Goal: Contribute content: Contribute content

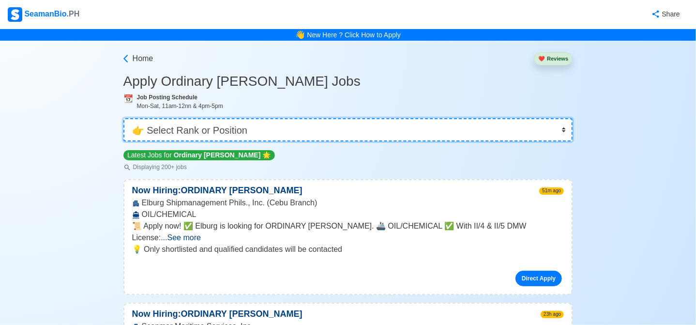
click at [272, 133] on select "👉 Select Rank or Position Master Chief Officer 2nd Officer 3rd Officer Junior O…" at bounding box center [348, 129] width 450 height 23
click at [124, 118] on select "👉 Select Rank or Position Master Chief Officer 2nd Officer 3rd Officer Junior O…" at bounding box center [348, 129] width 450 height 23
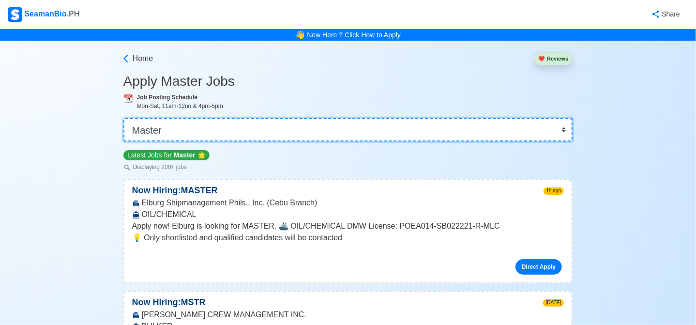
click at [308, 127] on select "👉 Select Rank or Position Master Chief Officer 2nd Officer 3rd Officer Junior O…" at bounding box center [348, 129] width 450 height 23
click at [124, 118] on select "👉 Select Rank or Position Master Chief Officer 2nd Officer 3rd Officer Junior O…" at bounding box center [348, 129] width 450 height 23
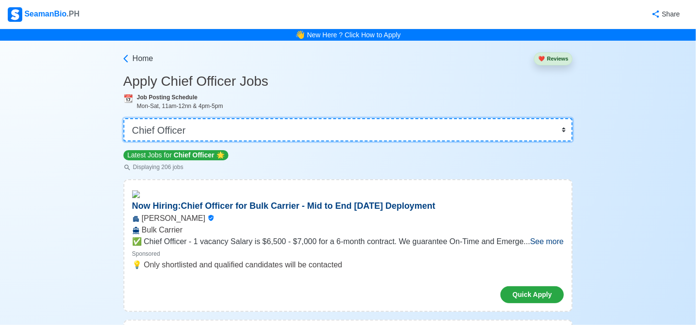
click at [239, 128] on select "👉 Select Rank or Position Master Chief Officer 2nd Officer 3rd Officer Junior O…" at bounding box center [348, 129] width 450 height 23
click at [124, 118] on select "👉 Select Rank or Position Master Chief Officer 2nd Officer 3rd Officer Junior O…" at bounding box center [348, 129] width 450 height 23
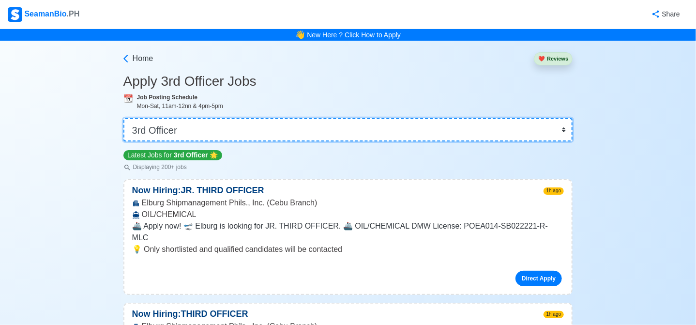
click at [359, 121] on select "👉 Select Rank or Position Master Chief Officer 2nd Officer 3rd Officer Junior O…" at bounding box center [348, 129] width 450 height 23
click at [124, 118] on select "👉 Select Rank or Position Master Chief Officer 2nd Officer 3rd Officer Junior O…" at bounding box center [348, 129] width 450 height 23
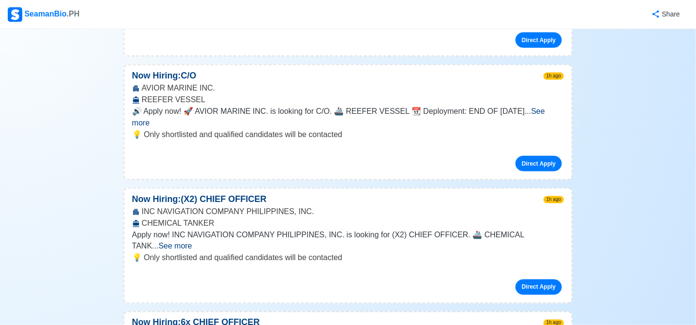
scroll to position [19088, 0]
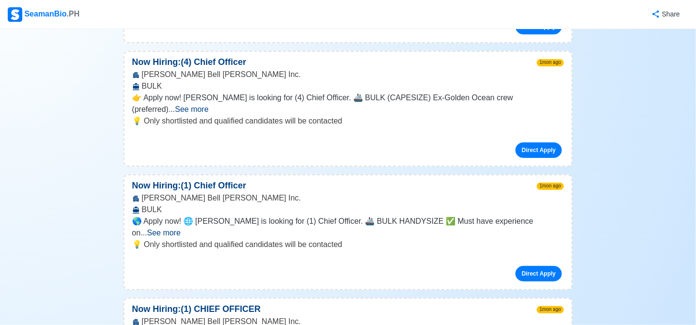
drag, startPoint x: 295, startPoint y: 162, endPoint x: 141, endPoint y: 163, distance: 154.4
copy div "Navigator Crewing Services ([GEOGRAPHIC_DATA]) Inc."
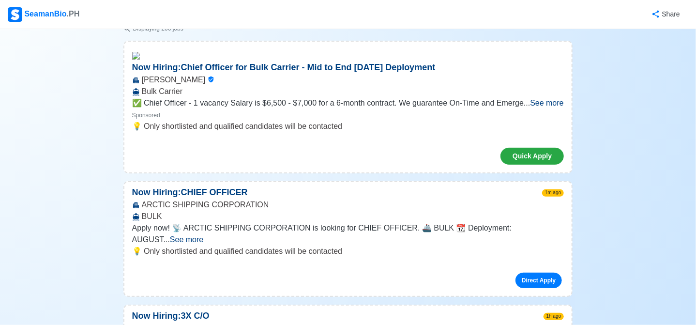
scroll to position [0, 0]
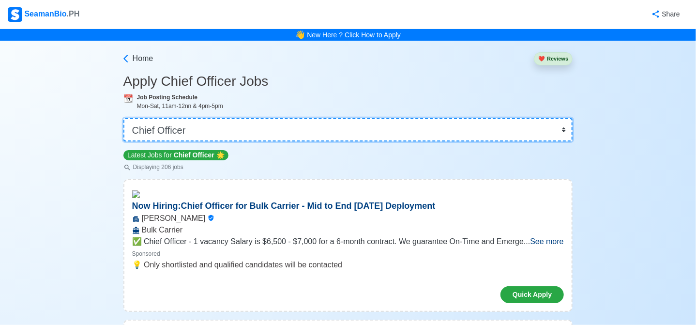
click at [170, 131] on select "👉 Select Rank or Position Master Chief Officer 2nd Officer 3rd Officer Junior O…" at bounding box center [348, 129] width 450 height 23
click at [124, 118] on select "👉 Select Rank or Position Master Chief Officer 2nd Officer 3rd Officer Junior O…" at bounding box center [348, 129] width 450 height 23
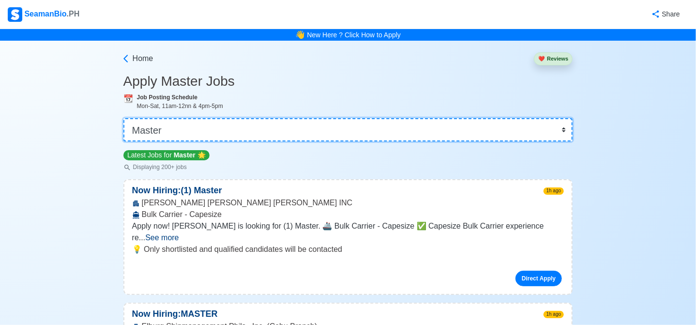
click at [248, 135] on select "👉 Select Rank or Position Master Chief Officer 2nd Officer 3rd Officer Junior O…" at bounding box center [348, 129] width 450 height 23
click at [124, 118] on select "👉 Select Rank or Position Master Chief Officer 2nd Officer 3rd Officer Junior O…" at bounding box center [348, 129] width 450 height 23
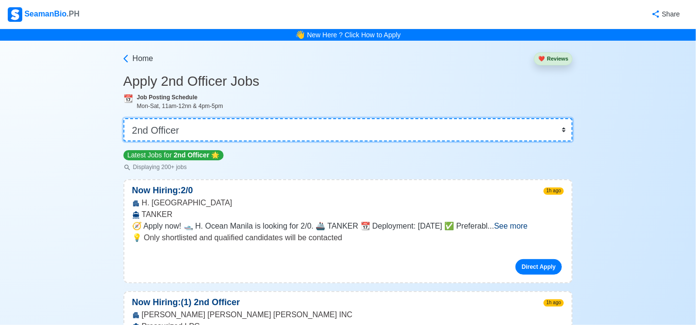
click at [321, 134] on select "👉 Select Rank or Position Master Chief Officer 2nd Officer 3rd Officer Junior O…" at bounding box center [348, 129] width 450 height 23
click at [124, 118] on select "👉 Select Rank or Position Master Chief Officer 2nd Officer 3rd Officer Junior O…" at bounding box center [348, 129] width 450 height 23
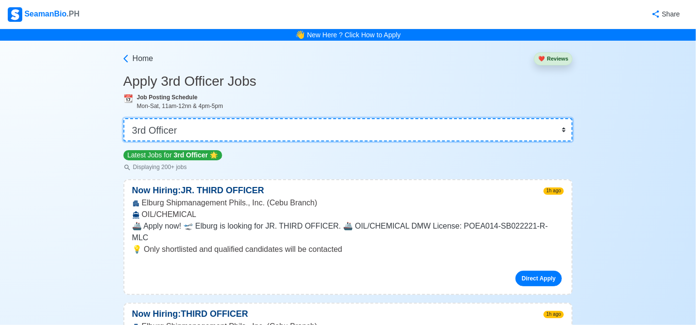
click at [253, 128] on select "👉 Select Rank or Position Master Chief Officer 2nd Officer 3rd Officer Junior O…" at bounding box center [348, 129] width 450 height 23
select select "Chief Engineer"
click at [124, 118] on select "👉 Select Rank or Position Master Chief Officer 2nd Officer 3rd Officer Junior O…" at bounding box center [348, 129] width 450 height 23
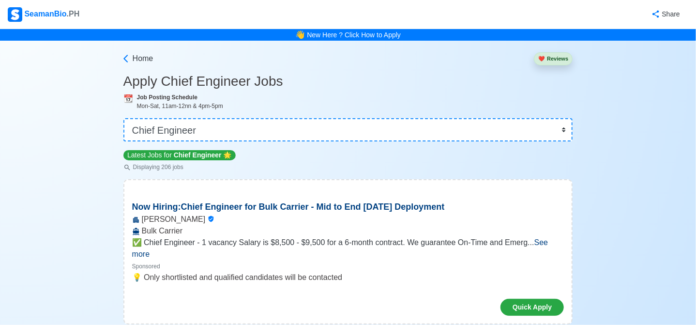
scroll to position [9109, 0]
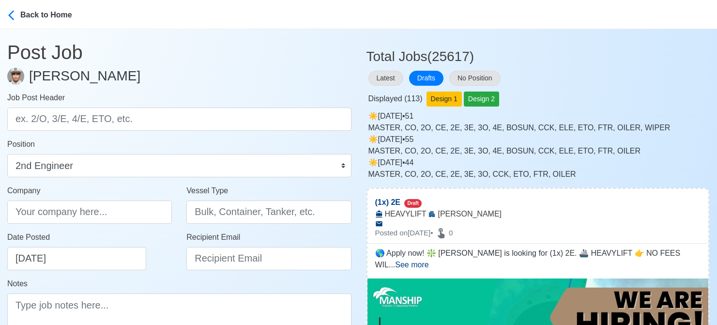
select select "2nd Engineer"
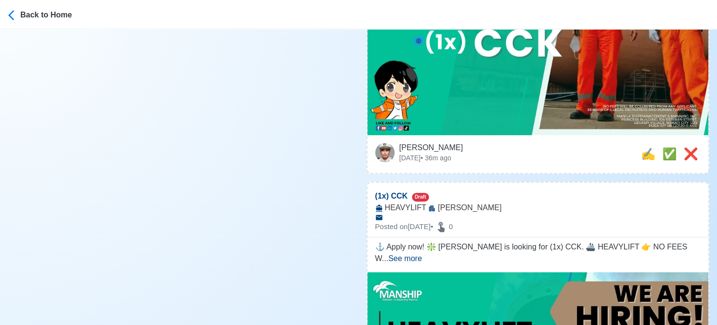
scroll to position [436, 0]
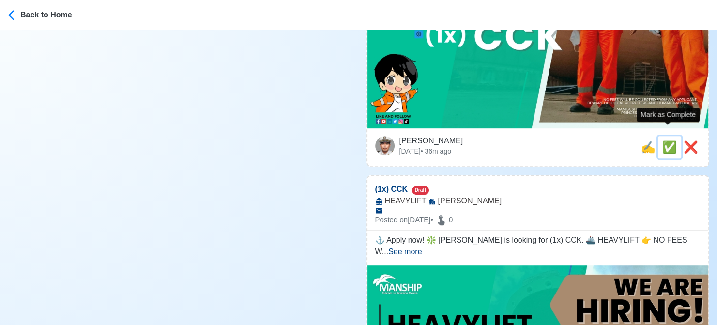
click at [664, 140] on span "✅" at bounding box center [669, 146] width 15 height 13
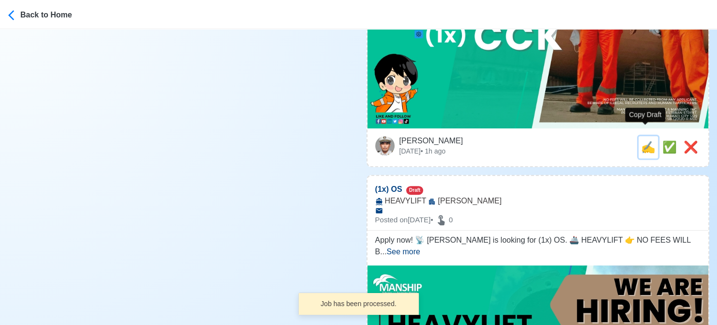
click at [645, 140] on span "✍️" at bounding box center [648, 146] width 15 height 13
type input "(1x) CCK"
select select
type input "MANSHIP"
type input "HEAVYLIFT"
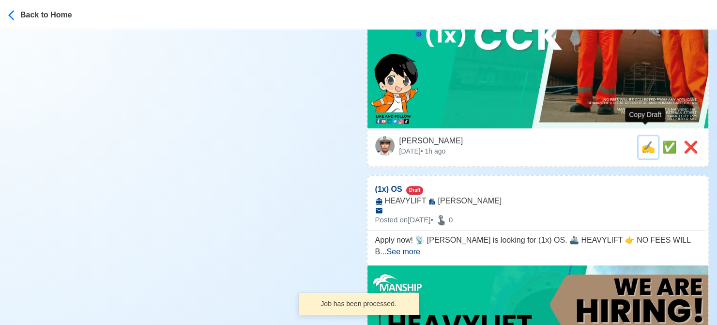
scroll to position [0, 0]
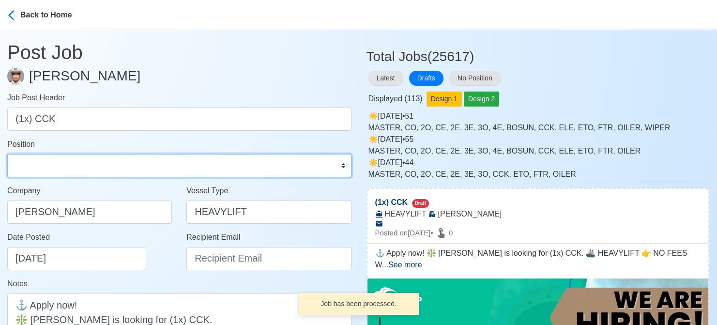
click at [93, 162] on select "Master Chief Officer 2nd Officer 3rd Officer Junior Officer Chief Engineer 2nd …" at bounding box center [179, 165] width 344 height 23
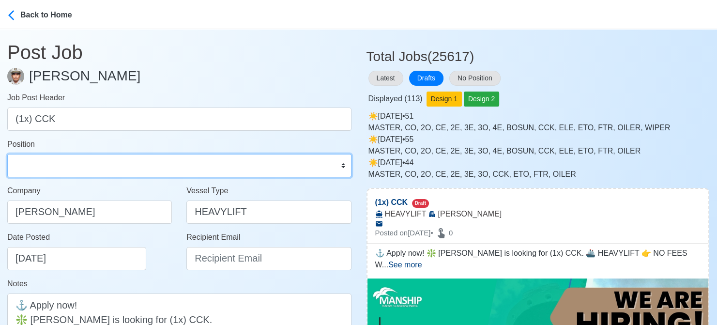
click at [102, 170] on select "Master Chief Officer 2nd Officer 3rd Officer Junior Officer Chief Engineer 2nd …" at bounding box center [179, 165] width 344 height 23
select select "Chief [PERSON_NAME]"
click at [7, 154] on select "Master Chief Officer 2nd Officer 3rd Officer Junior Officer Chief Engineer 2nd …" at bounding box center [179, 165] width 344 height 23
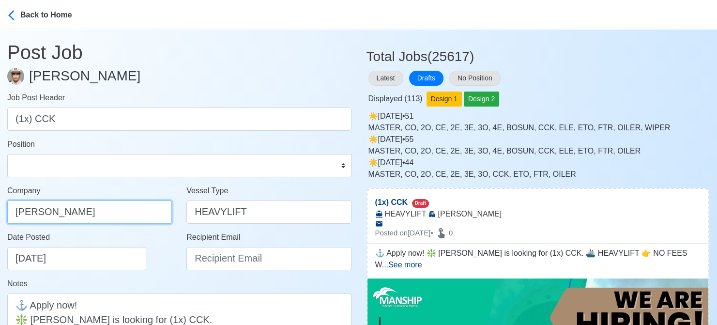
click at [122, 211] on input "MANSHIP" at bounding box center [89, 211] width 165 height 23
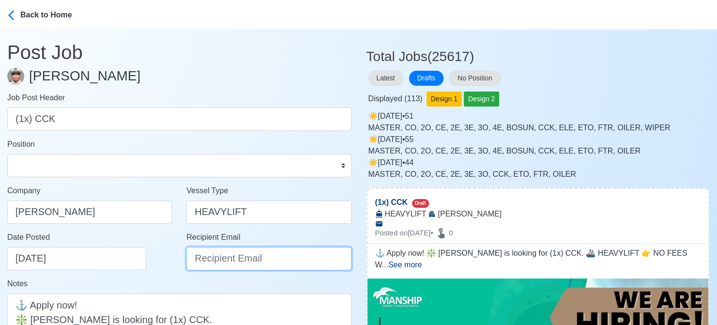
click at [226, 259] on input "Recipient Email" at bounding box center [268, 258] width 165 height 23
paste input "recruitment@manship.com"
type input "recruitment@manship.com"
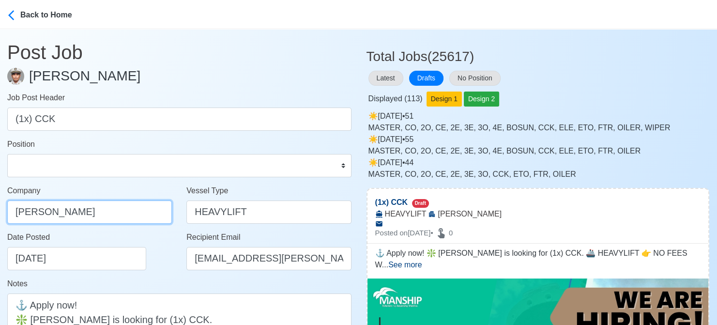
drag, startPoint x: 91, startPoint y: 212, endPoint x: -10, endPoint y: 207, distance: 100.8
click at [0, 207] on html "Back to Home Post Job Jeyner Gil Job Post Header (1x) CCK Position Master Chief…" at bounding box center [358, 162] width 717 height 325
paste input "MANAGEMENT & MANNING INC"
type input "MANILA SHIPMANAGEMENT & MANNING INC"
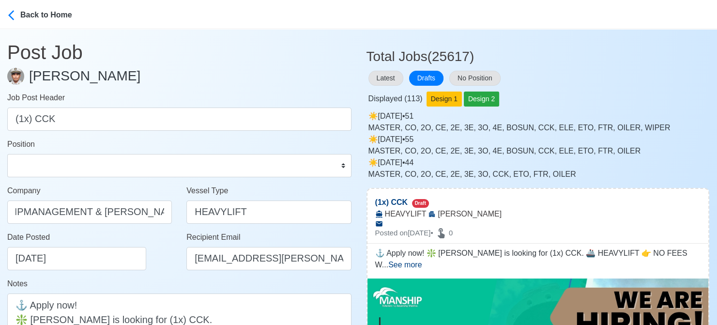
click at [161, 252] on div "Date Posted 08/16/2025" at bounding box center [92, 250] width 170 height 39
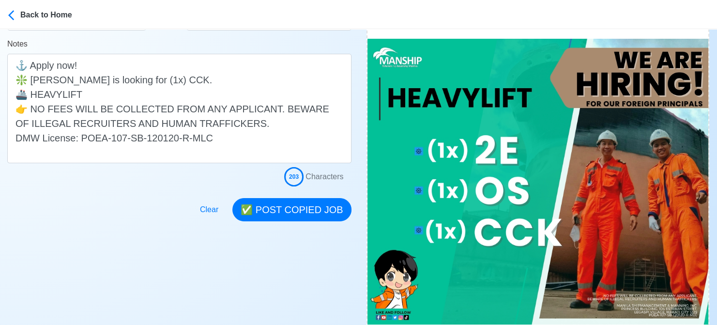
scroll to position [242, 0]
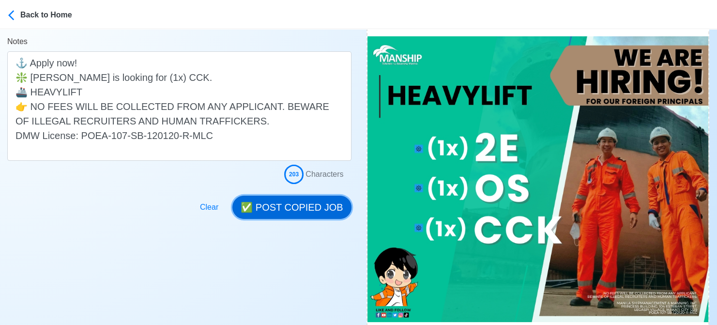
click at [306, 205] on button "✅ POST COPIED JOB" at bounding box center [291, 207] width 119 height 23
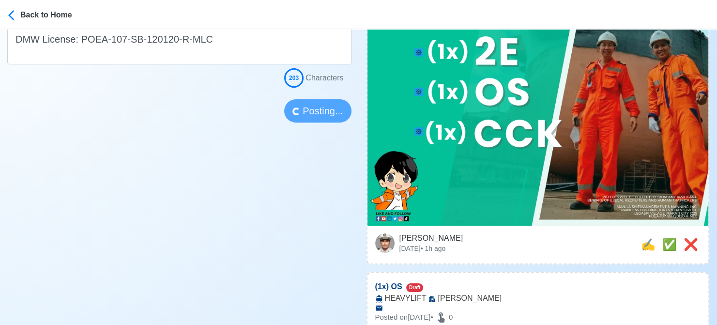
scroll to position [339, 0]
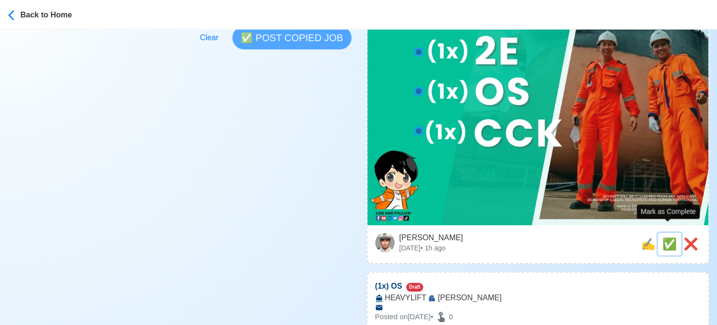
click at [665, 237] on span "✅" at bounding box center [669, 243] width 15 height 13
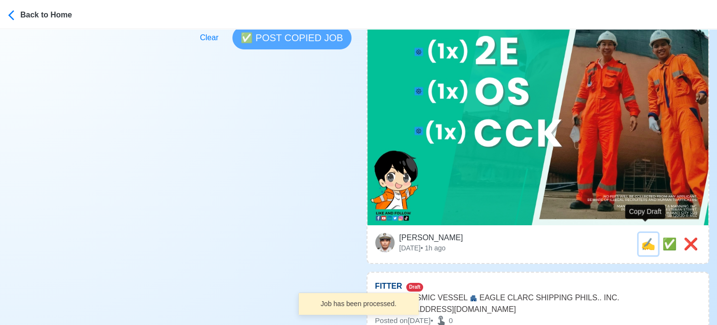
click at [645, 237] on span "✍️" at bounding box center [648, 243] width 15 height 13
type input "(1x) OS"
select select
type input "MANSHIP"
type input "HEAVYLIFT"
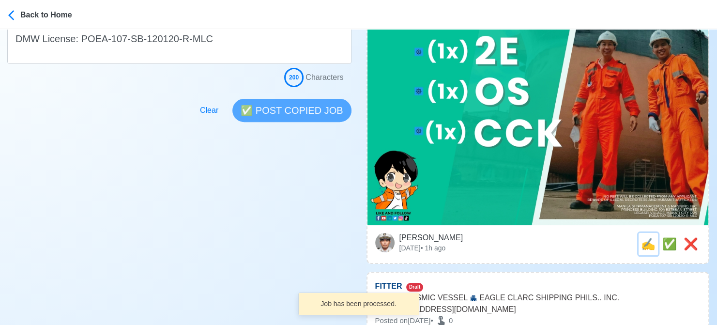
scroll to position [0, 0]
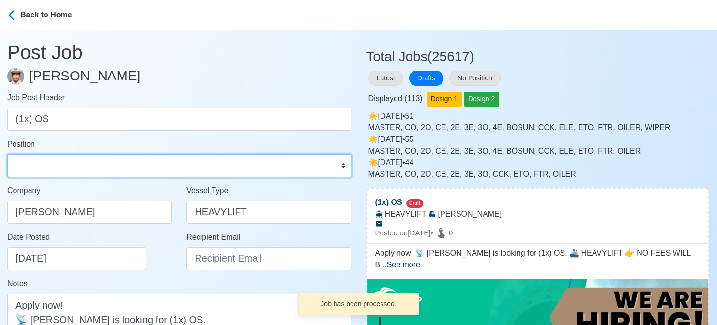
click at [92, 159] on select "Master Chief Officer 2nd Officer 3rd Officer Junior Officer Chief Engineer 2nd …" at bounding box center [179, 165] width 344 height 23
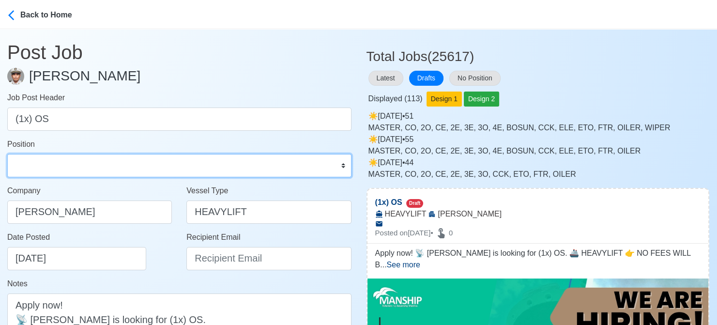
select select "Ordinary [PERSON_NAME]"
click at [7, 154] on select "Master Chief Officer 2nd Officer 3rd Officer Junior Officer Chief Engineer 2nd …" at bounding box center [179, 165] width 344 height 23
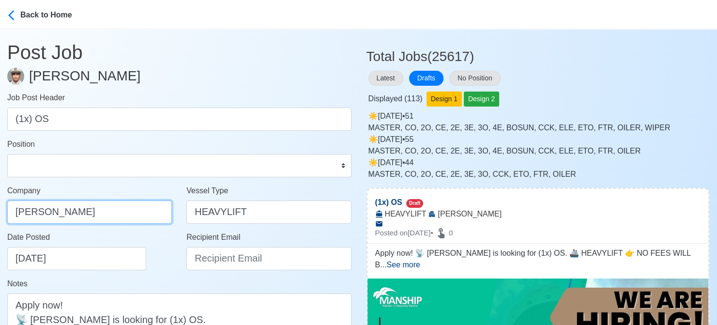
click at [92, 211] on input "MANSHIP" at bounding box center [89, 211] width 165 height 23
drag, startPoint x: 102, startPoint y: 213, endPoint x: -10, endPoint y: 210, distance: 111.8
click at [0, 210] on html "Back to Home Post Job Jeyner Gil Job Post Header (1x) OS Position Master Chief …" at bounding box center [358, 162] width 717 height 325
paste input "ILA SHIPMANAGEMENT & MANNING INC"
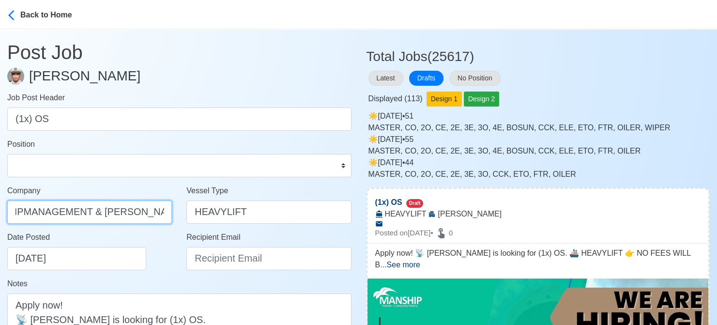
type input "MANILA SHIPMANAGEMENT & MANNING INC"
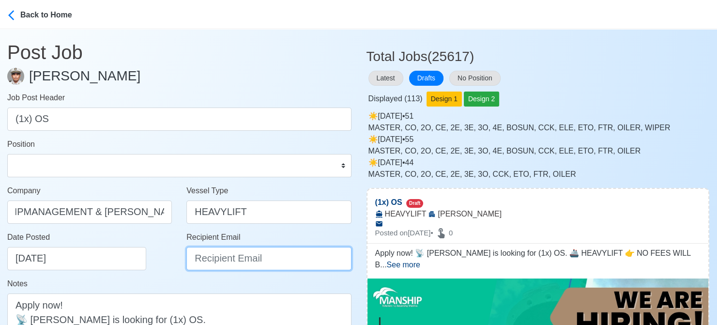
click at [233, 254] on input "Recipient Email" at bounding box center [268, 258] width 165 height 23
click at [233, 258] on input "Recipient Email" at bounding box center [268, 258] width 165 height 23
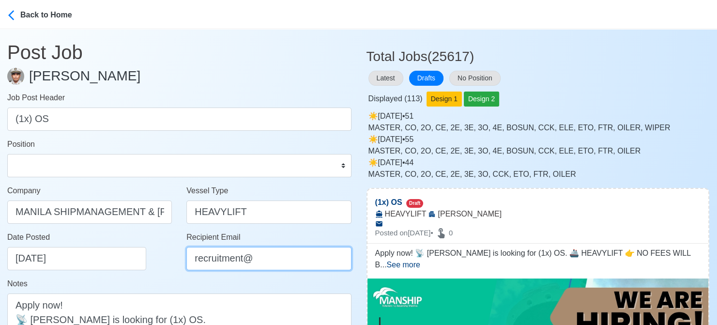
drag, startPoint x: 292, startPoint y: 263, endPoint x: 75, endPoint y: 257, distance: 216.4
click at [75, 257] on div "Date Posted 08/16/2025 Recipient Email recruitment@" at bounding box center [179, 254] width 359 height 46
paste input "manship.com"
type input "recruitment@manship.com"
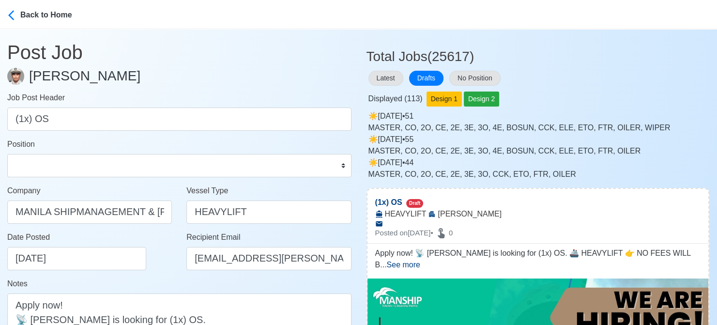
click at [150, 260] on div "Date Posted 08/16/2025" at bounding box center [92, 250] width 170 height 39
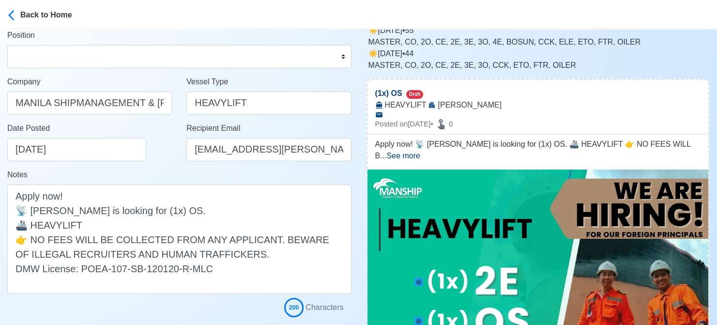
scroll to position [194, 0]
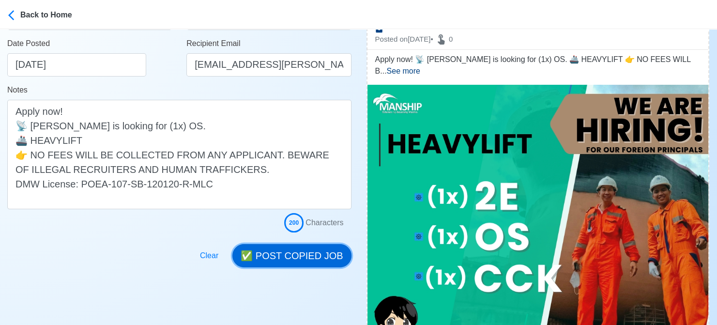
click at [320, 251] on button "✅ POST COPIED JOB" at bounding box center [291, 255] width 119 height 23
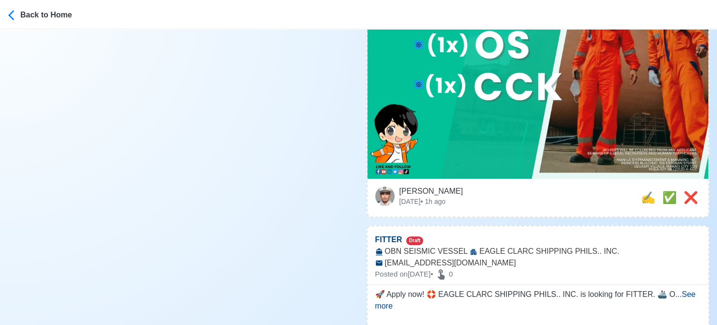
scroll to position [387, 0]
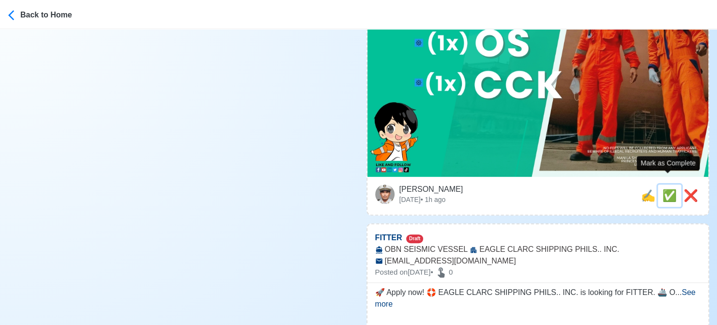
click at [664, 189] on span "✅" at bounding box center [669, 195] width 15 height 13
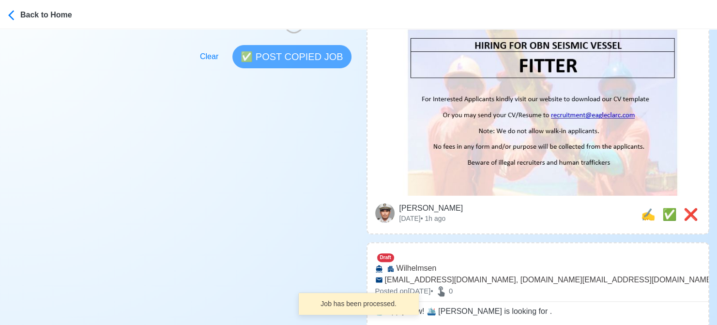
scroll to position [242, 0]
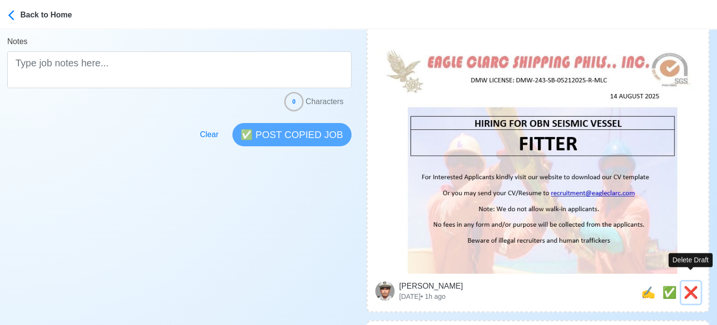
click at [692, 286] on span "❌" at bounding box center [690, 292] width 15 height 13
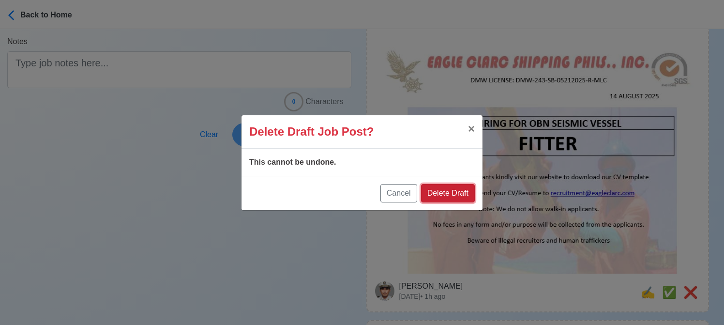
click at [454, 192] on button "Delete Draft" at bounding box center [448, 193] width 54 height 18
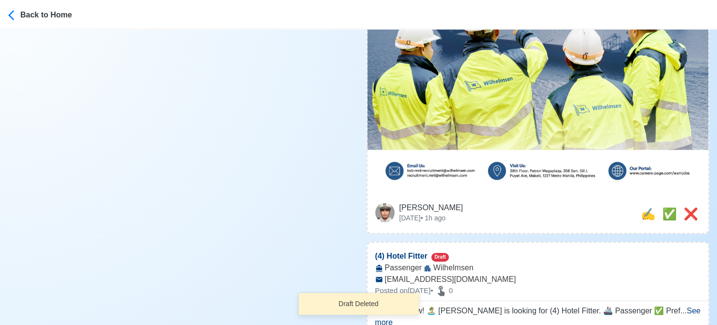
scroll to position [436, 0]
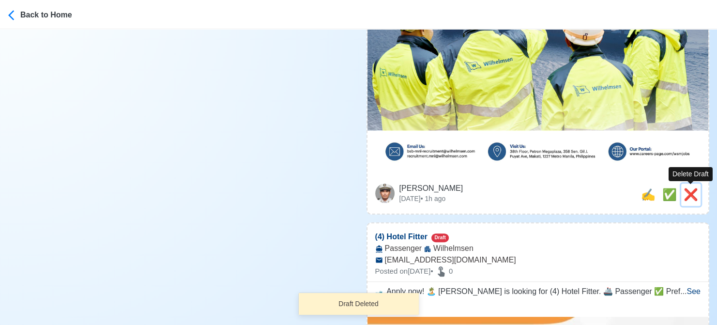
click at [686, 196] on span "❌" at bounding box center [690, 194] width 15 height 13
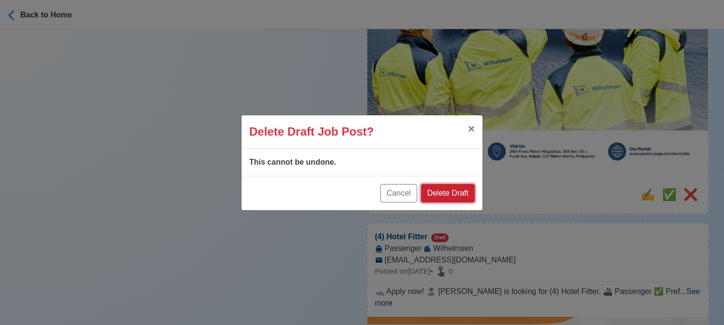
click at [460, 187] on button "Delete Draft" at bounding box center [448, 193] width 54 height 18
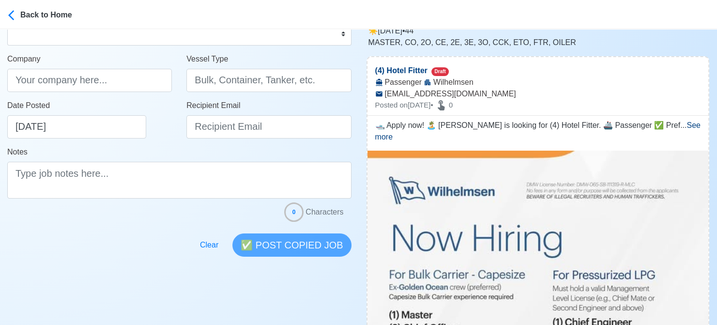
scroll to position [194, 0]
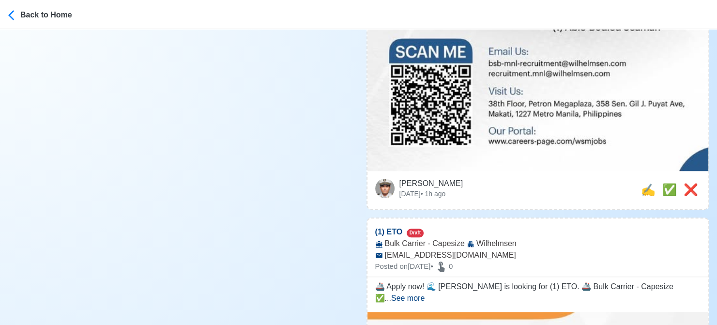
scroll to position [726, 0]
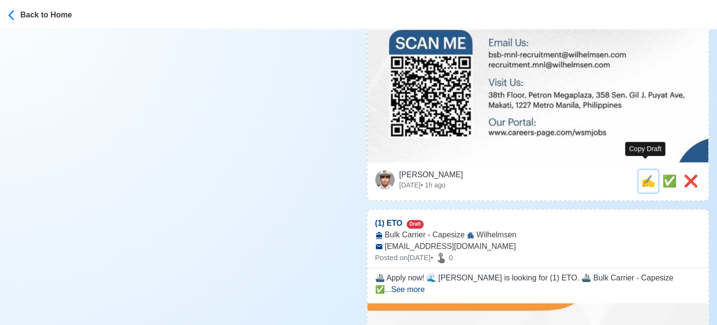
click at [647, 174] on span "✍️" at bounding box center [648, 180] width 15 height 13
type input "(4) Hotel Fitter"
select select
type input "Wilhelmsen"
type input "Passenger"
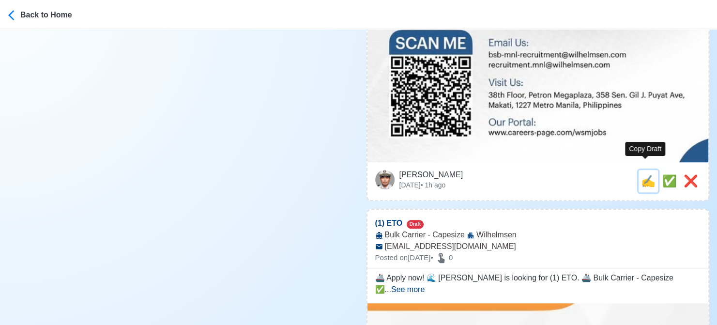
type input "bsb-mnl-recruitment@wilhelmsen.com"
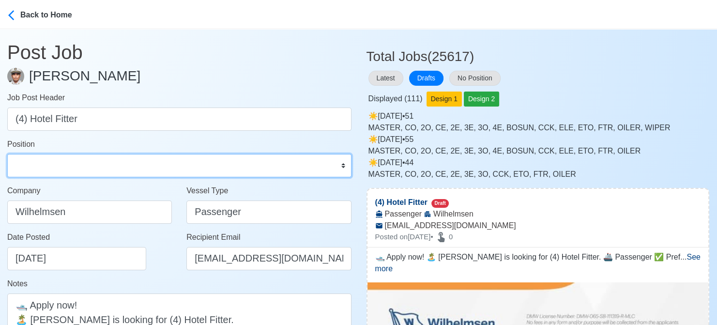
click at [83, 162] on select "Master Chief Officer 2nd Officer 3rd Officer Junior Officer Chief Engineer 2nd …" at bounding box center [179, 165] width 344 height 23
click at [103, 168] on select "Master Chief Officer 2nd Officer 3rd Officer Junior Officer Chief Engineer 2nd …" at bounding box center [179, 165] width 344 height 23
select select "Fitter"
click at [7, 154] on select "Master Chief Officer 2nd Officer 3rd Officer Junior Officer Chief Engineer 2nd …" at bounding box center [179, 165] width 344 height 23
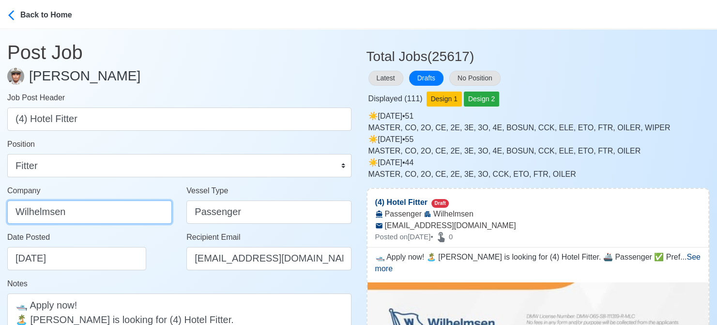
click at [113, 211] on input "Wilhelmsen" at bounding box center [89, 211] width 165 height 23
drag, startPoint x: 139, startPoint y: 215, endPoint x: -10, endPoint y: 212, distance: 149.1
click at [0, 212] on html "Back to Home Post Job Jeyner Gil Job Post Header (4) Hotel Fitter Position Mast…" at bounding box center [358, 162] width 717 height 325
paste input "ILHELMSEN-SMITH BELL MANNING INC"
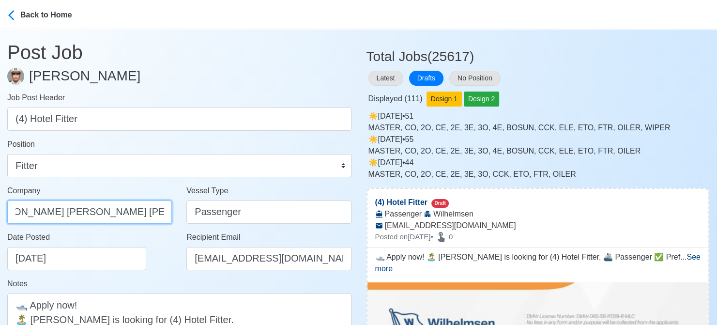
type input "[PERSON_NAME] [PERSON_NAME] [PERSON_NAME] INC"
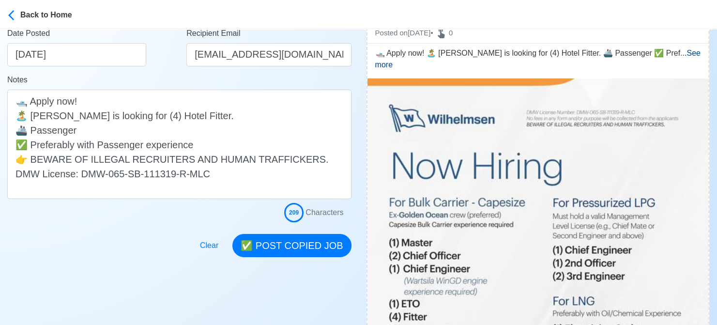
scroll to position [290, 0]
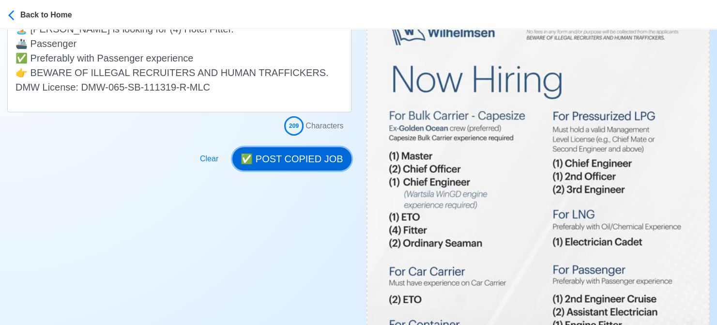
click at [302, 162] on button "✅ POST COPIED JOB" at bounding box center [291, 158] width 119 height 23
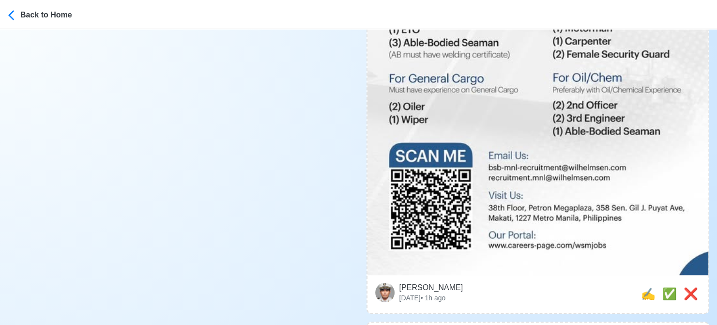
scroll to position [629, 0]
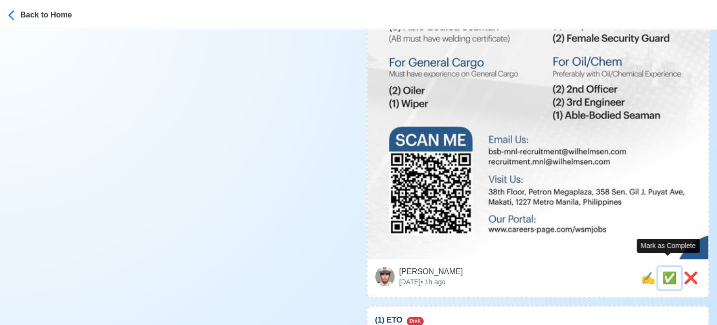
click at [666, 271] on span "✅" at bounding box center [669, 277] width 15 height 13
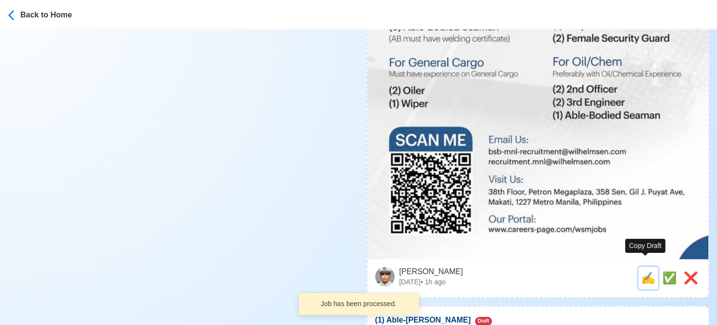
click at [645, 271] on span "✍️" at bounding box center [648, 277] width 15 height 13
type input "(1) ETO"
select select
type input "Wilhelmsen"
type input "Bulk Carrier - Capesize"
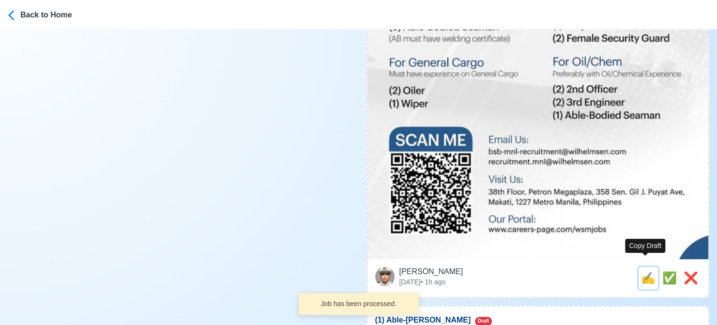
type input "bsb-mnl-recruitment@wilhelmsen.com"
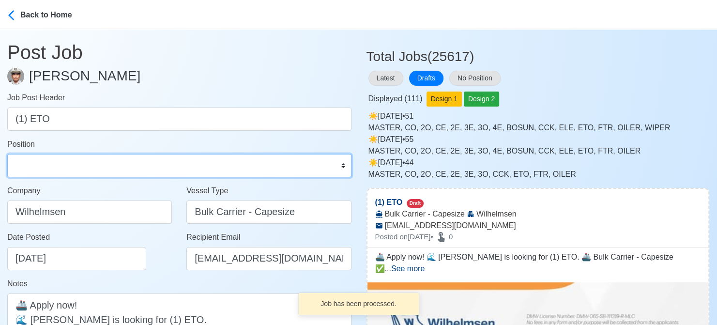
drag, startPoint x: 48, startPoint y: 162, endPoint x: 63, endPoint y: 153, distance: 17.3
click at [48, 162] on select "Master Chief Officer 2nd Officer 3rd Officer Junior Officer Chief Engineer 2nd …" at bounding box center [179, 165] width 344 height 23
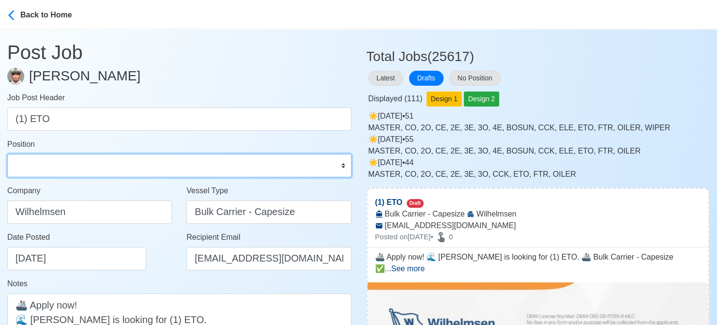
select select "ETO/ETR"
click at [7, 154] on select "Master Chief Officer 2nd Officer 3rd Officer Junior Officer Chief Engineer 2nd …" at bounding box center [179, 165] width 344 height 23
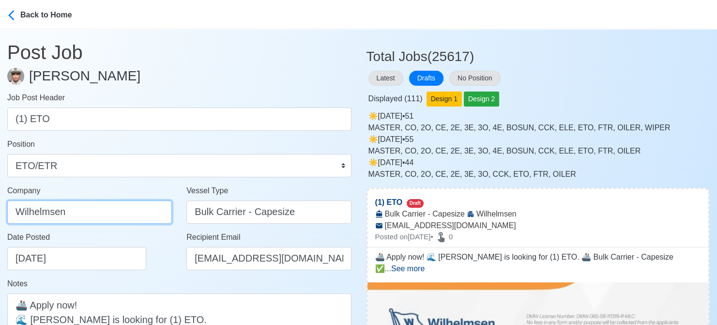
drag, startPoint x: 126, startPoint y: 210, endPoint x: -10, endPoint y: 214, distance: 135.6
click at [0, 214] on html "Back to Home Post Job Jeyner Gil Job Post Header (1) ETO Position Master Chief …" at bounding box center [358, 162] width 717 height 325
click at [132, 218] on input "Wilhelmsen" at bounding box center [89, 211] width 165 height 23
paste input "ILHELMSEN-SMITH BELL MANNING INC"
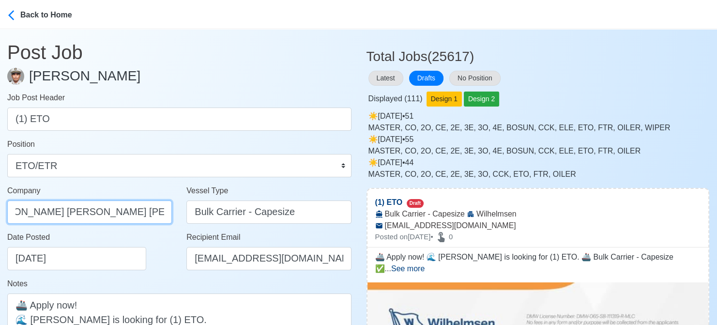
type input "[PERSON_NAME] [PERSON_NAME] [PERSON_NAME] INC"
click at [146, 232] on div "Date Posted 08/16/2025" at bounding box center [92, 250] width 170 height 39
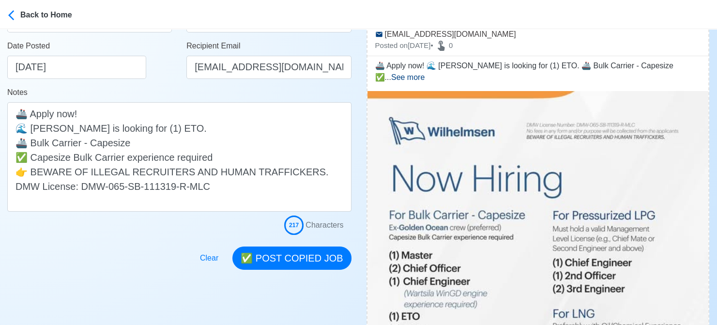
scroll to position [242, 0]
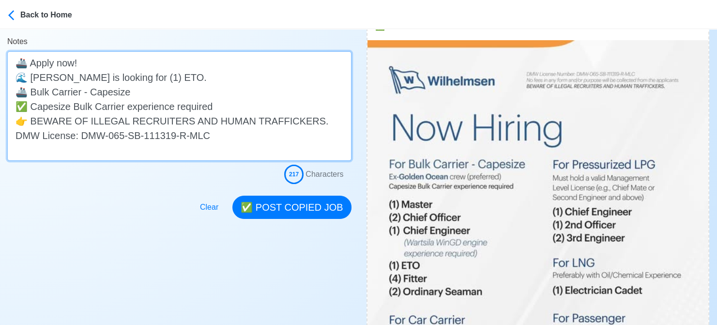
click at [216, 109] on textarea "🚢 Apply now! 🌊 Wilhelmsen is looking for (1) ETO. 🚢 Bulk Carrier - Capesize ✅ C…" at bounding box center [179, 105] width 344 height 109
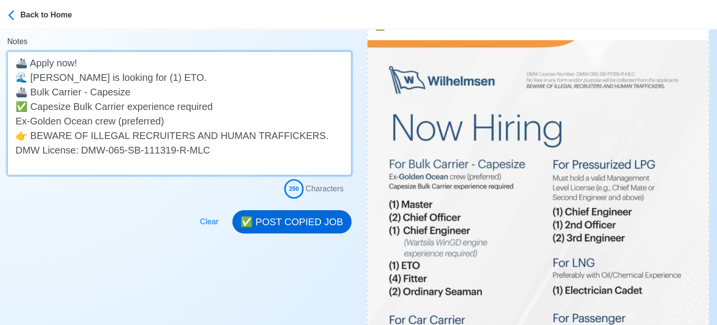
type textarea "🚢 Apply now! 🌊 Wilhelmsen is looking for (1) ETO. 🚢 Bulk Carrier - Capesize ✅ C…"
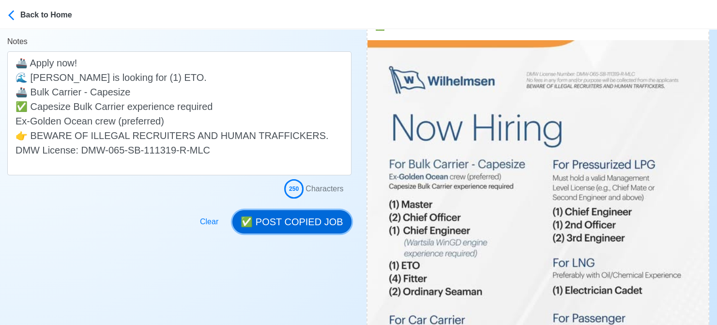
click at [309, 225] on button "✅ POST COPIED JOB" at bounding box center [291, 221] width 119 height 23
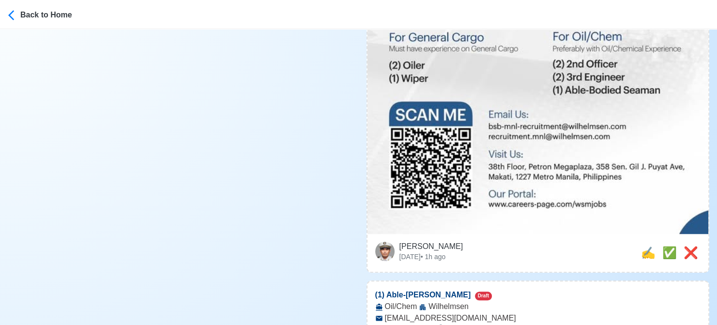
scroll to position [678, 0]
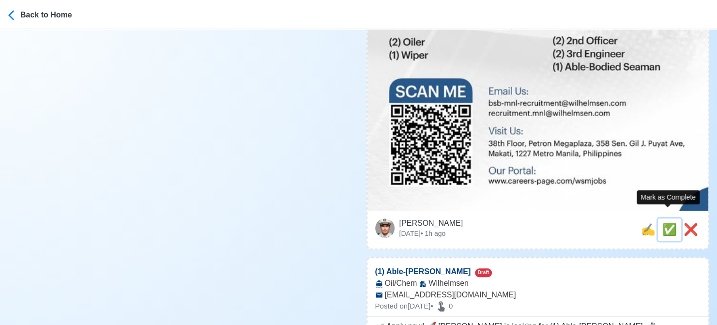
click at [663, 223] on span "✅" at bounding box center [669, 229] width 15 height 13
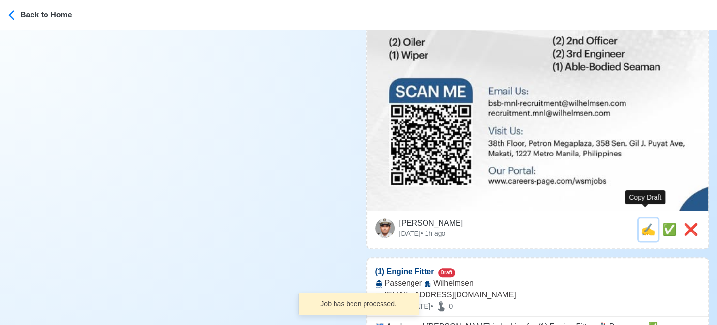
drag, startPoint x: 647, startPoint y: 220, endPoint x: 292, endPoint y: 234, distance: 354.5
click at [646, 223] on span "✍️" at bounding box center [648, 229] width 15 height 13
type input "(1) Able-Bodied Seaman"
select select
type input "Wilhelmsen"
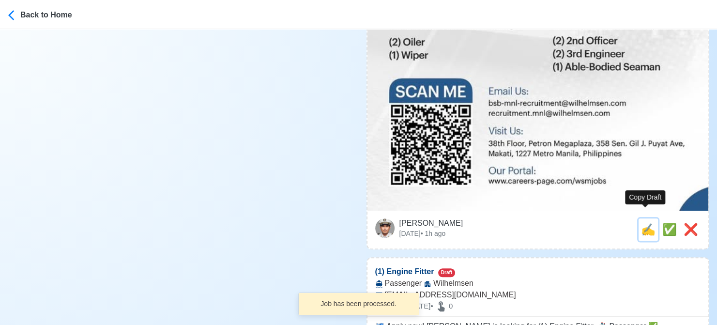
type input "Oil/Chem"
type input "bsb-mnl-recruitment@wilhelmsen.com"
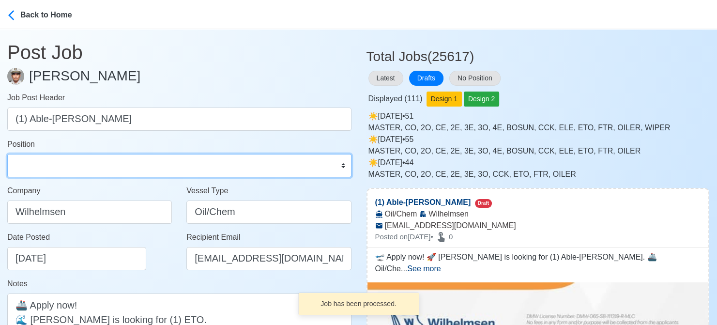
click at [89, 164] on select "Master Chief Officer 2nd Officer 3rd Officer Junior Officer Chief Engineer 2nd …" at bounding box center [179, 165] width 344 height 23
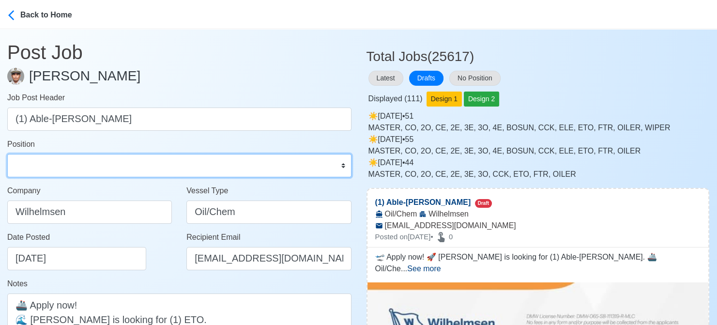
select select "[PERSON_NAME]"
click at [7, 154] on select "Master Chief Officer 2nd Officer 3rd Officer Junior Officer Chief Engineer 2nd …" at bounding box center [179, 165] width 344 height 23
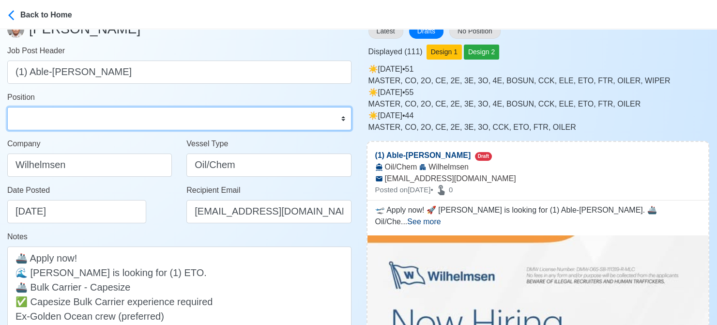
scroll to position [48, 0]
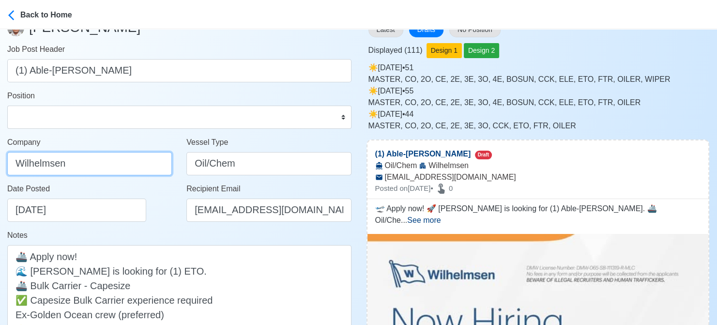
click at [111, 162] on input "Wilhelmsen" at bounding box center [89, 163] width 165 height 23
paste input "ILHELMSEN-SMITH BELL MANNING INC"
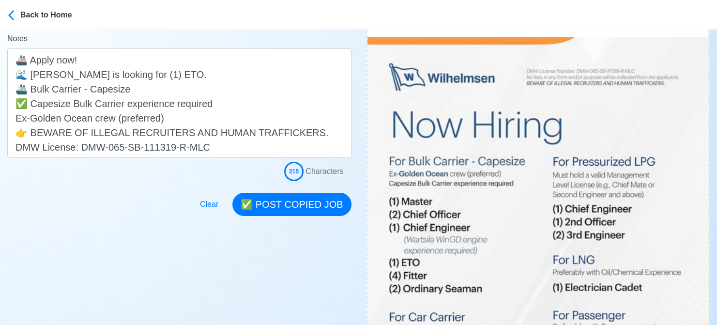
scroll to position [242, 0]
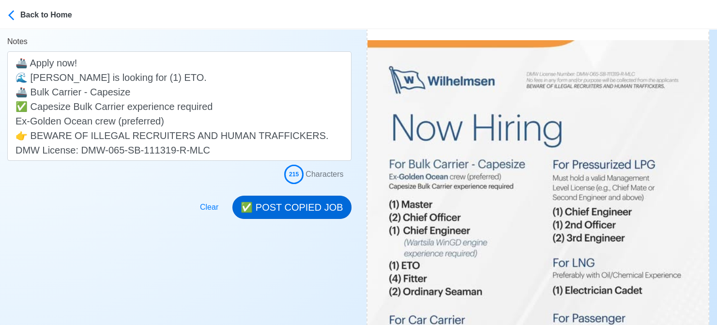
type input "[PERSON_NAME] [PERSON_NAME] [PERSON_NAME] INC"
click at [311, 203] on button "✅ POST COPIED JOB" at bounding box center [291, 207] width 119 height 23
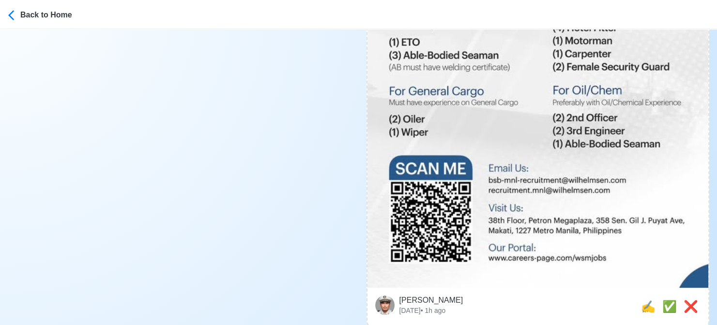
scroll to position [678, 0]
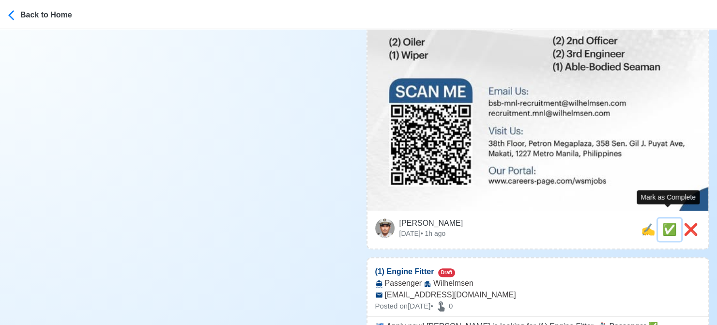
click at [664, 223] on span "✅" at bounding box center [669, 229] width 15 height 13
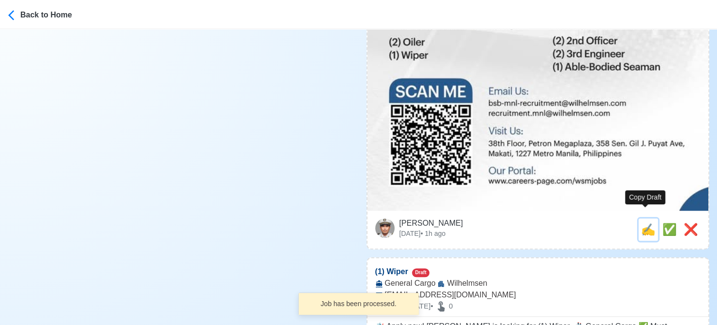
drag, startPoint x: 649, startPoint y: 220, endPoint x: 614, endPoint y: 219, distance: 34.4
click at [646, 223] on span "✍️" at bounding box center [648, 229] width 15 height 13
type input "(1) Engine Fitter"
select select
type input "Wilhelmsen"
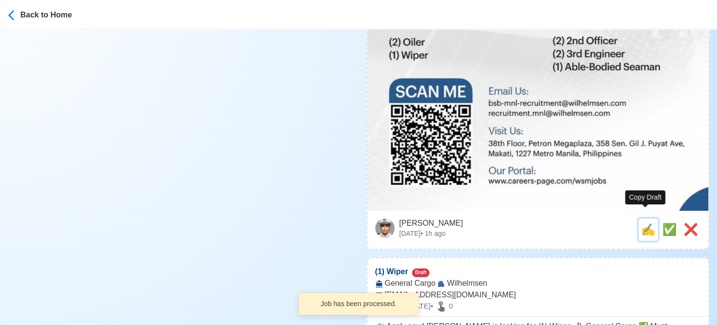
type input "Passenger"
type input "bsb-mnl-recruitment@wilhelmsen.com"
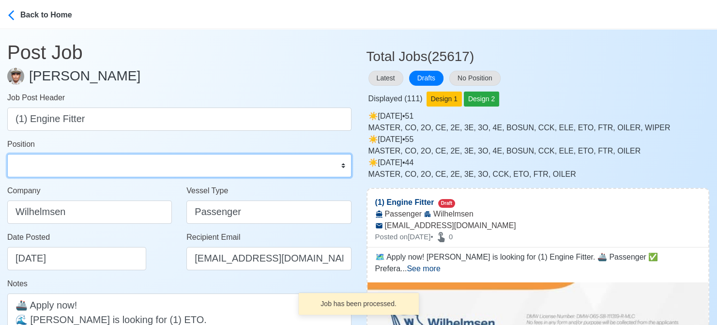
click at [109, 169] on select "Master Chief Officer 2nd Officer 3rd Officer Junior Officer Chief Engineer 2nd …" at bounding box center [179, 165] width 344 height 23
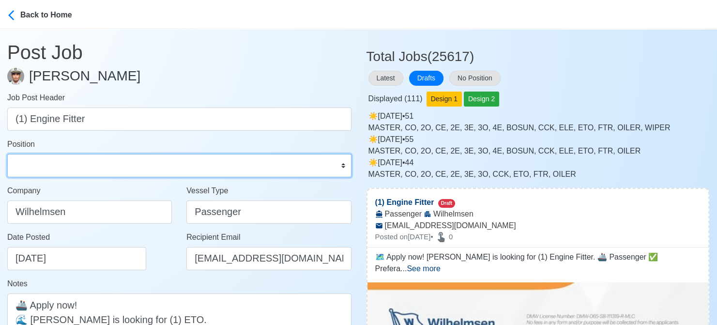
select select "Fitter"
click at [7, 154] on select "Master Chief Officer 2nd Officer 3rd Officer Junior Officer Chief Engineer 2nd …" at bounding box center [179, 165] width 344 height 23
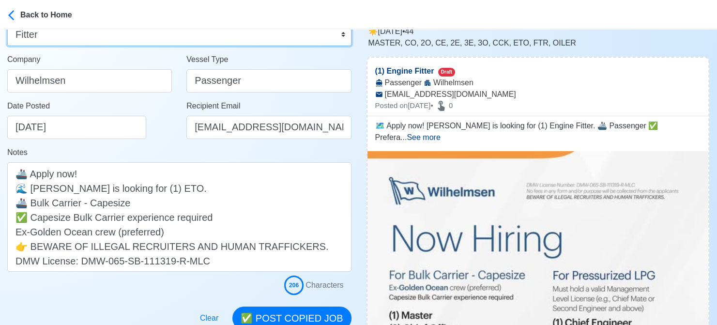
scroll to position [145, 0]
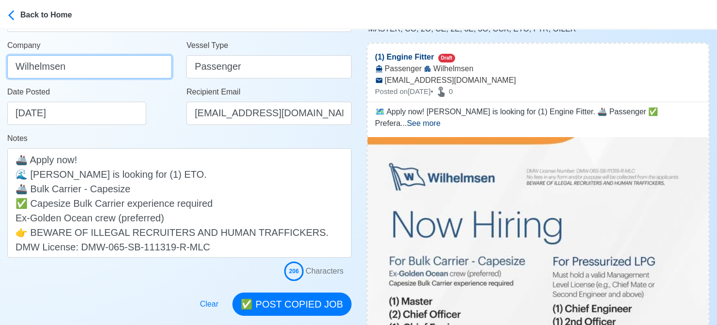
click at [122, 74] on input "Wilhelmsen" at bounding box center [89, 66] width 165 height 23
paste input "ILHELMSEN-SMITH BELL MANNING INC"
type input "[PERSON_NAME] [PERSON_NAME] [PERSON_NAME] INC"
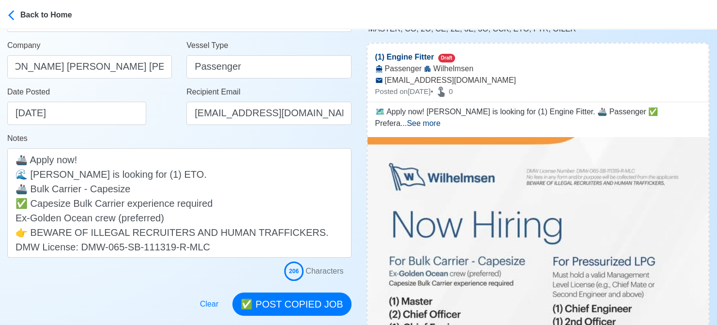
click at [147, 124] on div "Date Posted 08/16/2025" at bounding box center [92, 105] width 170 height 39
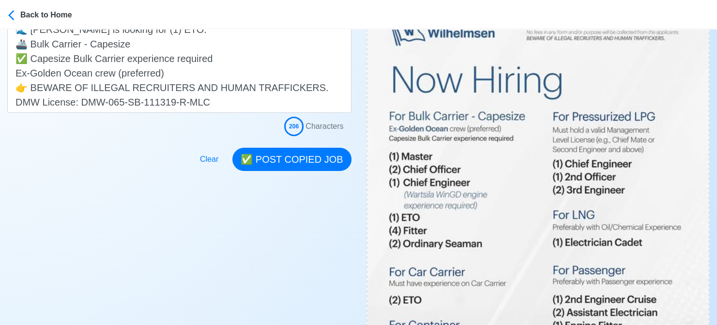
scroll to position [290, 0]
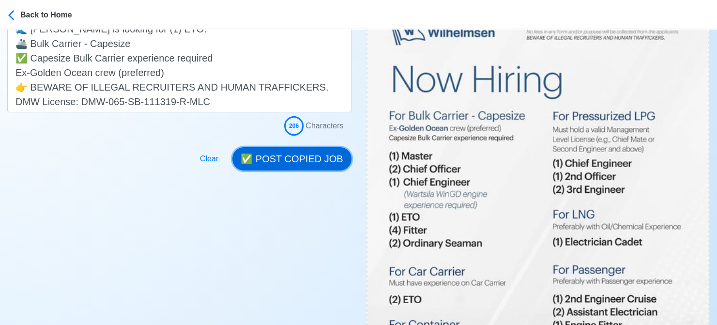
click at [287, 150] on button "✅ POST COPIED JOB" at bounding box center [291, 158] width 119 height 23
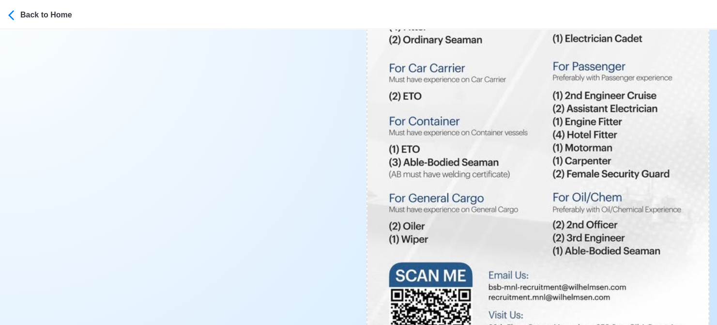
scroll to position [629, 0]
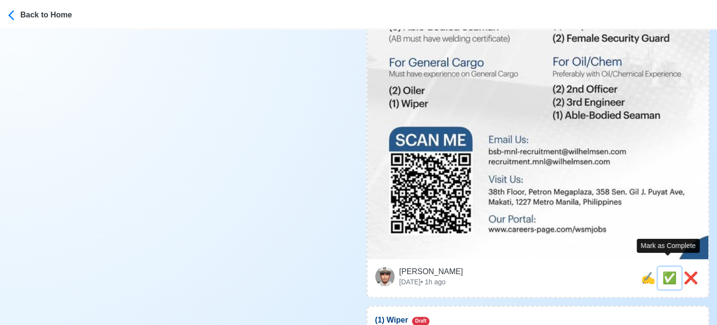
click at [665, 271] on span "✅" at bounding box center [669, 277] width 15 height 13
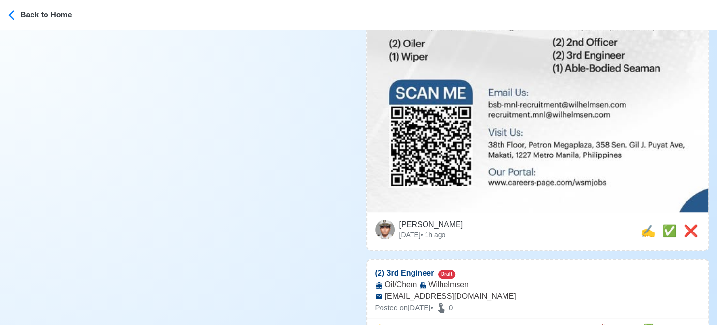
scroll to position [678, 0]
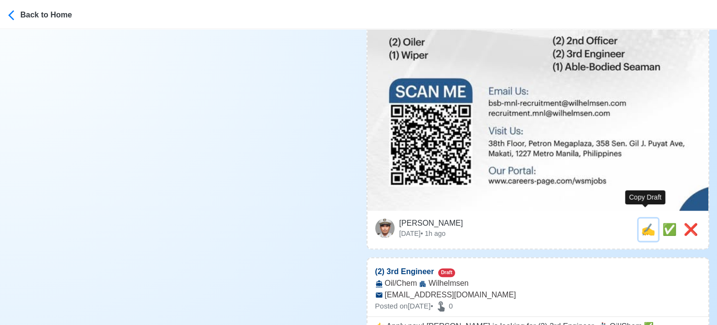
click at [641, 223] on span "✍️" at bounding box center [648, 229] width 15 height 13
type input "(1) Wiper"
select select
type input "Wilhelmsen"
type input "General Cargo"
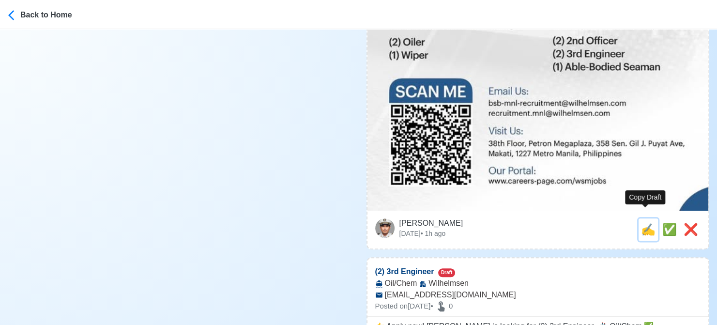
type input "bsb-mnl-recruitment@wilhelmsen.com"
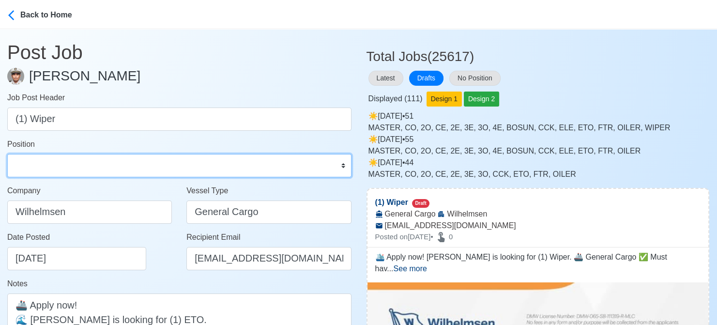
click at [110, 164] on select "Master Chief Officer 2nd Officer 3rd Officer Junior Officer Chief Engineer 2nd …" at bounding box center [179, 165] width 344 height 23
select select "Wiper"
click at [7, 154] on select "Master Chief Officer 2nd Officer 3rd Officer Junior Officer Chief Engineer 2nd …" at bounding box center [179, 165] width 344 height 23
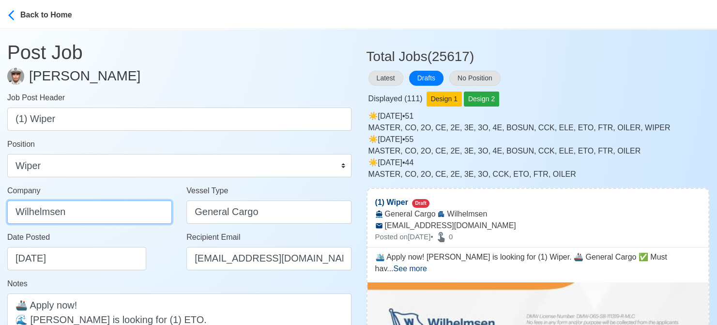
click at [118, 209] on input "Wilhelmsen" at bounding box center [89, 211] width 165 height 23
paste input "ILHELMSEN-SMITH BELL MANNING INC"
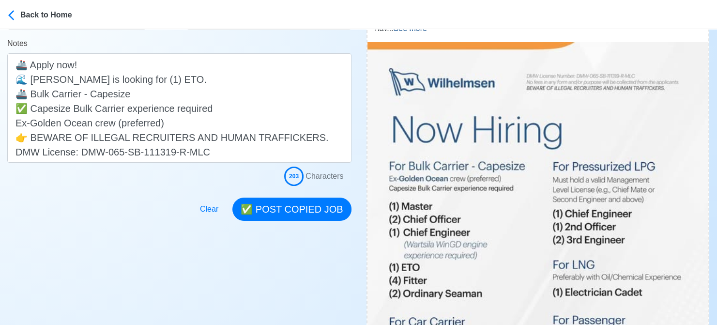
scroll to position [242, 0]
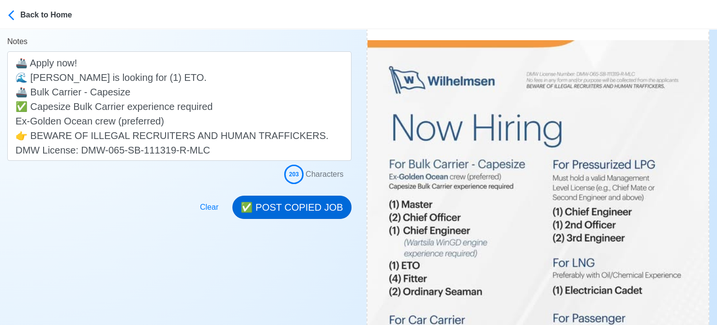
type input "[PERSON_NAME] [PERSON_NAME] [PERSON_NAME] INC"
click at [296, 208] on button "✅ POST COPIED JOB" at bounding box center [291, 207] width 119 height 23
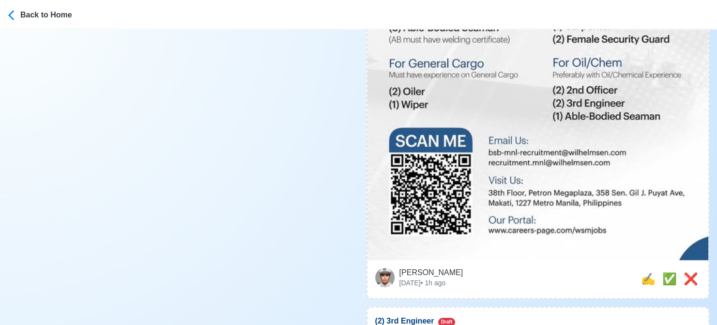
scroll to position [629, 0]
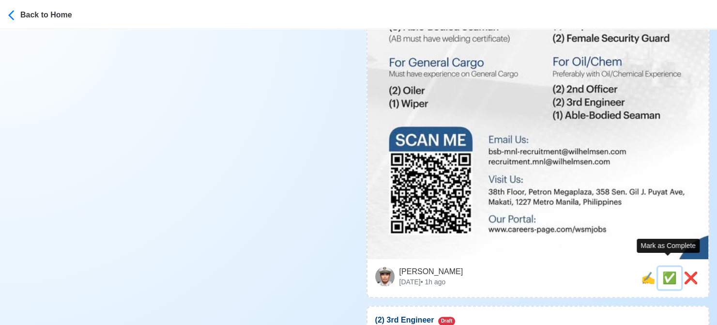
click at [670, 271] on span "✅" at bounding box center [669, 277] width 15 height 13
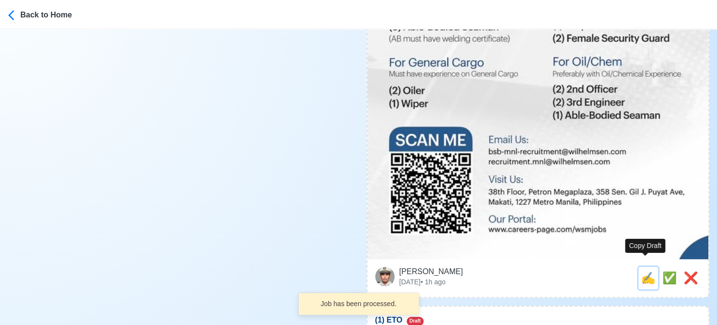
click at [649, 271] on span "✍️" at bounding box center [648, 277] width 15 height 13
type input "(2) 3rd Engineer"
select select
type input "Wilhelmsen"
type input "Oil/Chem"
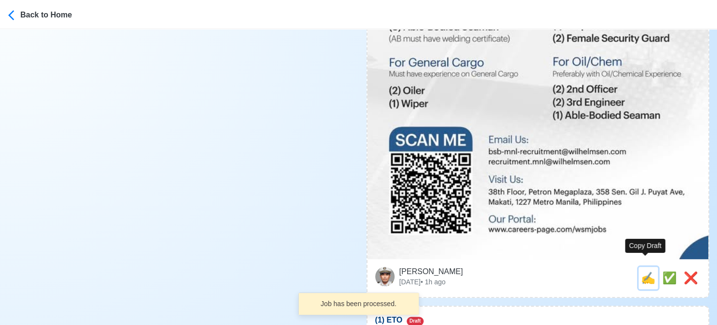
type input "bsb-mnl-recruitment@wilhelmsen.com"
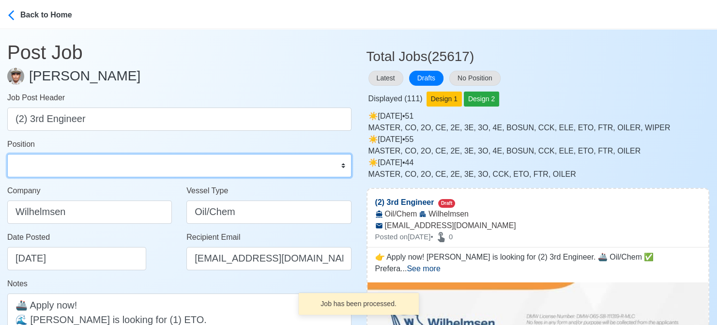
click at [66, 160] on select "Master Chief Officer 2nd Officer 3rd Officer Junior Officer Chief Engineer 2nd …" at bounding box center [179, 165] width 344 height 23
select select "3rd Engineer"
click at [7, 154] on select "Master Chief Officer 2nd Officer 3rd Officer Junior Officer Chief Engineer 2nd …" at bounding box center [179, 165] width 344 height 23
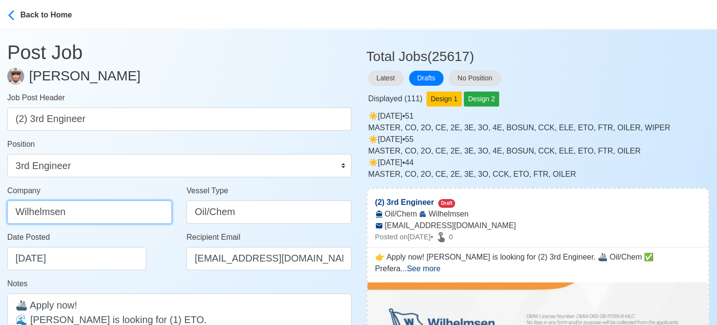
click at [103, 214] on input "Wilhelmsen" at bounding box center [89, 211] width 165 height 23
paste input "ILHELMSEN-SMITH BELL MANNING INC"
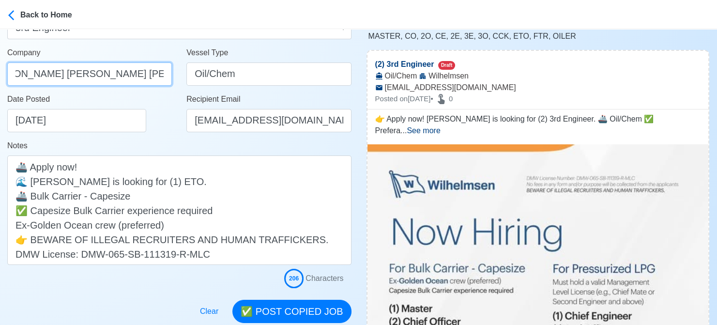
scroll to position [242, 0]
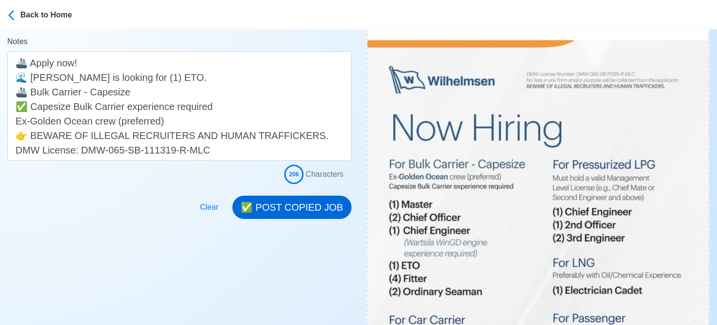
type input "[PERSON_NAME] [PERSON_NAME] [PERSON_NAME] INC"
click at [289, 205] on button "✅ POST COPIED JOB" at bounding box center [291, 207] width 119 height 23
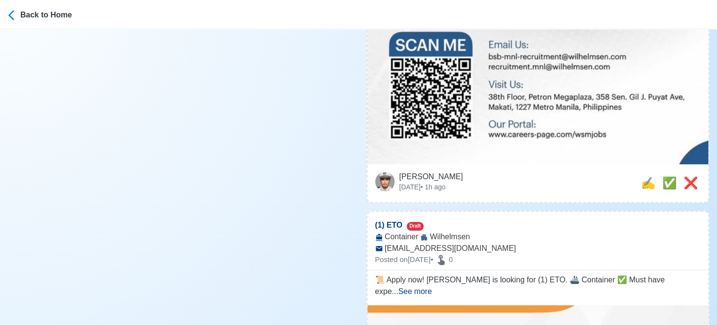
scroll to position [726, 0]
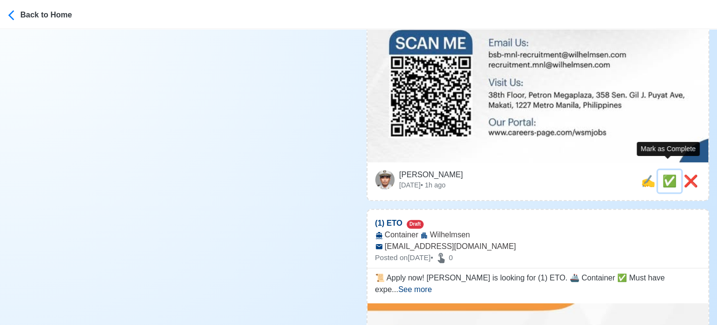
click at [664, 174] on span "✅" at bounding box center [669, 180] width 15 height 13
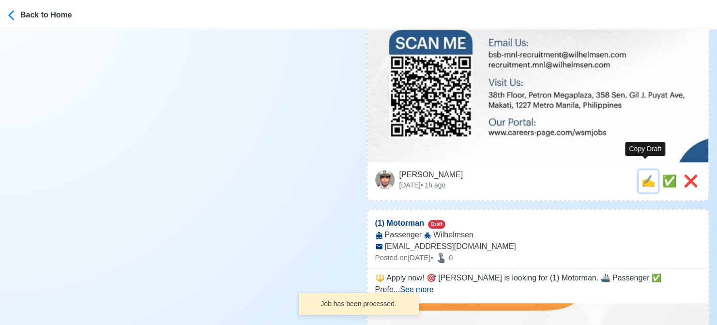
click at [649, 174] on span "✍️" at bounding box center [648, 180] width 15 height 13
type input "(1) ETO"
select select
type input "Wilhelmsen"
type input "Container"
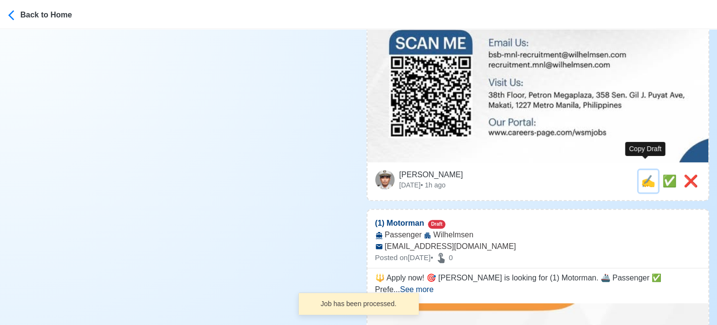
type input "bsb-mnl-recruitment@wilhelmsen.com"
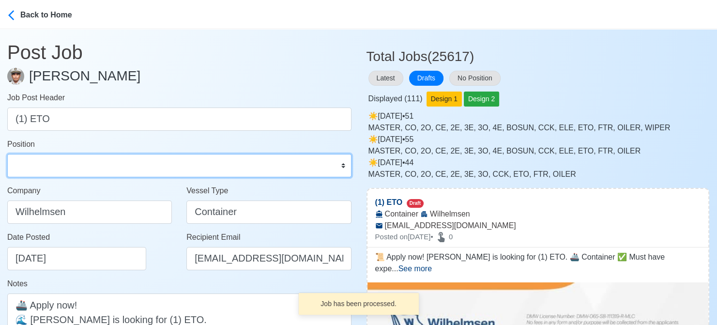
drag, startPoint x: 121, startPoint y: 166, endPoint x: 108, endPoint y: 160, distance: 13.4
click at [121, 166] on select "Master Chief Officer 2nd Officer 3rd Officer Junior Officer Chief Engineer 2nd …" at bounding box center [179, 165] width 344 height 23
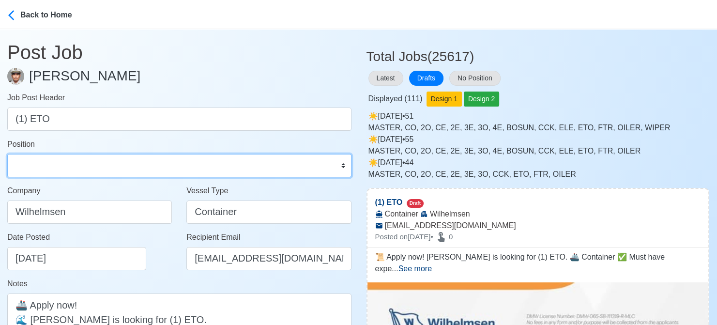
select select "ETO/ETR"
click at [7, 154] on select "Master Chief Officer 2nd Officer 3rd Officer Junior Officer Chief Engineer 2nd …" at bounding box center [179, 165] width 344 height 23
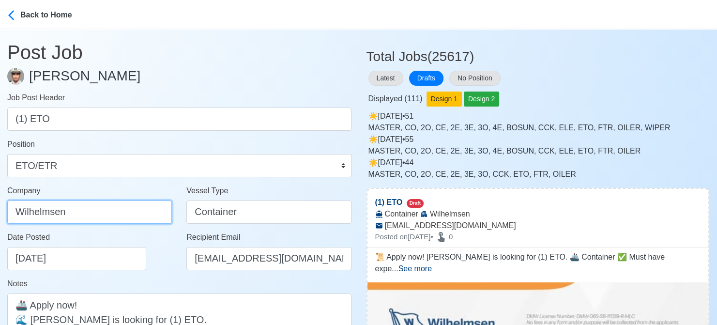
click at [130, 207] on input "Wilhelmsen" at bounding box center [89, 211] width 165 height 23
paste input "ILHELMSEN-SMITH BELL MANNING INC"
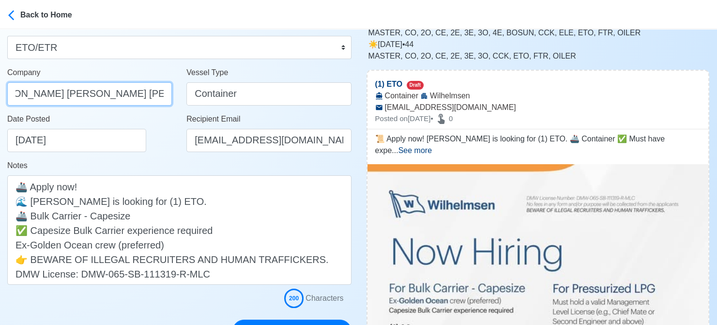
scroll to position [194, 0]
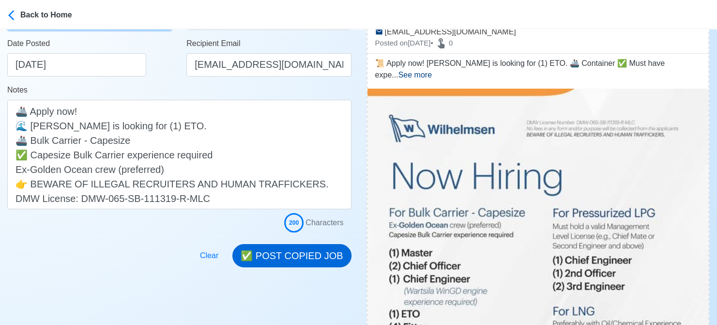
type input "[PERSON_NAME] [PERSON_NAME] [PERSON_NAME] INC"
click at [304, 256] on button "✅ POST COPIED JOB" at bounding box center [291, 255] width 119 height 23
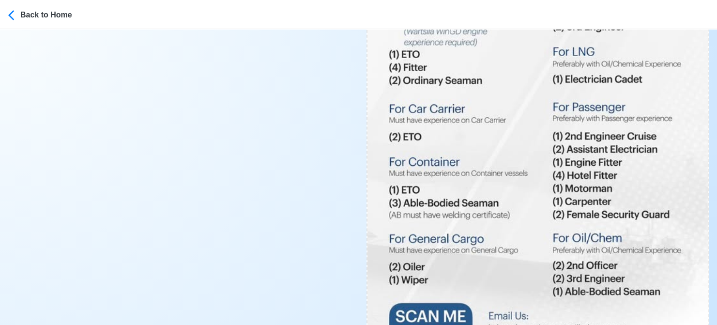
scroll to position [581, 0]
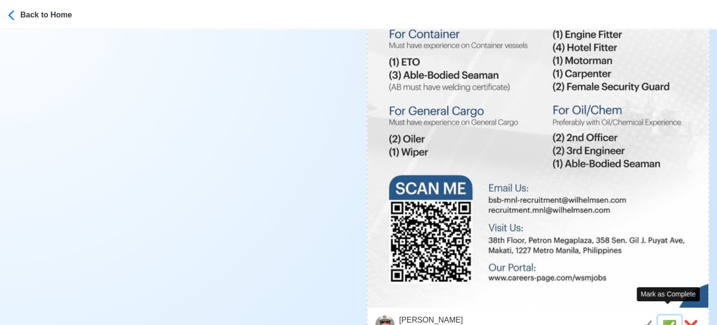
click at [669, 319] on span "✅" at bounding box center [669, 325] width 15 height 13
click at [647, 319] on span "✍️" at bounding box center [648, 325] width 15 height 13
type input "(1) Motorman"
select select
type input "Wilhelmsen"
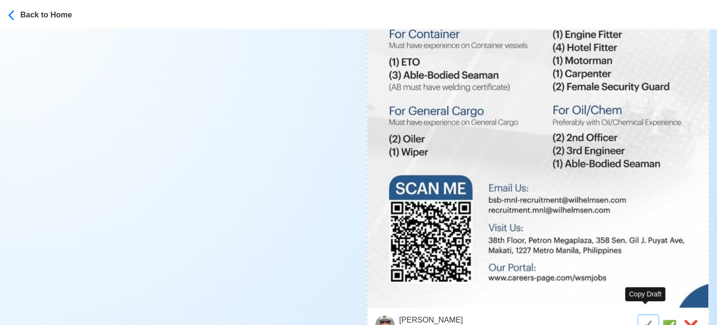
type input "Passenger"
type input "bsb-mnl-recruitment@wilhelmsen.com"
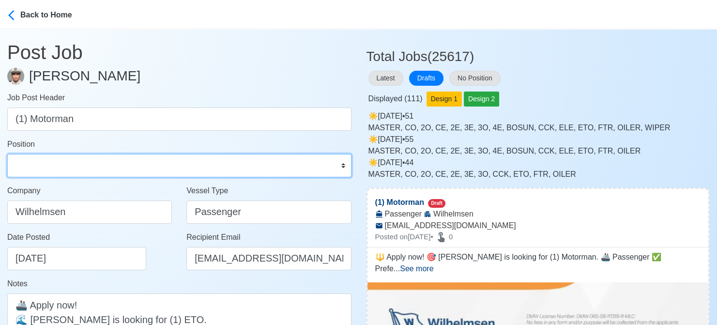
click at [134, 172] on select "Master Chief Officer 2nd Officer 3rd Officer Junior Officer Chief Engineer 2nd …" at bounding box center [179, 165] width 344 height 23
select select "Motorman"
click at [7, 154] on select "Master Chief Officer 2nd Officer 3rd Officer Junior Officer Chief Engineer 2nd …" at bounding box center [179, 165] width 344 height 23
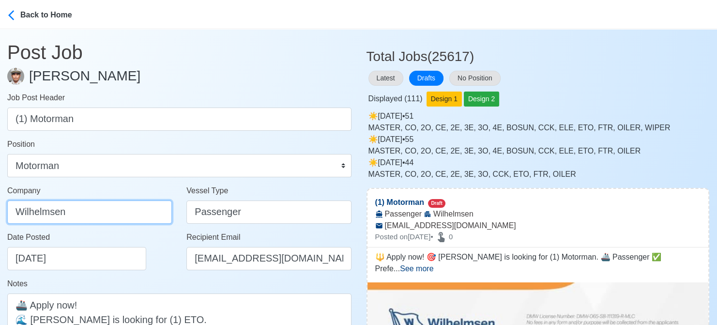
click at [114, 213] on input "Wilhelmsen" at bounding box center [89, 211] width 165 height 23
paste input "ILHELMSEN-SMITH BELL MANNING INC"
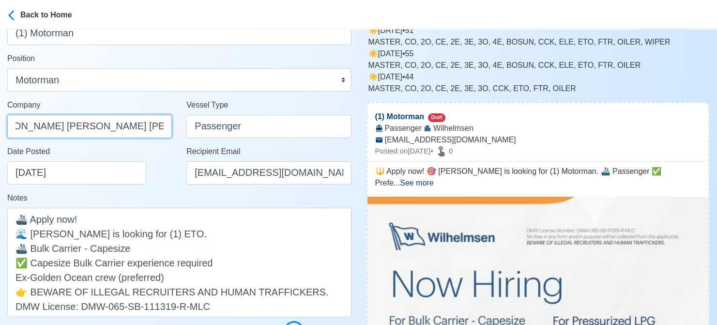
scroll to position [145, 0]
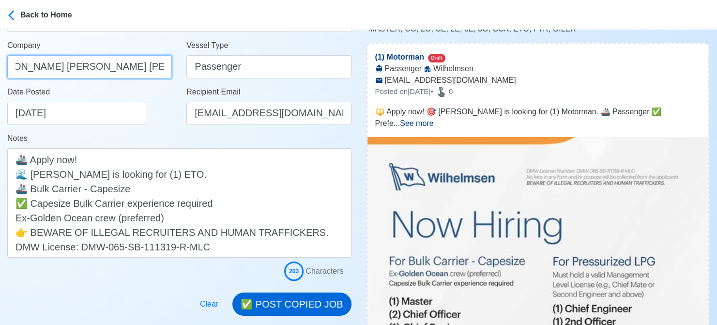
type input "[PERSON_NAME] [PERSON_NAME] [PERSON_NAME] INC"
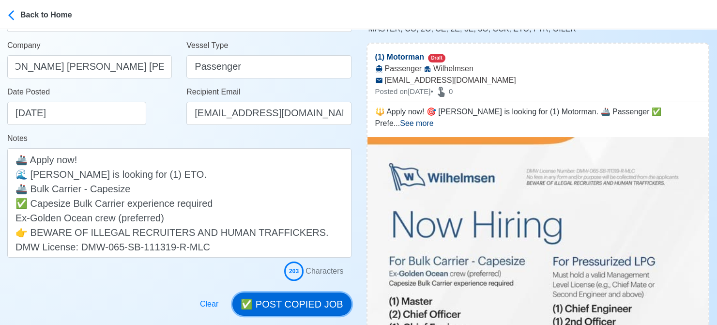
click at [281, 295] on button "✅ POST COPIED JOB" at bounding box center [291, 303] width 119 height 23
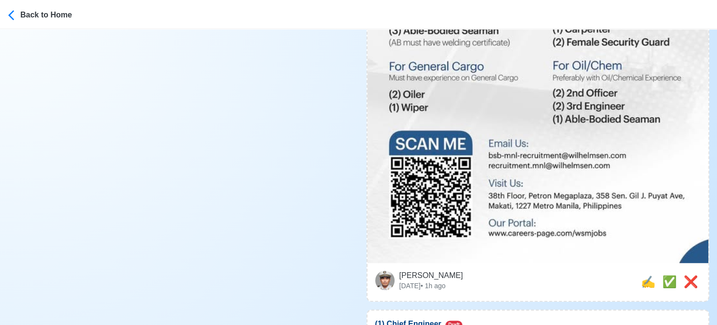
scroll to position [629, 0]
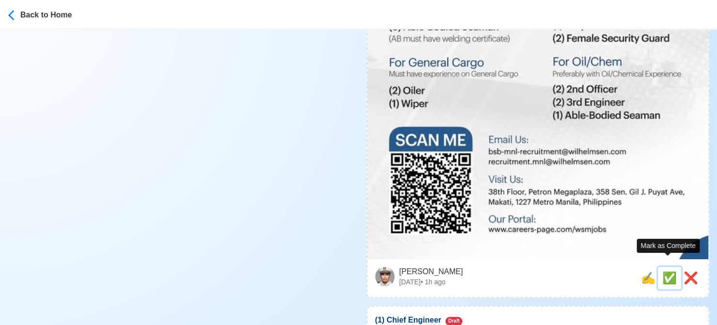
click at [663, 271] on span "✅" at bounding box center [669, 277] width 15 height 13
click at [645, 272] on span "✍️" at bounding box center [648, 277] width 15 height 13
type input "(1) Chief Engineer"
select select
type input "Wilhelmsen"
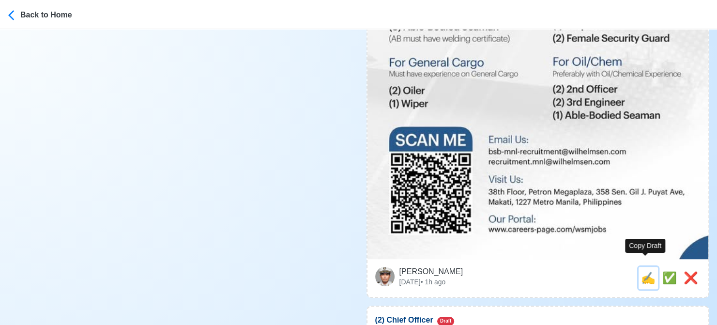
type input "Bulk Carrier - Capesize"
type input "bsb-mnl-recruitment@wilhelmsen.com"
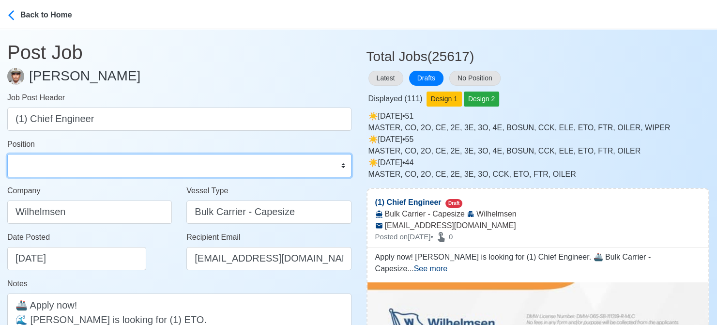
click at [147, 166] on select "Master Chief Officer 2nd Officer 3rd Officer Junior Officer Chief Engineer 2nd …" at bounding box center [179, 165] width 344 height 23
select select "Chief Engineer"
click at [7, 154] on select "Master Chief Officer 2nd Officer 3rd Officer Junior Officer Chief Engineer 2nd …" at bounding box center [179, 165] width 344 height 23
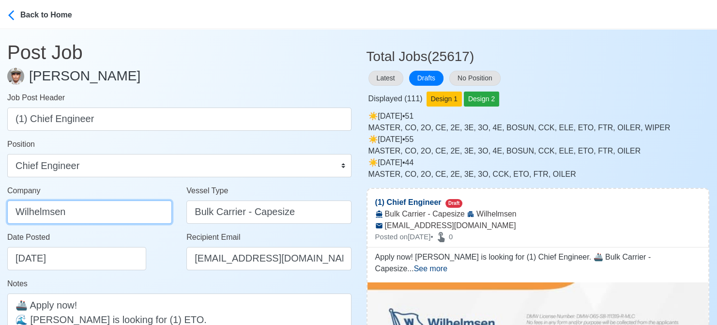
click at [133, 210] on input "Wilhelmsen" at bounding box center [89, 211] width 165 height 23
paste input "ILHELMSEN-SMITH BELL MANNING INC"
type input "[PERSON_NAME] [PERSON_NAME] [PERSON_NAME] INC"
click at [161, 254] on div "Date Posted 08/16/2025" at bounding box center [92, 250] width 170 height 39
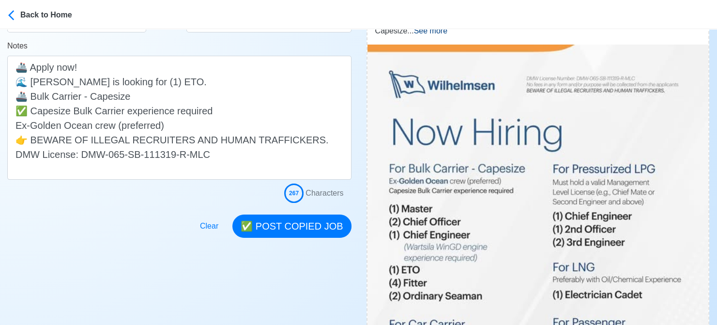
scroll to position [242, 0]
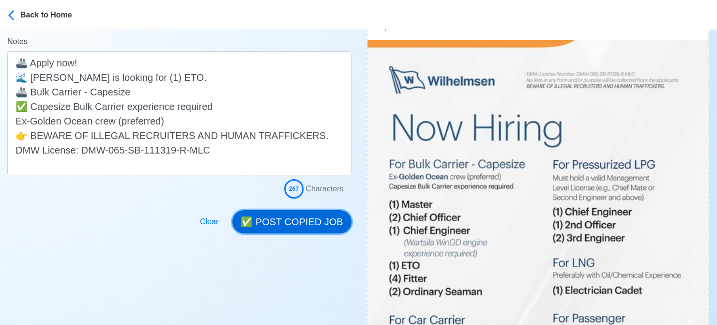
click at [292, 219] on button "✅ POST COPIED JOB" at bounding box center [291, 221] width 119 height 23
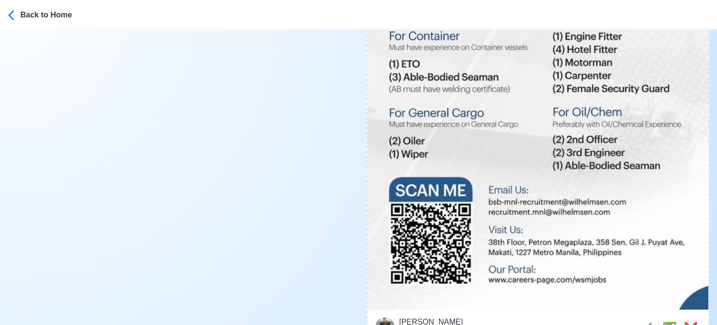
scroll to position [678, 0]
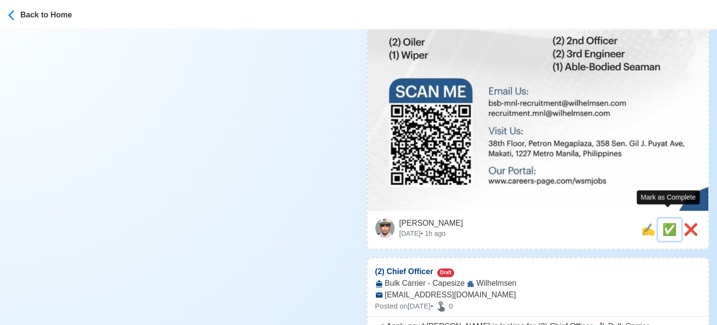
click at [663, 223] on span "✅" at bounding box center [669, 229] width 15 height 13
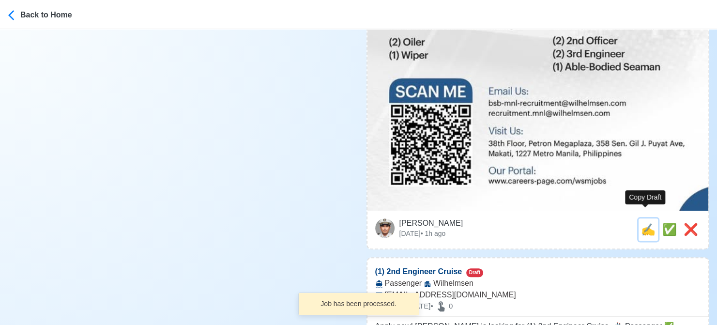
click at [646, 223] on span "✍️" at bounding box center [648, 229] width 15 height 13
type input "(2) Chief Officer"
select select
type input "Wilhelmsen"
type input "Bulk Carrier - Capesize"
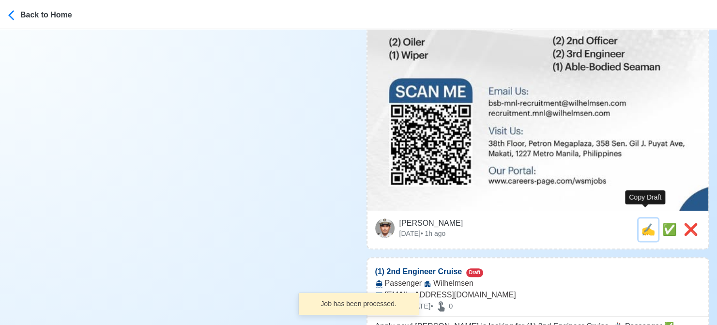
type input "bsb-mnl-recruitment@wilhelmsen.com"
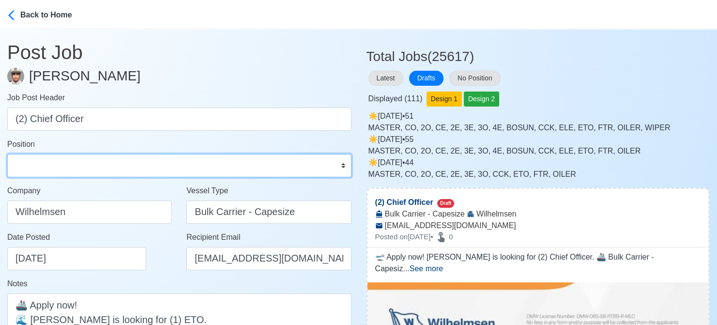
click at [153, 166] on select "Master Chief Officer 2nd Officer 3rd Officer Junior Officer Chief Engineer 2nd …" at bounding box center [179, 165] width 344 height 23
select select "Chief Officer"
click at [7, 154] on select "Master Chief Officer 2nd Officer 3rd Officer Junior Officer Chief Engineer 2nd …" at bounding box center [179, 165] width 344 height 23
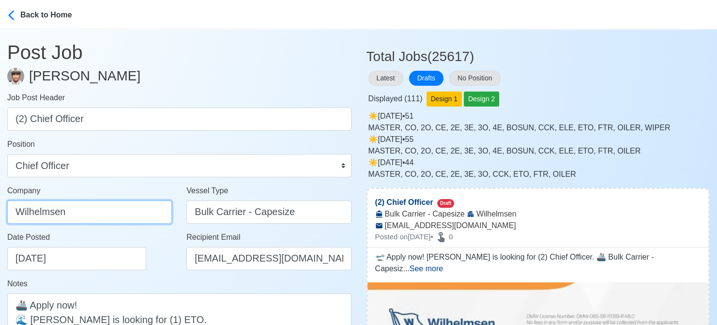
click at [116, 207] on input "Wilhelmsen" at bounding box center [89, 211] width 165 height 23
paste input "ILHELMSEN-SMITH BELL MANNING INC"
type input "[PERSON_NAME] [PERSON_NAME] [PERSON_NAME] INC"
click at [166, 256] on div "Date Posted 08/16/2025" at bounding box center [92, 250] width 170 height 39
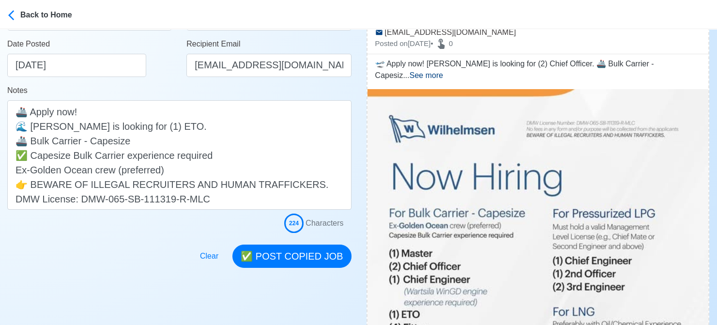
scroll to position [194, 0]
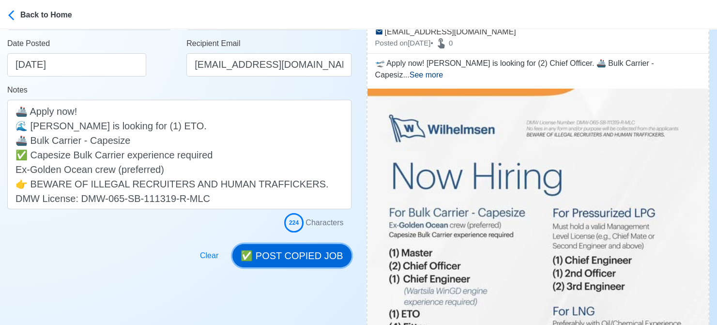
click at [296, 262] on button "✅ POST COPIED JOB" at bounding box center [291, 255] width 119 height 23
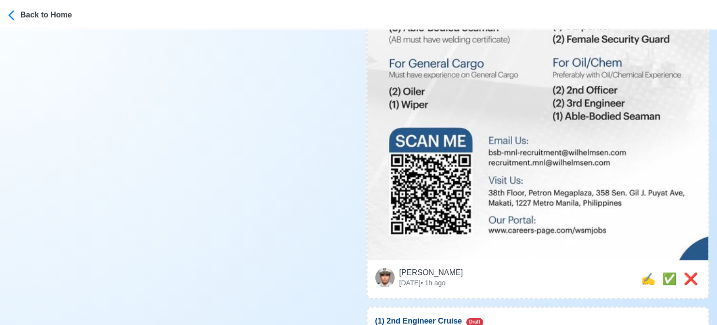
scroll to position [629, 0]
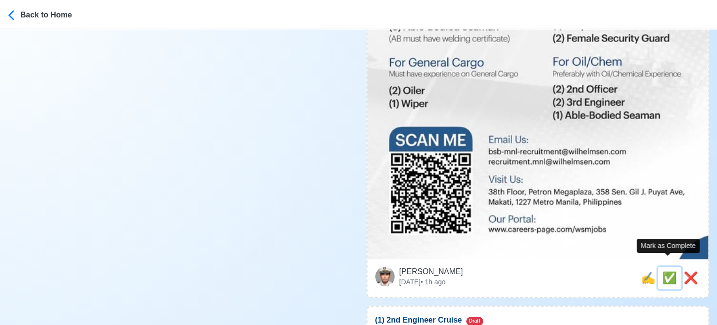
click at [665, 271] on span "✅" at bounding box center [669, 277] width 15 height 13
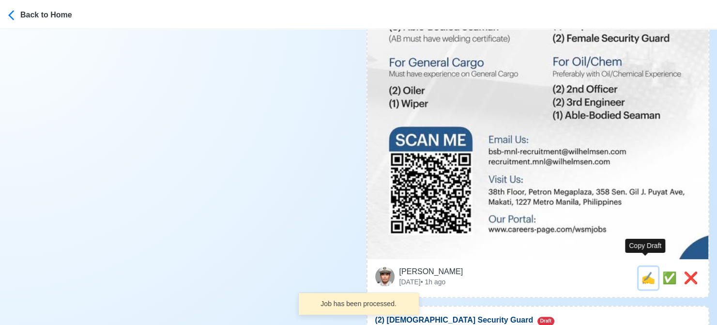
click at [641, 271] on span "✍️" at bounding box center [648, 277] width 15 height 13
type input "(1) 2nd Engineer Cruise"
select select
type input "Wilhelmsen"
type input "Passenger"
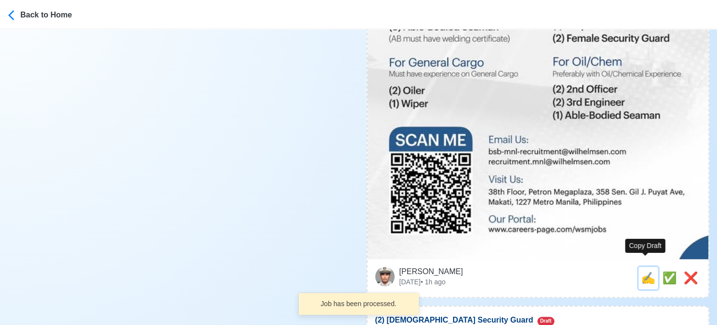
type input "bsb-mnl-recruitment@wilhelmsen.com"
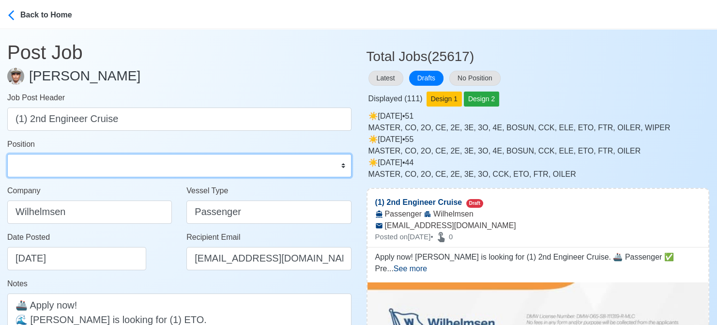
click at [119, 166] on select "Master Chief Officer 2nd Officer 3rd Officer Junior Officer Chief Engineer 2nd …" at bounding box center [179, 165] width 344 height 23
select select "2nd Engineer"
click at [7, 154] on select "Master Chief Officer 2nd Officer 3rd Officer Junior Officer Chief Engineer 2nd …" at bounding box center [179, 165] width 344 height 23
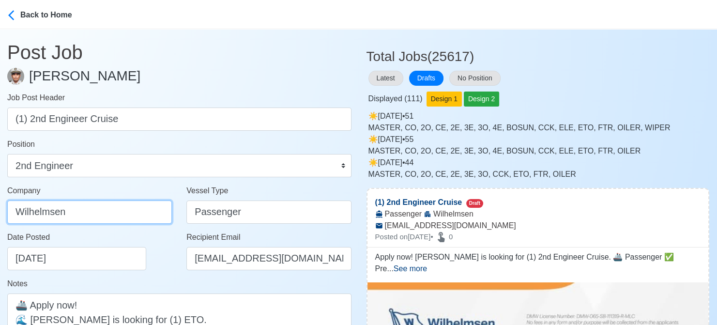
click at [100, 211] on input "Wilhelmsen" at bounding box center [89, 211] width 165 height 23
paste input "ILHELMSEN-SMITH BELL MANNING INC"
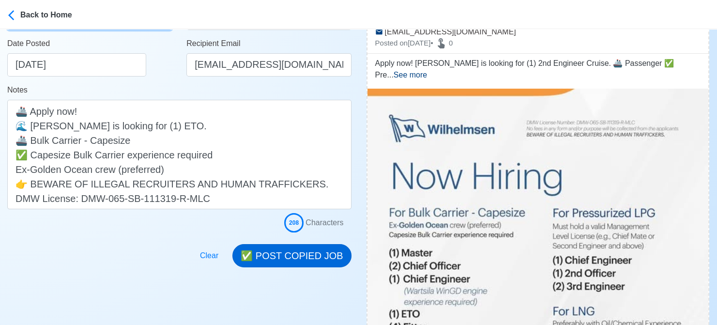
type input "[PERSON_NAME] [PERSON_NAME] [PERSON_NAME] INC"
click at [308, 257] on button "✅ POST COPIED JOB" at bounding box center [291, 255] width 119 height 23
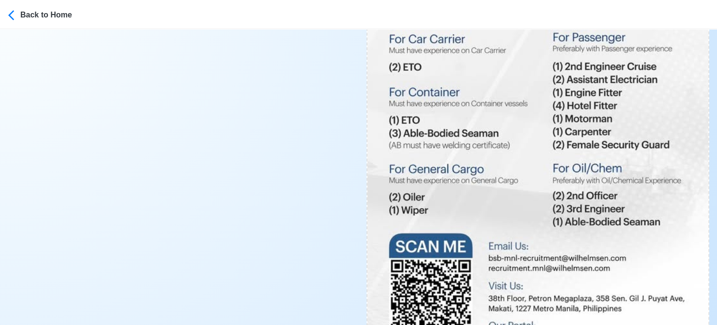
scroll to position [629, 0]
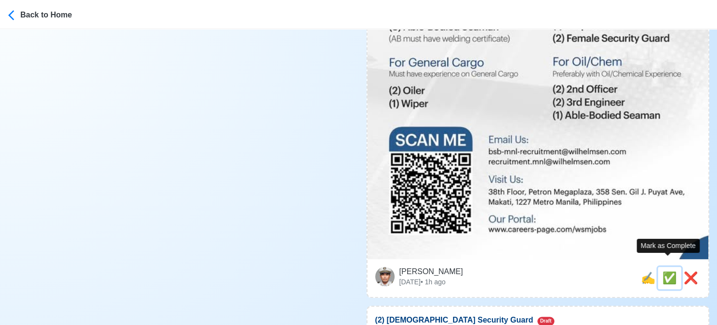
click at [664, 271] on span "✅" at bounding box center [669, 277] width 15 height 13
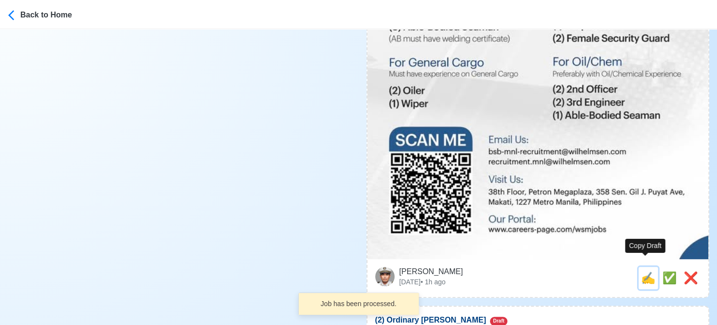
click at [645, 271] on span "✍️" at bounding box center [648, 277] width 15 height 13
type input "(2) Female Security Guard"
select select
type input "Wilhelmsen"
type input "Passenger"
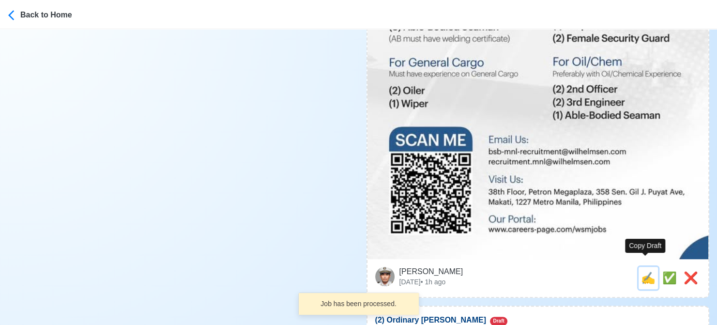
type input "bsb-mnl-recruitment@wilhelmsen.com"
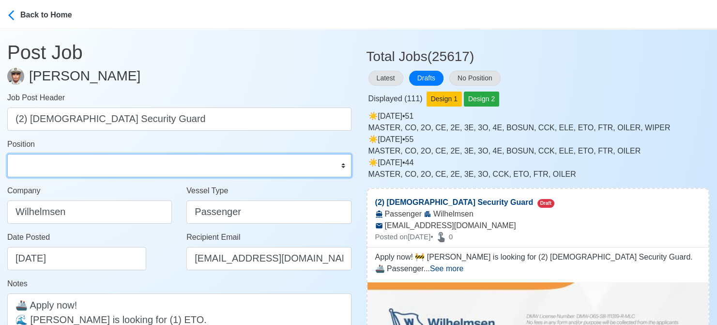
click at [143, 172] on select "Master Chief Officer 2nd Officer 3rd Officer Junior Officer Chief Engineer 2nd …" at bounding box center [179, 165] width 344 height 23
select select "Others"
click at [7, 154] on select "Master Chief Officer 2nd Officer 3rd Officer Junior Officer Chief Engineer 2nd …" at bounding box center [179, 165] width 344 height 23
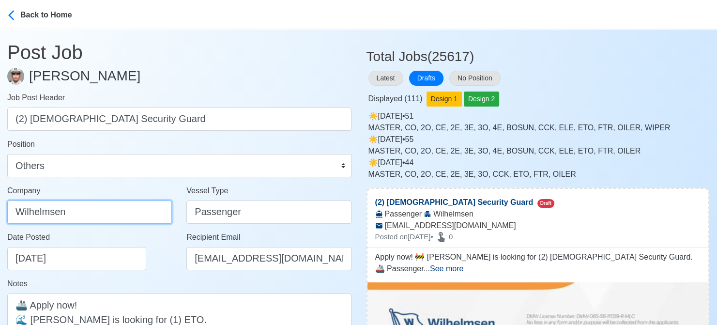
click at [122, 207] on input "Wilhelmsen" at bounding box center [89, 211] width 165 height 23
paste input "ILHELMSEN-SMITH BELL MANNING INC"
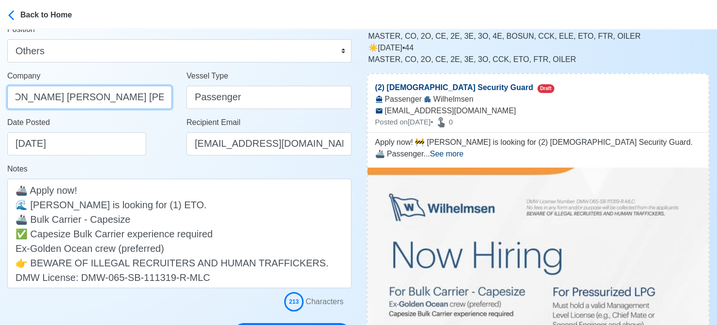
scroll to position [242, 0]
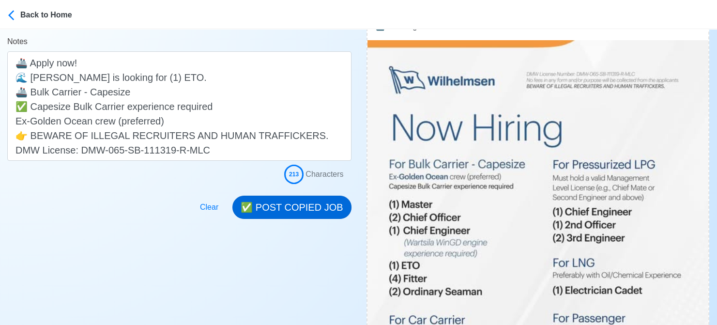
type input "[PERSON_NAME] [PERSON_NAME] [PERSON_NAME] INC"
click at [282, 205] on button "✅ POST COPIED JOB" at bounding box center [291, 207] width 119 height 23
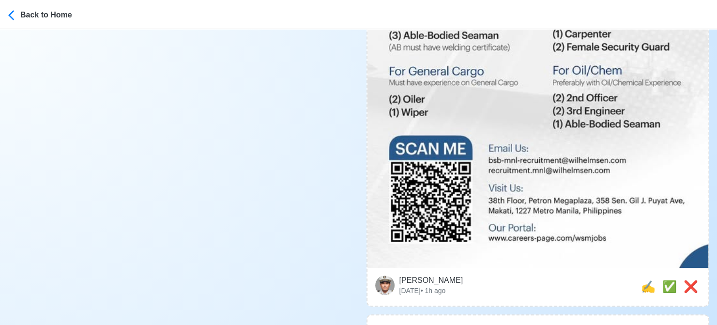
scroll to position [629, 0]
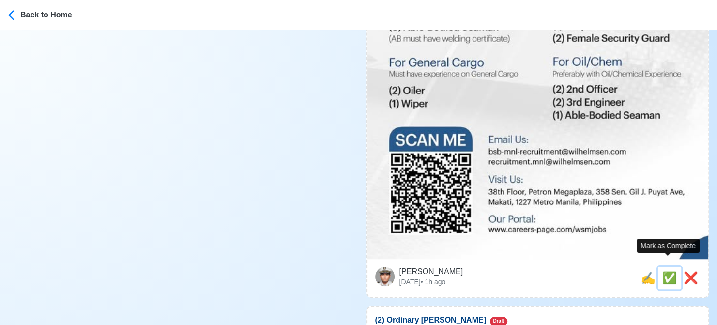
click at [667, 271] on span "✅" at bounding box center [669, 277] width 15 height 13
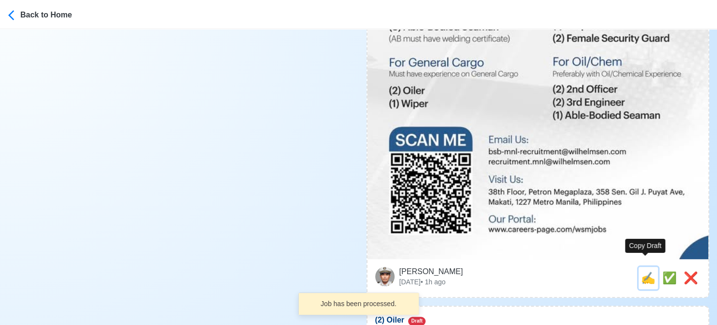
click at [649, 271] on span "✍️" at bounding box center [648, 277] width 15 height 13
type input "(2) Ordinary [PERSON_NAME]"
select select
type input "Wilhelmsen"
type input "Bulk Carrier - Capesize"
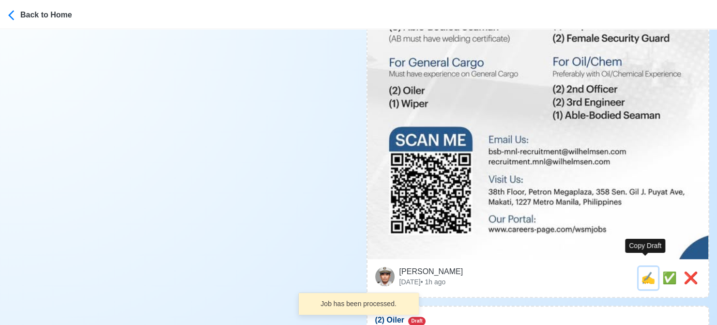
type input "bsb-mnl-recruitment@wilhelmsen.com"
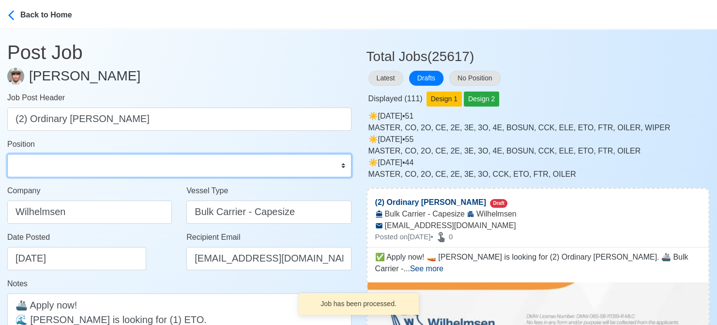
click at [117, 168] on select "Master Chief Officer 2nd Officer 3rd Officer Junior Officer Chief Engineer 2nd …" at bounding box center [179, 165] width 344 height 23
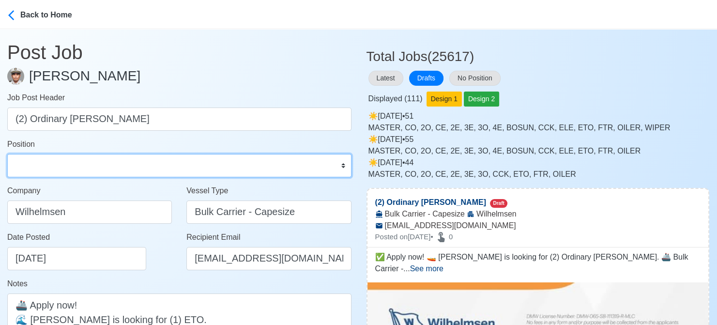
select select "Ordinary [PERSON_NAME]"
click at [7, 154] on select "Master Chief Officer 2nd Officer 3rd Officer Junior Officer Chief Engineer 2nd …" at bounding box center [179, 165] width 344 height 23
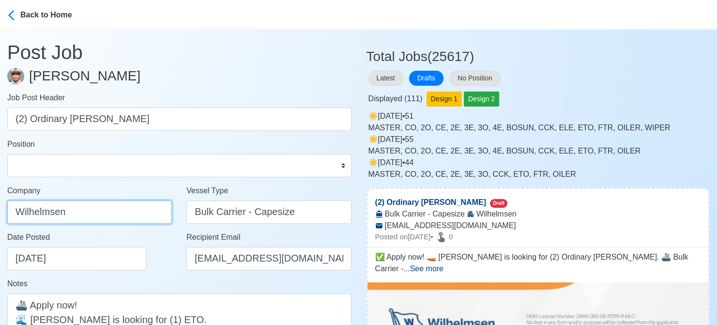
click at [124, 211] on input "Wilhelmsen" at bounding box center [89, 211] width 165 height 23
paste input "ILHELMSEN-SMITH BELL MANNING INC"
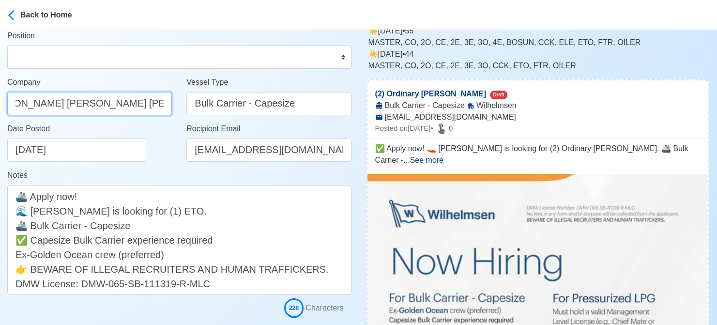
scroll to position [194, 0]
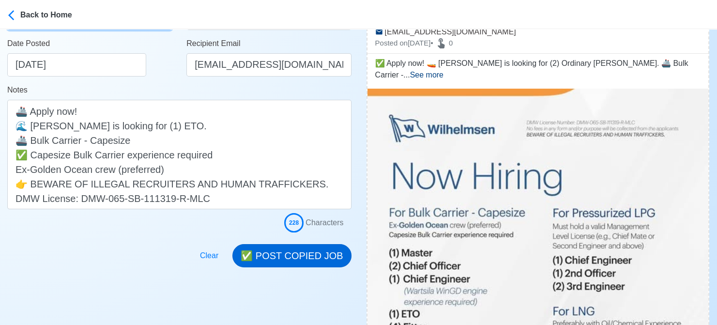
type input "[PERSON_NAME] [PERSON_NAME] [PERSON_NAME] INC"
click at [299, 253] on button "✅ POST COPIED JOB" at bounding box center [291, 255] width 119 height 23
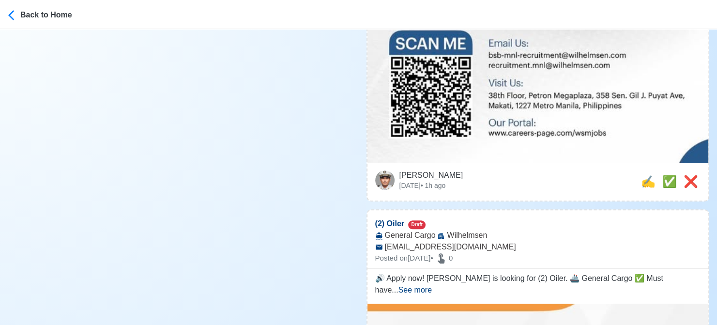
scroll to position [726, 0]
click at [662, 174] on span "✅" at bounding box center [669, 180] width 15 height 13
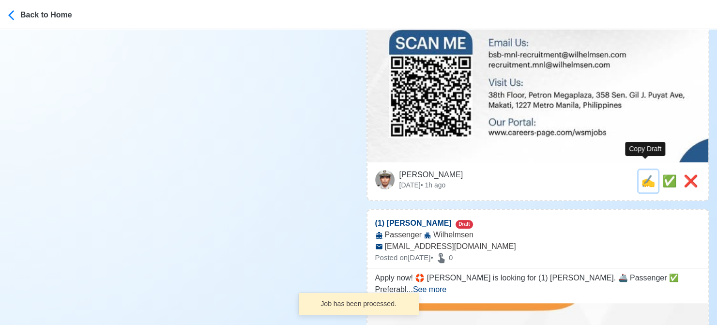
click at [645, 174] on span "✍️" at bounding box center [648, 180] width 15 height 13
type input "(2) Oiler"
select select
type input "Wilhelmsen"
type input "General Cargo"
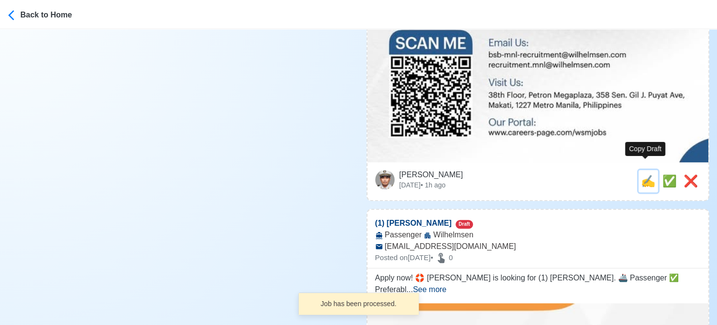
type input "bsb-mnl-recruitment@wilhelmsen.com"
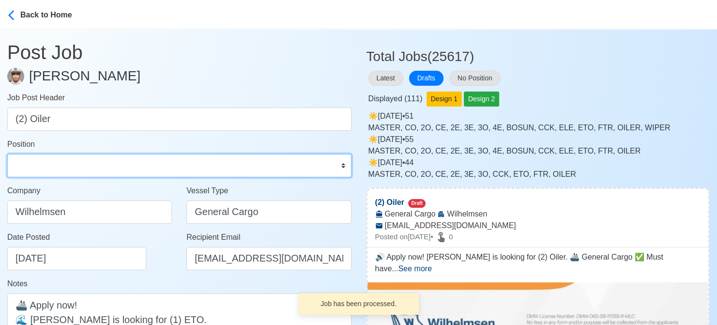
drag, startPoint x: 45, startPoint y: 162, endPoint x: 50, endPoint y: 154, distance: 9.7
click at [45, 162] on select "Master Chief Officer 2nd Officer 3rd Officer Junior Officer Chief Engineer 2nd …" at bounding box center [179, 165] width 344 height 23
select select "Oiler"
click at [7, 154] on select "Master Chief Officer 2nd Officer 3rd Officer Junior Officer Chief Engineer 2nd …" at bounding box center [179, 165] width 344 height 23
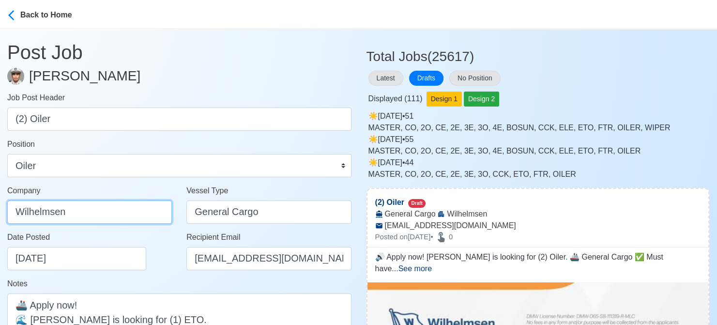
click at [103, 204] on input "Wilhelmsen" at bounding box center [89, 211] width 165 height 23
paste input "ILHELMSEN-SMITH BELL MANNING INC"
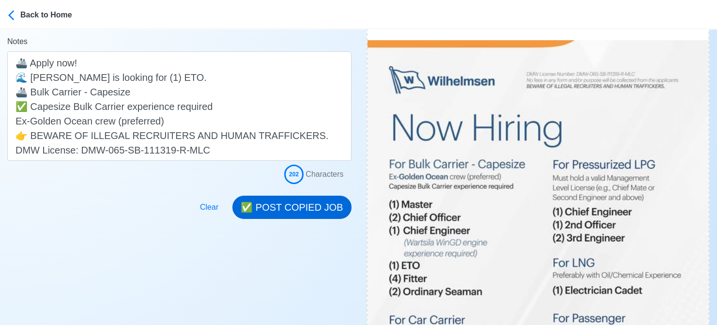
type input "[PERSON_NAME] [PERSON_NAME] [PERSON_NAME] INC"
click at [314, 209] on button "✅ POST COPIED JOB" at bounding box center [291, 207] width 119 height 23
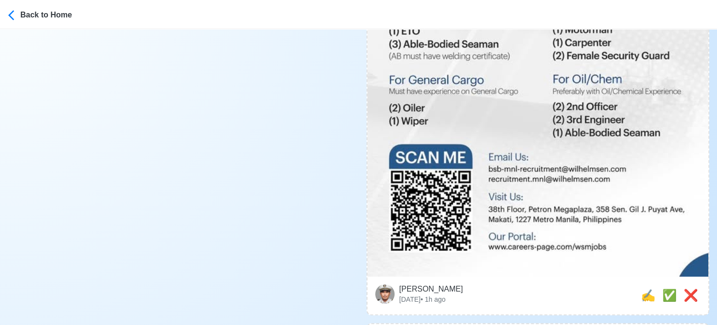
scroll to position [678, 0]
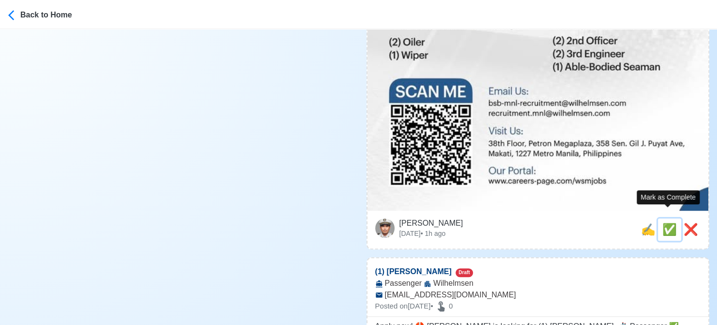
click at [664, 223] on span "✅" at bounding box center [669, 229] width 15 height 13
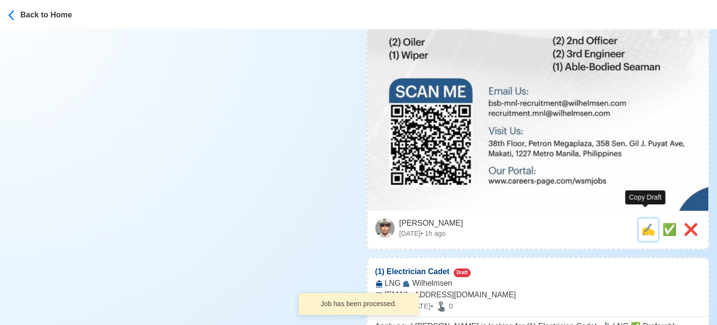
click at [643, 223] on span "✍️" at bounding box center [648, 229] width 15 height 13
type input "(1) Carpenter"
select select
type input "Wilhelmsen"
type input "Passenger"
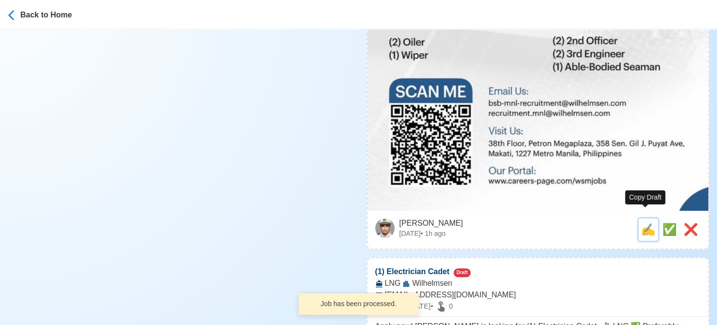
type input "bsb-mnl-recruitment@wilhelmsen.com"
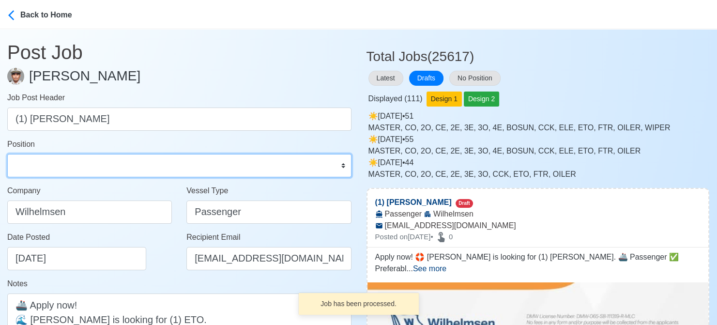
click at [51, 166] on select "Master Chief Officer 2nd Officer 3rd Officer Junior Officer Chief Engineer 2nd …" at bounding box center [179, 165] width 344 height 23
select select "Others"
click at [7, 154] on select "Master Chief Officer 2nd Officer 3rd Officer Junior Officer Chief Engineer 2nd …" at bounding box center [179, 165] width 344 height 23
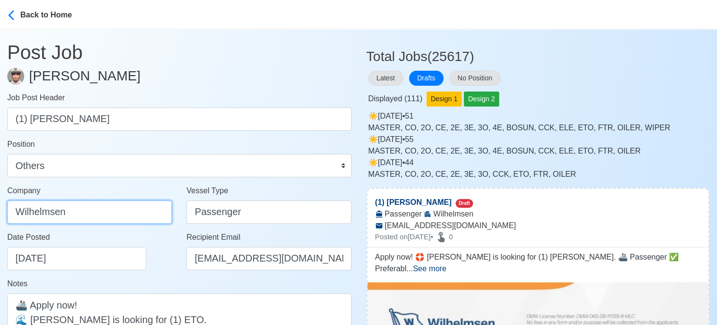
click at [109, 213] on input "Wilhelmsen" at bounding box center [89, 211] width 165 height 23
paste input "ILHELMSEN-SMITH BELL MANNING INC"
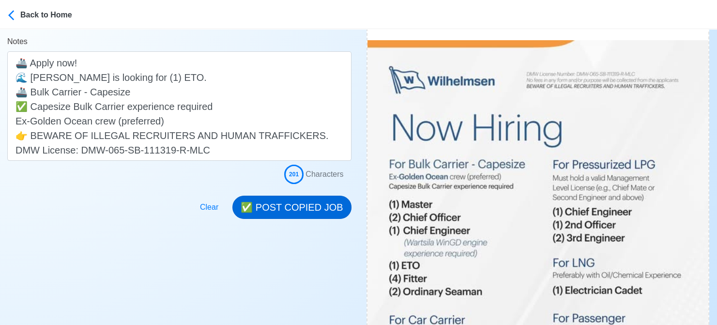
type input "[PERSON_NAME] [PERSON_NAME] [PERSON_NAME] INC"
click at [325, 214] on button "✅ POST COPIED JOB" at bounding box center [291, 207] width 119 height 23
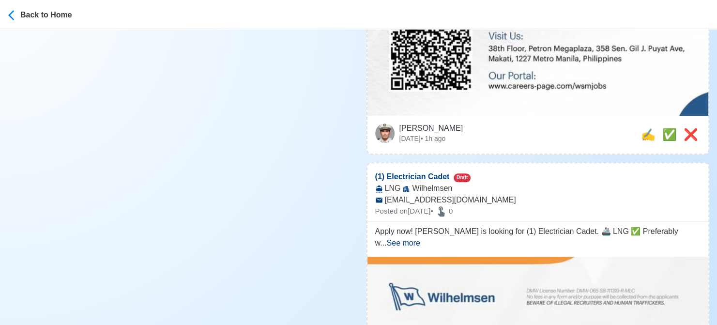
scroll to position [774, 0]
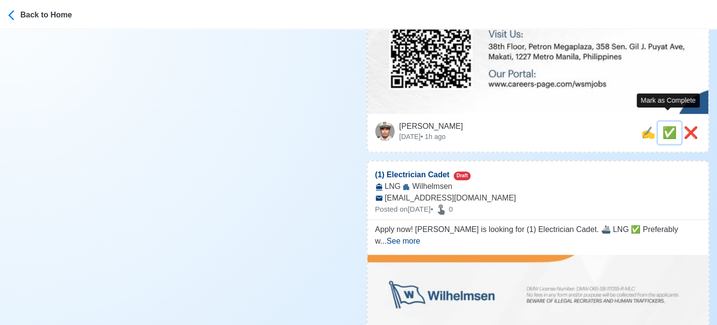
click at [664, 126] on span "✅" at bounding box center [669, 132] width 15 height 13
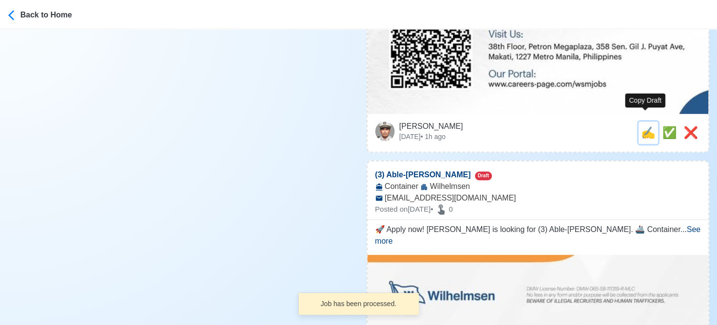
click at [644, 126] on span "✍️" at bounding box center [648, 132] width 15 height 13
type input "(1) Electrician Cadet"
select select
type input "Wilhelmsen"
type input "LNG"
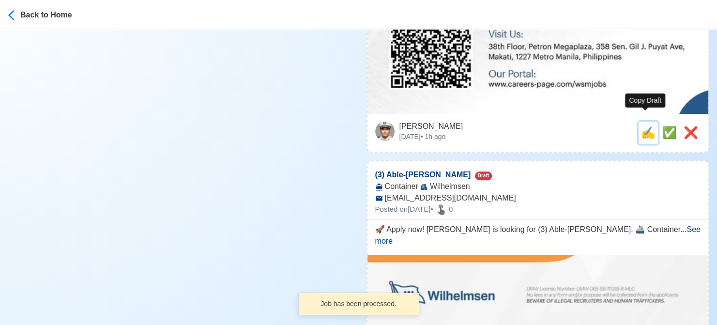
type input "bsb-mnl-recruitment@wilhelmsen.com"
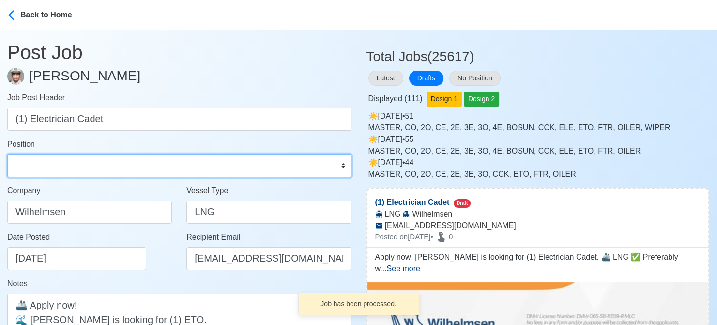
click at [70, 161] on select "Master Chief Officer 2nd Officer 3rd Officer Junior Officer Chief Engineer 2nd …" at bounding box center [179, 165] width 344 height 23
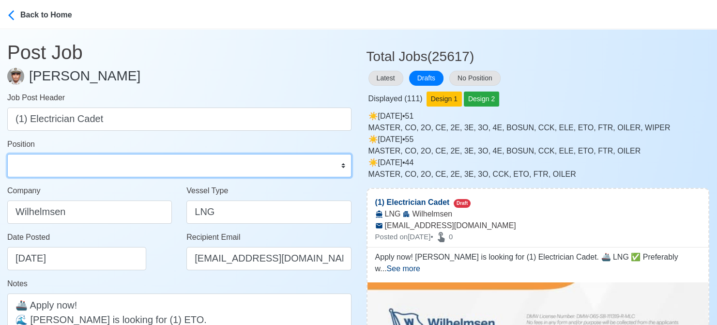
select select "Cadet"
click at [7, 154] on select "Master Chief Officer 2nd Officer 3rd Officer Junior Officer Chief Engineer 2nd …" at bounding box center [179, 165] width 344 height 23
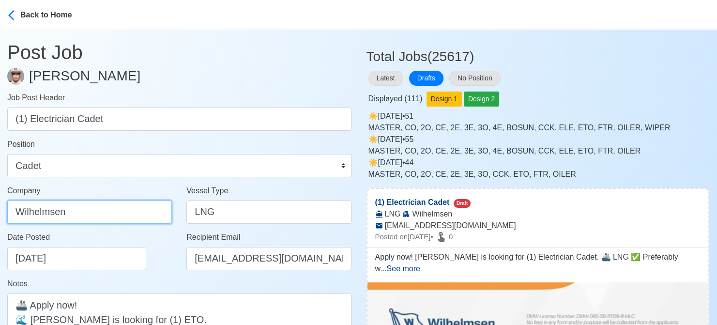
click at [117, 203] on input "Wilhelmsen" at bounding box center [89, 211] width 165 height 23
paste input "ILHELMSEN-SMITH BELL MANNING INC"
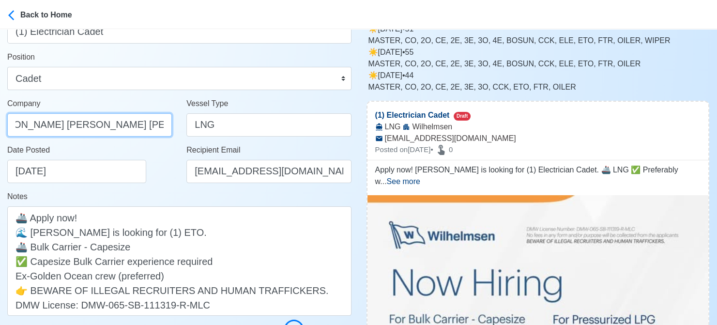
scroll to position [242, 0]
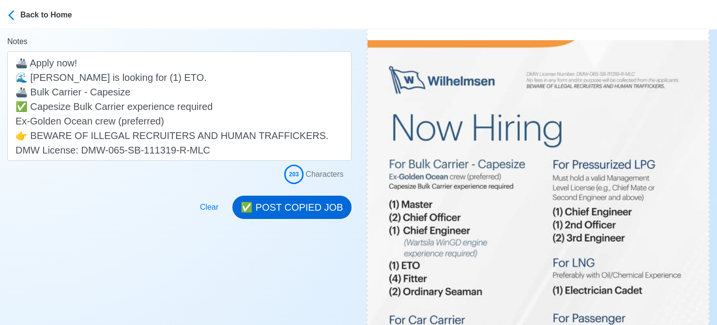
type input "[PERSON_NAME] [PERSON_NAME] [PERSON_NAME] INC"
click at [289, 201] on button "✅ POST COPIED JOB" at bounding box center [291, 207] width 119 height 23
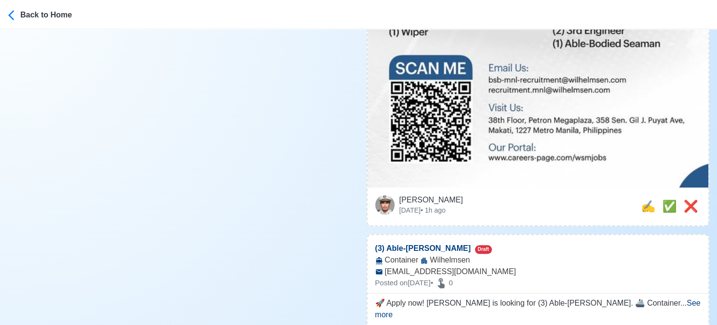
scroll to position [726, 0]
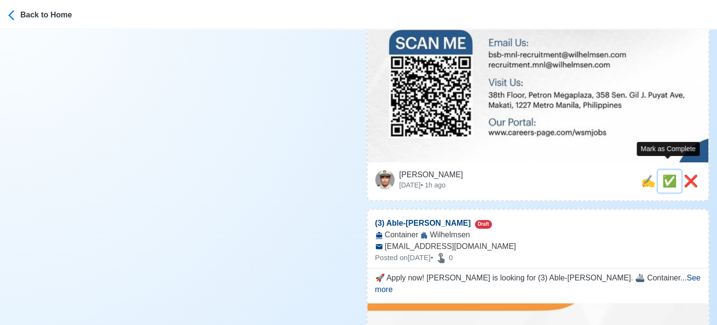
click at [663, 174] on span "✅" at bounding box center [669, 180] width 15 height 13
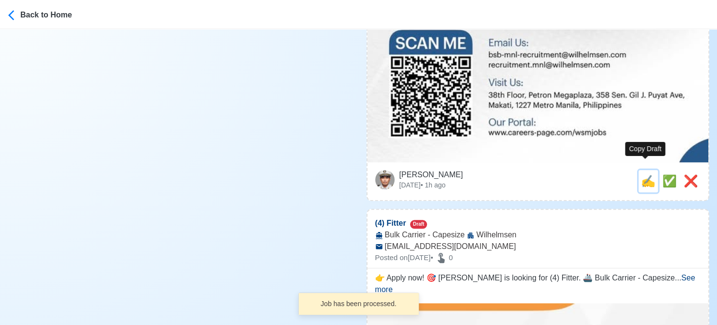
click at [649, 174] on span "✍️" at bounding box center [648, 180] width 15 height 13
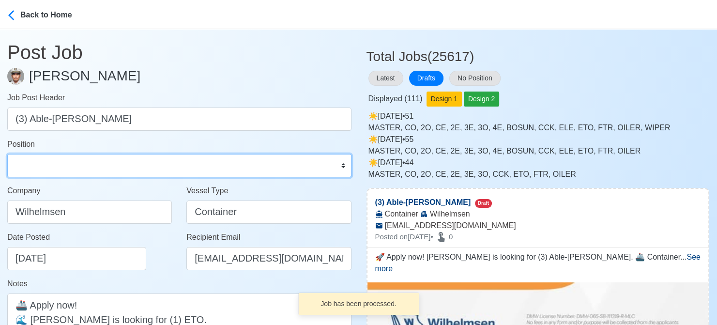
click at [151, 168] on select "Master Chief Officer 2nd Officer 3rd Officer Junior Officer Chief Engineer 2nd …" at bounding box center [179, 165] width 344 height 23
click at [7, 154] on select "Master Chief Officer 2nd Officer 3rd Officer Junior Officer Chief Engineer 2nd …" at bounding box center [179, 165] width 344 height 23
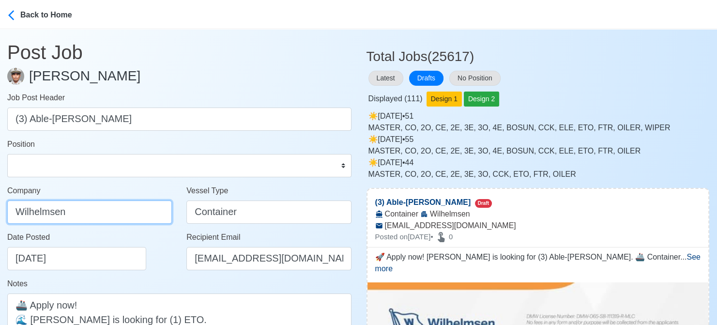
click at [119, 215] on input "Wilhelmsen" at bounding box center [89, 211] width 165 height 23
paste input "ILHELMSEN-SMITH BELL MANNING INC"
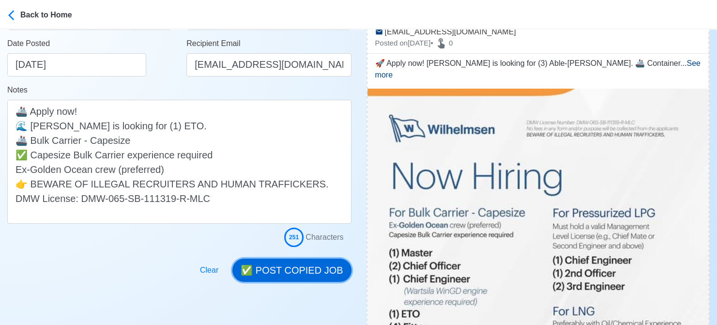
click at [323, 275] on button "✅ POST COPIED JOB" at bounding box center [291, 269] width 119 height 23
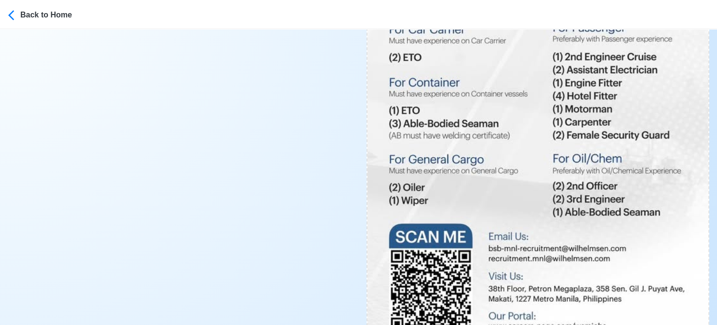
scroll to position [678, 0]
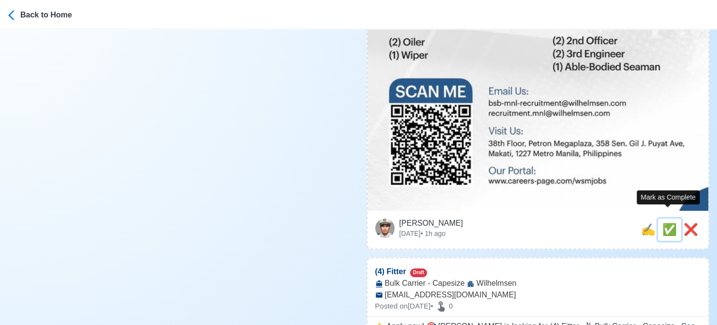
click at [672, 223] on span "✅" at bounding box center [669, 229] width 15 height 13
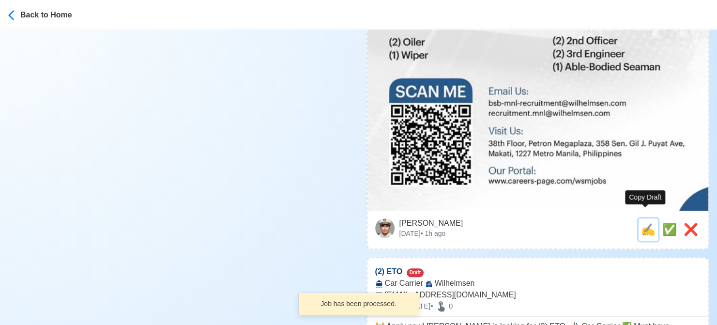
click at [641, 223] on span "✍️" at bounding box center [648, 229] width 15 height 13
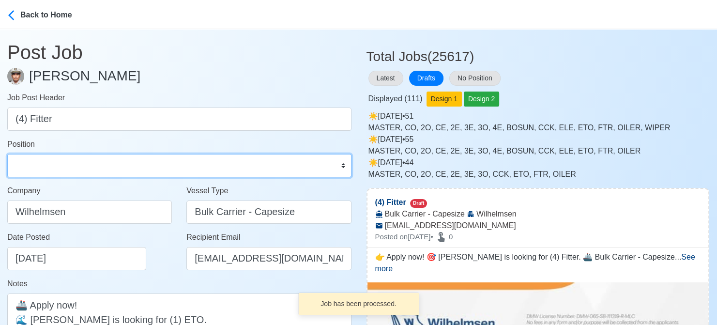
drag, startPoint x: 50, startPoint y: 166, endPoint x: 56, endPoint y: 159, distance: 9.0
click at [50, 166] on select "Master Chief Officer 2nd Officer 3rd Officer Junior Officer Chief Engineer 2nd …" at bounding box center [179, 165] width 344 height 23
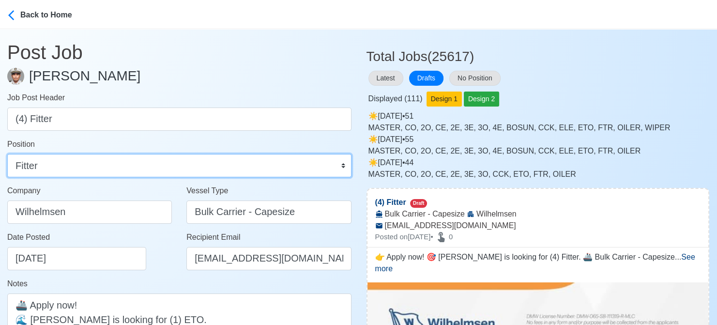
click at [7, 154] on select "Master Chief Officer 2nd Officer 3rd Officer Junior Officer Chief Engineer 2nd …" at bounding box center [179, 165] width 344 height 23
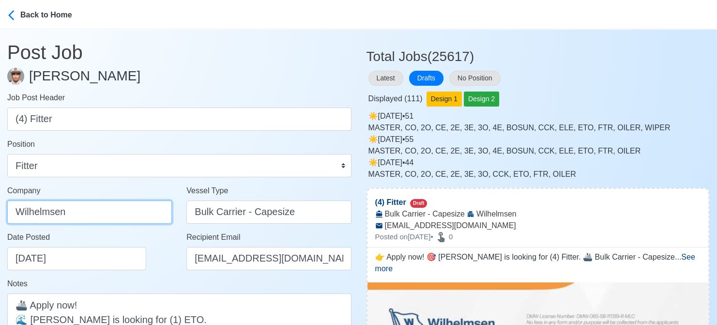
click at [139, 209] on input "Wilhelmsen" at bounding box center [89, 211] width 165 height 23
paste input "ILHELMSEN-SMITH BELL MANNING INC"
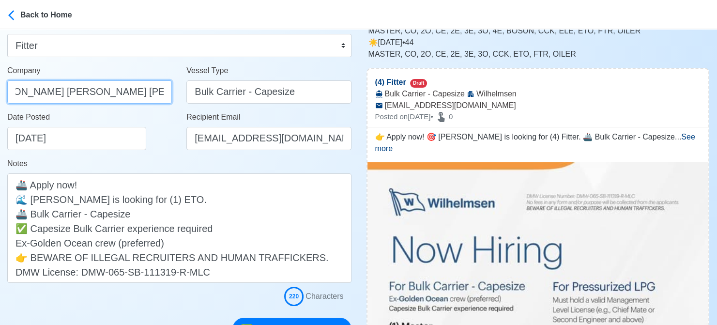
scroll to position [242, 0]
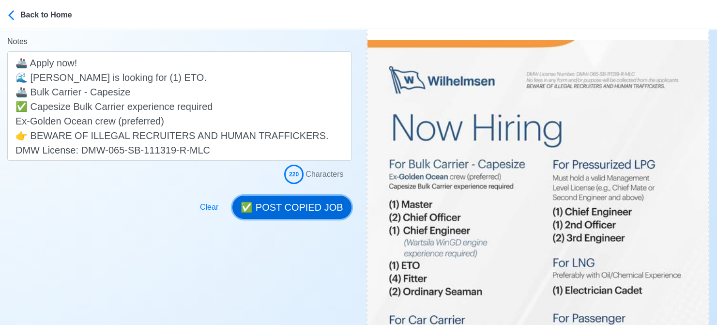
click at [302, 211] on button "✅ POST COPIED JOB" at bounding box center [291, 207] width 119 height 23
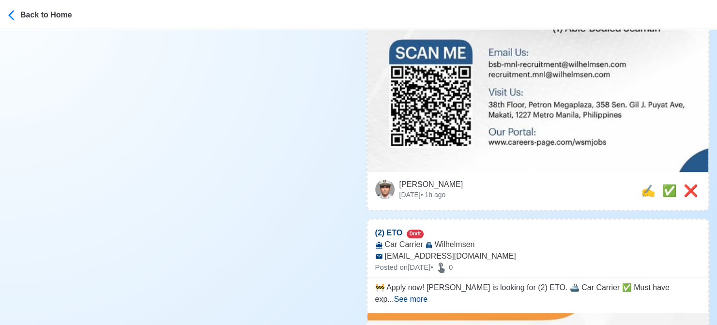
scroll to position [726, 0]
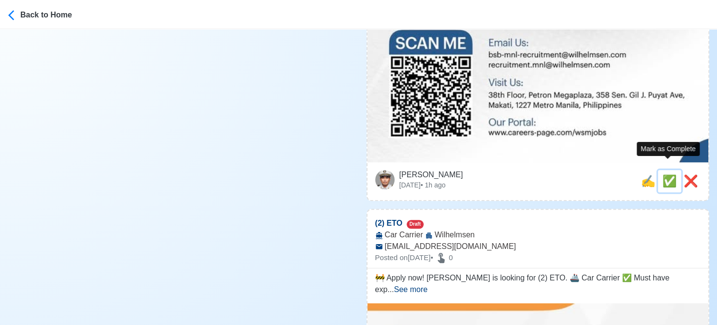
click at [662, 174] on span "✅" at bounding box center [669, 180] width 15 height 13
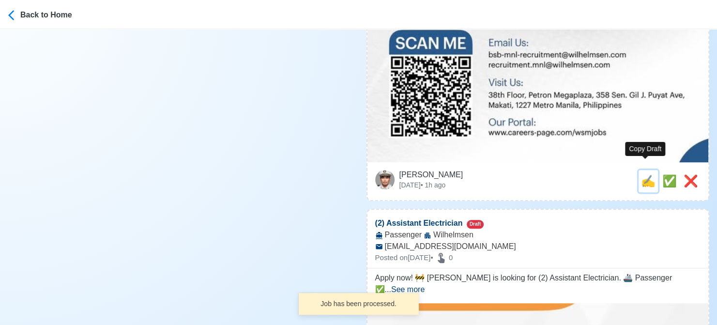
click at [647, 174] on span "✍️" at bounding box center [648, 180] width 15 height 13
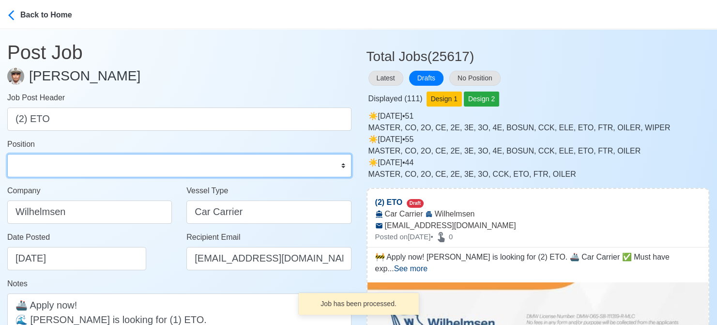
drag, startPoint x: 118, startPoint y: 166, endPoint x: 110, endPoint y: 162, distance: 8.7
click at [118, 166] on select "Master Chief Officer 2nd Officer 3rd Officer Junior Officer Chief Engineer 2nd …" at bounding box center [179, 165] width 344 height 23
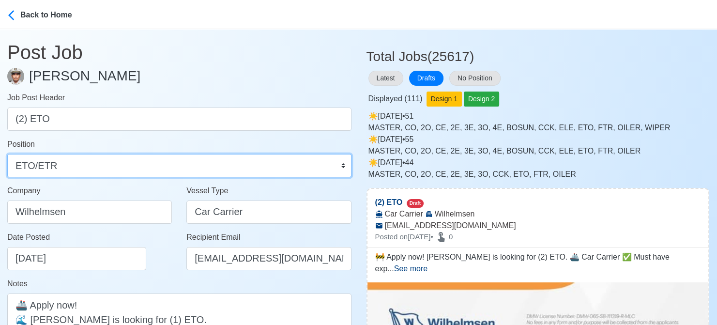
click at [7, 154] on select "Master Chief Officer 2nd Officer 3rd Officer Junior Officer Chief Engineer 2nd …" at bounding box center [179, 165] width 344 height 23
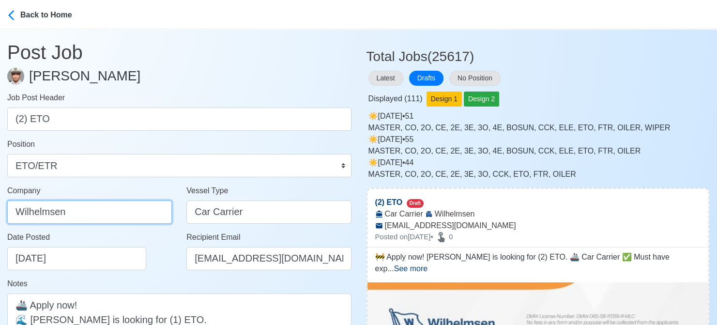
click at [130, 211] on input "Wilhelmsen" at bounding box center [89, 211] width 165 height 23
paste input "ILHELMSEN-SMITH BELL MANNING INC"
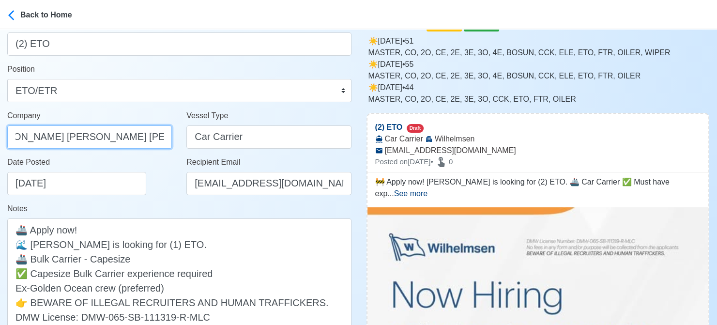
scroll to position [194, 0]
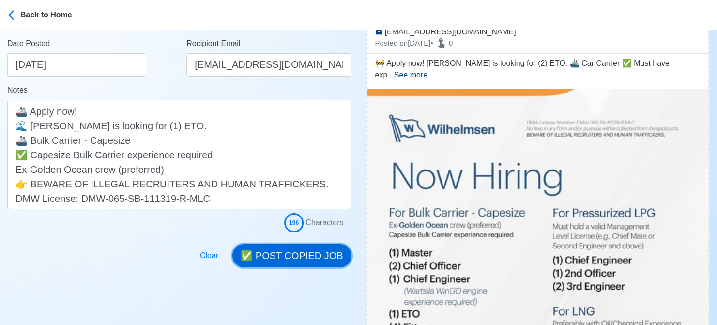
click at [299, 256] on button "✅ POST COPIED JOB" at bounding box center [291, 255] width 119 height 23
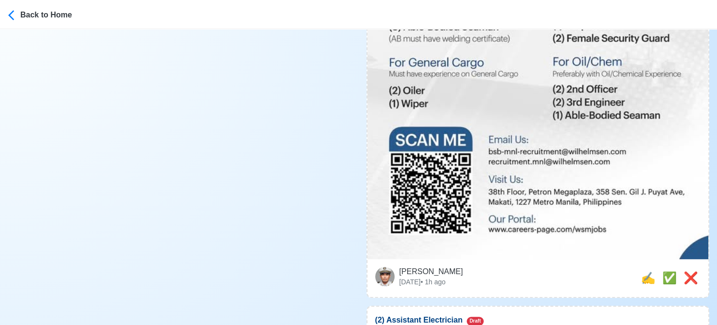
scroll to position [726, 0]
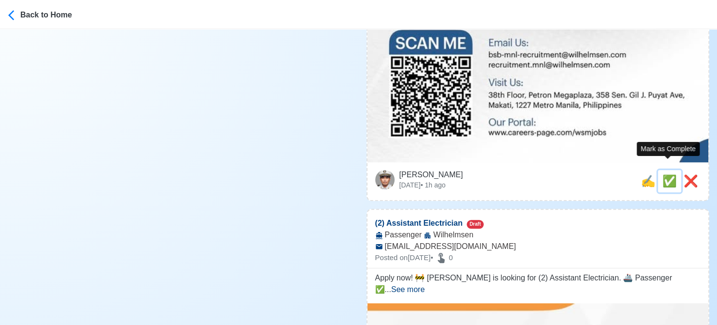
click at [663, 174] on span "✅" at bounding box center [669, 180] width 15 height 13
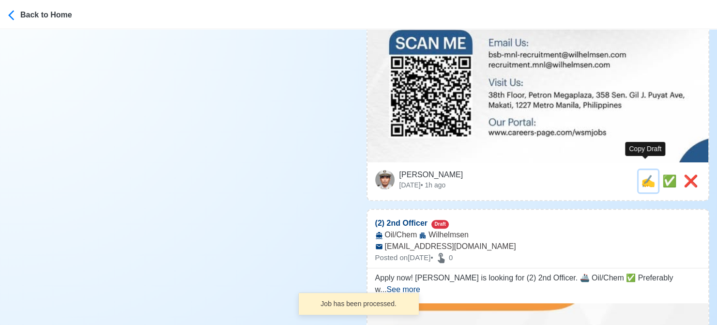
click at [644, 174] on span "✍️" at bounding box center [648, 180] width 15 height 13
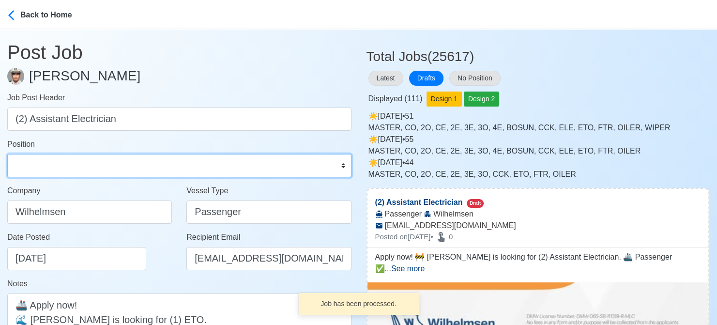
drag, startPoint x: 72, startPoint y: 170, endPoint x: 75, endPoint y: 156, distance: 14.3
click at [72, 170] on select "Master Chief Officer 2nd Officer 3rd Officer Junior Officer Chief Engineer 2nd …" at bounding box center [179, 165] width 344 height 23
click at [7, 154] on select "Master Chief Officer 2nd Officer 3rd Officer Junior Officer Chief Engineer 2nd …" at bounding box center [179, 165] width 344 height 23
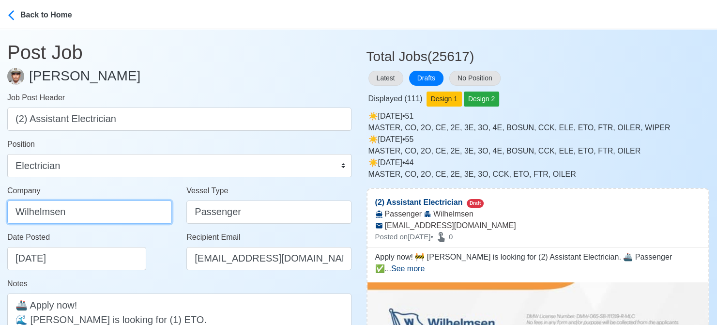
click at [117, 206] on input "Wilhelmsen" at bounding box center [89, 211] width 165 height 23
paste input "ILHELMSEN-SMITH BELL MANNING INC"
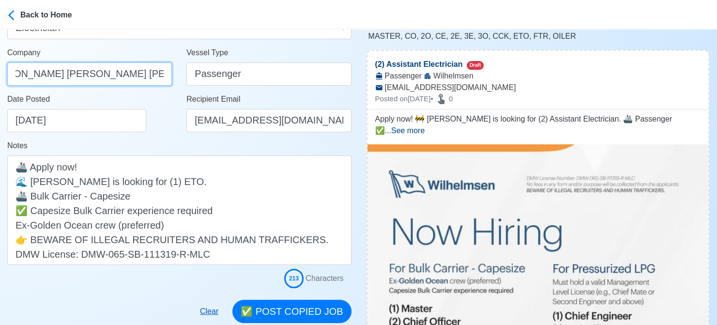
scroll to position [242, 0]
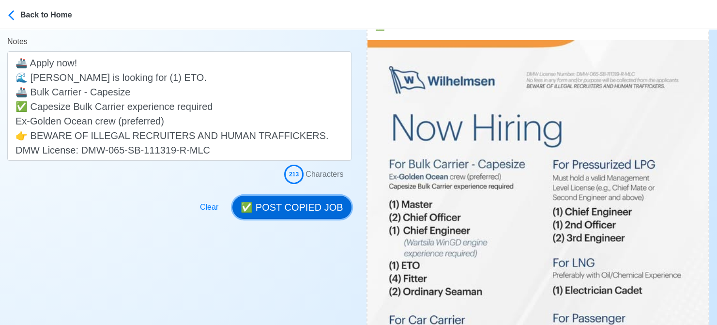
click at [305, 209] on button "✅ POST COPIED JOB" at bounding box center [291, 207] width 119 height 23
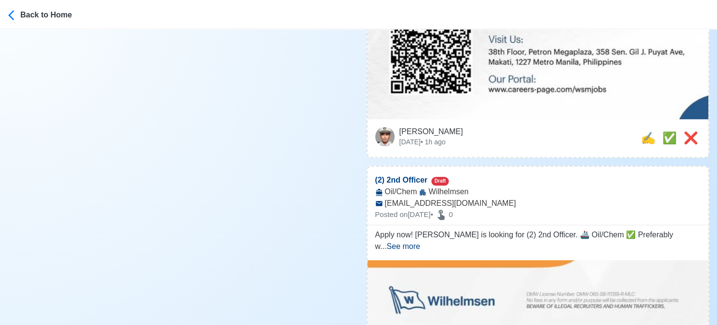
scroll to position [774, 0]
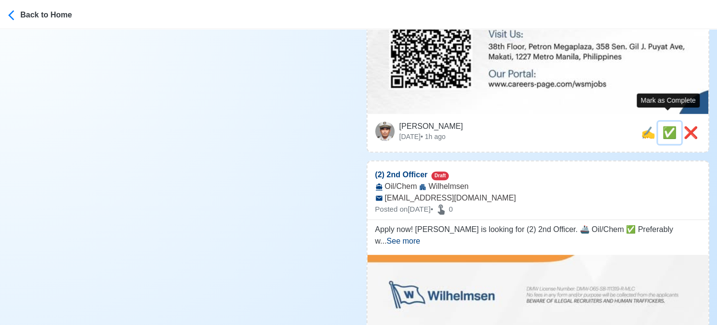
click at [668, 126] on span "✅" at bounding box center [669, 132] width 15 height 13
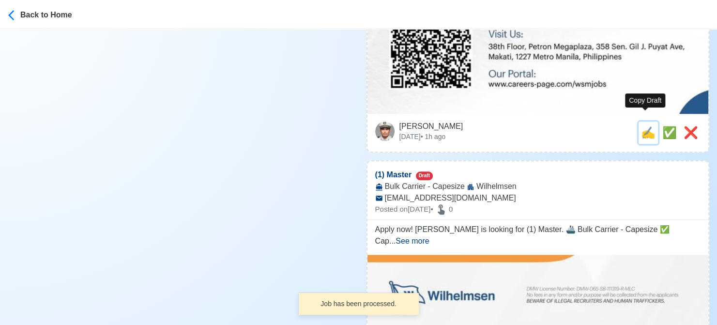
click at [642, 127] on span "✍️" at bounding box center [648, 132] width 15 height 13
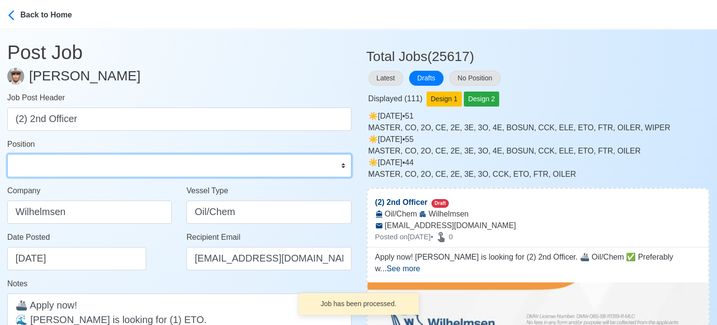
click at [75, 162] on select "Master Chief Officer 2nd Officer 3rd Officer Junior Officer Chief Engineer 2nd …" at bounding box center [179, 165] width 344 height 23
click at [7, 154] on select "Master Chief Officer 2nd Officer 3rd Officer Junior Officer Chief Engineer 2nd …" at bounding box center [179, 165] width 344 height 23
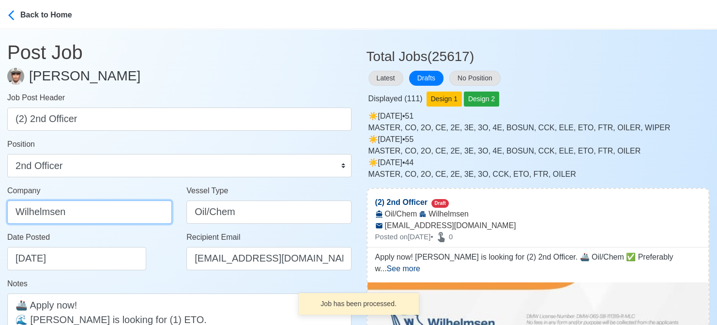
click at [122, 211] on input "Wilhelmsen" at bounding box center [89, 211] width 165 height 23
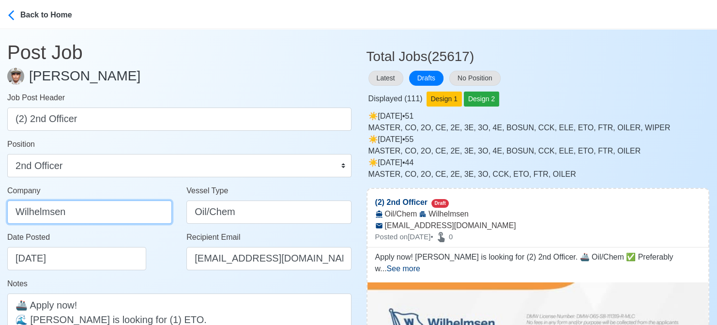
paste input "ILHELMSEN-SMITH BELL MANNING INC"
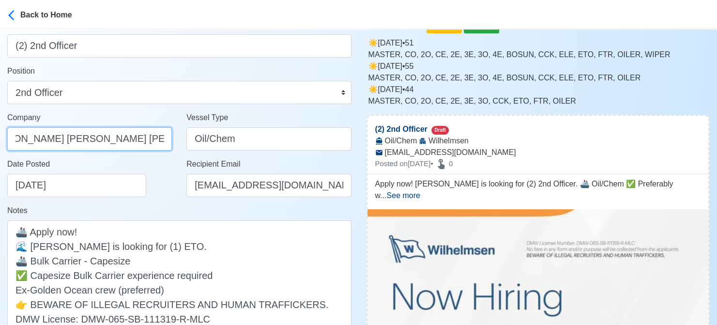
scroll to position [145, 0]
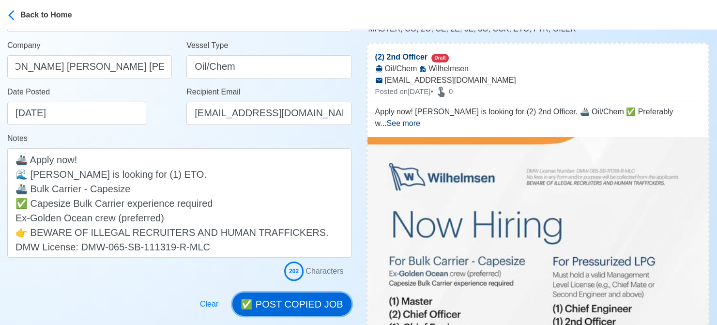
click at [324, 303] on button "✅ POST COPIED JOB" at bounding box center [291, 303] width 119 height 23
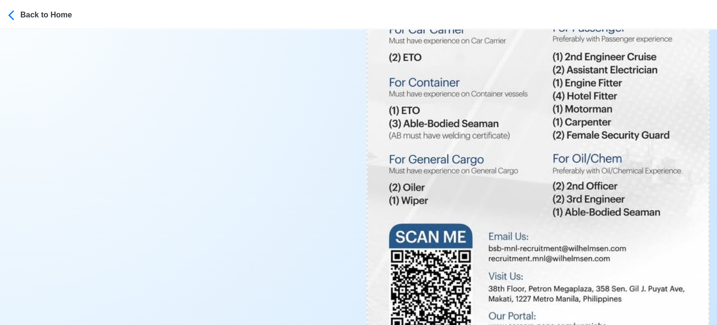
scroll to position [726, 0]
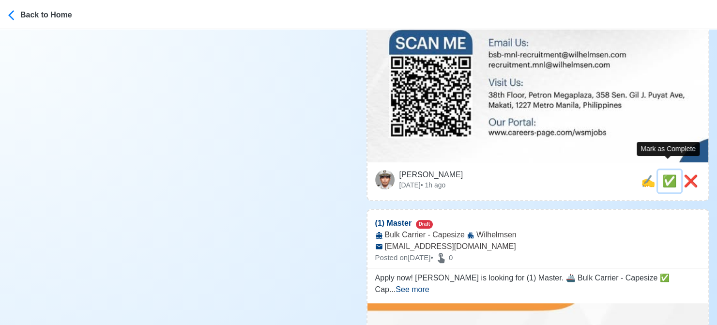
click at [673, 174] on span "✅" at bounding box center [669, 180] width 15 height 13
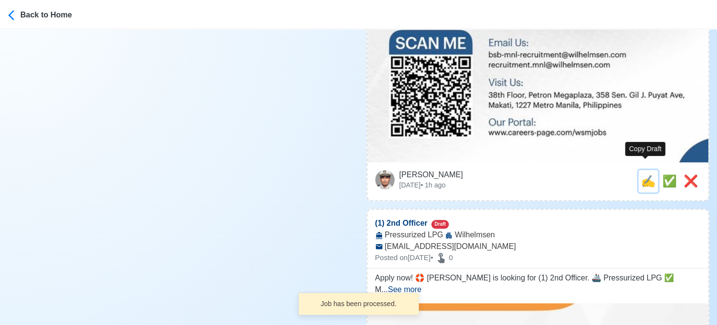
drag, startPoint x: 647, startPoint y: 173, endPoint x: 634, endPoint y: 173, distance: 12.1
click at [646, 174] on span "✍️" at bounding box center [648, 180] width 15 height 13
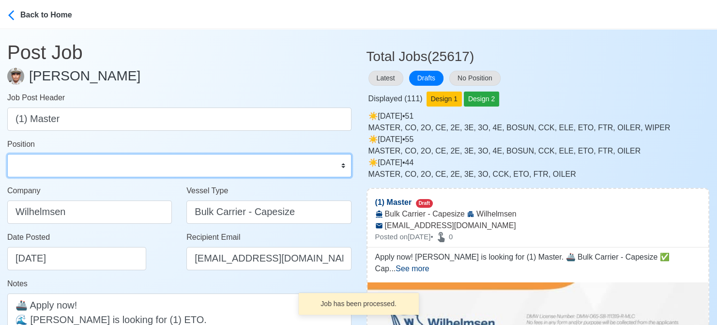
click at [101, 161] on select "Master Chief Officer 2nd Officer 3rd Officer Junior Officer Chief Engineer 2nd …" at bounding box center [179, 165] width 344 height 23
click at [7, 154] on select "Master Chief Officer 2nd Officer 3rd Officer Junior Officer Chief Engineer 2nd …" at bounding box center [179, 165] width 344 height 23
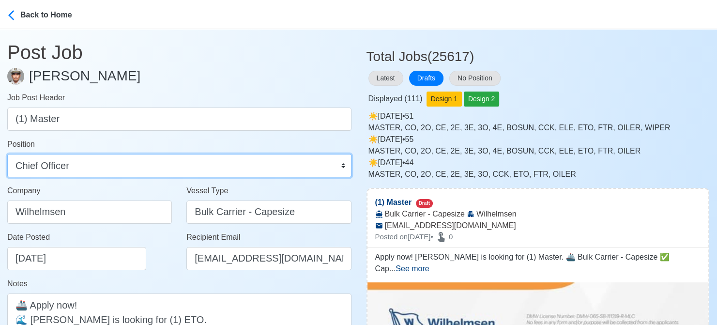
drag, startPoint x: 106, startPoint y: 161, endPoint x: 105, endPoint y: 156, distance: 4.9
click at [106, 161] on select "Master Chief Officer 2nd Officer 3rd Officer Junior Officer Chief Engineer 2nd …" at bounding box center [179, 165] width 344 height 23
click at [7, 154] on select "Master Chief Officer 2nd Officer 3rd Officer Junior Officer Chief Engineer 2nd …" at bounding box center [179, 165] width 344 height 23
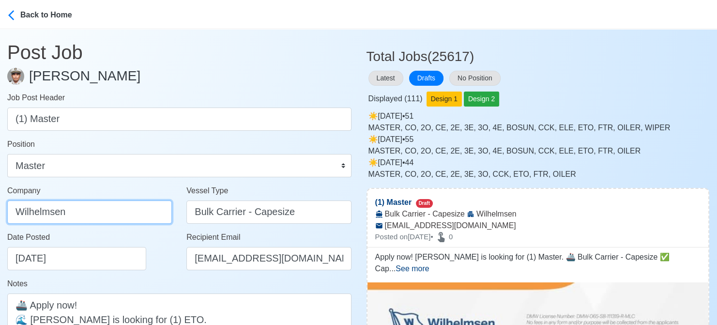
click at [106, 210] on input "Wilhelmsen" at bounding box center [89, 211] width 165 height 23
paste input "ILHELMSEN-SMITH BELL MANNING INC"
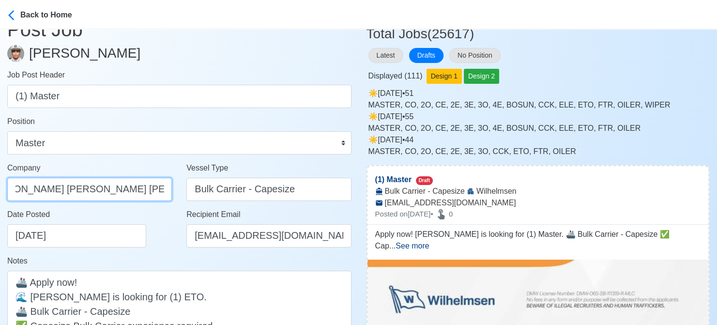
scroll to position [194, 0]
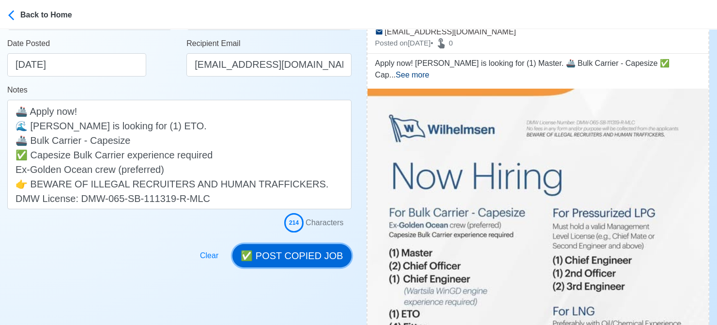
click at [298, 251] on button "✅ POST COPIED JOB" at bounding box center [291, 255] width 119 height 23
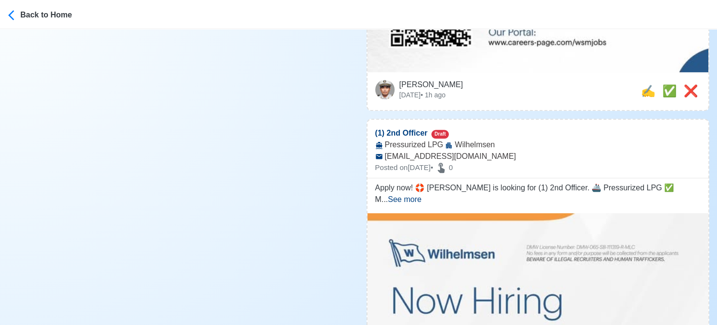
scroll to position [823, 0]
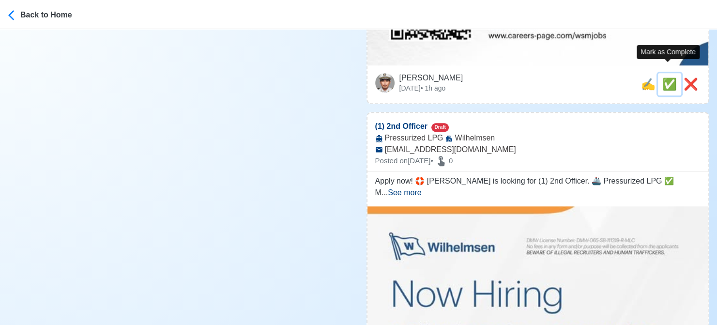
click at [665, 77] on span "✅" at bounding box center [669, 83] width 15 height 13
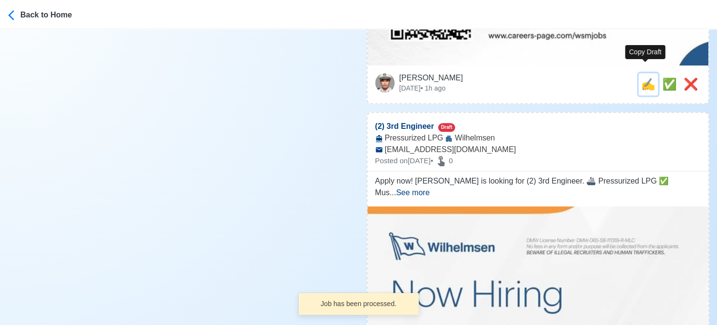
click at [643, 77] on span "✍️" at bounding box center [648, 83] width 15 height 13
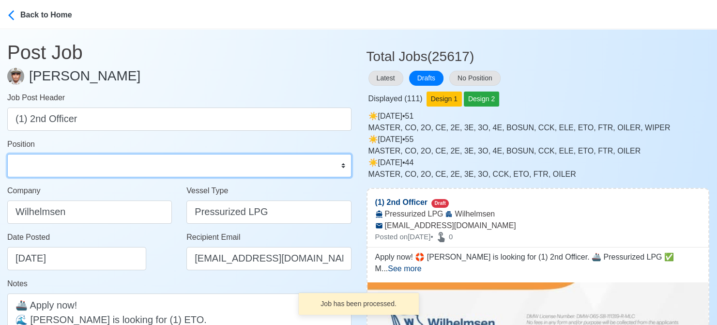
drag, startPoint x: 159, startPoint y: 167, endPoint x: 153, endPoint y: 156, distance: 12.6
click at [159, 167] on select "Master Chief Officer 2nd Officer 3rd Officer Junior Officer Chief Engineer 2nd …" at bounding box center [179, 165] width 344 height 23
click at [7, 154] on select "Master Chief Officer 2nd Officer 3rd Officer Junior Officer Chief Engineer 2nd …" at bounding box center [179, 165] width 344 height 23
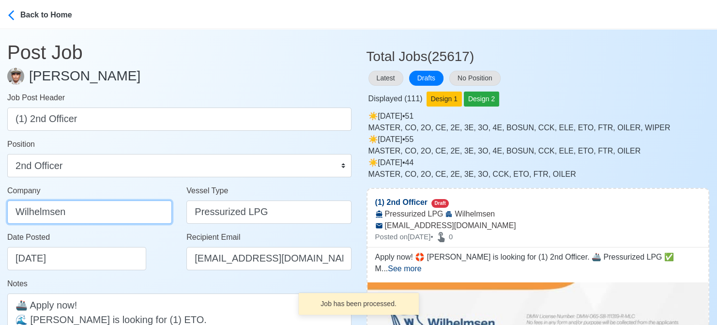
click at [133, 217] on input "Wilhelmsen" at bounding box center [89, 211] width 165 height 23
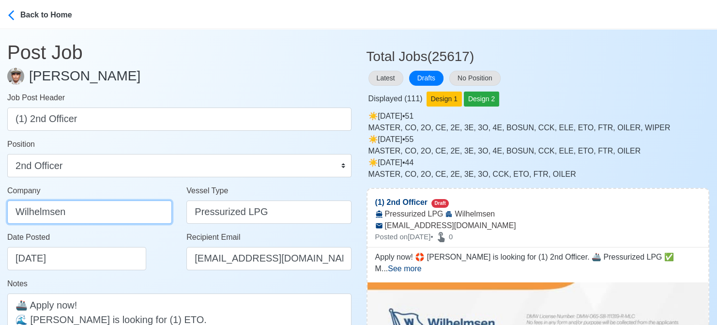
paste input "ILHELMSEN-SMITH BELL MANNING INC"
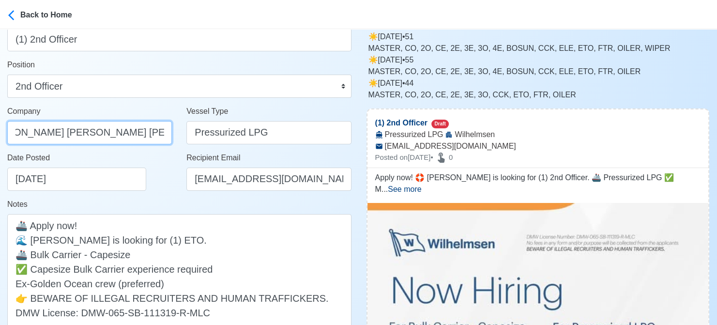
scroll to position [242, 0]
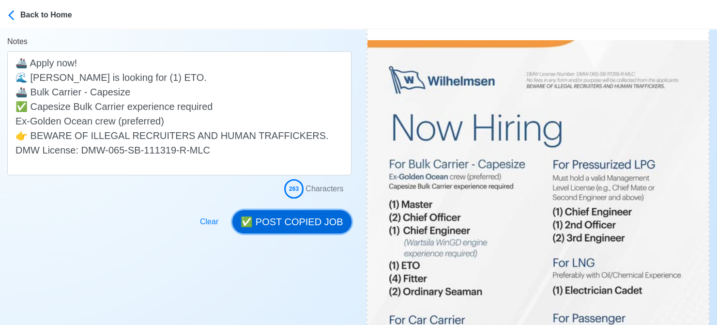
click at [304, 225] on button "✅ POST COPIED JOB" at bounding box center [291, 221] width 119 height 23
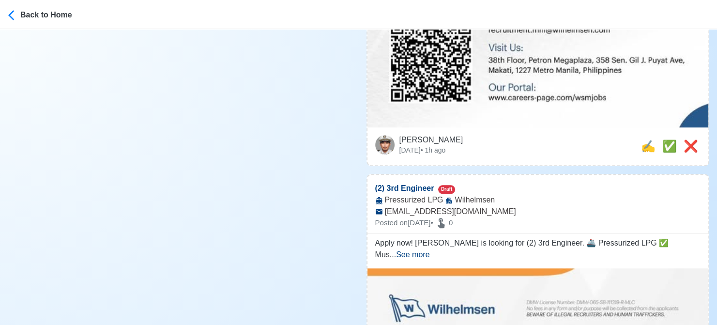
scroll to position [774, 0]
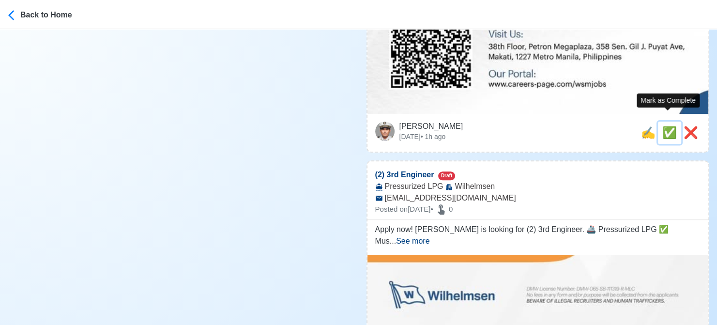
click at [665, 126] on span "✅" at bounding box center [669, 132] width 15 height 13
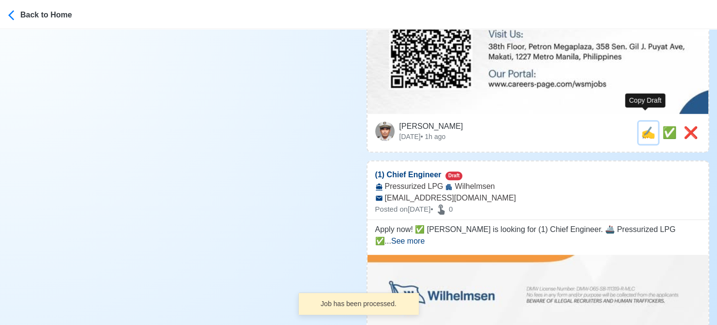
click at [650, 126] on span "✍️" at bounding box center [648, 132] width 15 height 13
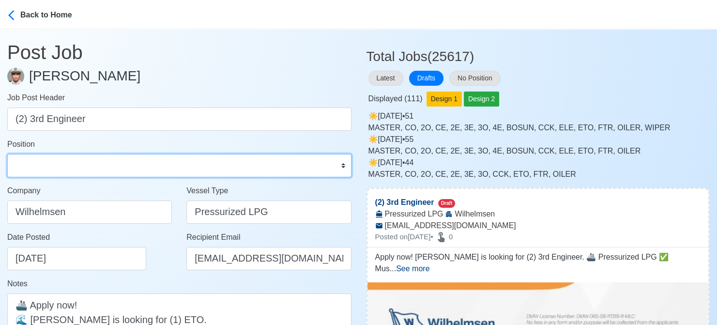
click at [119, 167] on select "Master Chief Officer 2nd Officer 3rd Officer Junior Officer Chief Engineer 2nd …" at bounding box center [179, 165] width 344 height 23
click at [7, 154] on select "Master Chief Officer 2nd Officer 3rd Officer Junior Officer Chief Engineer 2nd …" at bounding box center [179, 165] width 344 height 23
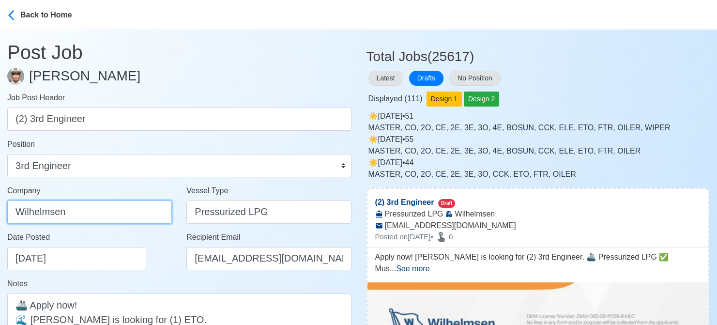
click at [122, 217] on input "Wilhelmsen" at bounding box center [89, 211] width 165 height 23
paste input "ILHELMSEN-SMITH BELL MANNING INC"
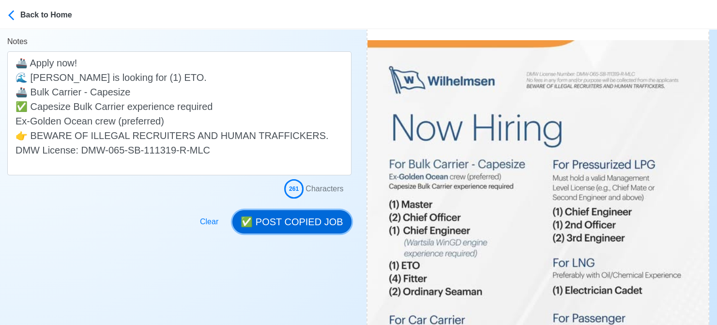
click at [298, 222] on button "✅ POST COPIED JOB" at bounding box center [291, 221] width 119 height 23
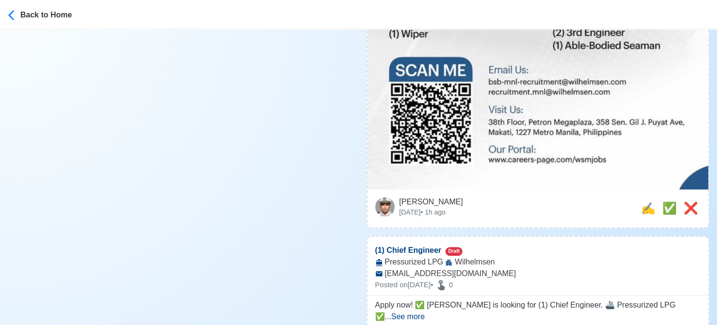
scroll to position [726, 0]
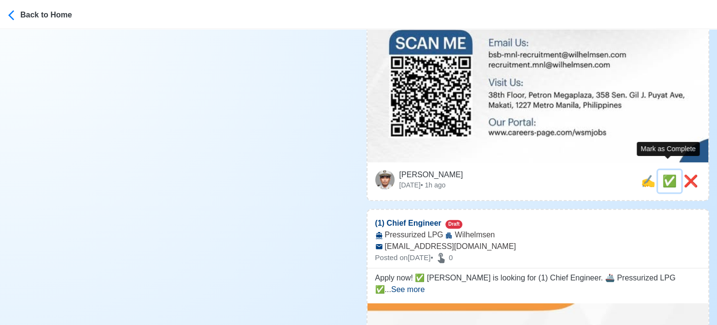
click at [666, 174] on span "✅" at bounding box center [669, 180] width 15 height 13
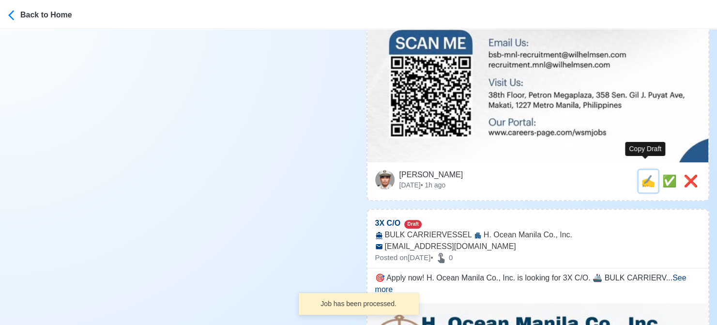
click at [647, 174] on span "✍️" at bounding box center [648, 180] width 15 height 13
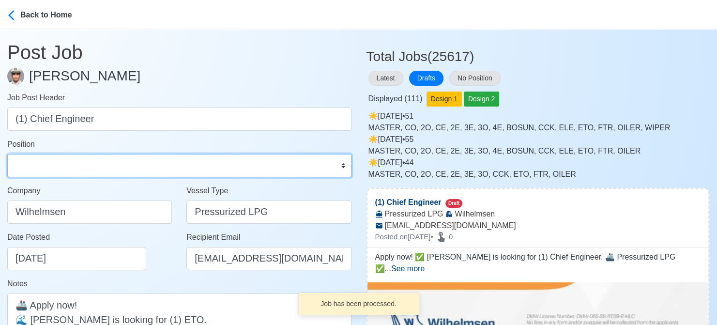
click at [83, 168] on select "Master Chief Officer 2nd Officer 3rd Officer Junior Officer Chief Engineer 2nd …" at bounding box center [179, 165] width 344 height 23
click at [7, 154] on select "Master Chief Officer 2nd Officer 3rd Officer Junior Officer Chief Engineer 2nd …" at bounding box center [179, 165] width 344 height 23
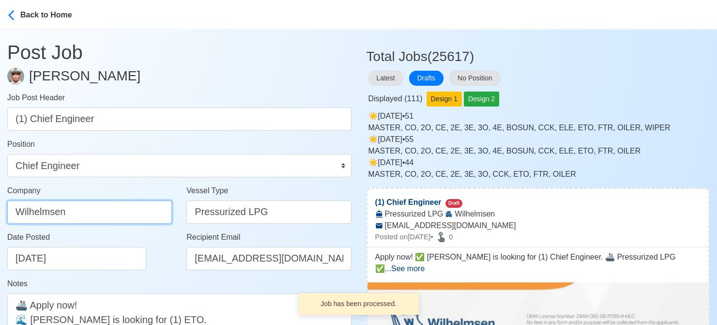
click at [109, 220] on input "Wilhelmsen" at bounding box center [89, 211] width 165 height 23
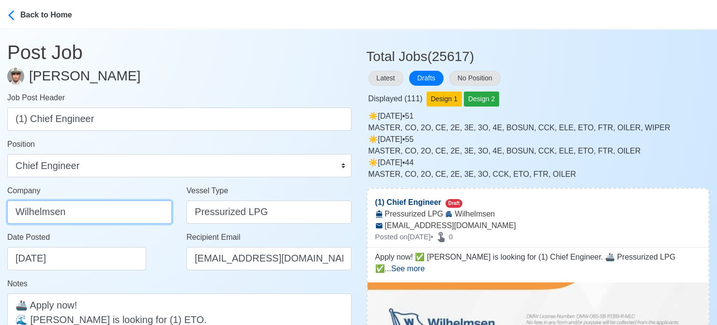
paste input "ILHELMSEN-SMITH BELL MANNING INC"
click at [163, 257] on div "Date Posted 08/16/2025" at bounding box center [92, 250] width 170 height 39
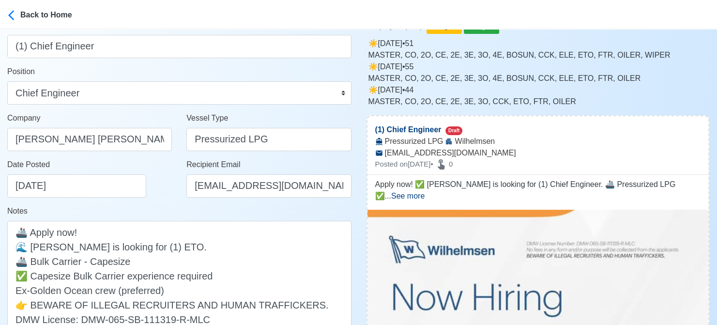
scroll to position [194, 0]
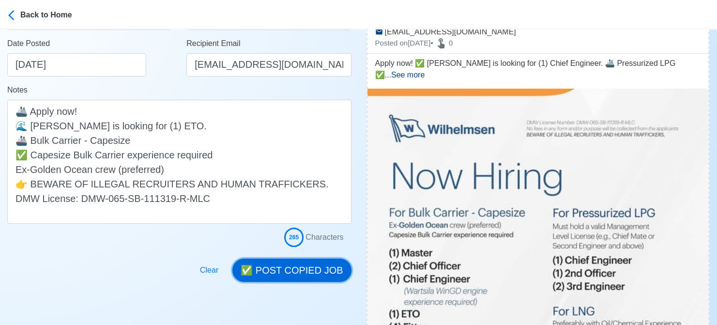
click at [298, 272] on button "✅ POST COPIED JOB" at bounding box center [291, 269] width 119 height 23
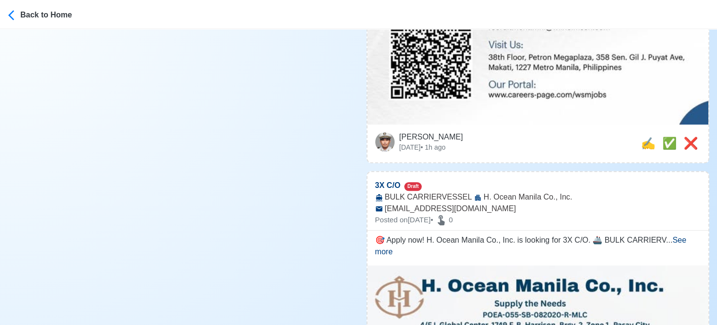
scroll to position [774, 0]
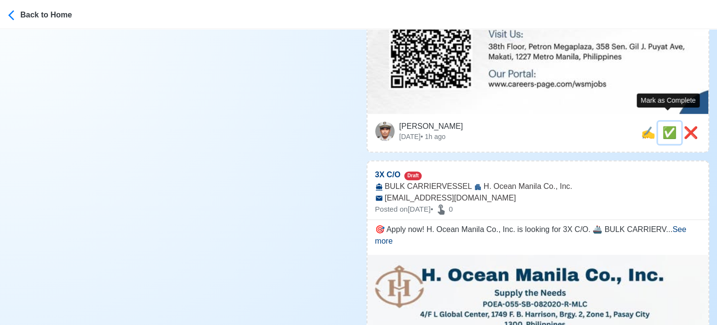
click at [671, 126] on span "✅" at bounding box center [669, 132] width 15 height 13
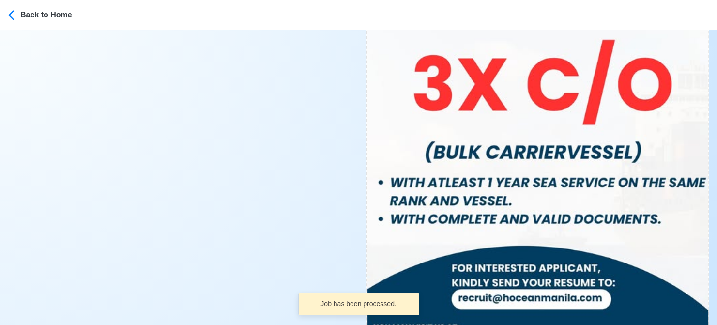
scroll to position [532, 0]
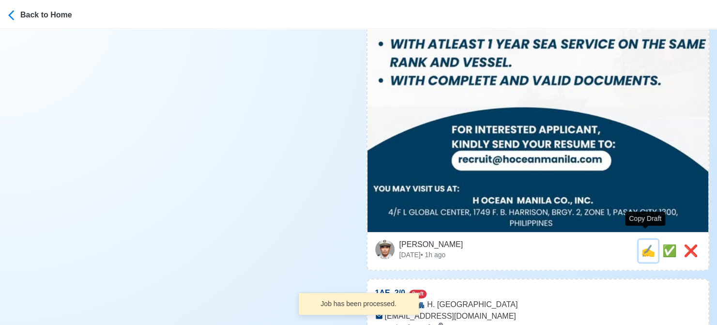
drag, startPoint x: 644, startPoint y: 236, endPoint x: 623, endPoint y: 236, distance: 20.8
click at [643, 244] on span "✍️" at bounding box center [648, 250] width 15 height 13
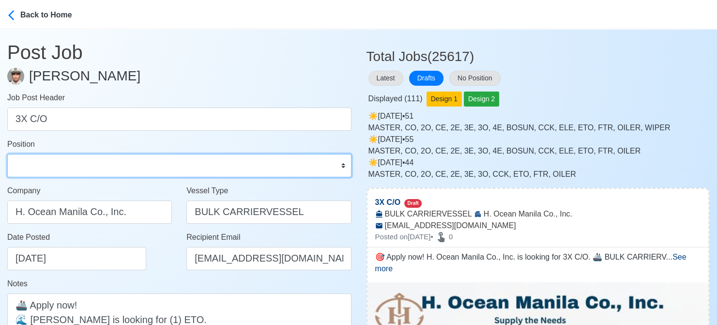
click at [137, 166] on select "Master Chief Officer 2nd Officer 3rd Officer Junior Officer Chief Engineer 2nd …" at bounding box center [179, 165] width 344 height 23
click at [7, 154] on select "Master Chief Officer 2nd Officer 3rd Officer Junior Officer Chief Engineer 2nd …" at bounding box center [179, 165] width 344 height 23
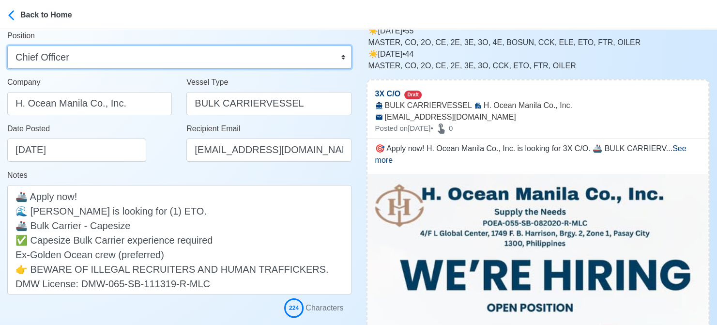
scroll to position [97, 0]
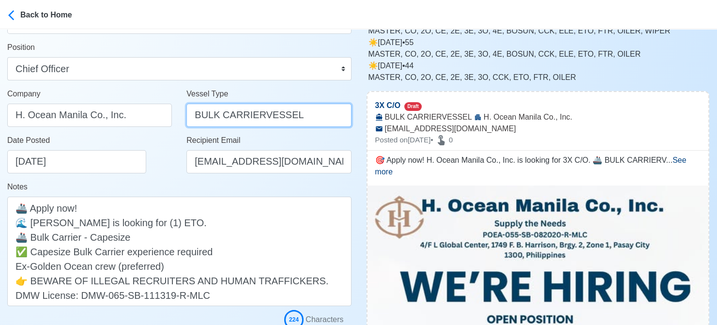
drag, startPoint x: 292, startPoint y: 115, endPoint x: 257, endPoint y: 120, distance: 35.6
click at [257, 120] on input "BULK CARRIERVESSEL" at bounding box center [268, 115] width 165 height 23
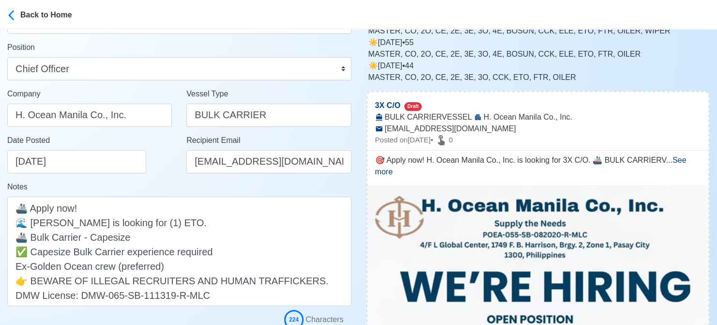
click at [149, 177] on div "Date Posted 08/16/2025" at bounding box center [89, 158] width 179 height 46
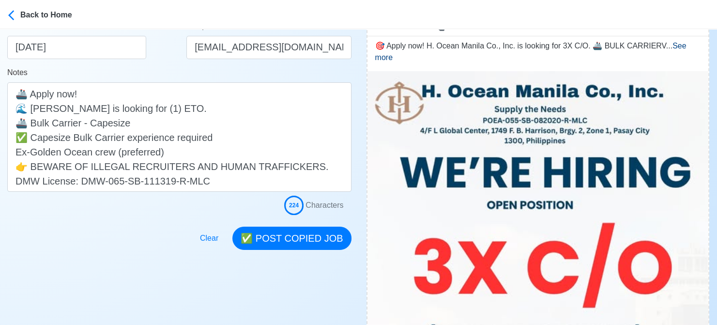
scroll to position [242, 0]
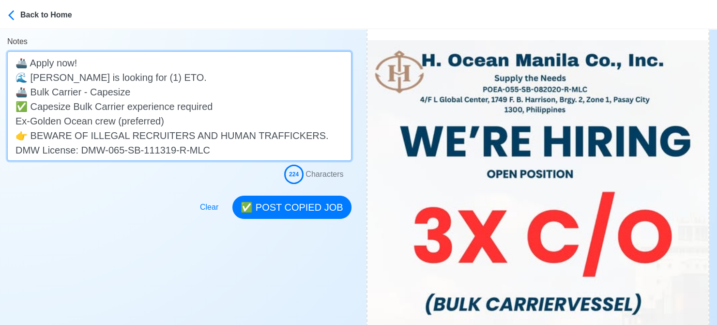
click at [92, 93] on textarea "🎯 Apply now! H. Ocean Manila Co., Inc. is looking for 3X C/O. 🚢 BULK CARRIERVES…" at bounding box center [179, 105] width 344 height 109
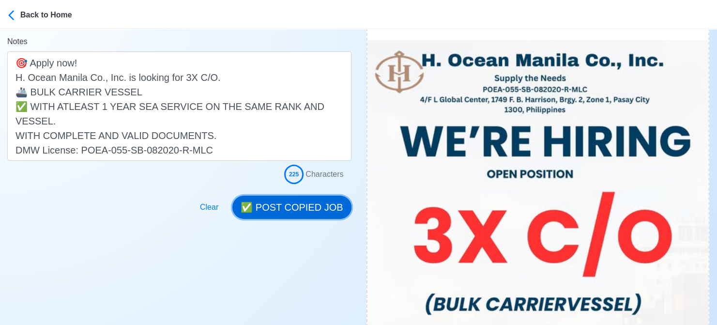
click at [299, 201] on button "✅ POST COPIED JOB" at bounding box center [291, 207] width 119 height 23
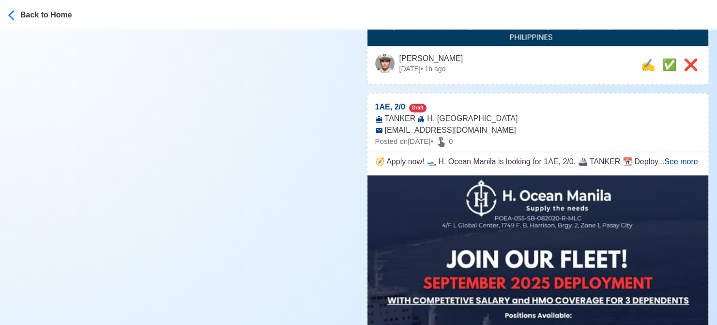
scroll to position [726, 0]
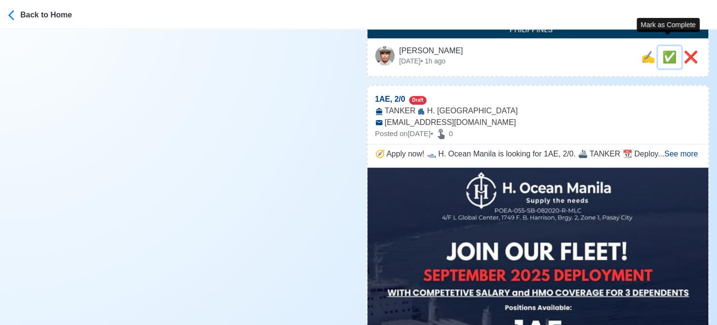
click at [662, 50] on span "✅" at bounding box center [669, 56] width 15 height 13
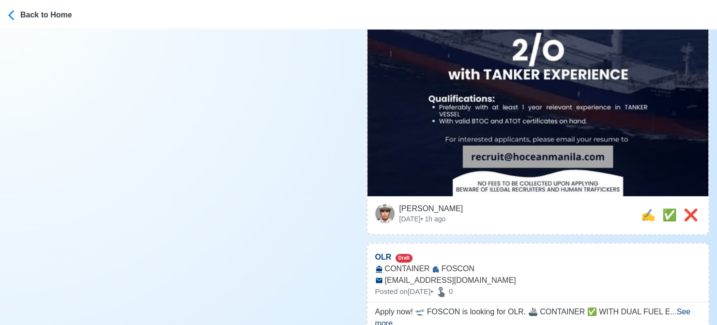
scroll to position [436, 0]
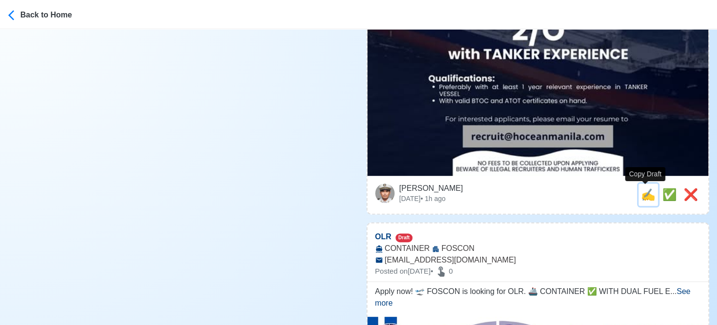
click at [650, 191] on span "✍️" at bounding box center [648, 194] width 15 height 13
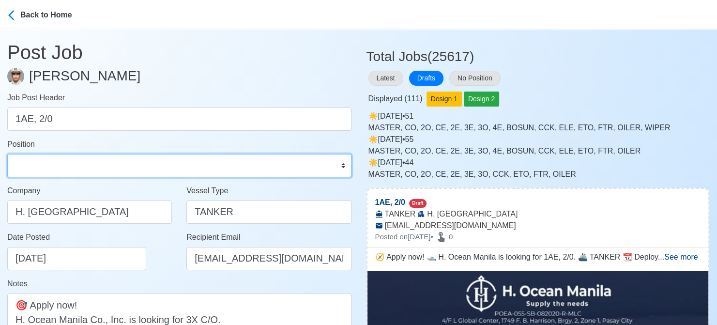
click at [58, 160] on select "Master Chief Officer 2nd Officer 3rd Officer Junior Officer Chief Engineer 2nd …" at bounding box center [179, 165] width 344 height 23
click at [7, 154] on select "Master Chief Officer 2nd Officer 3rd Officer Junior Officer Chief Engineer 2nd …" at bounding box center [179, 165] width 344 height 23
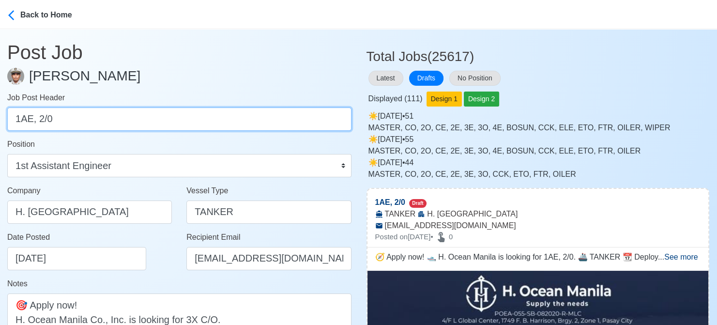
drag, startPoint x: 36, startPoint y: 120, endPoint x: 136, endPoint y: 122, distance: 100.2
click at [136, 122] on input "1AE, 2/0" at bounding box center [179, 118] width 344 height 23
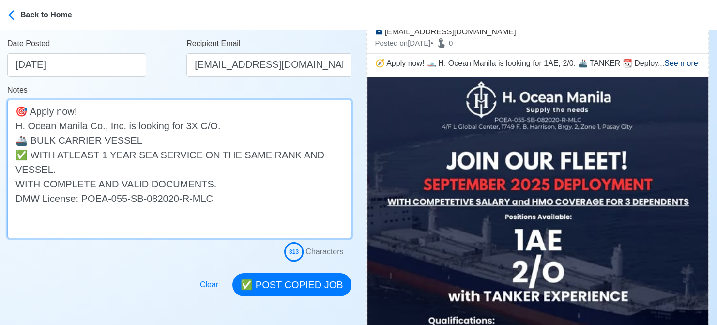
click at [195, 126] on textarea "🧭 Apply now! 🛥️ H. Ocean Manila is looking for 1AE, 2/0. 🚢 TANKER 📆 Deployment:…" at bounding box center [179, 169] width 344 height 138
drag, startPoint x: 196, startPoint y: 125, endPoint x: 178, endPoint y: 131, distance: 18.7
click at [178, 131] on textarea "🧭 Apply now! 🛥️ H. Ocean Manila is looking for 1AE, 2/0. 🚢 TANKER 📆 Deployment:…" at bounding box center [179, 169] width 344 height 138
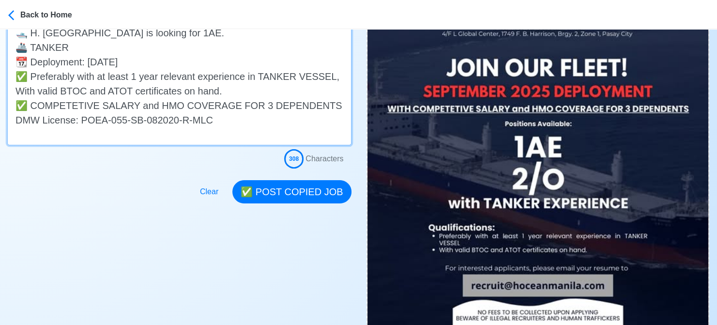
scroll to position [290, 0]
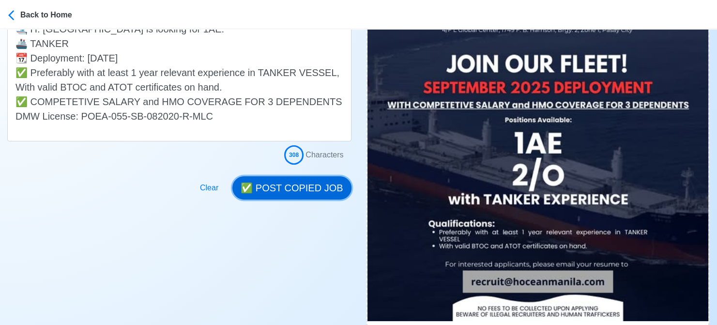
click at [309, 191] on button "✅ POST COPIED JOB" at bounding box center [291, 187] width 119 height 23
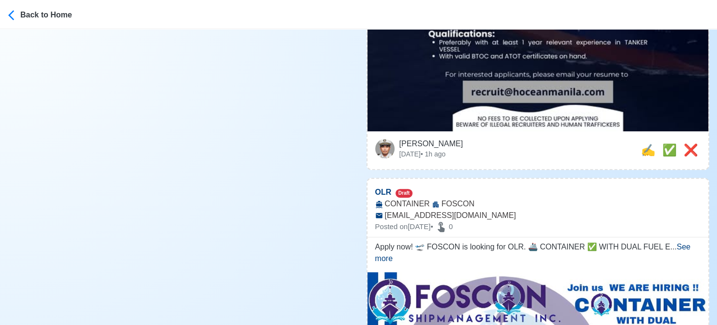
scroll to position [484, 0]
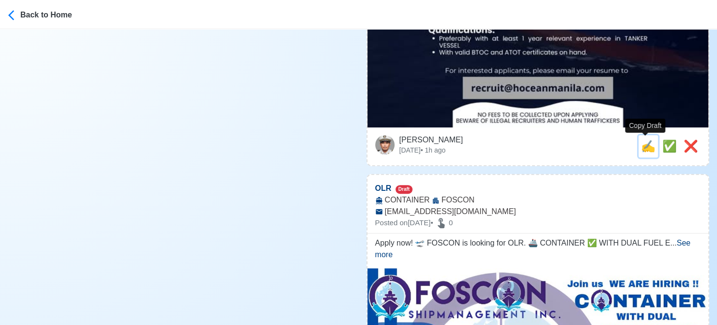
click at [649, 150] on span "✍️" at bounding box center [648, 145] width 15 height 13
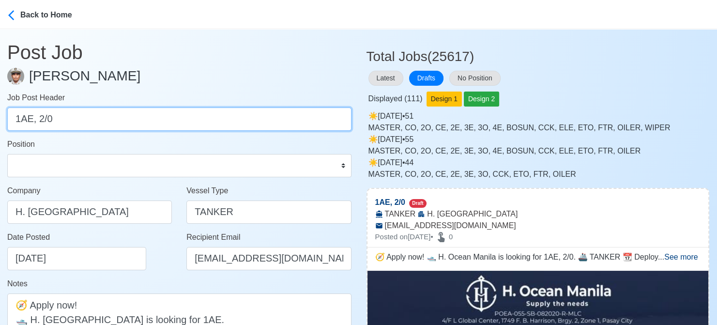
drag, startPoint x: 37, startPoint y: 121, endPoint x: -10, endPoint y: 122, distance: 46.5
click at [0, 122] on html "Back to Home Post Job Jeyner Gil Job Post Header 1AE, 2/0 Position Master Chief…" at bounding box center [358, 162] width 717 height 325
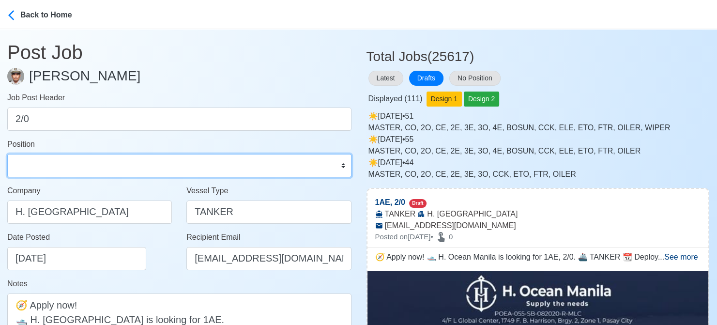
click at [64, 160] on select "Master Chief Officer 2nd Officer 3rd Officer Junior Officer Chief Engineer 2nd …" at bounding box center [179, 165] width 344 height 23
click at [7, 154] on select "Master Chief Officer 2nd Officer 3rd Officer Junior Officer Chief Engineer 2nd …" at bounding box center [179, 165] width 344 height 23
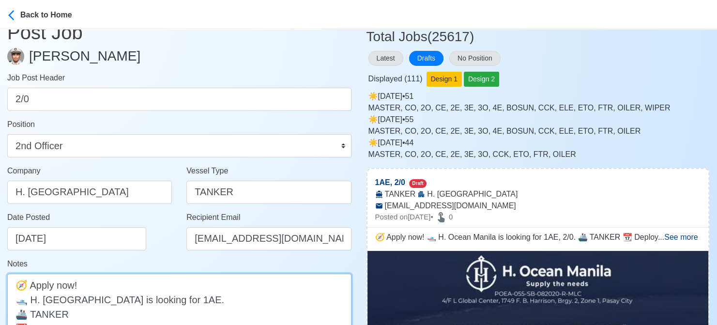
scroll to position [34, 0]
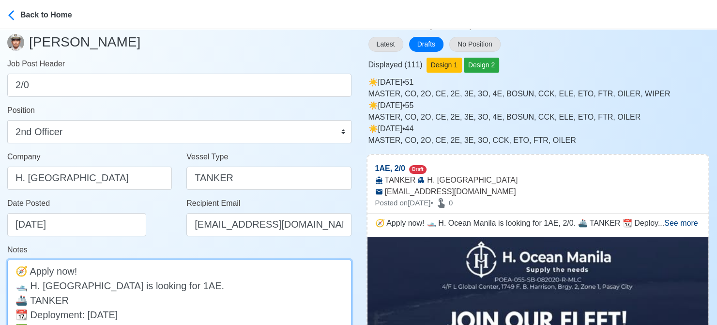
drag, startPoint x: 184, startPoint y: 317, endPoint x: 164, endPoint y: 288, distance: 35.7
click at [164, 288] on textarea "🧭 Apply now! 🛥️ H. Ocean Manila is looking for 1AE, 2/0. 🚢 TANKER 📆 Deployment:…" at bounding box center [179, 328] width 344 height 138
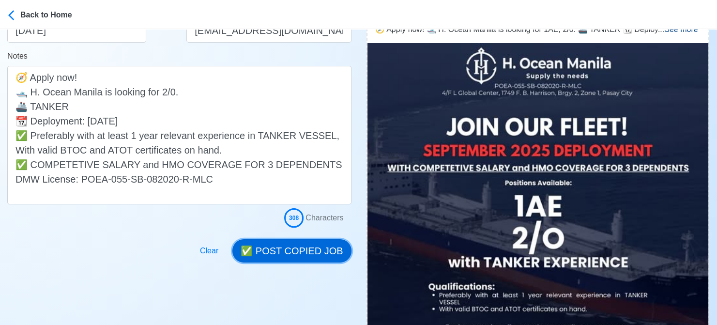
click at [294, 257] on button "✅ POST COPIED JOB" at bounding box center [291, 250] width 119 height 23
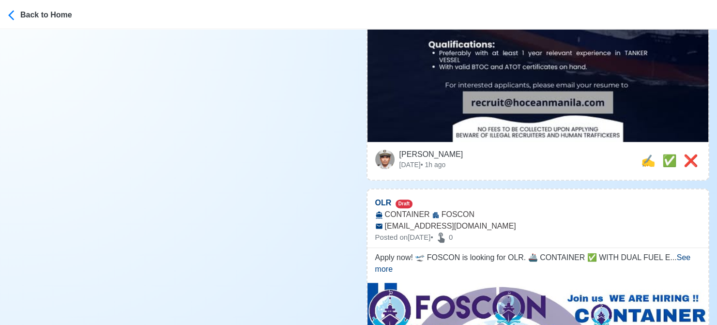
scroll to position [566, 0]
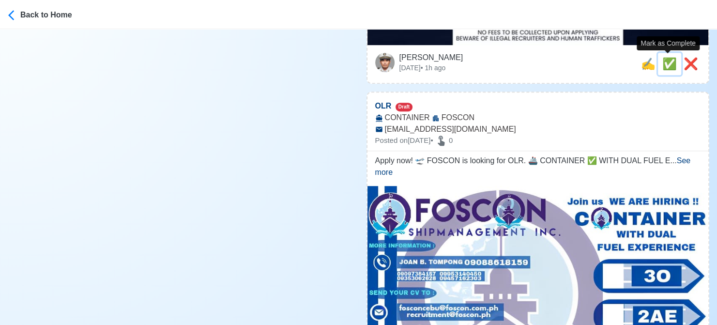
click at [668, 65] on span "✅" at bounding box center [669, 63] width 15 height 13
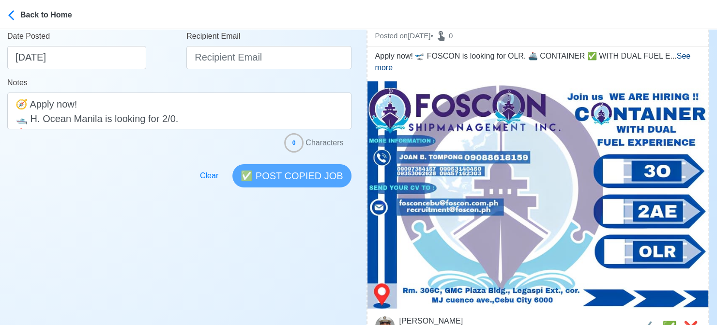
scroll to position [276, 0]
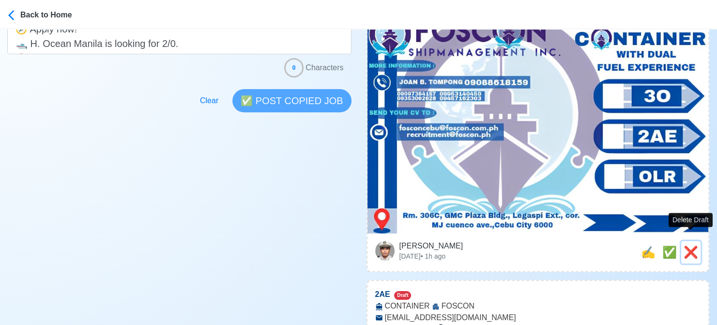
click at [690, 245] on span "❌" at bounding box center [690, 251] width 15 height 13
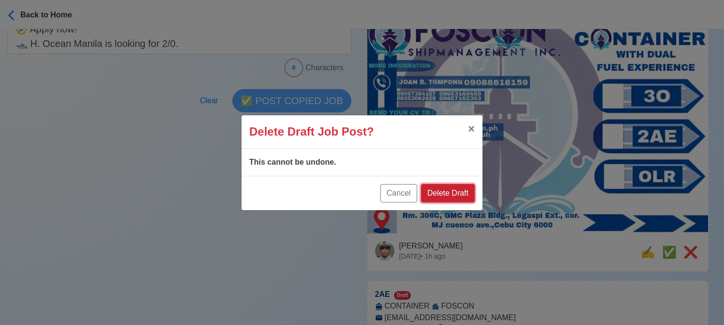
click at [454, 194] on button "Delete Draft" at bounding box center [448, 193] width 54 height 18
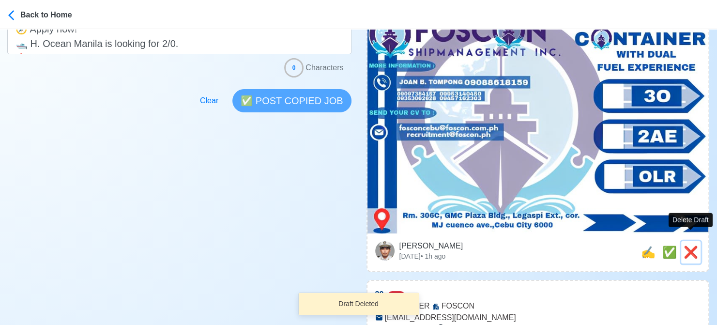
drag, startPoint x: 695, startPoint y: 238, endPoint x: 668, endPoint y: 229, distance: 28.5
click at [695, 245] on span "❌" at bounding box center [690, 251] width 15 height 13
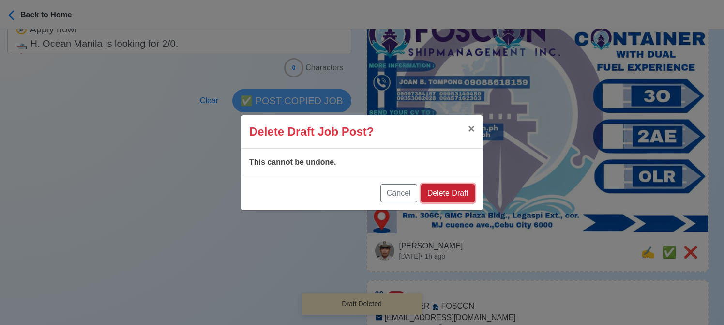
click at [464, 190] on button "Delete Draft" at bounding box center [448, 193] width 54 height 18
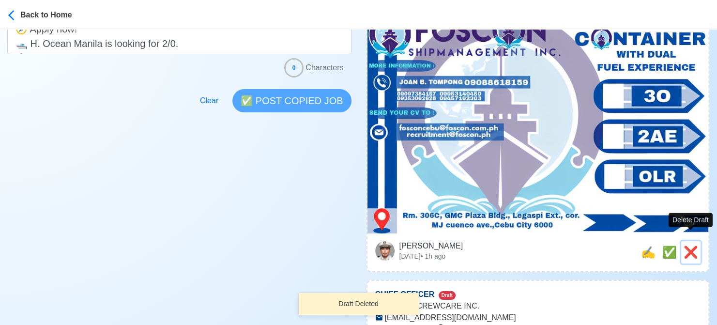
click at [692, 245] on span "❌" at bounding box center [690, 251] width 15 height 13
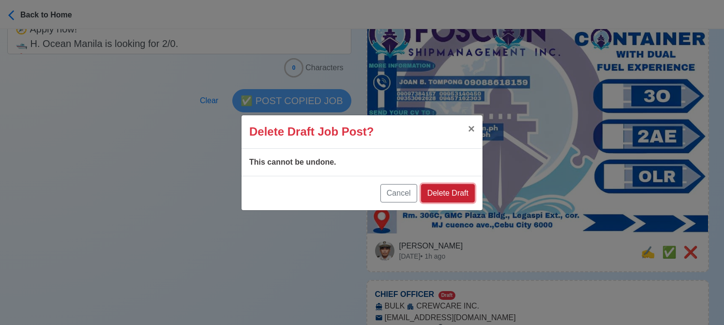
click at [460, 190] on button "Delete Draft" at bounding box center [448, 193] width 54 height 18
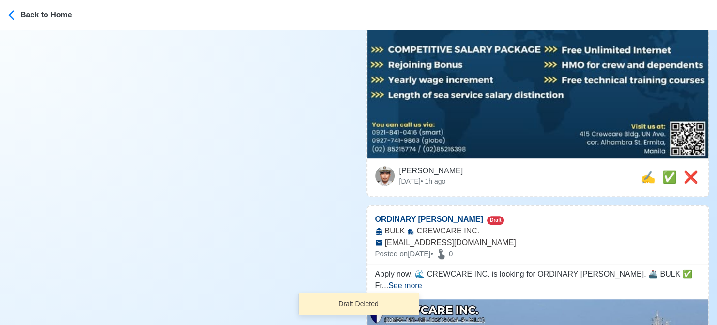
scroll to position [469, 0]
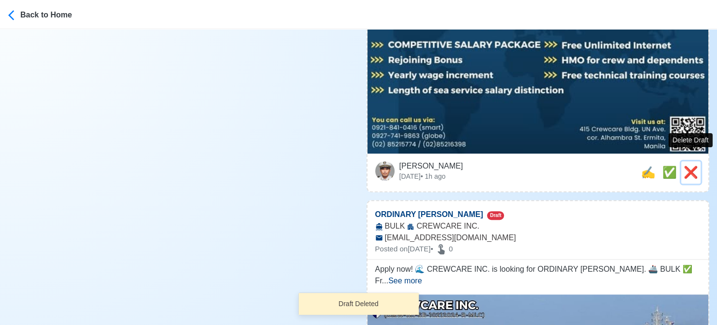
click at [689, 166] on span "❌" at bounding box center [690, 172] width 15 height 13
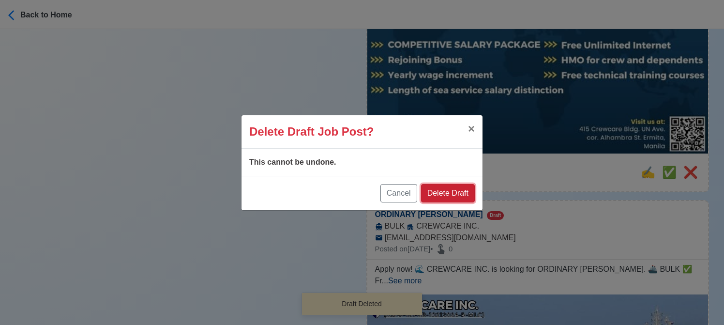
click at [460, 190] on button "Delete Draft" at bounding box center [448, 193] width 54 height 18
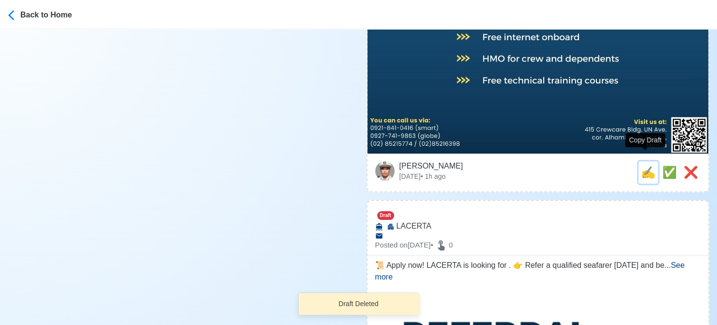
click at [648, 166] on span "✍️" at bounding box center [648, 172] width 15 height 13
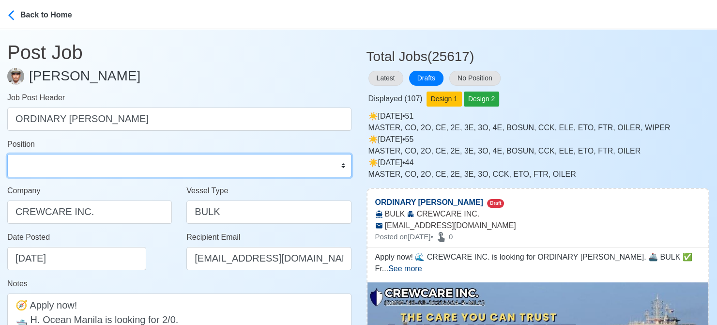
click at [61, 167] on select "Master Chief Officer 2nd Officer 3rd Officer Junior Officer Chief Engineer 2nd …" at bounding box center [179, 165] width 344 height 23
click at [7, 154] on select "Master Chief Officer 2nd Officer 3rd Officer Junior Officer Chief Engineer 2nd …" at bounding box center [179, 165] width 344 height 23
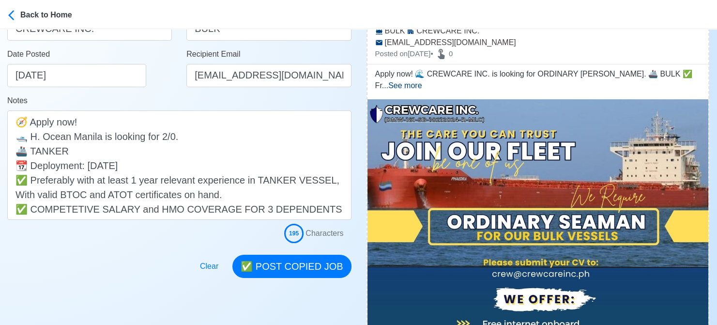
scroll to position [194, 0]
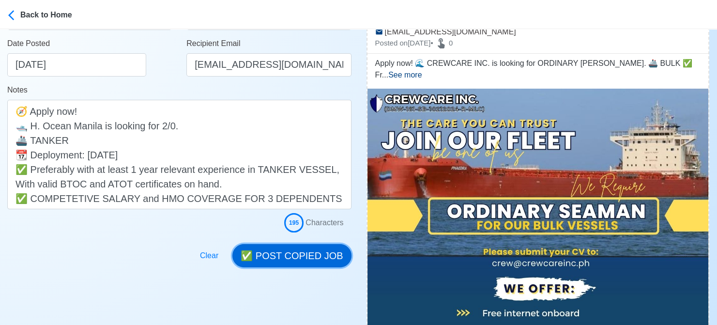
click at [307, 254] on button "✅ POST COPIED JOB" at bounding box center [291, 255] width 119 height 23
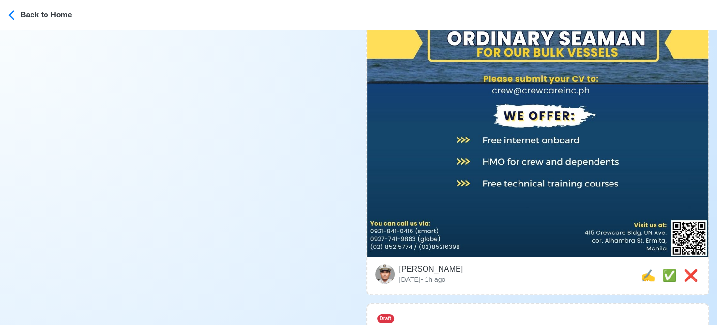
scroll to position [387, 0]
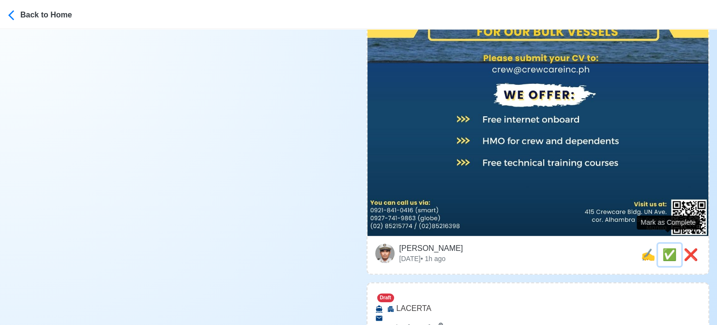
click at [665, 248] on span "✅" at bounding box center [669, 254] width 15 height 13
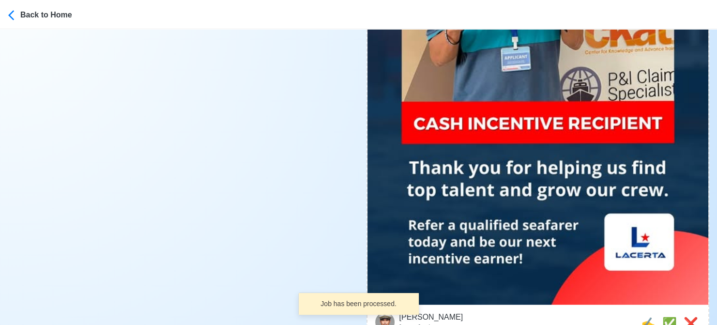
scroll to position [581, 0]
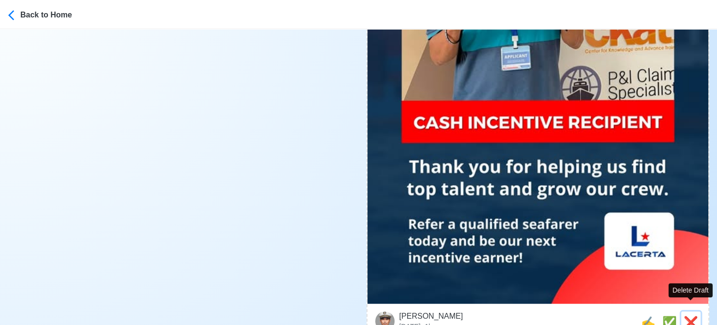
click at [690, 316] on span "❌" at bounding box center [690, 322] width 15 height 13
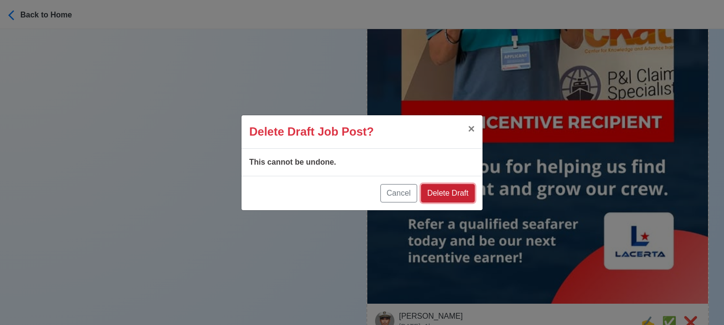
click at [457, 196] on button "Delete Draft" at bounding box center [448, 193] width 54 height 18
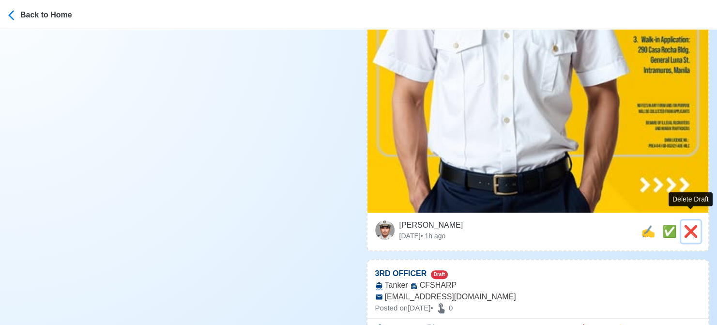
click at [691, 225] on span "❌" at bounding box center [690, 231] width 15 height 13
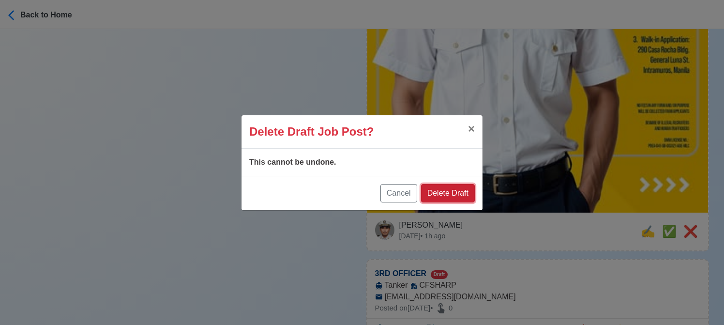
click at [461, 191] on button "Delete Draft" at bounding box center [448, 193] width 54 height 18
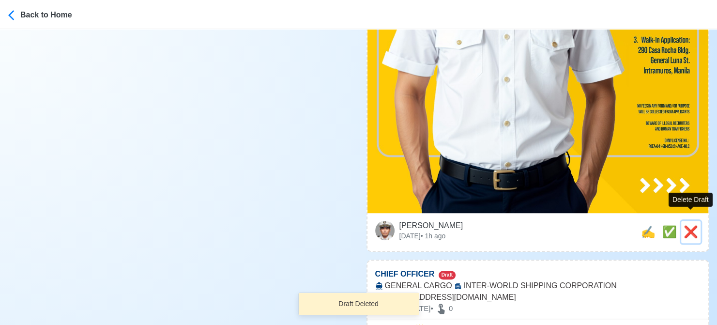
click at [687, 225] on span "❌" at bounding box center [690, 231] width 15 height 13
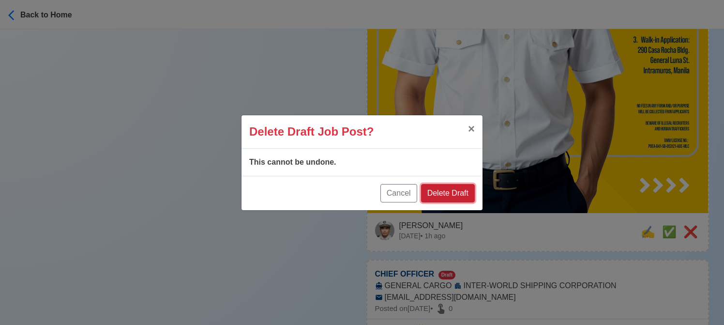
click at [447, 192] on button "Delete Draft" at bounding box center [448, 193] width 54 height 18
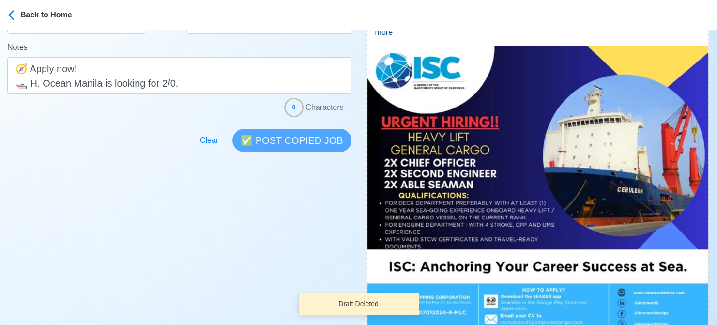
scroll to position [339, 0]
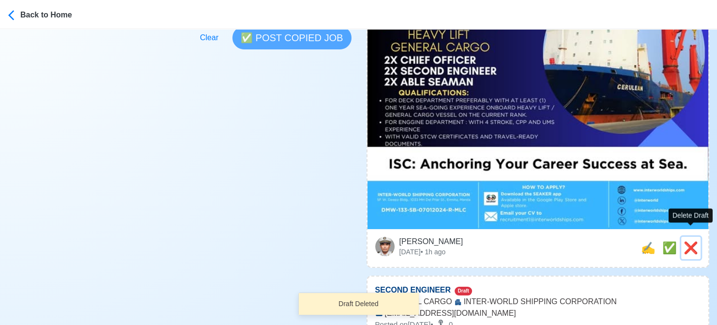
click at [687, 241] on span "❌" at bounding box center [690, 247] width 15 height 13
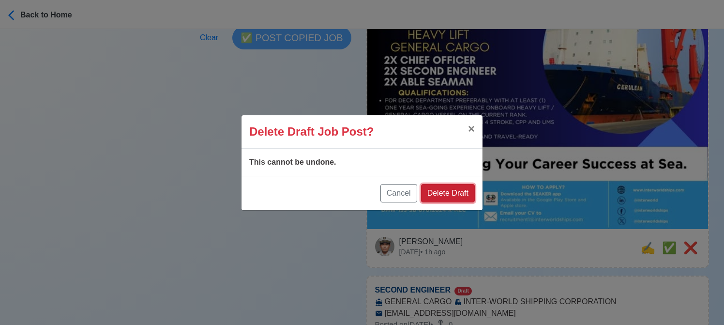
click at [465, 193] on button "Delete Draft" at bounding box center [448, 193] width 54 height 18
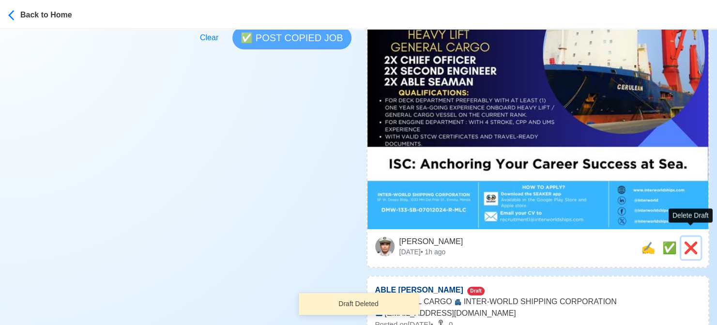
click at [691, 241] on span "❌" at bounding box center [690, 247] width 15 height 13
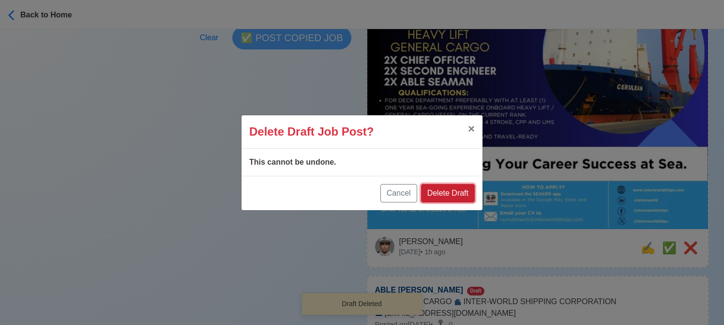
click at [463, 194] on button "Delete Draft" at bounding box center [448, 193] width 54 height 18
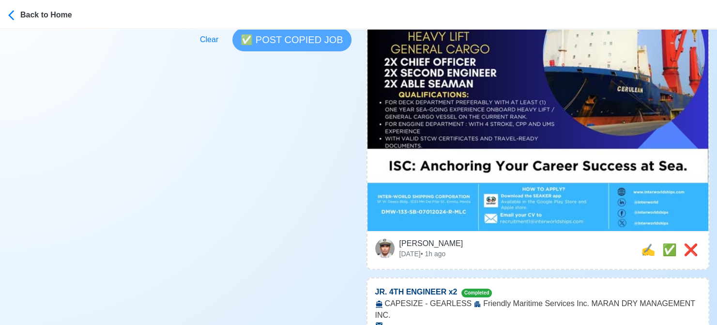
scroll to position [387, 0]
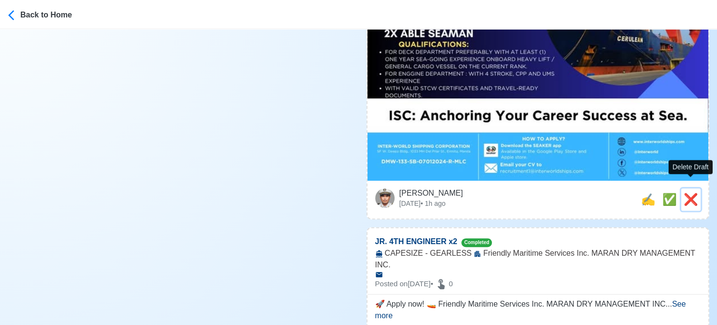
click at [690, 193] on span "❌" at bounding box center [690, 199] width 15 height 13
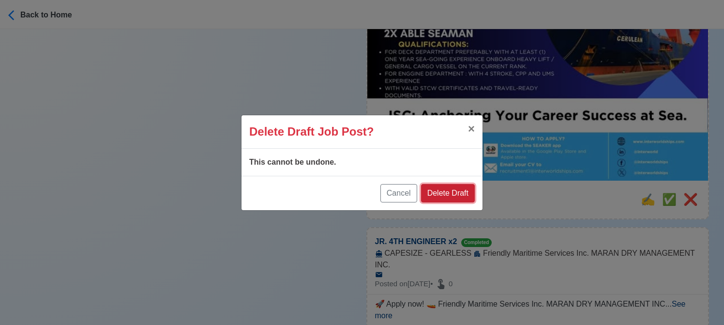
drag, startPoint x: 461, startPoint y: 189, endPoint x: 467, endPoint y: 154, distance: 35.2
click at [461, 189] on button "Delete Draft" at bounding box center [448, 193] width 54 height 18
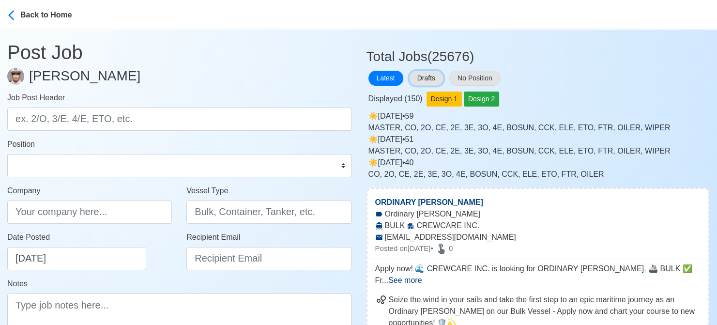
click at [430, 74] on button "Drafts" at bounding box center [426, 78] width 34 height 15
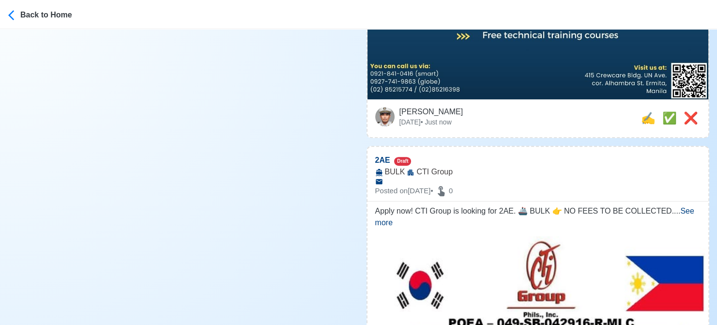
scroll to position [532, 0]
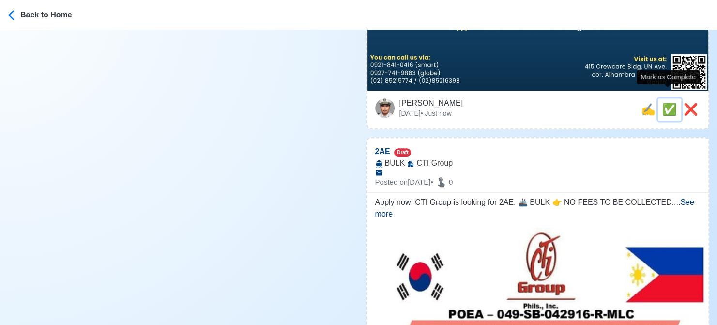
click at [665, 103] on span "✅" at bounding box center [669, 109] width 15 height 13
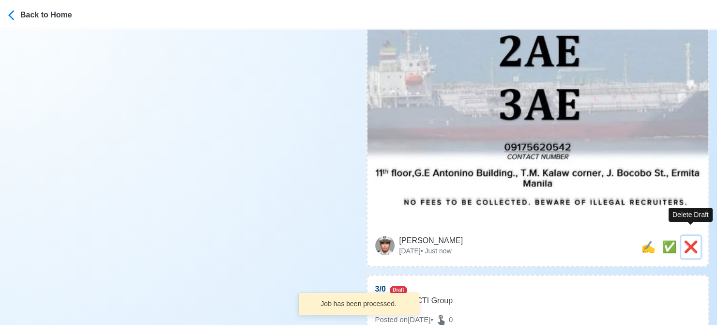
click at [690, 240] on span "❌" at bounding box center [690, 246] width 15 height 13
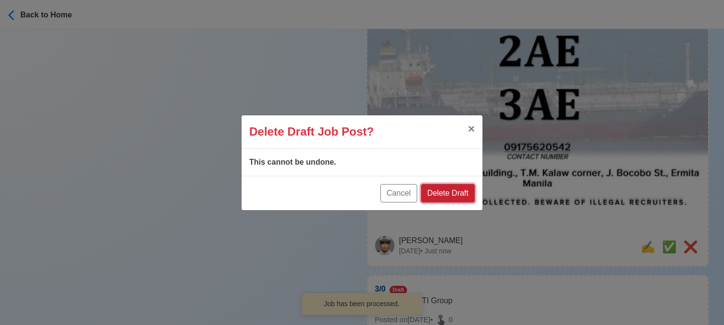
click at [461, 191] on button "Delete Draft" at bounding box center [448, 193] width 54 height 18
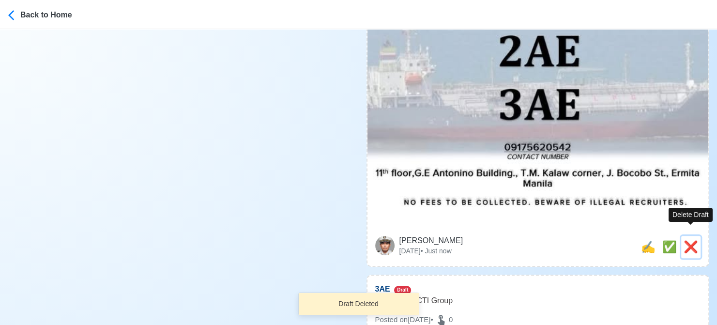
click at [694, 240] on span "❌" at bounding box center [690, 246] width 15 height 13
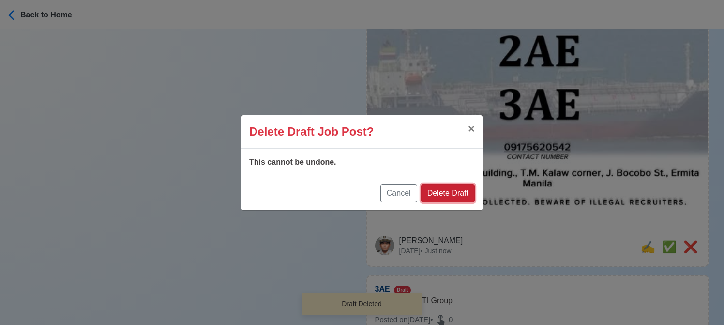
click at [463, 192] on button "Delete Draft" at bounding box center [448, 193] width 54 height 18
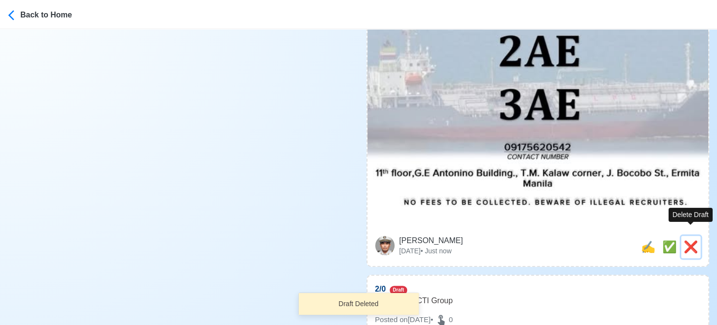
click at [685, 240] on span "❌" at bounding box center [690, 246] width 15 height 13
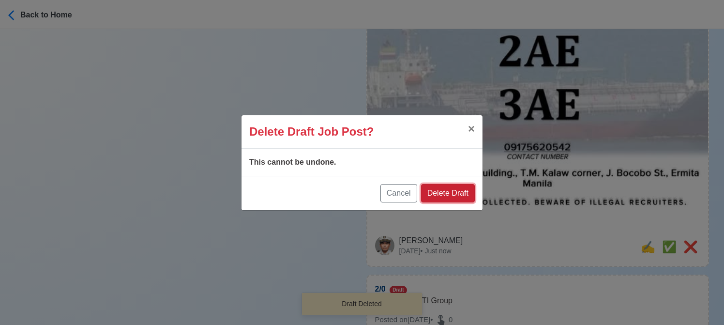
click at [457, 190] on button "Delete Draft" at bounding box center [448, 193] width 54 height 18
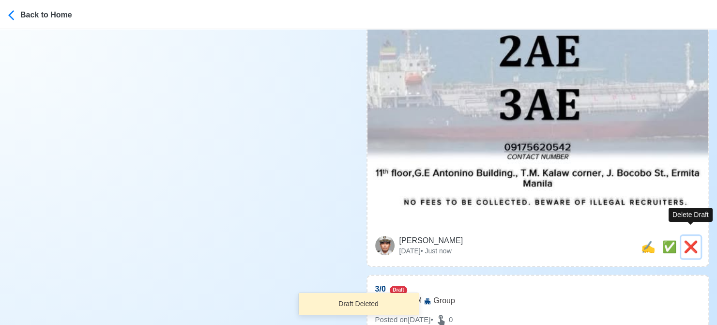
click at [685, 240] on span "❌" at bounding box center [690, 246] width 15 height 13
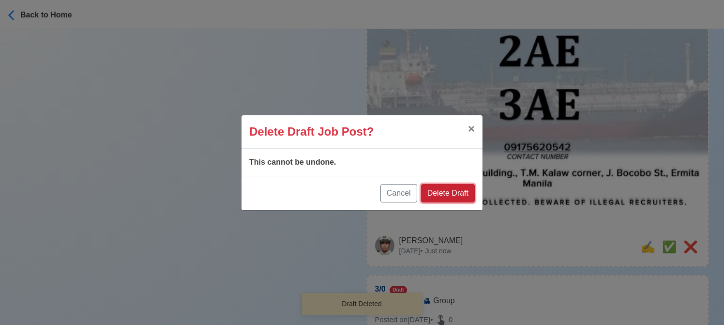
click at [459, 191] on button "Delete Draft" at bounding box center [448, 193] width 54 height 18
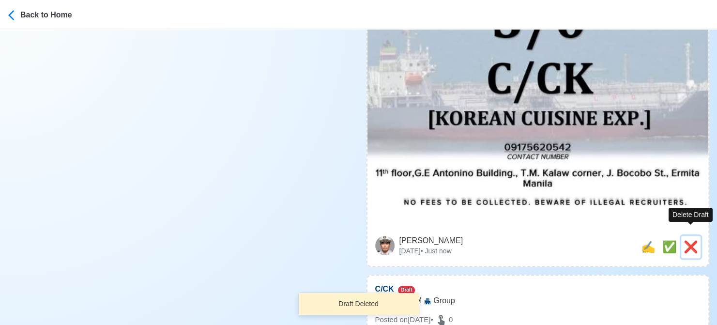
click at [683, 240] on span "❌" at bounding box center [690, 246] width 15 height 13
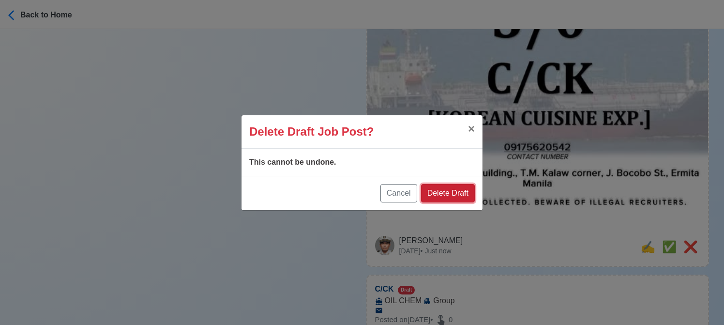
click at [459, 199] on button "Delete Draft" at bounding box center [448, 193] width 54 height 18
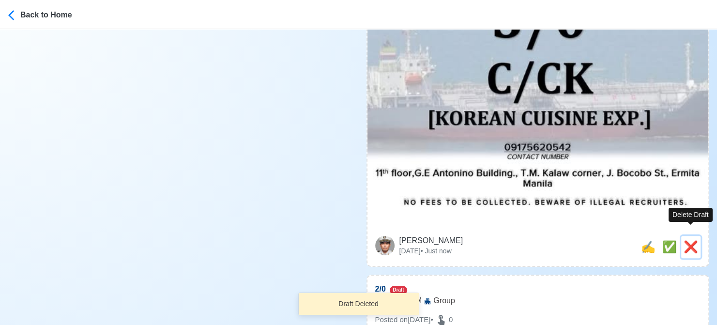
click at [684, 240] on span "❌" at bounding box center [690, 246] width 15 height 13
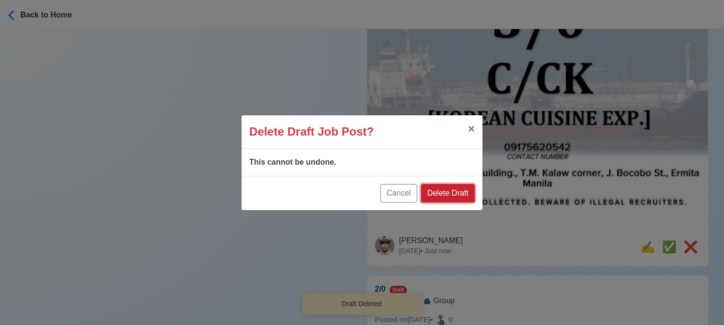
click at [453, 193] on button "Delete Draft" at bounding box center [448, 193] width 54 height 18
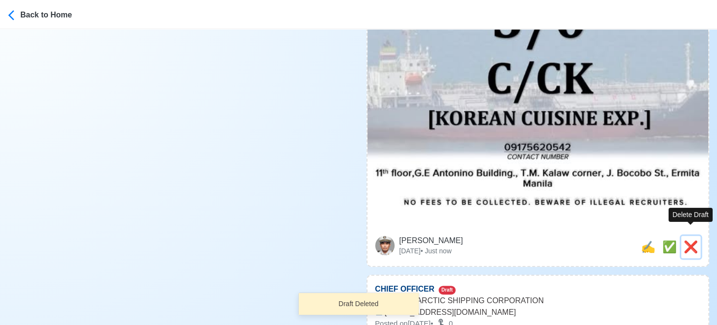
click at [689, 240] on span "❌" at bounding box center [690, 246] width 15 height 13
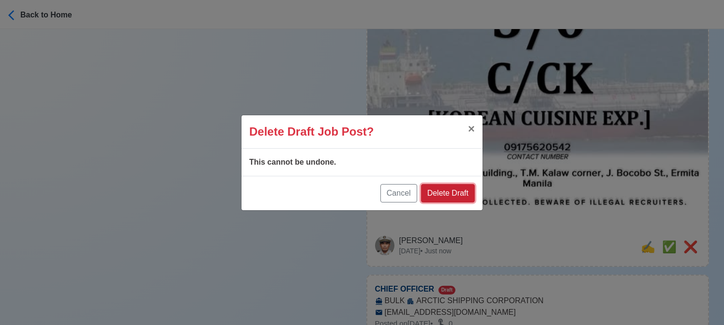
click at [450, 191] on button "Delete Draft" at bounding box center [448, 193] width 54 height 18
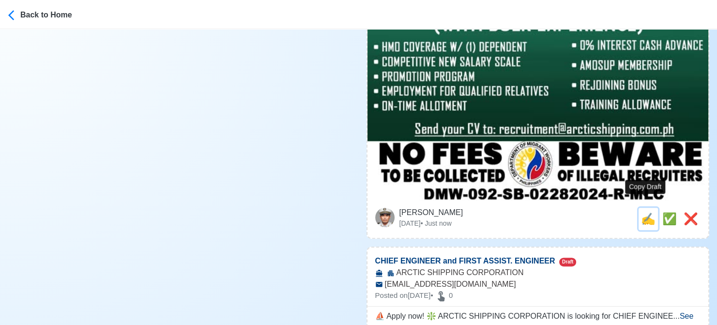
click at [641, 212] on span "✍️" at bounding box center [648, 218] width 15 height 13
type input "CHIEF OFFICER"
type input "ARCTIC SHIPPING CORPORATION"
type input "BULK"
type input "recruitment@arcticshipping.com.ph"
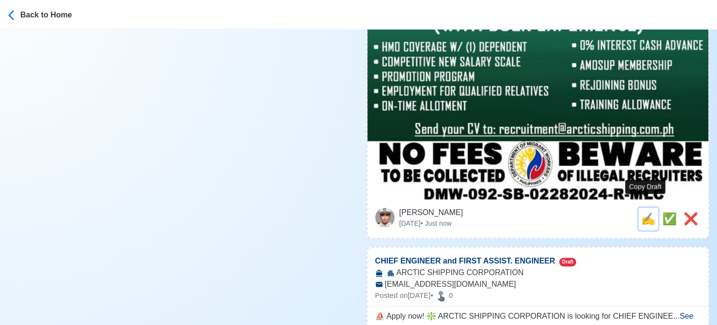
type textarea "Apply now! 📡 ARCTIC SHIPPING CORPORATION is looking for CHIEF OFFICER. 🚢 BULK 📆…"
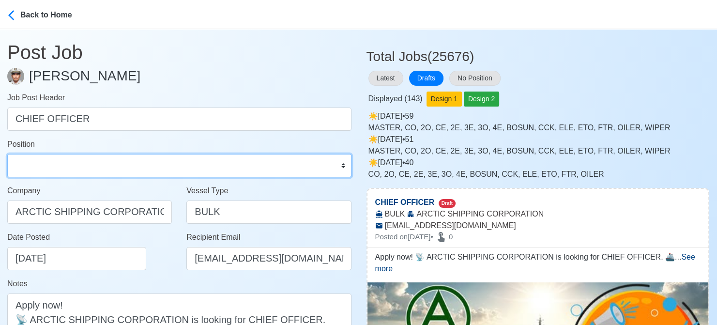
drag, startPoint x: 106, startPoint y: 172, endPoint x: 106, endPoint y: 165, distance: 7.3
click at [106, 172] on select "Master Chief Officer 2nd Officer 3rd Officer Junior Officer Chief Engineer 2nd …" at bounding box center [179, 165] width 344 height 23
select select "Chief Officer"
click at [7, 154] on select "Master Chief Officer 2nd Officer 3rd Officer Junior Officer Chief Engineer 2nd …" at bounding box center [179, 165] width 344 height 23
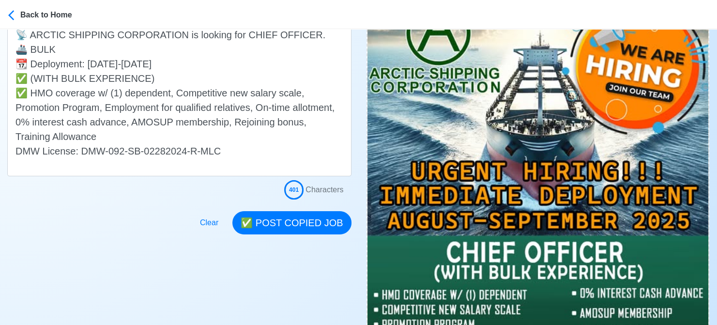
scroll to position [290, 0]
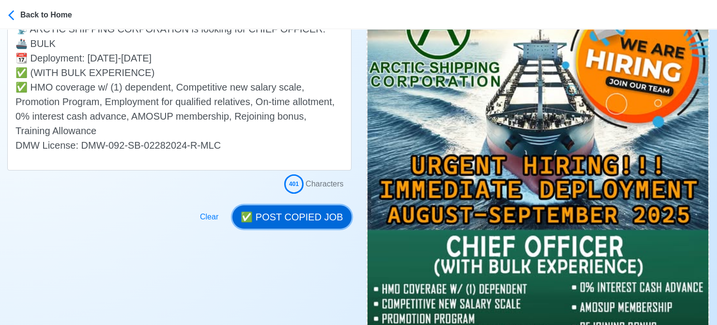
click at [318, 216] on button "✅ POST COPIED JOB" at bounding box center [291, 216] width 119 height 23
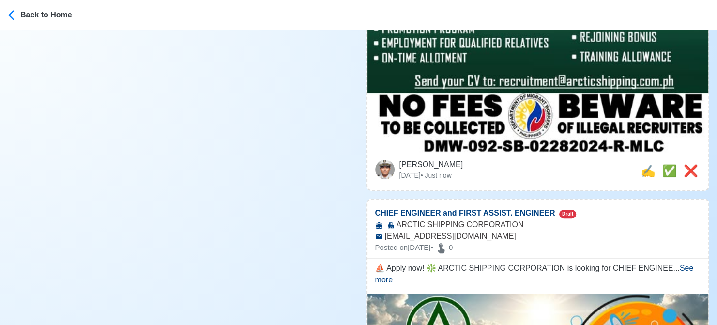
scroll to position [581, 0]
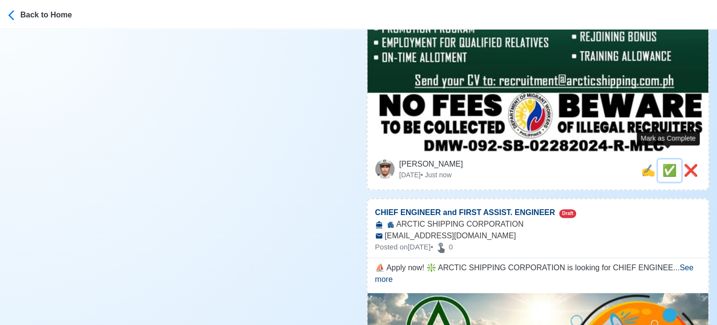
click at [664, 164] on span "✅" at bounding box center [669, 170] width 15 height 13
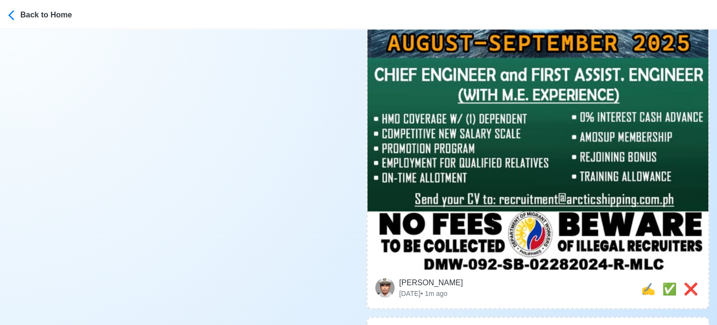
scroll to position [484, 0]
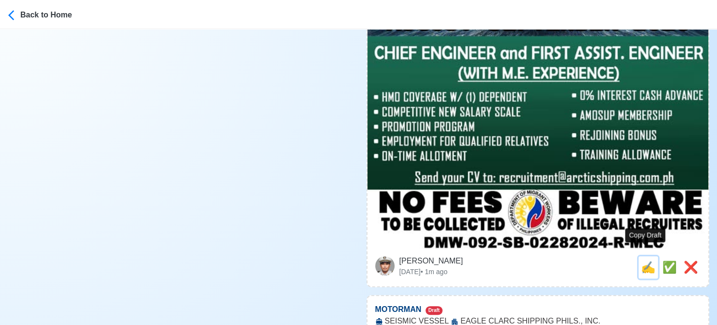
click at [643, 260] on span "✍️" at bounding box center [648, 266] width 15 height 13
type input "CHIEF ENGINEER and FIRST ASSIST. ENGINEER"
select select
type input "ARCTIC SHIPPING CORPORATION"
type input "recruitment@arcticshipping.com.ph"
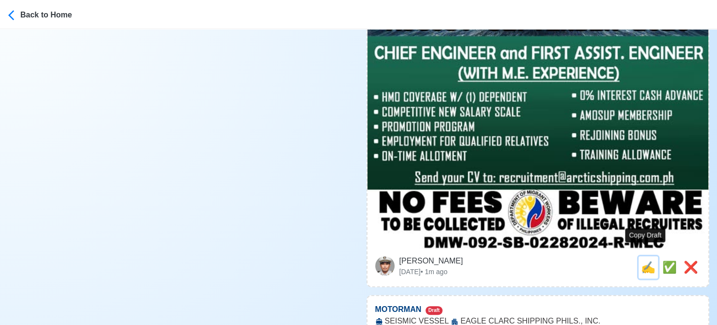
type textarea "⛵ Apply now! ❇️ ARCTIC SHIPPING CORPORATION is looking for CHIEF ENGINEER and F…"
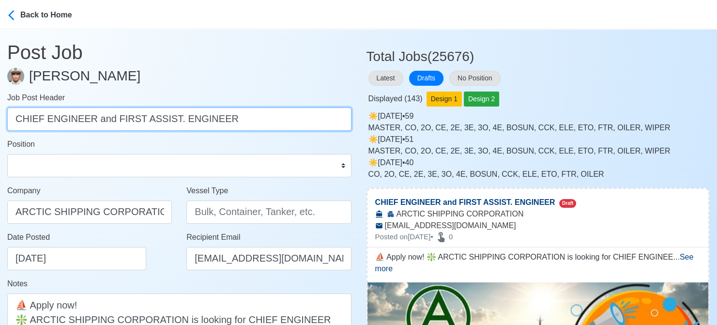
drag, startPoint x: 107, startPoint y: 117, endPoint x: 290, endPoint y: 125, distance: 183.6
click at [290, 125] on input "CHIEF ENGINEER and FIRST ASSIST. ENGINEER" at bounding box center [179, 118] width 344 height 23
type input "CHIEF ENGINEER"
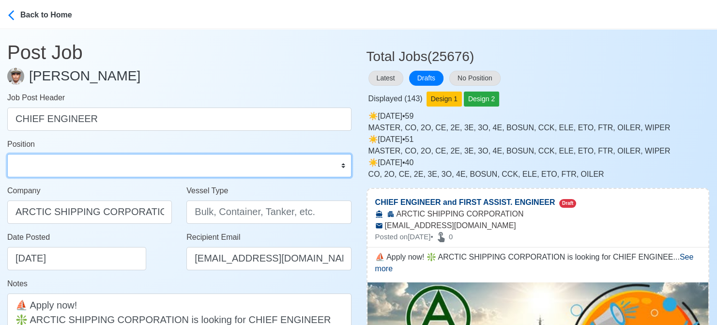
drag, startPoint x: 141, startPoint y: 167, endPoint x: 136, endPoint y: 156, distance: 12.1
click at [141, 166] on select "Master Chief Officer 2nd Officer 3rd Officer Junior Officer Chief Engineer 2nd …" at bounding box center [179, 165] width 344 height 23
select select "Chief Engineer"
click at [7, 154] on select "Master Chief Officer 2nd Officer 3rd Officer Junior Officer Chief Engineer 2nd …" at bounding box center [179, 165] width 344 height 23
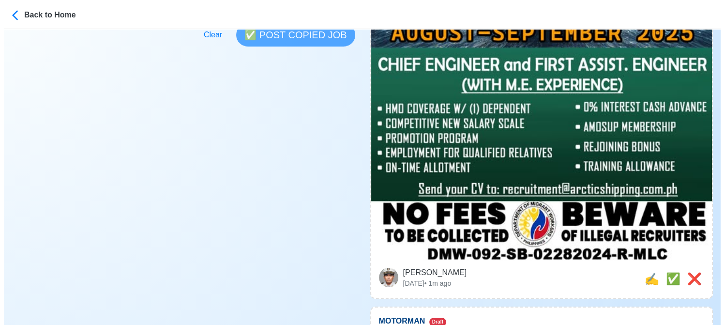
scroll to position [484, 0]
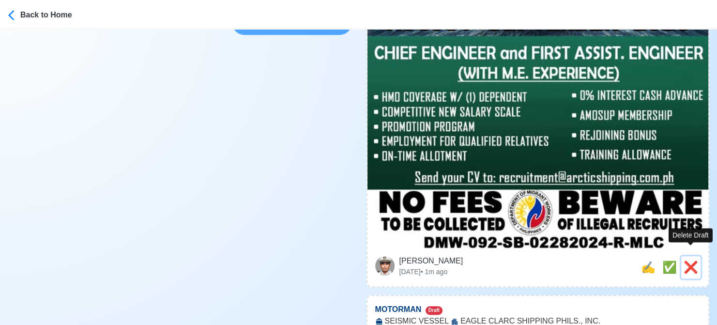
click at [694, 260] on span "❌" at bounding box center [690, 266] width 15 height 13
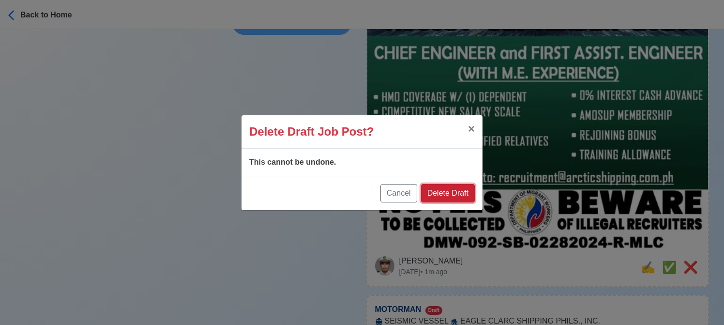
click at [452, 190] on button "Delete Draft" at bounding box center [448, 193] width 54 height 18
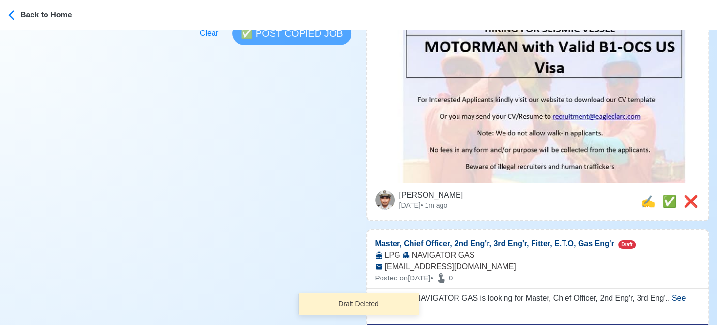
scroll to position [353, 0]
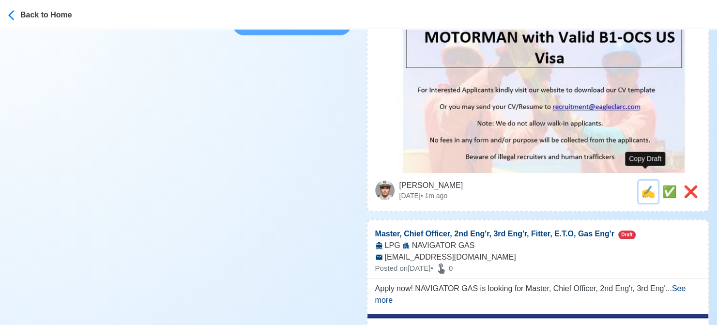
click at [643, 185] on span "✍️" at bounding box center [648, 191] width 15 height 13
type input "MOTORMAN"
select select
type input "EAGLE CLARC SHIPPING PHILS., INC."
type input "SEISMIC VESSEL"
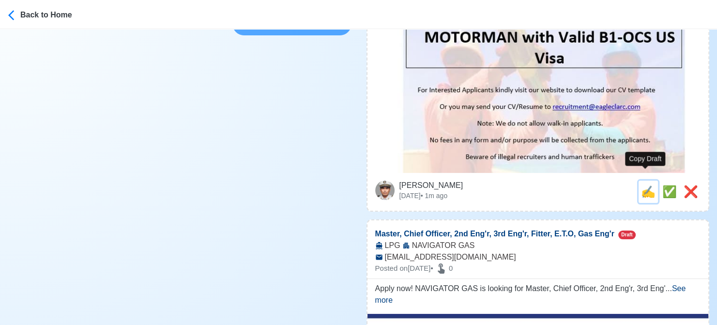
type input "recruitment@eagleclarc.com"
type textarea "🛥️ Apply now! 🌊 EAGLE CLARC SHIPPING PHILS., INC. is looking for MOTORMAN. 🚢 SE…"
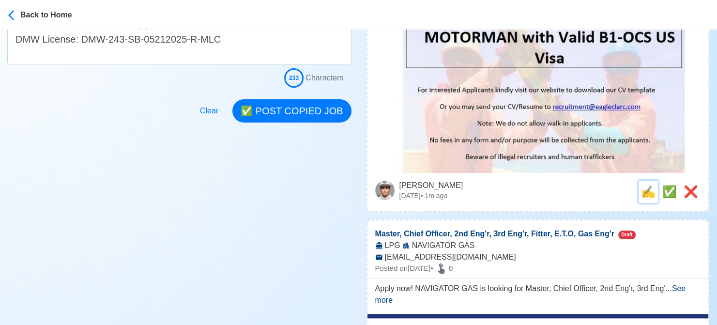
scroll to position [0, 0]
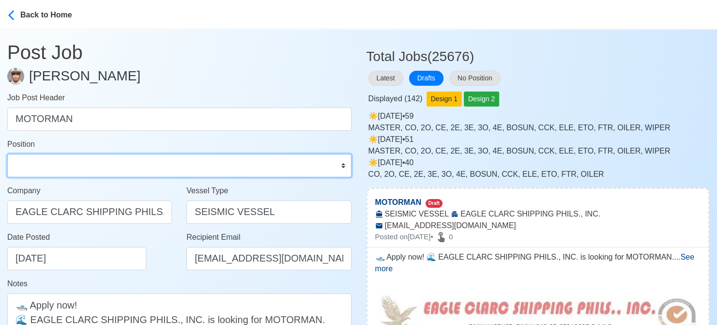
click at [132, 167] on select "Master Chief Officer 2nd Officer 3rd Officer Junior Officer Chief Engineer 2nd …" at bounding box center [179, 165] width 344 height 23
select select "Motorman"
click at [7, 154] on select "Master Chief Officer 2nd Officer 3rd Officer Junior Officer Chief Engineer 2nd …" at bounding box center [179, 165] width 344 height 23
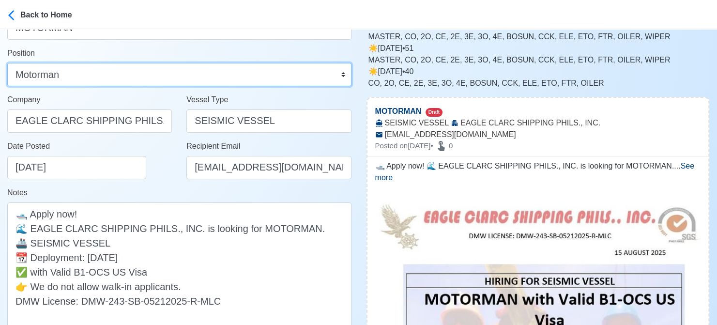
scroll to position [194, 0]
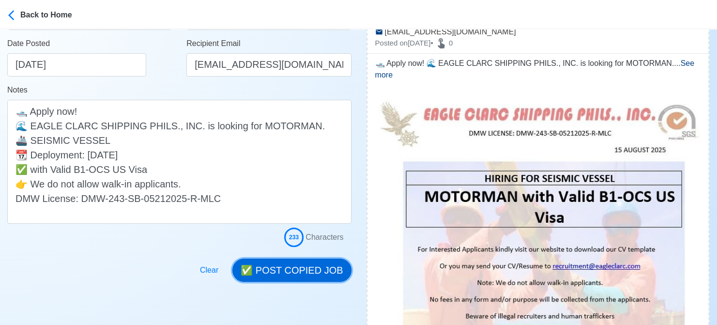
click at [310, 266] on button "✅ POST COPIED JOB" at bounding box center [291, 269] width 119 height 23
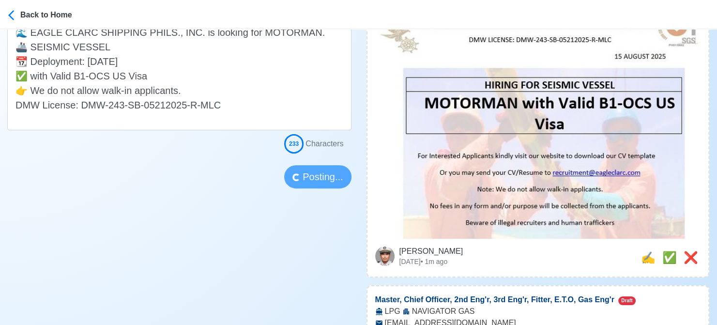
scroll to position [290, 0]
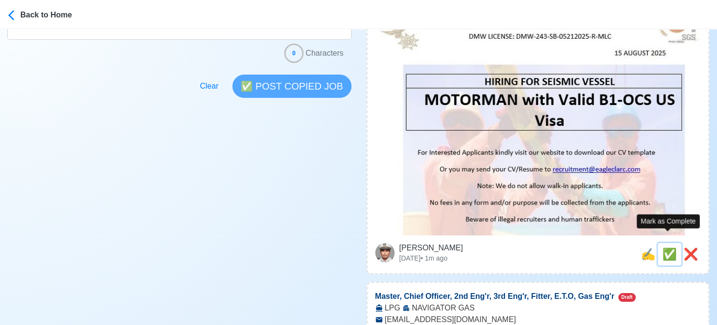
click at [667, 247] on span "✅" at bounding box center [669, 253] width 15 height 13
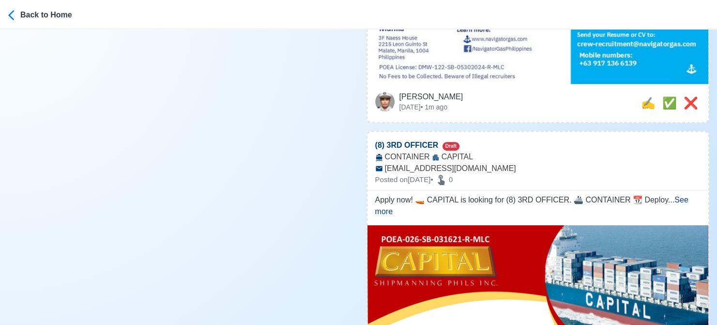
scroll to position [484, 0]
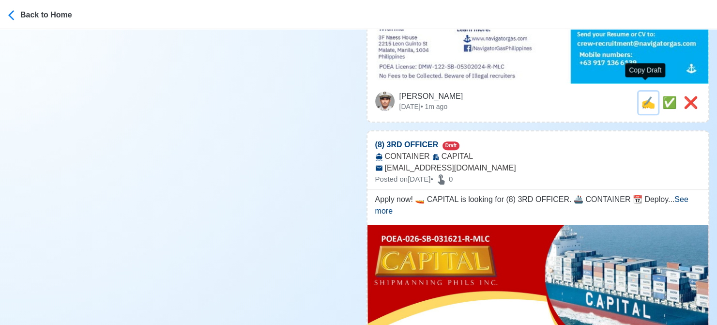
click at [645, 96] on span "✍️" at bounding box center [648, 102] width 15 height 13
type input "Master, Chief Officer, 2nd Eng'r, 3rd Eng'r, Fitter, E.T.O, Gas Eng'r"
select select
type input "NAVIGATOR GAS"
type input "LPG"
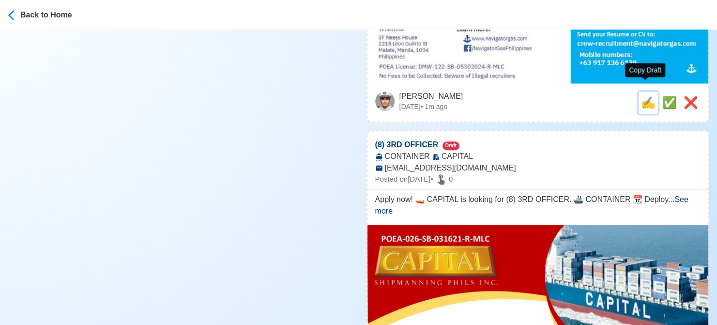
type input "crew-recruitment@navigatorgas.com"
type textarea "Apply now! NAVIGATOR GAS is looking for Master, Chief Officer, 2nd Eng'r, 3rd E…"
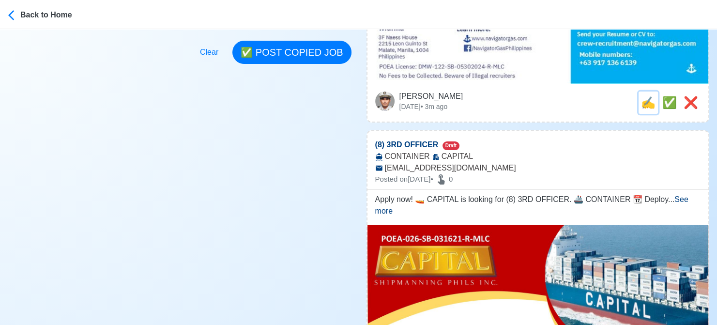
scroll to position [0, 0]
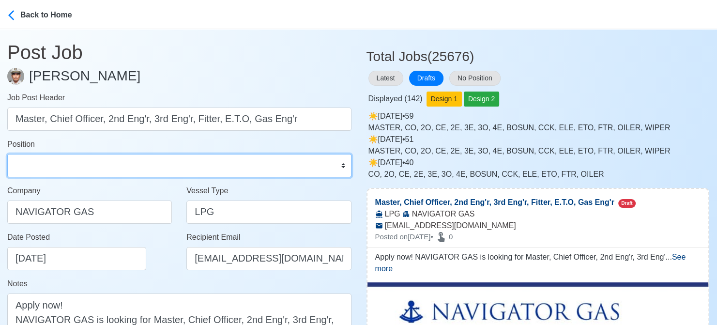
click at [56, 165] on select "Master Chief Officer 2nd Officer 3rd Officer Junior Officer Chief Engineer 2nd …" at bounding box center [179, 165] width 344 height 23
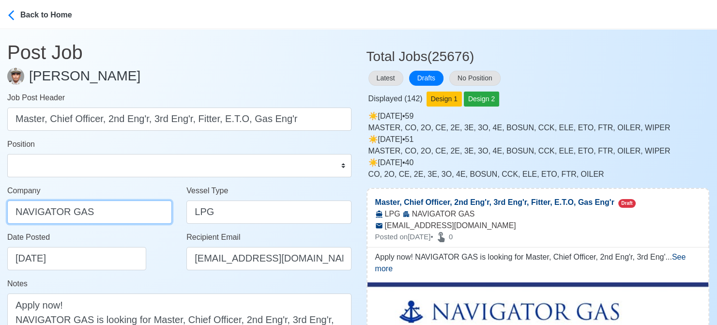
click at [95, 203] on input "NAVIGATOR GAS" at bounding box center [89, 211] width 165 height 23
paste input "avigator Crewing Services (Philippines) Inc."
type input "Navigator Crewing Services ([GEOGRAPHIC_DATA]) Inc."
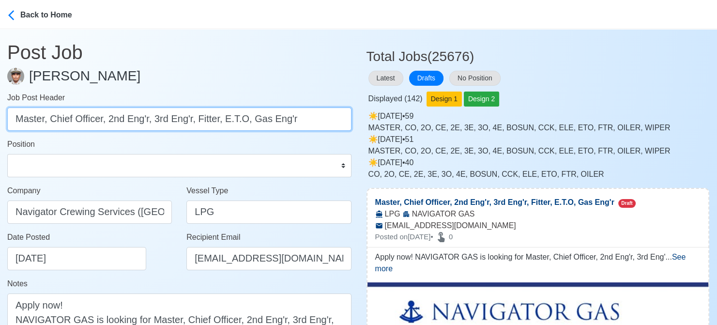
drag, startPoint x: 47, startPoint y: 118, endPoint x: 332, endPoint y: 114, distance: 284.6
click at [332, 114] on input "Master, Chief Officer, 2nd Eng'r, 3rd Eng'r, Fitter, E.T.O, Gas Eng'r" at bounding box center [179, 118] width 344 height 23
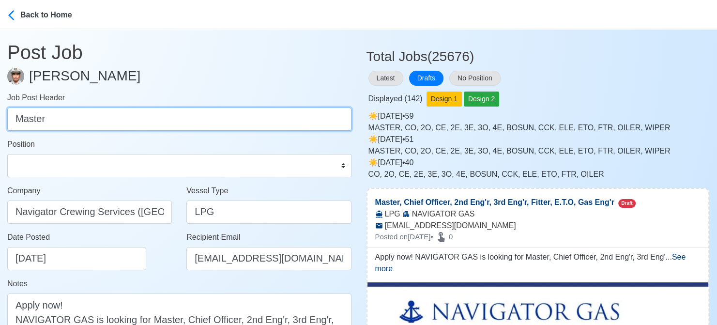
type input "Master"
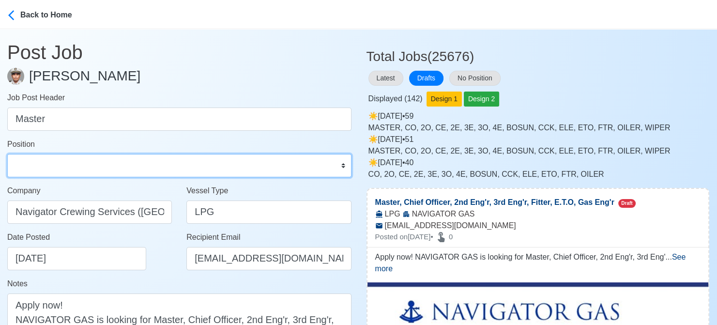
click at [270, 171] on select "Master Chief Officer 2nd Officer 3rd Officer Junior Officer Chief Engineer 2nd …" at bounding box center [179, 165] width 344 height 23
select select "Master"
click at [7, 154] on select "Master Chief Officer 2nd Officer 3rd Officer Junior Officer Chief Engineer 2nd …" at bounding box center [179, 165] width 344 height 23
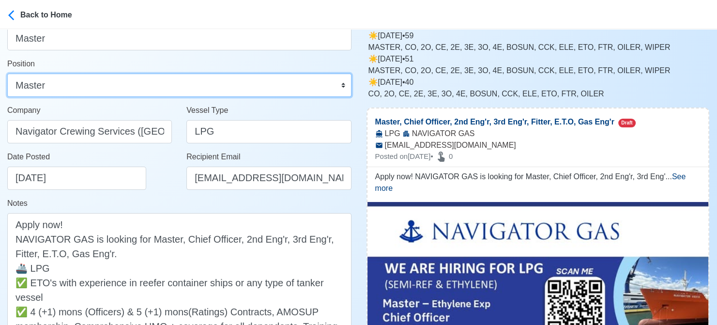
scroll to position [194, 0]
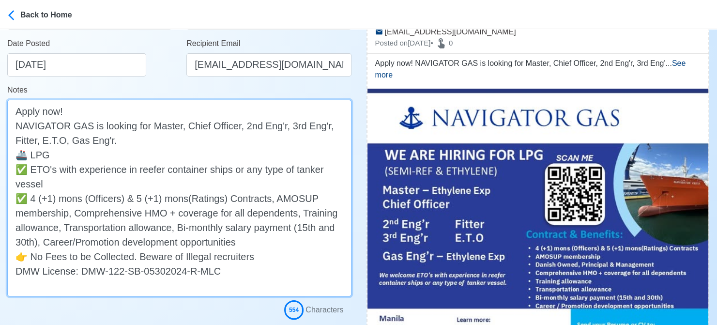
drag, startPoint x: 182, startPoint y: 127, endPoint x: 163, endPoint y: 146, distance: 27.4
click at [163, 146] on textarea "Apply now! NAVIGATOR GAS is looking for Master, Chief Officer, 2nd Eng'r, 3rd E…" at bounding box center [179, 198] width 344 height 196
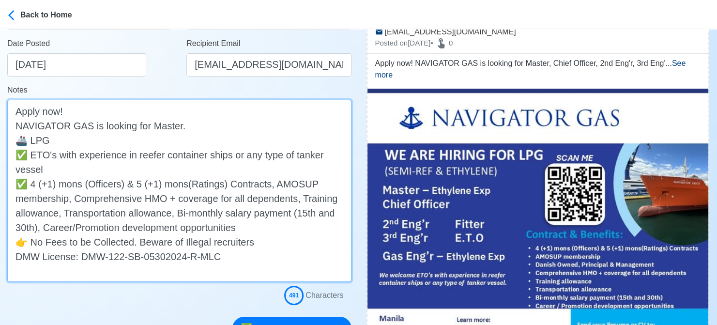
click at [176, 140] on textarea "Apply now! NAVIGATOR GAS is looking for Master. 🚢 LPG ✅ ETO's with experience i…" at bounding box center [179, 191] width 344 height 182
click at [177, 126] on textarea "Apply now! NAVIGATOR GAS is looking for Master. 🚢 LPG (SEMI-REF & ETHYLENE) ✅ E…" at bounding box center [179, 191] width 344 height 182
drag, startPoint x: 60, startPoint y: 166, endPoint x: -5, endPoint y: 152, distance: 66.8
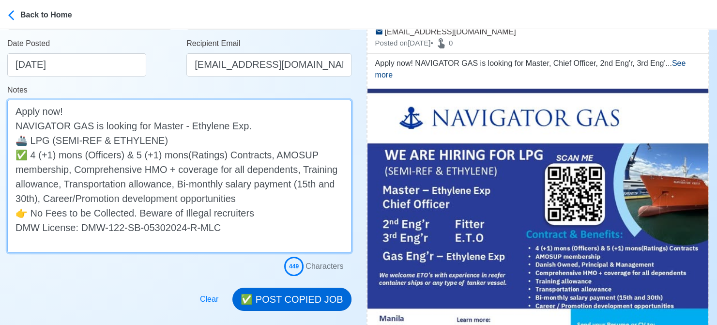
type textarea "Apply now! NAVIGATOR GAS is looking for Master - Ethylene Exp. 🚢 LPG (SEMI-REF …"
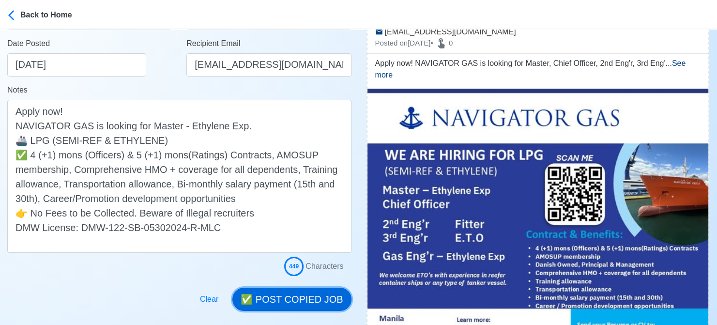
click at [305, 299] on button "✅ POST COPIED JOB" at bounding box center [291, 298] width 119 height 23
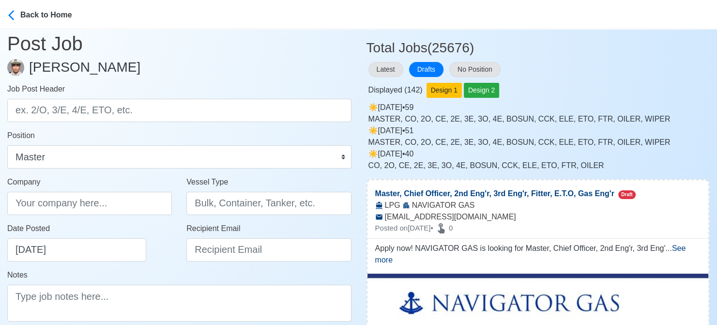
scroll to position [0, 0]
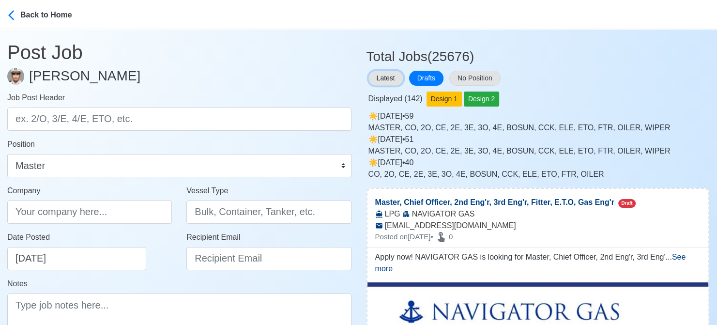
click at [381, 77] on button "Latest" at bounding box center [385, 78] width 35 height 15
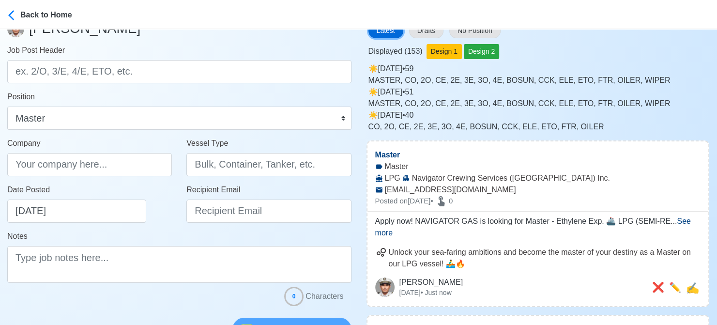
scroll to position [48, 0]
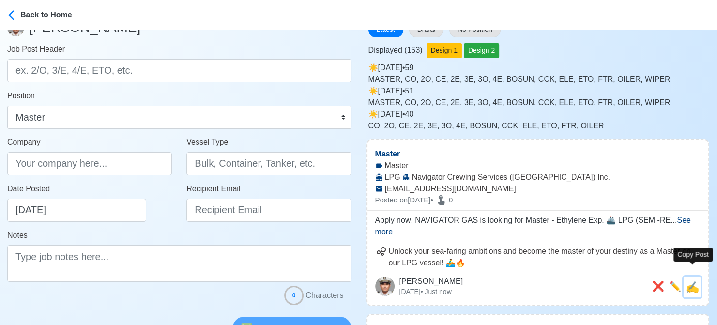
click at [698, 281] on span "✍️" at bounding box center [692, 287] width 13 height 12
type input "Master"
type input "Navigator Crewing Services ([GEOGRAPHIC_DATA]) Inc."
type input "LPG"
type input "crew-recruitment@navigatorgas.com"
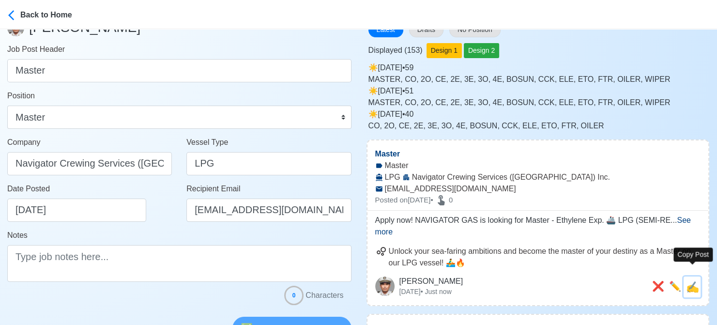
type textarea "Apply now! NAVIGATOR GAS is looking for Master - Ethylene Exp. 🚢 LPG (SEMI-REF …"
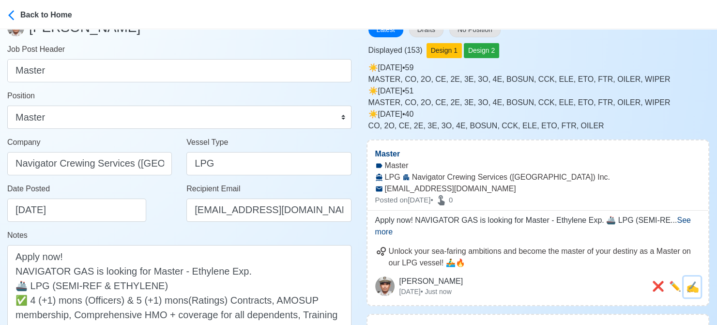
scroll to position [0, 0]
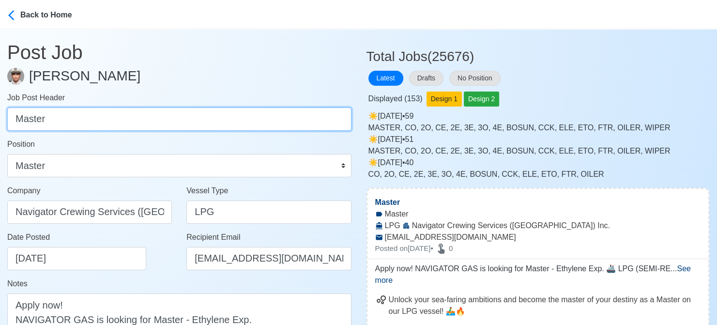
drag, startPoint x: 95, startPoint y: 127, endPoint x: -10, endPoint y: 116, distance: 105.1
click at [0, 116] on html "Back to Home Post Job Jeyner Gil Job Post Header Master Position Master Chief O…" at bounding box center [358, 162] width 717 height 325
paste input "Chief Officer, 2nd Eng'r, 3rd Eng'r, Fitter, E.T.O, Gas Eng'r."
drag, startPoint x: 74, startPoint y: 118, endPoint x: 333, endPoint y: 119, distance: 259.9
click at [333, 119] on input "Chief Officer, 2nd Eng'r, 3rd Eng'r, Fitter, E.T.O, Gas Eng'r." at bounding box center [179, 118] width 344 height 23
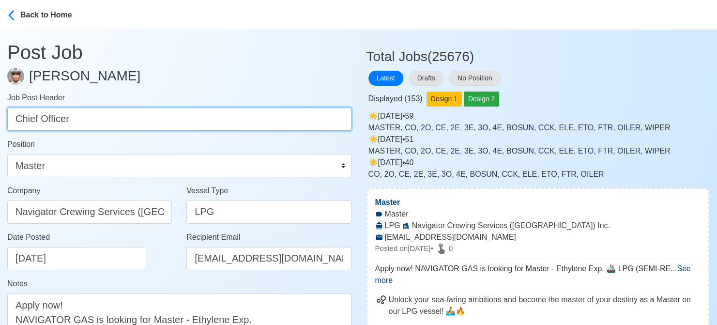
type input "Chief Officer"
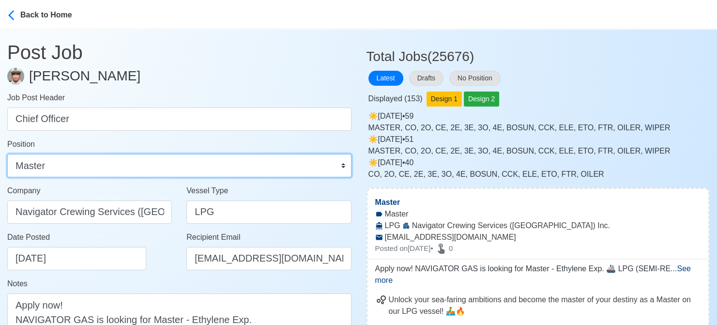
click at [306, 172] on select "Master Chief Officer 2nd Officer 3rd Officer Junior Officer Chief Engineer 2nd …" at bounding box center [179, 165] width 344 height 23
select select "Chief Officer"
click at [7, 154] on select "Master Chief Officer 2nd Officer 3rd Officer Junior Officer Chief Engineer 2nd …" at bounding box center [179, 165] width 344 height 23
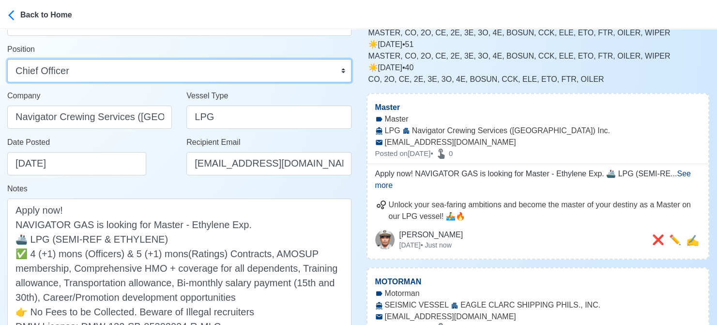
scroll to position [97, 0]
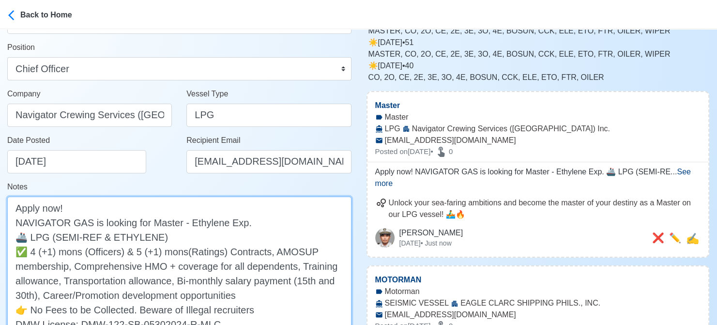
drag, startPoint x: 148, startPoint y: 222, endPoint x: 239, endPoint y: 218, distance: 91.5
click at [239, 218] on textarea "Apply now! NAVIGATOR GAS is looking for Master - Ethylene Exp. 🚢 LPG (SEMI-REF …" at bounding box center [179, 272] width 344 height 153
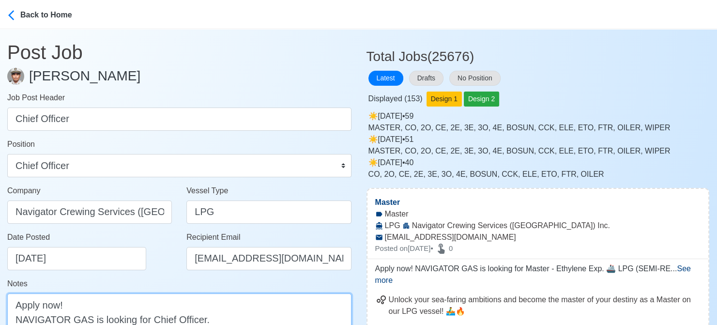
scroll to position [242, 0]
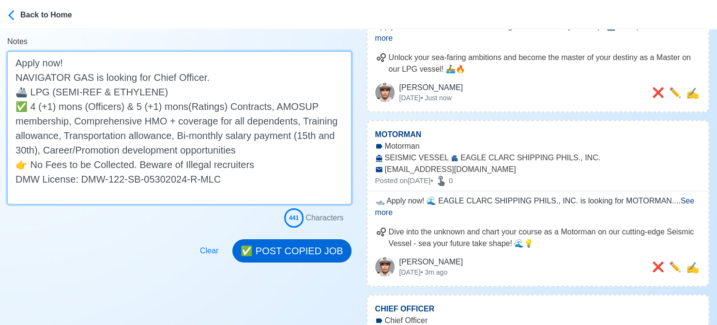
type textarea "Apply now! NAVIGATOR GAS is looking for Chief Officer. 🚢 LPG (SEMI-REF & ETHYLE…"
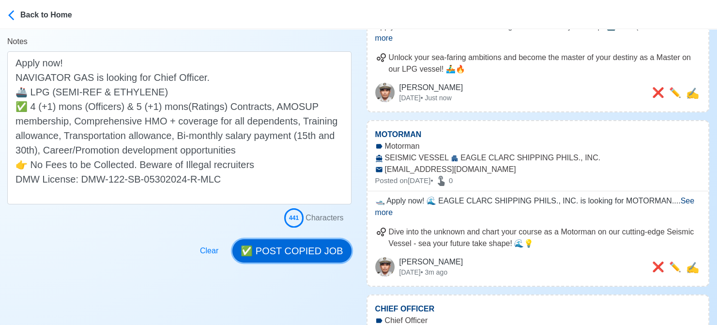
click at [316, 251] on button "✅ POST COPIED JOB" at bounding box center [291, 250] width 119 height 23
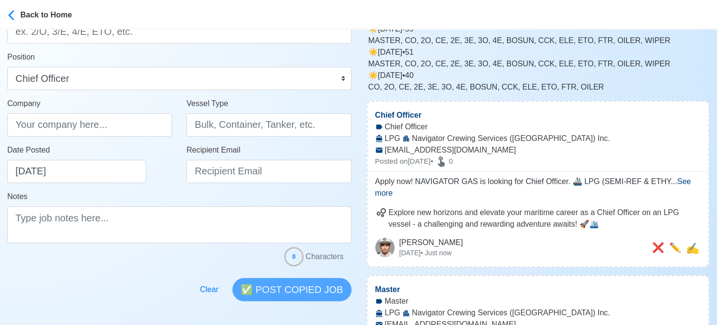
scroll to position [194, 0]
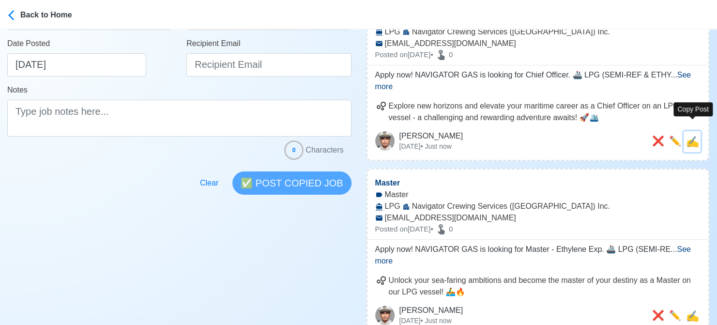
click at [695, 136] on span "✍️" at bounding box center [692, 142] width 13 height 12
type input "Chief Officer"
type input "Navigator Crewing Services ([GEOGRAPHIC_DATA]) Inc."
type input "LPG"
type input "crew-recruitment@navigatorgas.com"
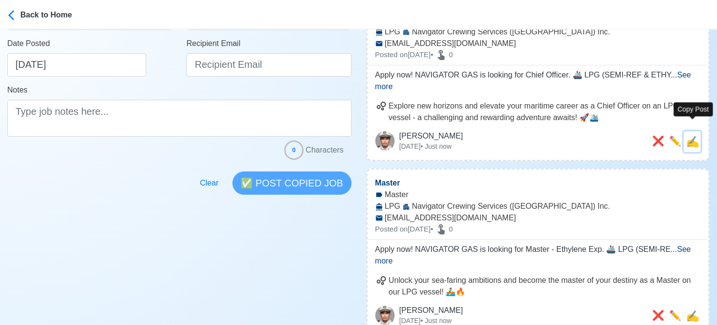
type textarea "Apply now! NAVIGATOR GAS is looking for Chief Officer. 🚢 LPG (SEMI-REF & ETHYLE…"
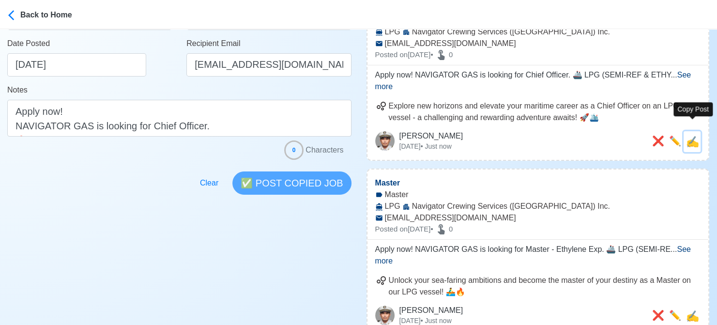
scroll to position [0, 0]
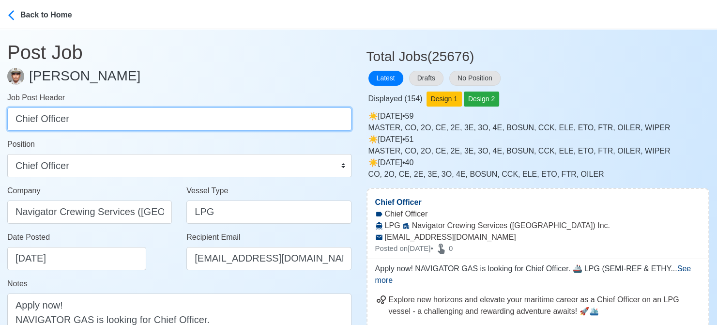
click at [177, 117] on input "Chief Officer" at bounding box center [179, 118] width 344 height 23
paste input "2nd Eng'r, 3rd Eng'r, Fitter, E.T.O, Gas Eng'r."
drag, startPoint x: 60, startPoint y: 120, endPoint x: 257, endPoint y: 124, distance: 196.5
click at [257, 124] on input "2nd Eng'r, 3rd Eng'r, Fitter, E.T.O, Gas Eng'r." at bounding box center [179, 118] width 344 height 23
type input "2nd Eng'r"
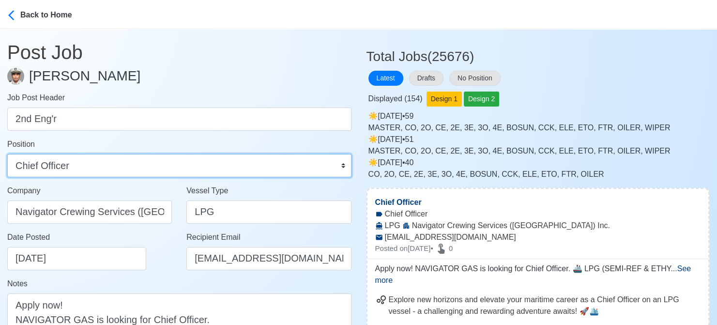
drag, startPoint x: 196, startPoint y: 166, endPoint x: 180, endPoint y: 154, distance: 19.7
click at [196, 166] on select "Master Chief Officer 2nd Officer 3rd Officer Junior Officer Chief Engineer 2nd …" at bounding box center [179, 165] width 344 height 23
select select "2nd Engineer"
click at [7, 154] on select "Master Chief Officer 2nd Officer 3rd Officer Junior Officer Chief Engineer 2nd …" at bounding box center [179, 165] width 344 height 23
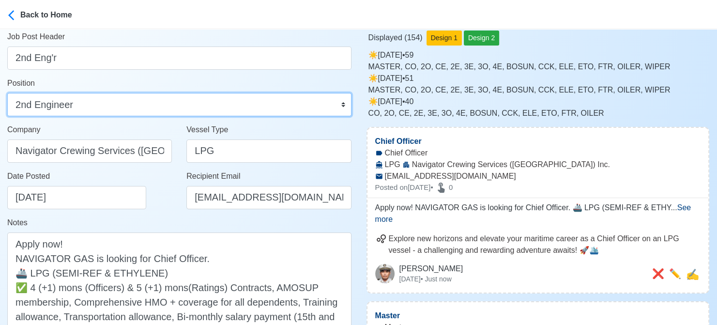
scroll to position [97, 0]
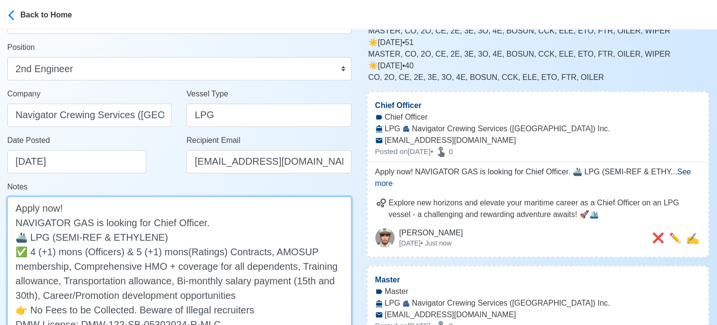
drag, startPoint x: 150, startPoint y: 221, endPoint x: 199, endPoint y: 220, distance: 49.4
click at [199, 220] on textarea "Apply now! NAVIGATOR GAS is looking for Chief Officer. 🚢 LPG (SEMI-REF & ETHYLE…" at bounding box center [179, 272] width 344 height 153
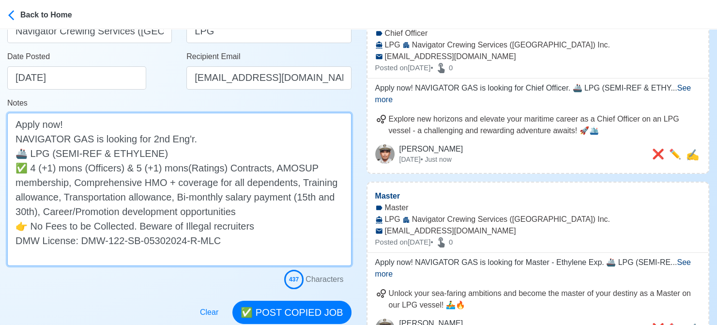
scroll to position [194, 0]
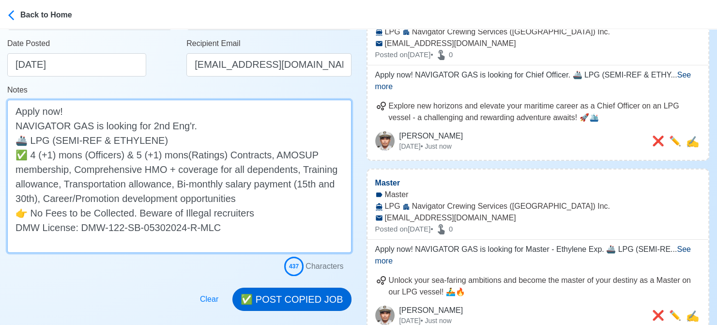
type textarea "Apply now! NAVIGATOR GAS is looking for 2nd Eng'r. 🚢 LPG (SEMI-REF & ETHYLENE) …"
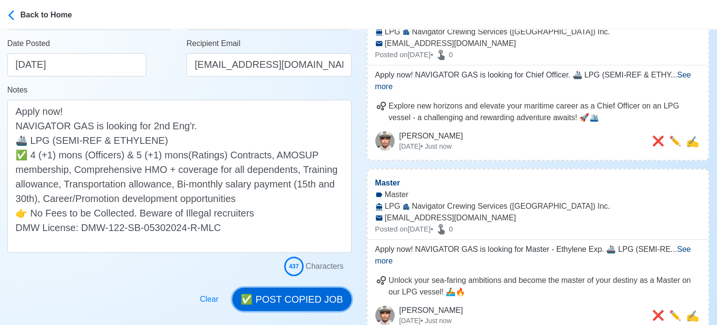
click at [307, 294] on button "✅ POST COPIED JOB" at bounding box center [291, 298] width 119 height 23
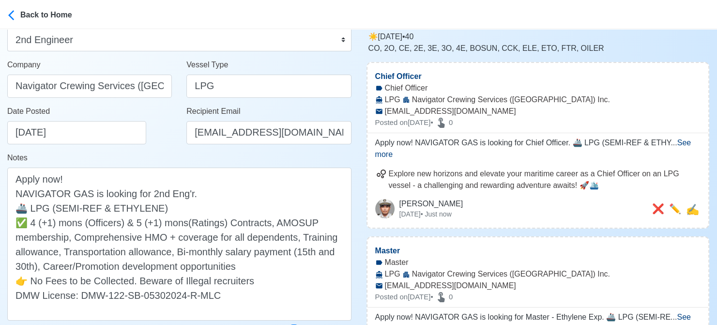
scroll to position [97, 0]
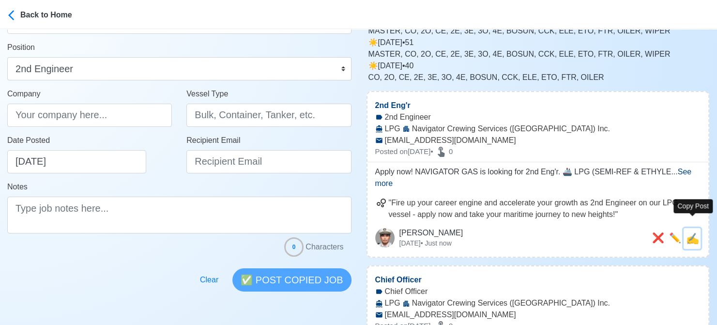
click at [693, 232] on span "✍️" at bounding box center [692, 238] width 13 height 12
type input "2nd Eng'r"
type input "Navigator Crewing Services ([GEOGRAPHIC_DATA]) Inc."
type input "LPG"
type input "crew-recruitment@navigatorgas.com"
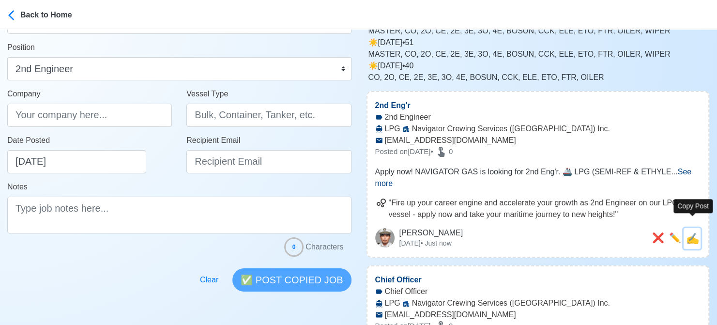
type textarea "Apply now! NAVIGATOR GAS is looking for 2nd Eng'r. 🚢 LPG (SEMI-REF & ETHYLENE) …"
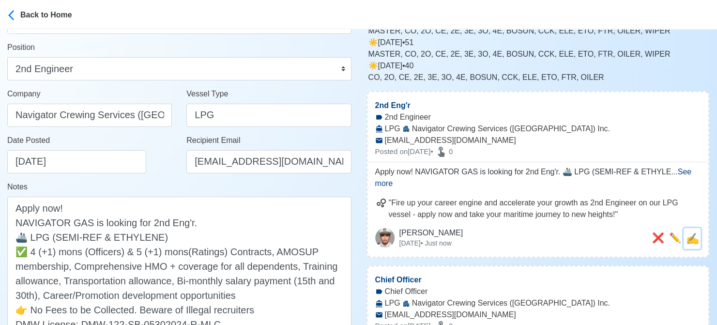
scroll to position [0, 0]
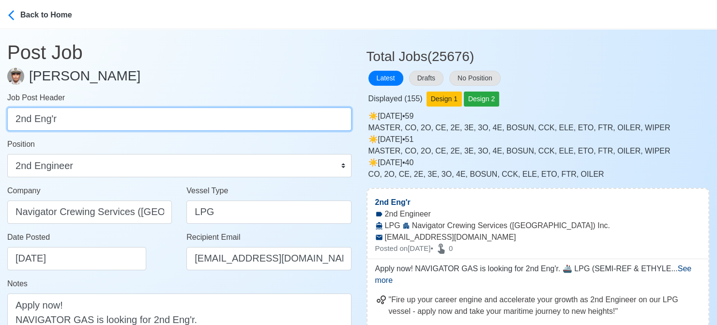
click at [91, 124] on input "2nd Eng'r" at bounding box center [179, 118] width 344 height 23
paste input "3rd Eng'r, Fitter, E.T.O, Gas Eng'r."
drag, startPoint x: 61, startPoint y: 120, endPoint x: 72, endPoint y: 119, distance: 10.7
click at [74, 119] on input "3rd Eng'r, Fitter, E.T.O, Gas Eng'r." at bounding box center [179, 118] width 344 height 23
drag, startPoint x: 58, startPoint y: 121, endPoint x: 261, endPoint y: 122, distance: 203.7
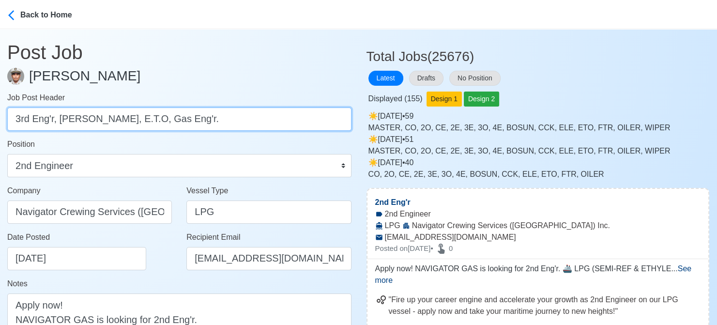
click at [261, 122] on input "3rd Eng'r, Fitter, E.T.O, Gas Eng'r." at bounding box center [179, 118] width 344 height 23
type input "3rd Eng'r"
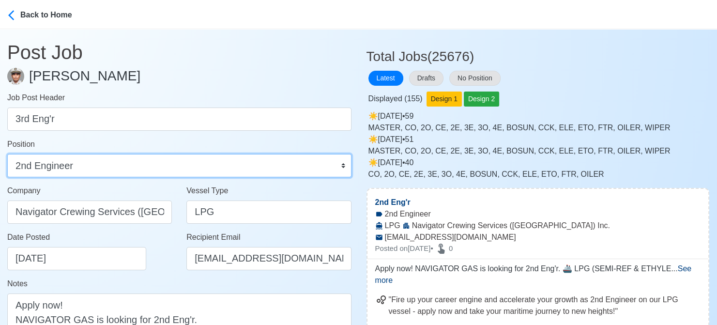
click at [203, 164] on select "Master Chief Officer 2nd Officer 3rd Officer Junior Officer Chief Engineer 2nd …" at bounding box center [179, 165] width 344 height 23
select select "3rd Engineer"
click at [7, 154] on select "Master Chief Officer 2nd Officer 3rd Officer Junior Officer Chief Engineer 2nd …" at bounding box center [179, 165] width 344 height 23
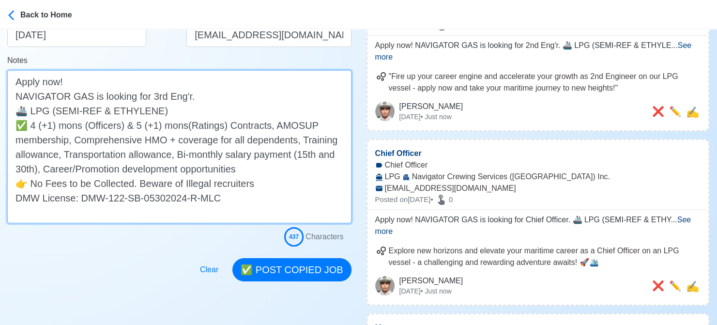
scroll to position [291, 0]
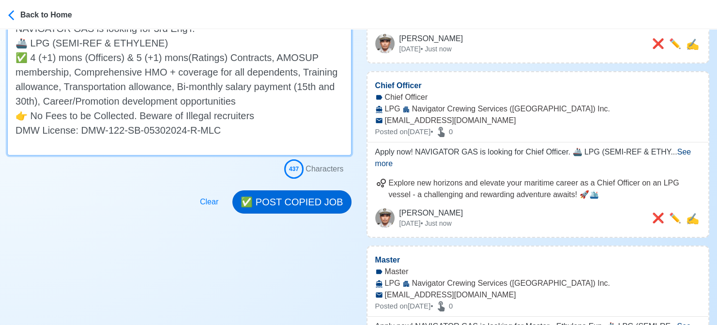
type textarea "Apply now! NAVIGATOR GAS is looking for 3rd Eng'r. 🚢 LPG (SEMI-REF & ETHYLENE) …"
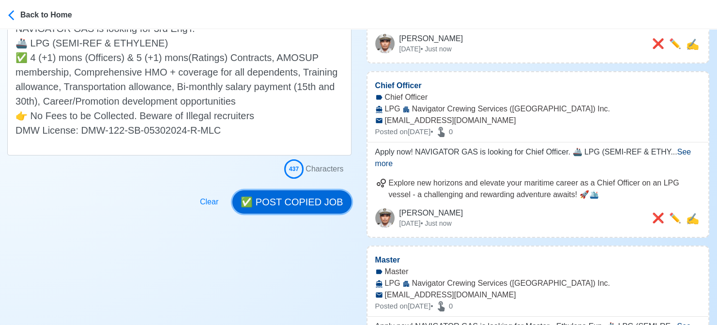
click at [301, 203] on button "✅ POST COPIED JOB" at bounding box center [291, 201] width 119 height 23
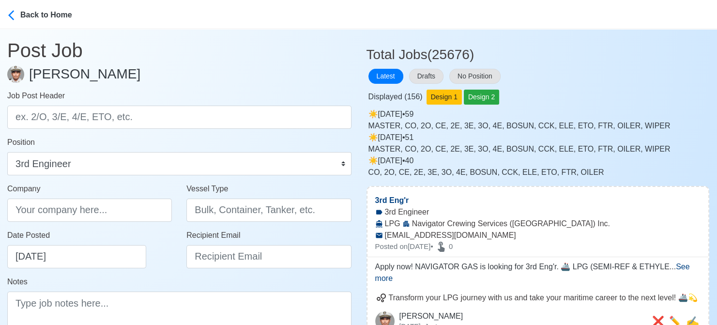
scroll to position [0, 0]
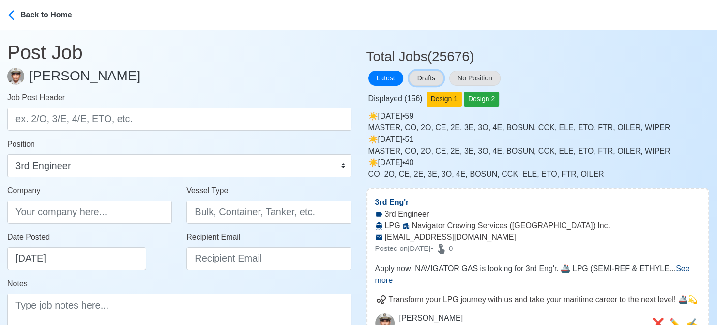
click at [433, 81] on button "Drafts" at bounding box center [426, 78] width 34 height 15
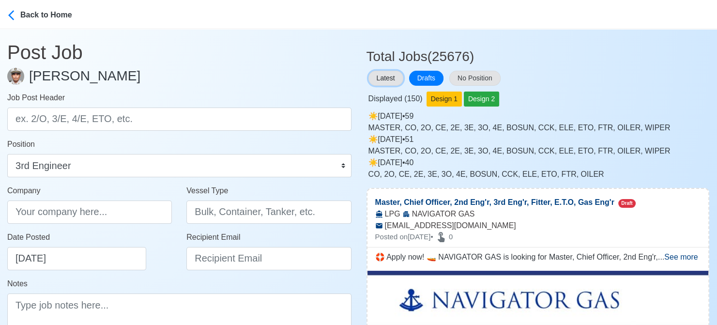
click at [385, 82] on button "Latest" at bounding box center [385, 78] width 35 height 15
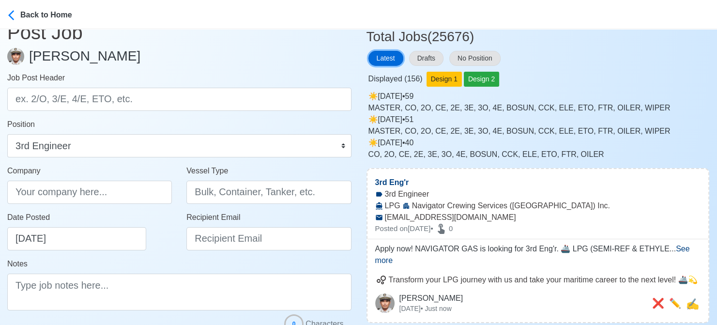
scroll to position [48, 0]
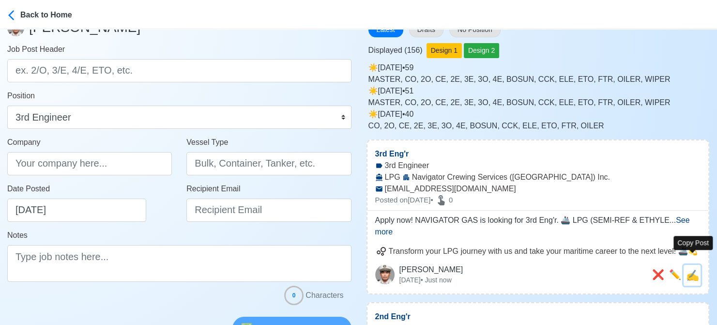
click at [693, 269] on span "✍️" at bounding box center [692, 275] width 13 height 12
type input "3rd Eng'r"
type input "Navigator Crewing Services ([GEOGRAPHIC_DATA]) Inc."
type input "LPG"
type input "crew-recruitment@navigatorgas.com"
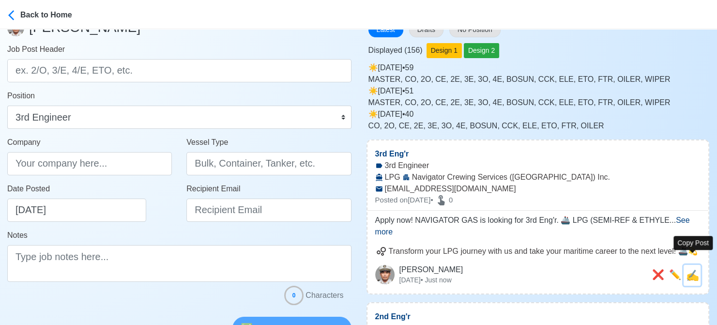
type textarea "Apply now! NAVIGATOR GAS is looking for 3rd Eng'r. 🚢 LPG (SEMI-REF & ETHYLENE) …"
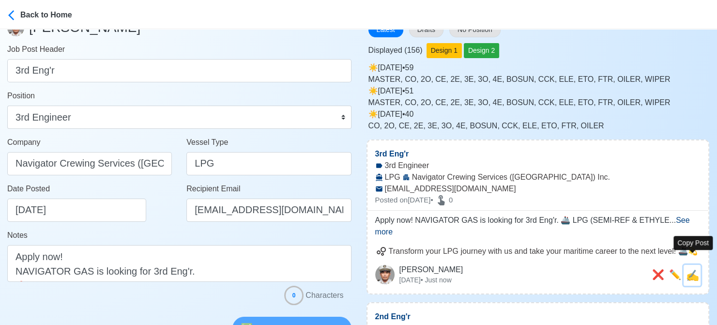
scroll to position [0, 0]
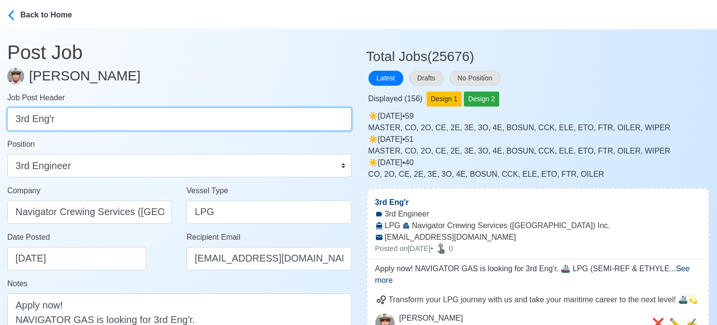
click at [130, 118] on input "3rd Eng'r" at bounding box center [179, 118] width 344 height 23
paste input "Fitter, E.T.O, Gas Eng'r."
drag, startPoint x: 41, startPoint y: 120, endPoint x: 227, endPoint y: 120, distance: 185.8
click at [227, 120] on input "Fitter, E.T.O, Gas Eng'r." at bounding box center [179, 118] width 344 height 23
type input "Fitter"
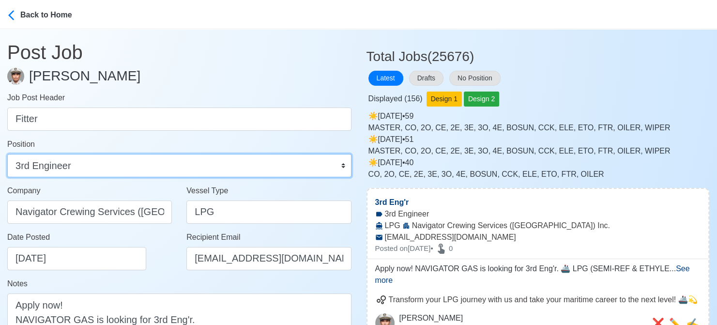
click at [204, 164] on select "Master Chief Officer 2nd Officer 3rd Officer Junior Officer Chief Engineer 2nd …" at bounding box center [179, 165] width 344 height 23
select select "Fitter"
click at [7, 154] on select "Master Chief Officer 2nd Officer 3rd Officer Junior Officer Chief Engineer 2nd …" at bounding box center [179, 165] width 344 height 23
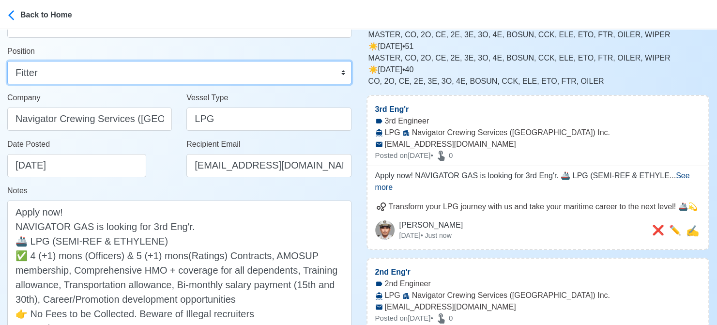
scroll to position [97, 0]
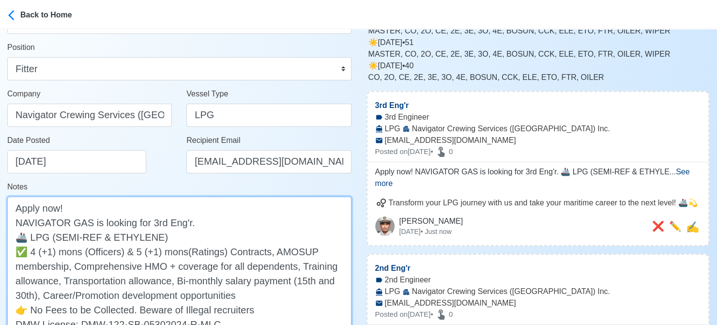
drag, startPoint x: 150, startPoint y: 222, endPoint x: 186, endPoint y: 222, distance: 36.8
click at [186, 222] on textarea "Apply now! NAVIGATOR GAS is looking for 3rd Eng'r. 🚢 LPG (SEMI-REF & ETHYLENE) …" at bounding box center [179, 272] width 344 height 153
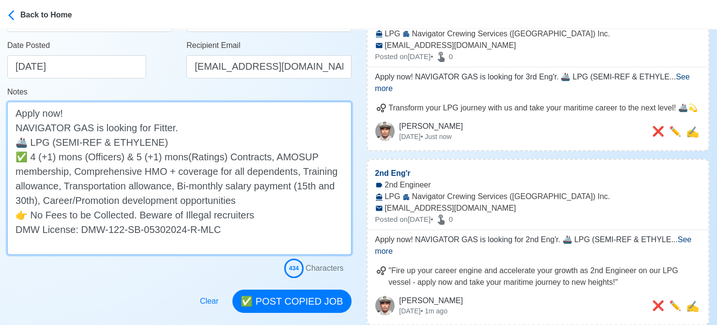
scroll to position [290, 0]
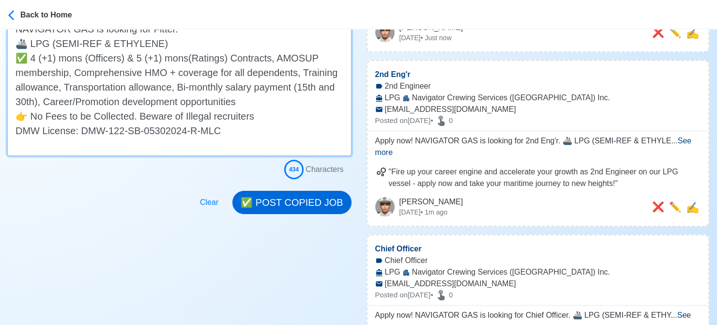
type textarea "Apply now! NAVIGATOR GAS is looking for Fitter. 🚢 LPG (SEMI-REF & ETHYLENE) ✅ 4…"
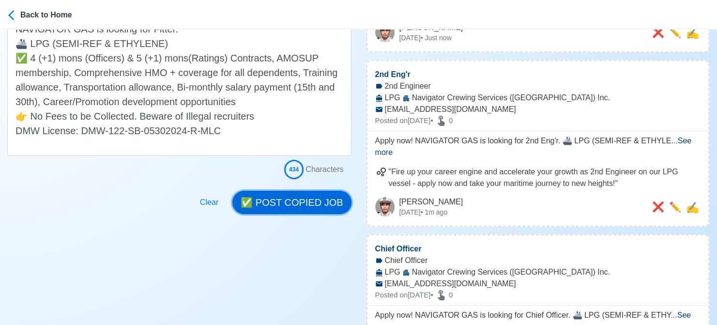
click at [318, 207] on button "✅ POST COPIED JOB" at bounding box center [291, 202] width 119 height 23
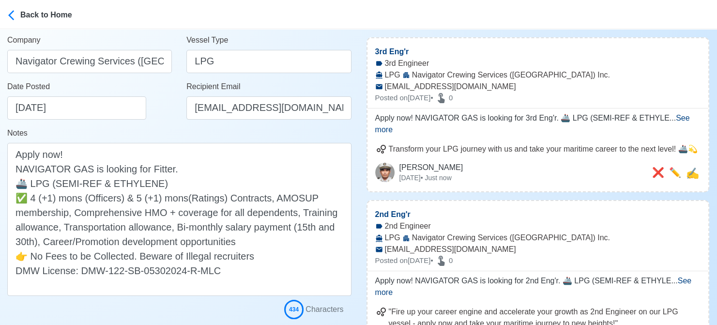
scroll to position [97, 0]
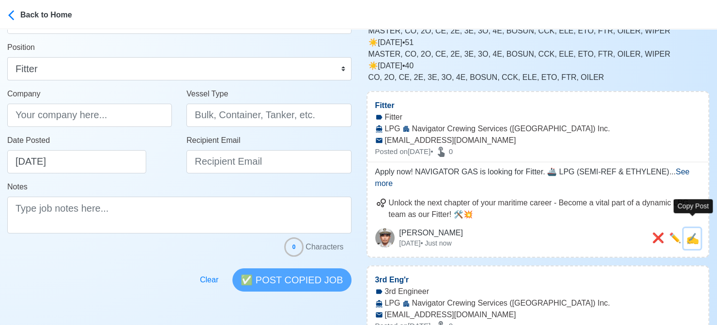
drag, startPoint x: 688, startPoint y: 228, endPoint x: 674, endPoint y: 226, distance: 13.7
click at [687, 232] on span "✍️" at bounding box center [692, 238] width 13 height 12
type input "Fitter"
type input "Navigator Crewing Services ([GEOGRAPHIC_DATA]) Inc."
type input "LPG"
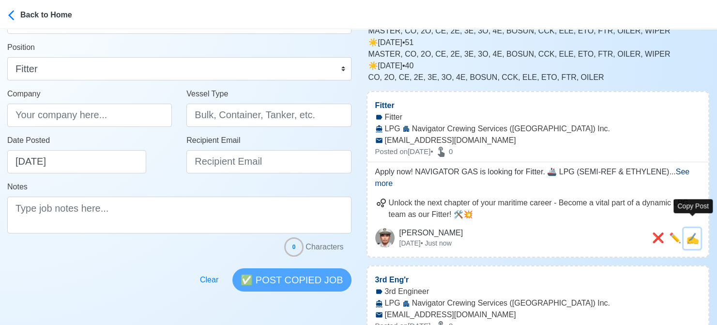
type input "crew-recruitment@navigatorgas.com"
type textarea "Apply now! NAVIGATOR GAS is looking for Fitter. 🚢 LPG (SEMI-REF & ETHYLENE) ✅ 4…"
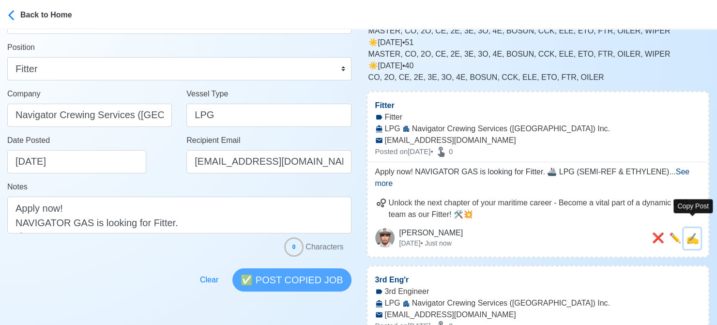
scroll to position [0, 0]
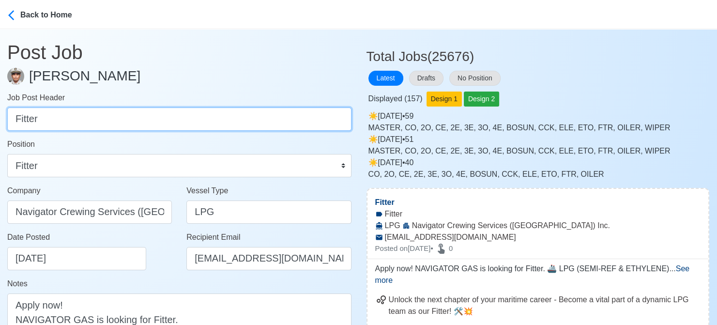
click at [91, 112] on input "Fitter" at bounding box center [179, 118] width 344 height 23
paste input "E.T.O, Gas Eng'r."
drag, startPoint x: 42, startPoint y: 120, endPoint x: 2, endPoint y: 120, distance: 39.7
click at [2, 120] on main "Post Job Jeyner Gil Job Post Header E.T.O, Gas Eng'r. Position Master Chief Off…" at bounding box center [179, 266] width 359 height 475
type input "Gas Eng'r."
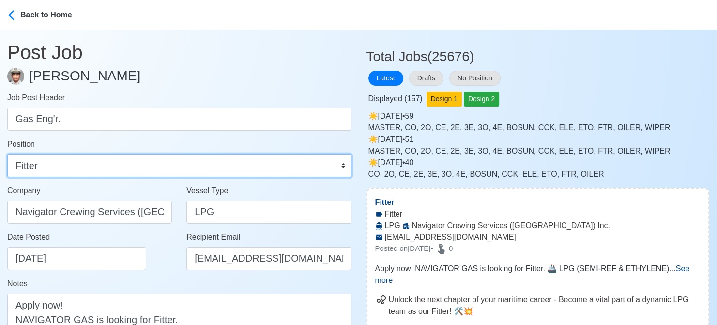
click at [75, 167] on select "Master Chief Officer 2nd Officer 3rd Officer Junior Officer Chief Engineer 2nd …" at bounding box center [179, 165] width 344 height 23
select select "Gas Engineer"
click at [7, 154] on select "Master Chief Officer 2nd Officer 3rd Officer Junior Officer Chief Engineer 2nd …" at bounding box center [179, 165] width 344 height 23
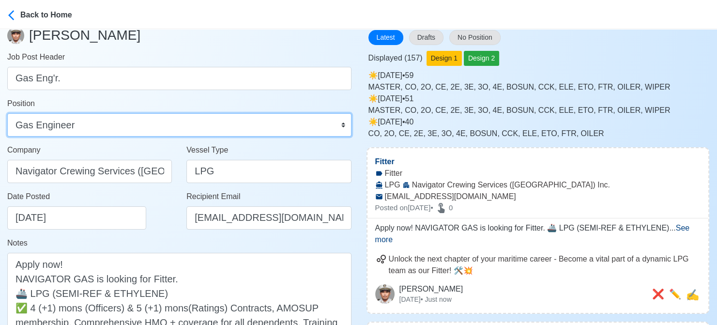
scroll to position [48, 0]
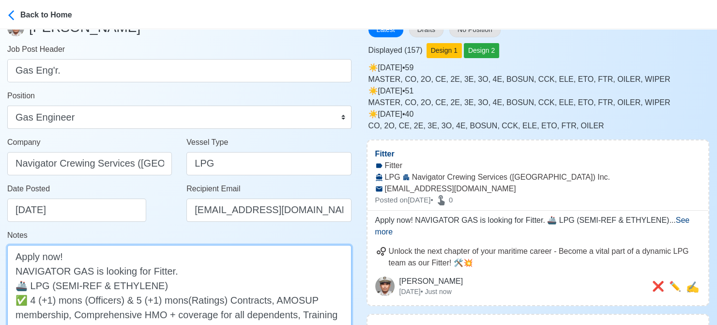
click at [160, 267] on textarea "Apply now! NAVIGATOR GAS is looking for Fitter. 🚢 LPG (SEMI-REF & ETHYLENE) ✅ 4…" at bounding box center [179, 321] width 344 height 153
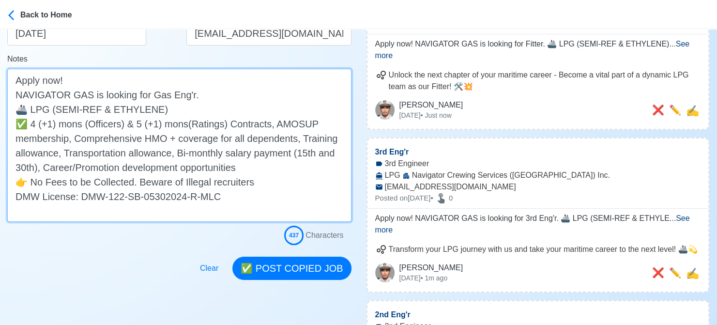
scroll to position [242, 0]
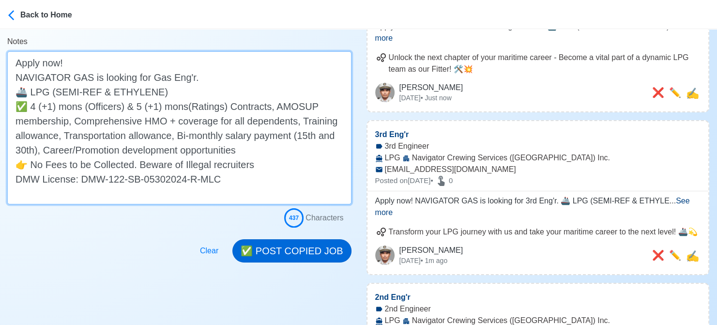
type textarea "Apply now! NAVIGATOR GAS is looking for Gas Eng'r. 🚢 LPG (SEMI-REF & ETHYLENE) …"
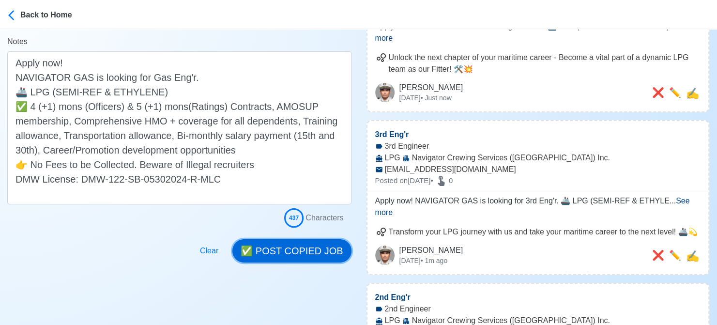
click at [309, 252] on button "✅ POST COPIED JOB" at bounding box center [291, 250] width 119 height 23
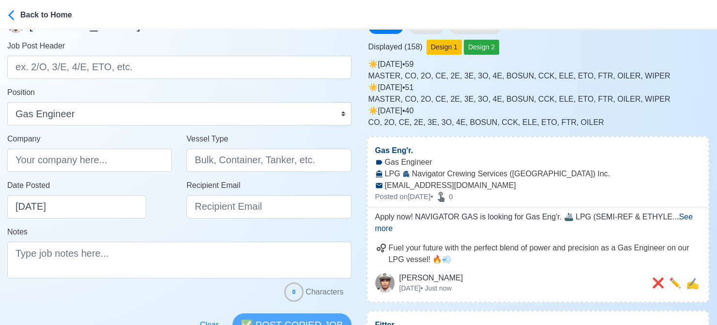
scroll to position [48, 0]
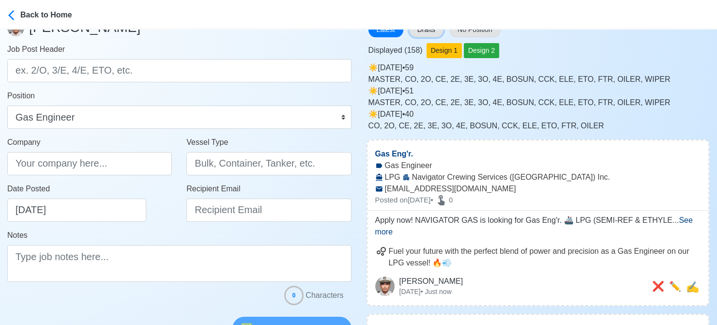
click at [429, 32] on button "Drafts" at bounding box center [426, 29] width 34 height 15
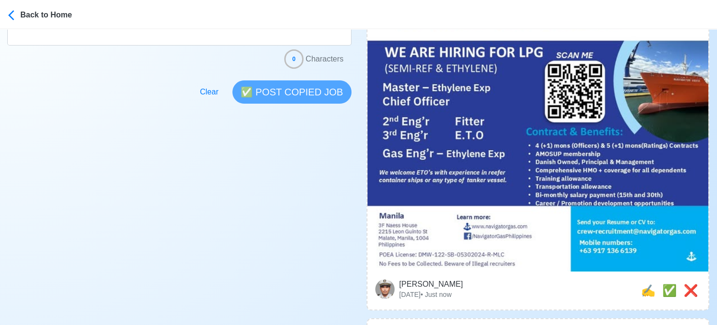
scroll to position [290, 0]
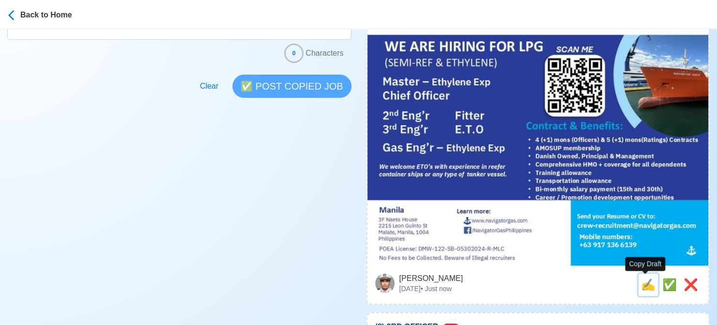
click at [643, 281] on span "✍️" at bounding box center [648, 284] width 15 height 13
type input "Master, Chief Officer, 2nd Eng'r, 3rd Eng'r, Fitter, E.T.O, Gas Eng'r"
select select
type input "NAVIGATOR GAS"
type input "LPG"
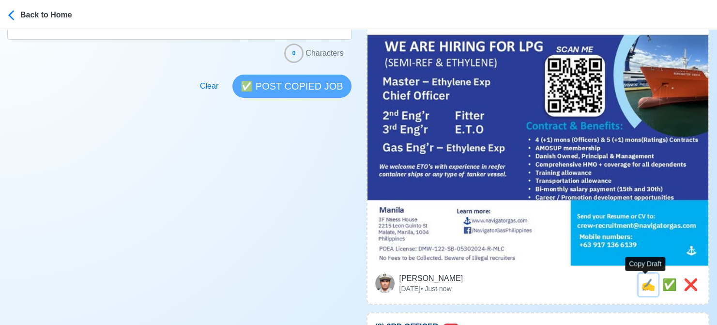
type input "crew-recruitment@navigatorgas.com"
type textarea "Apply now! 🗺️ NAVIGATOR GAS is looking for Master, Chief Officer, 2nd Eng'r, 3r…"
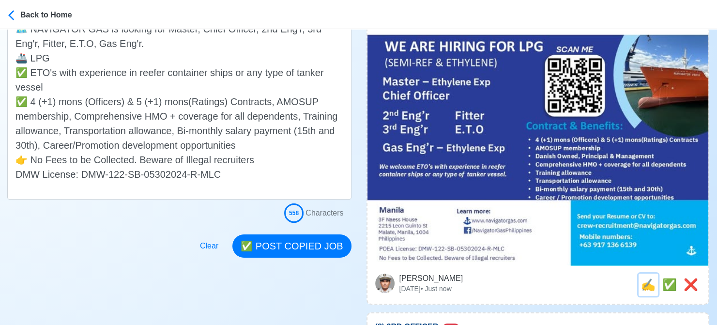
scroll to position [0, 0]
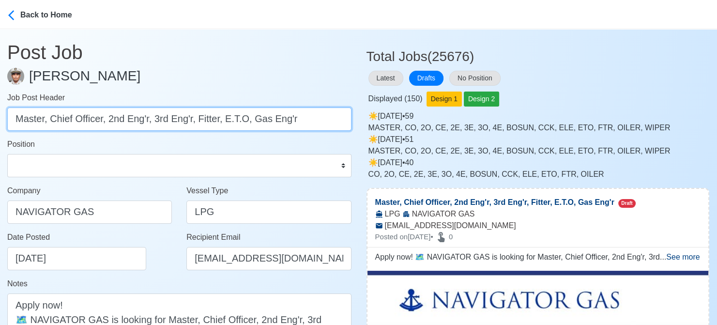
drag, startPoint x: 223, startPoint y: 121, endPoint x: -10, endPoint y: 120, distance: 232.3
click at [0, 120] on html "Back to Home Post Job Jeyner Gil Job Post Header Master, Chief Officer, 2nd Eng…" at bounding box center [358, 162] width 717 height 325
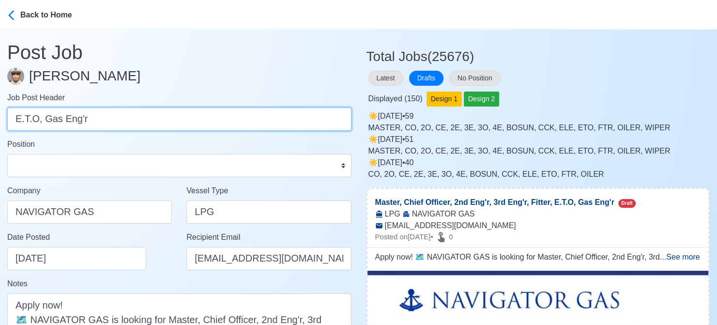
drag, startPoint x: 39, startPoint y: 120, endPoint x: 188, endPoint y: 121, distance: 149.5
click at [188, 121] on input "E.T.O, Gas Eng'r" at bounding box center [179, 118] width 344 height 23
type input "E.T.O"
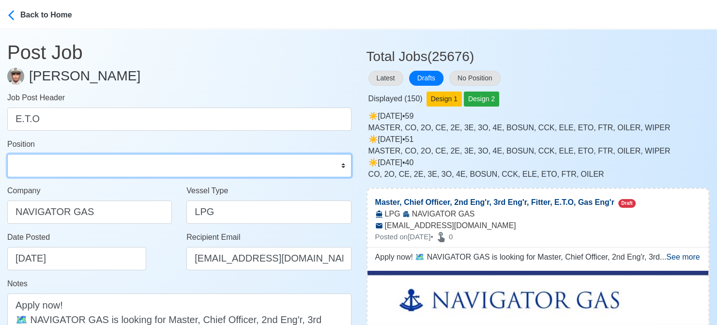
click at [109, 169] on select "Master Chief Officer 2nd Officer 3rd Officer Junior Officer Chief Engineer 2nd …" at bounding box center [179, 165] width 344 height 23
select select "ETO/ETR"
click at [7, 154] on select "Master Chief Officer 2nd Officer 3rd Officer Junior Officer Chief Engineer 2nd …" at bounding box center [179, 165] width 344 height 23
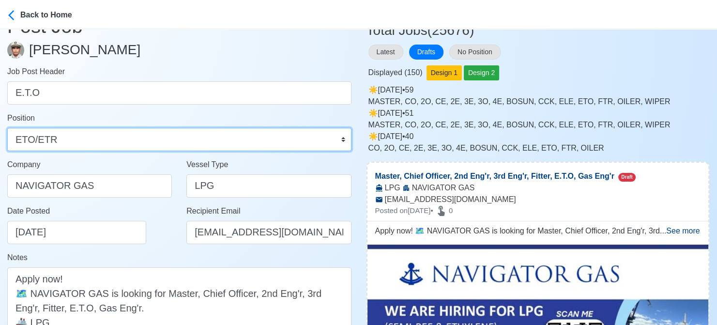
scroll to position [97, 0]
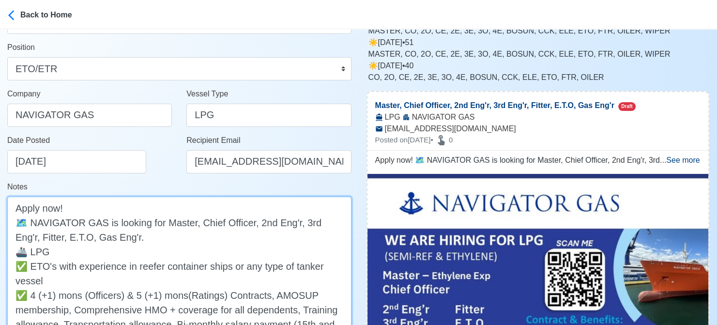
drag, startPoint x: 163, startPoint y: 221, endPoint x: 160, endPoint y: 239, distance: 18.1
click at [160, 239] on textarea "Apply now! 🗺️ NAVIGATOR GAS is looking for Master, Chief Officer, 2nd Eng'r, 3r…" at bounding box center [179, 294] width 344 height 196
paste textarea "E.T.O"
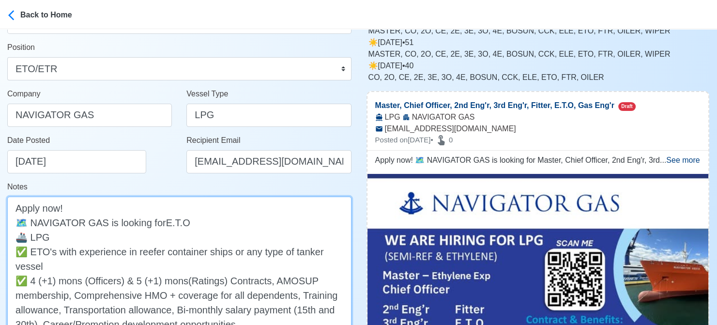
click at [163, 220] on textarea "Apply now! 🗺️ NAVIGATOR GAS is looking forE.T.O 🚢 LPG ✅ ETO's with experience i…" at bounding box center [179, 287] width 344 height 182
click at [118, 241] on textarea "Apply now! 🗺️ NAVIGATOR GAS is looking for E.T.O 🚢 LPG ✅ ETO's with experience …" at bounding box center [179, 287] width 344 height 182
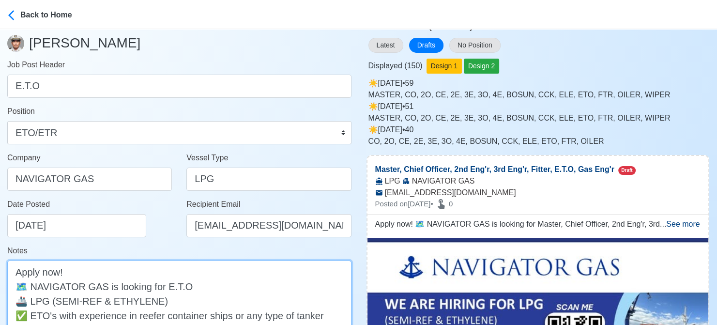
scroll to position [0, 0]
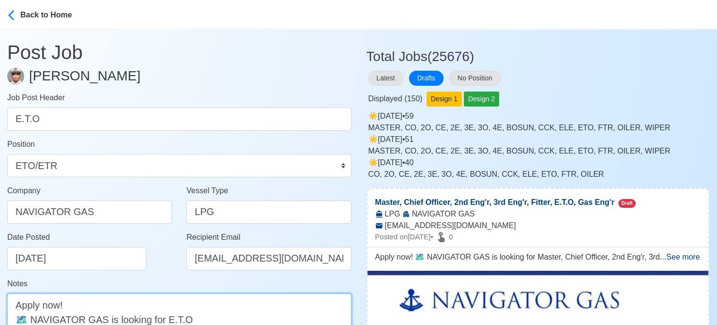
type textarea "Apply now! 🗺️ NAVIGATOR GAS is looking for E.T.O 🚢 LPG (SEMI-REF & ETHYLENE) ✅ …"
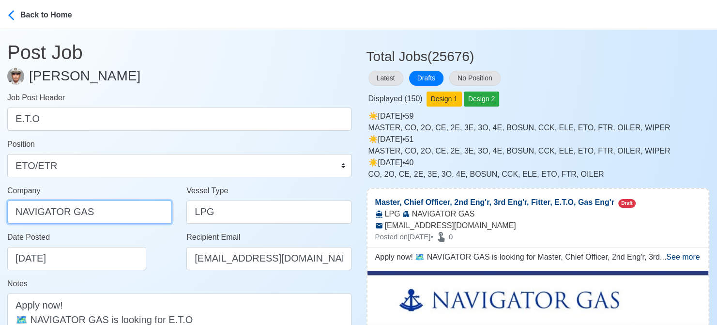
drag, startPoint x: 106, startPoint y: 208, endPoint x: -10, endPoint y: 189, distance: 117.7
click at [0, 189] on html "Back to Home Post Job Jeyner Gil Job Post Header E.T.O Position Master Chief Of…" at bounding box center [358, 162] width 717 height 325
paste input "CREWING SERVICES (PHILIPPINES) INC."
type input "NAVIGATOR CREWING SERVICES (PHILIPPINES) INC."
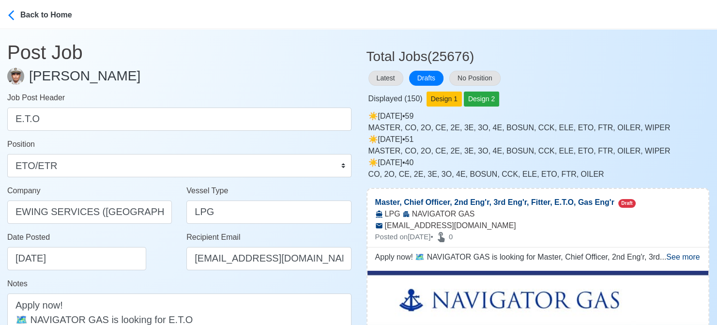
click at [160, 250] on div "Date Posted 08/16/2025" at bounding box center [92, 250] width 170 height 39
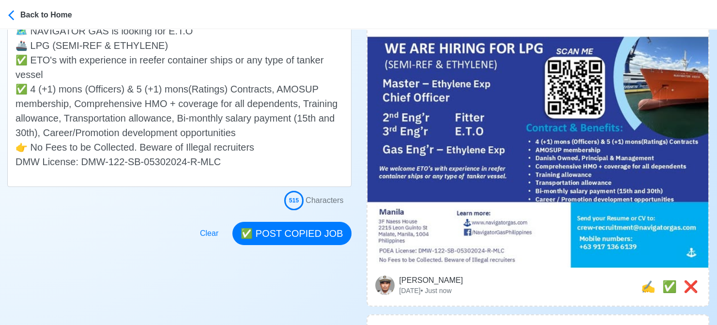
scroll to position [290, 0]
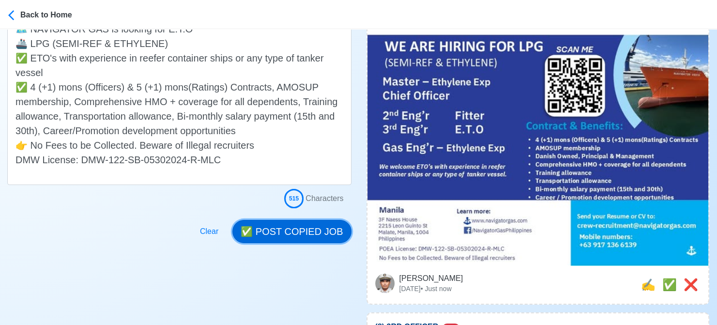
click at [294, 236] on button "✅ POST COPIED JOB" at bounding box center [291, 231] width 119 height 23
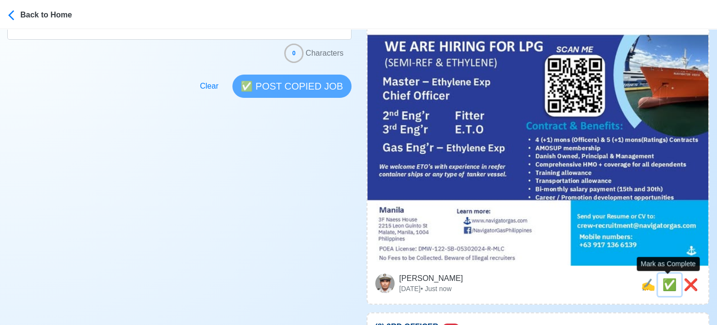
click at [663, 279] on span "✅" at bounding box center [669, 284] width 15 height 13
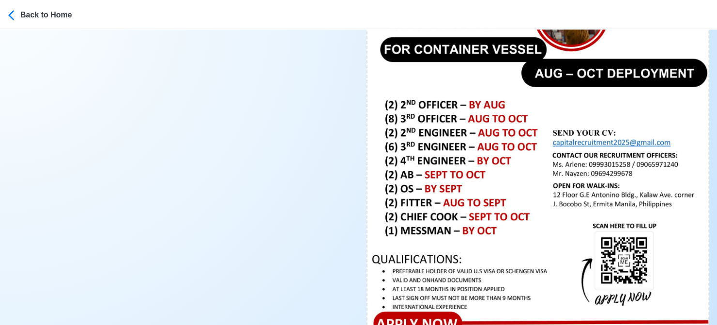
scroll to position [484, 0]
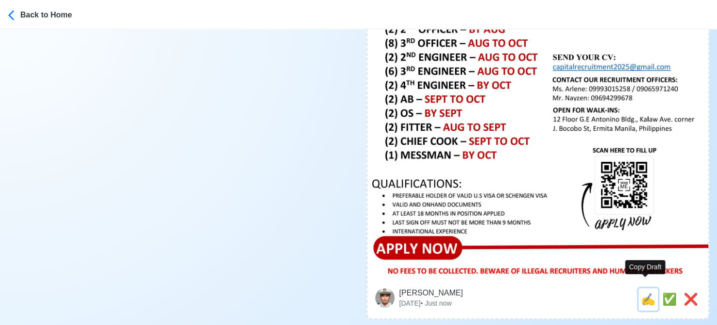
click at [647, 292] on span "✍️" at bounding box center [648, 298] width 15 height 13
type input "(8) 3RD OFFICER"
select select
type input "CAPITAL"
type input "CONTAINER"
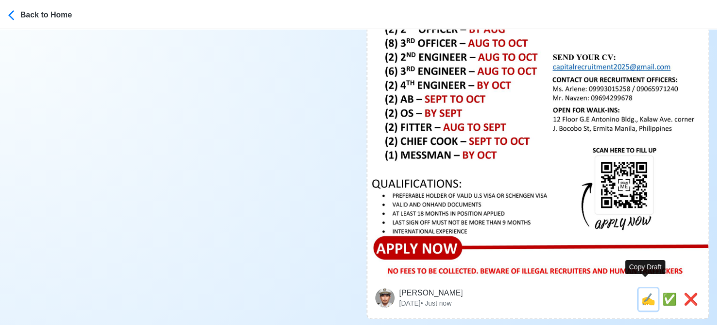
type input "capitalrecruitment2025@gmail.com"
type textarea "👉 Apply now! CAPITAL is looking for (8) 3RD OFFICER. 🚢 CONTAINER 📆 Deployment: …"
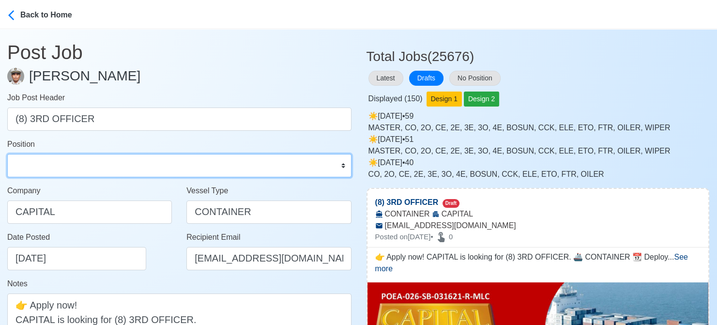
click at [112, 173] on select "Master Chief Officer 2nd Officer 3rd Officer Junior Officer Chief Engineer 2nd …" at bounding box center [179, 165] width 344 height 23
select select "3rd Officer"
click at [7, 154] on select "Master Chief Officer 2nd Officer 3rd Officer Junior Officer Chief Engineer 2nd …" at bounding box center [179, 165] width 344 height 23
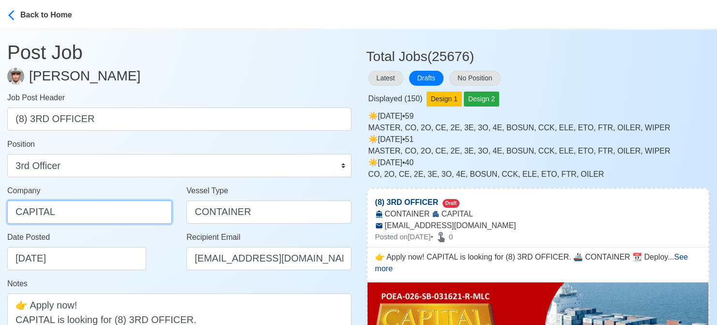
click at [106, 207] on input "CAPITAL" at bounding box center [89, 211] width 165 height 23
click at [145, 210] on input "CAPITAL" at bounding box center [89, 211] width 165 height 23
paste input "SHIPMANNING PHILS INC"
type input "CAPITAL SHIPMANNING PHILS INC"
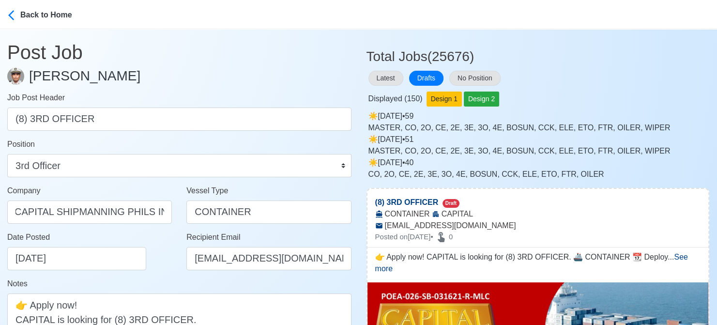
scroll to position [0, 0]
click at [162, 248] on div "Date Posted 08/16/2025" at bounding box center [92, 250] width 170 height 39
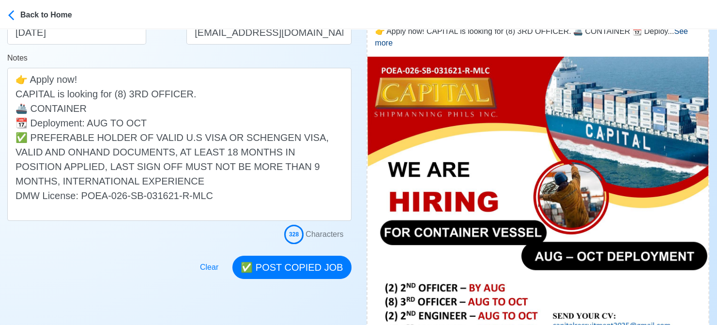
scroll to position [242, 0]
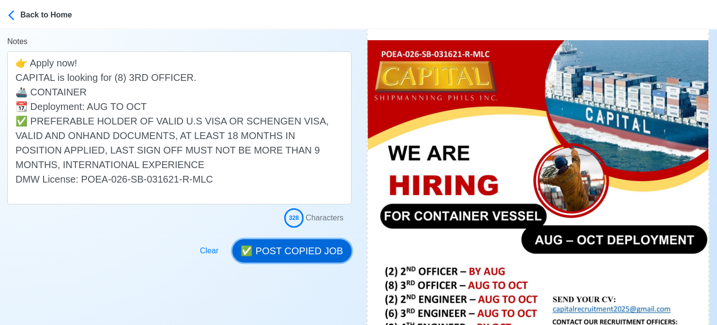
click at [302, 247] on button "✅ POST COPIED JOB" at bounding box center [291, 250] width 119 height 23
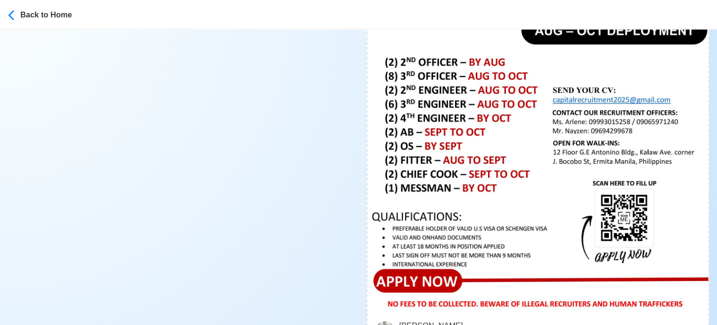
scroll to position [484, 0]
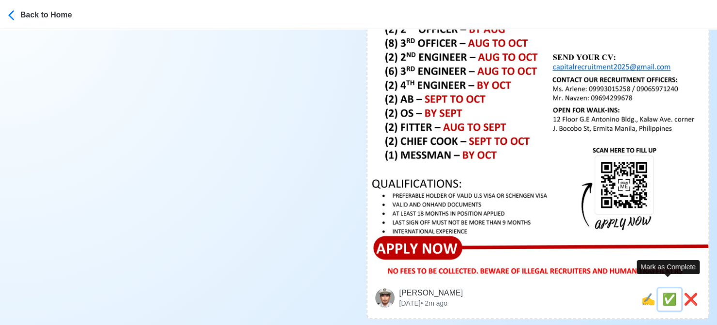
click at [663, 292] on span "✅" at bounding box center [669, 298] width 15 height 13
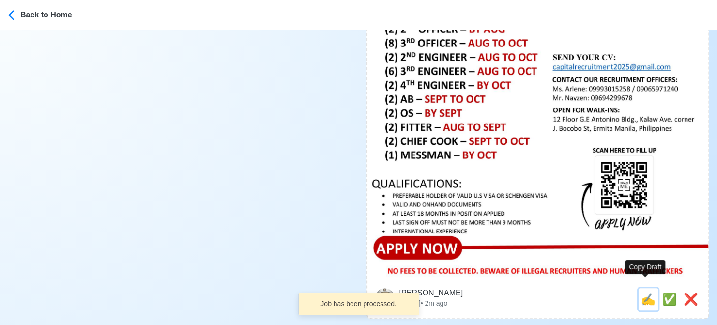
click at [645, 292] on span "✍️" at bounding box center [648, 298] width 15 height 13
type input "(6) 3RD ENGINEER"
select select
type input "CAPITAL"
type input "CONTAINER"
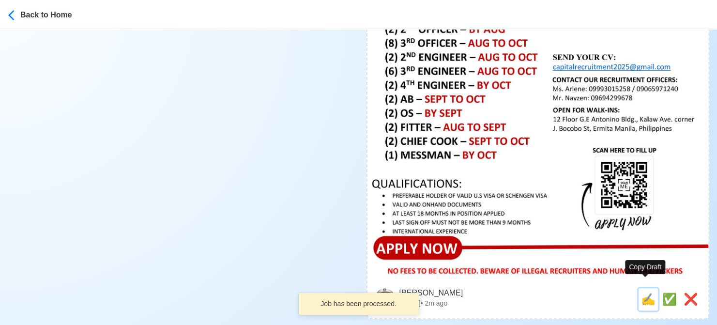
type input "capitalrecruitment2025@gmail.com"
type textarea "📡 Apply now! 🔊 CAPITAL is looking for (6) 3RD ENGINEER. 🚢 CONTAINER 📆 Deploymen…"
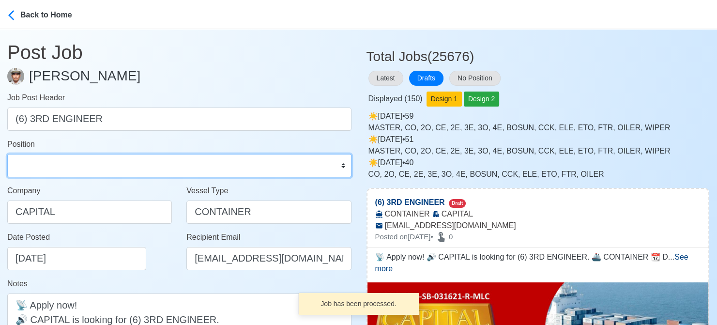
click at [137, 158] on select "Master Chief Officer 2nd Officer 3rd Officer Junior Officer Chief Engineer 2nd …" at bounding box center [179, 165] width 344 height 23
select select "3rd Engineer"
click at [7, 154] on select "Master Chief Officer 2nd Officer 3rd Officer Junior Officer Chief Engineer 2nd …" at bounding box center [179, 165] width 344 height 23
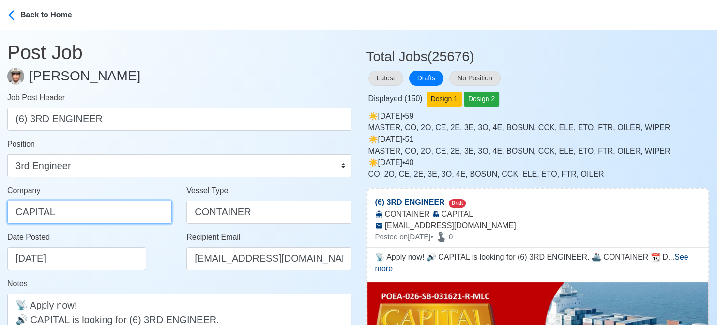
click at [121, 205] on input "CAPITAL" at bounding box center [89, 211] width 165 height 23
paste input "SHIPMANNING PHILS INC"
type input "CAPITAL SHIPMANNING PHILS INC"
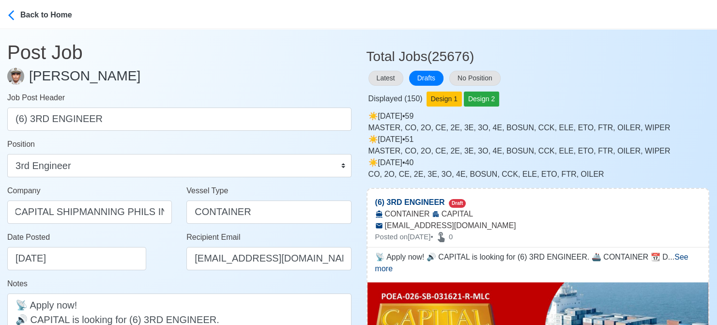
click at [144, 263] on div "Date Posted 08/16/2025" at bounding box center [92, 250] width 170 height 39
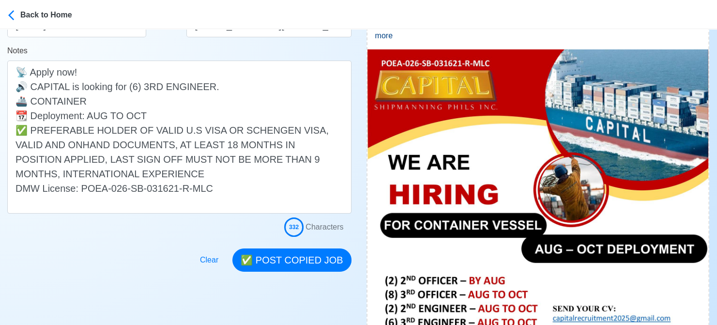
scroll to position [242, 0]
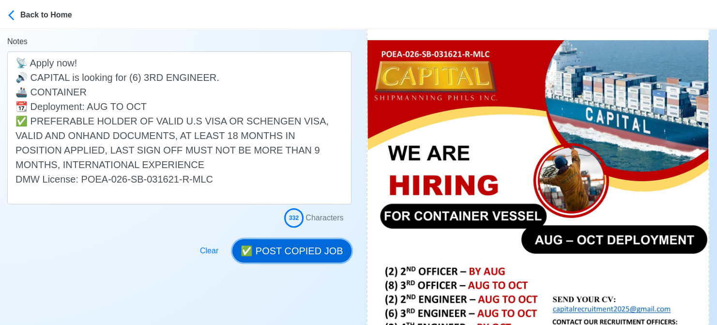
click at [297, 246] on button "✅ POST COPIED JOB" at bounding box center [291, 250] width 119 height 23
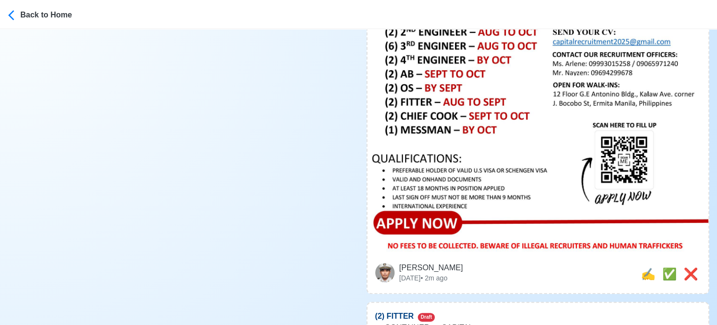
scroll to position [532, 0]
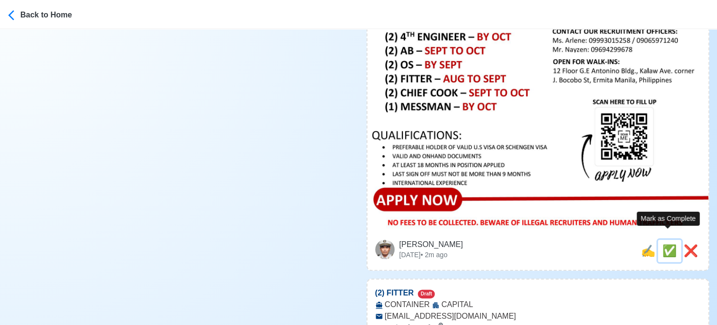
click at [662, 244] on span "✅" at bounding box center [669, 250] width 15 height 13
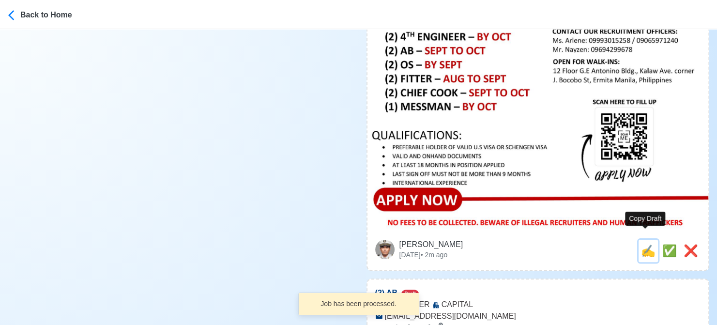
click at [641, 244] on span "✍️" at bounding box center [648, 250] width 15 height 13
type input "(2) FITTER"
select select
type input "CAPITAL"
type input "CONTAINER"
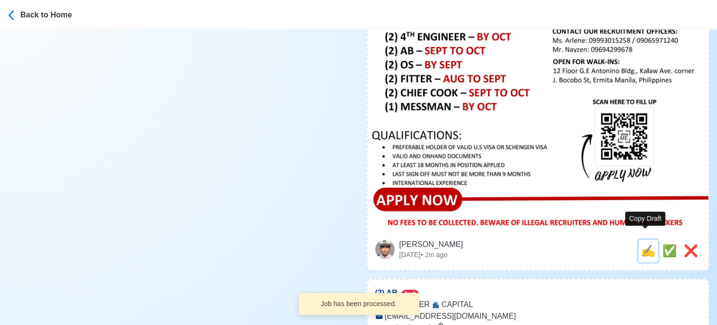
type input "capitalrecruitment2025@gmail.com"
type textarea "🌐 Apply now! 🚧 CAPITAL is looking for (2) FITTER. 🚢 CONTAINER 📆 Deployment: AUG…"
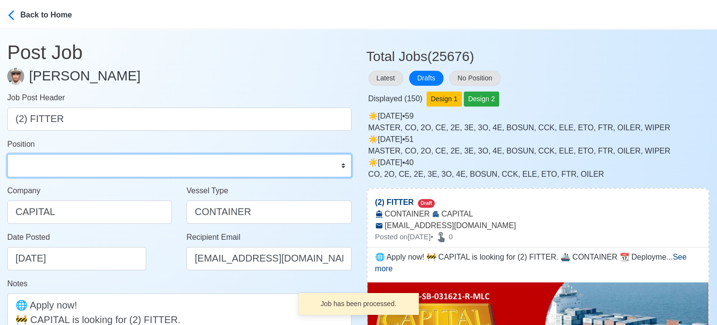
click at [51, 164] on select "Master Chief Officer 2nd Officer 3rd Officer Junior Officer Chief Engineer 2nd …" at bounding box center [179, 165] width 344 height 23
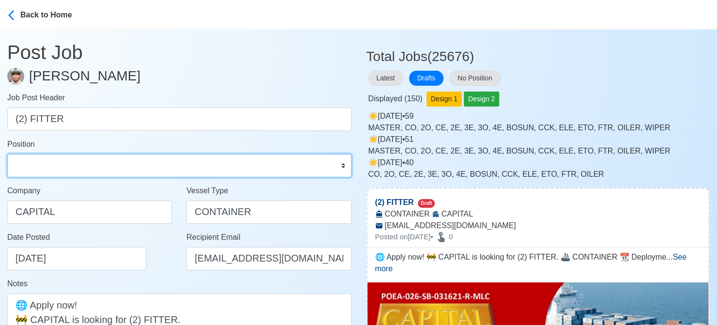
select select "Fitter"
click at [7, 154] on select "Master Chief Officer 2nd Officer 3rd Officer Junior Officer Chief Engineer 2nd …" at bounding box center [179, 165] width 344 height 23
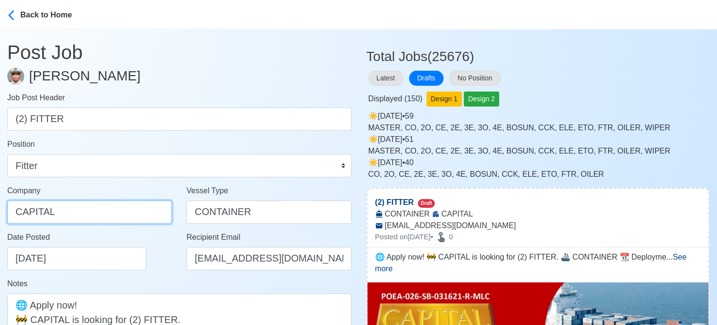
click at [113, 209] on input "CAPITAL" at bounding box center [89, 211] width 165 height 23
paste input "SHIPMANNING PHILS INC"
type input "CAPITAL SHIPMANNING PHILS INC"
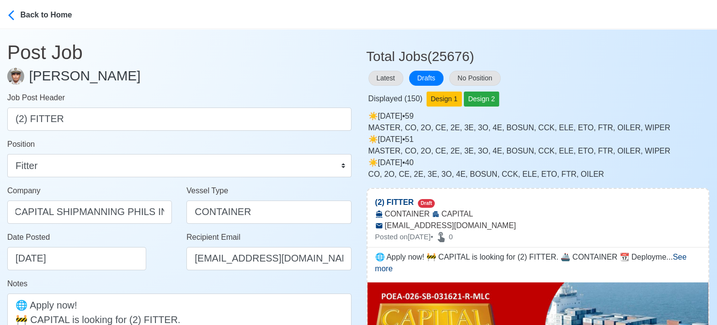
click at [166, 259] on div "Date Posted 08/16/2025" at bounding box center [92, 250] width 170 height 39
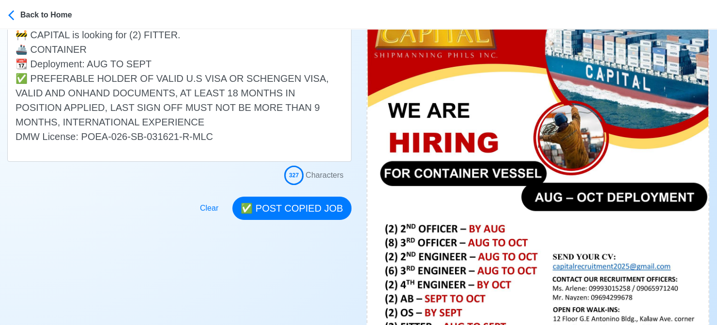
scroll to position [290, 0]
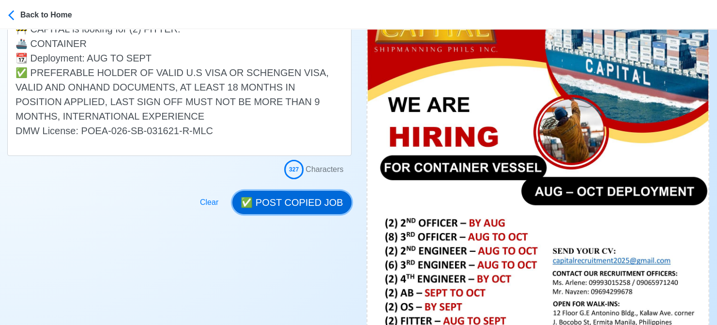
click at [297, 199] on button "✅ POST COPIED JOB" at bounding box center [291, 202] width 119 height 23
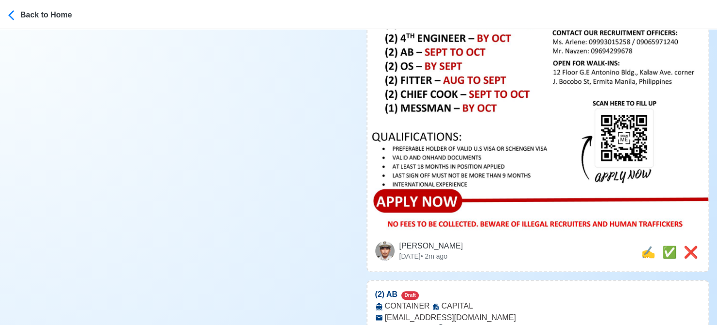
scroll to position [532, 0]
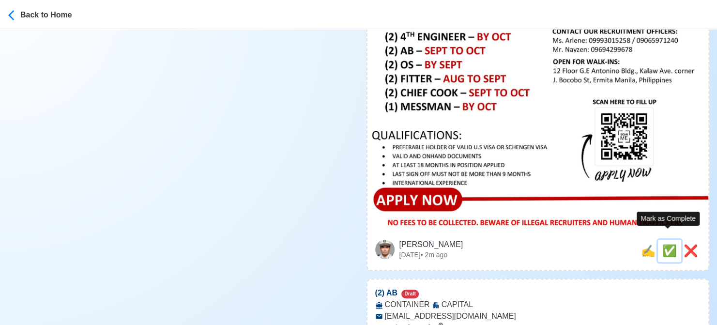
click at [666, 244] on span "✅" at bounding box center [669, 250] width 15 height 13
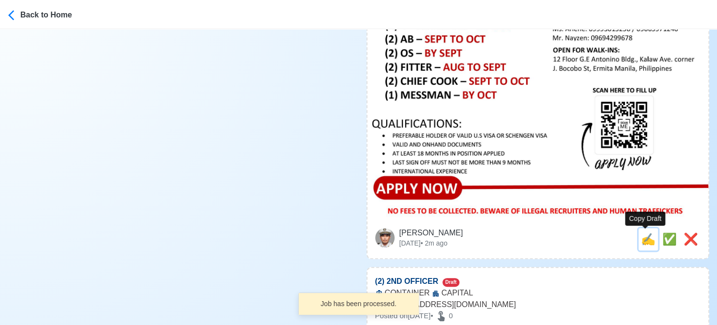
click at [645, 239] on span "✍️" at bounding box center [648, 238] width 15 height 13
type input "(2) AB"
select select
type input "CAPITAL"
type input "CONTAINER"
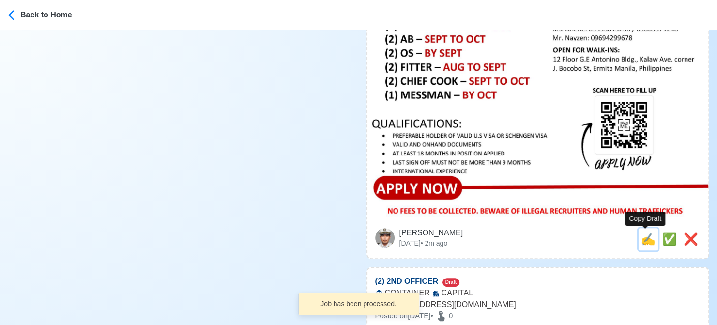
type input "capitalrecruitment2025@gmail.com"
type textarea "🏝️ Apply now! ⚓ CAPITAL is looking for (2) AB. 🚢 CONTAINER 📆 Deployment: SEPT T…"
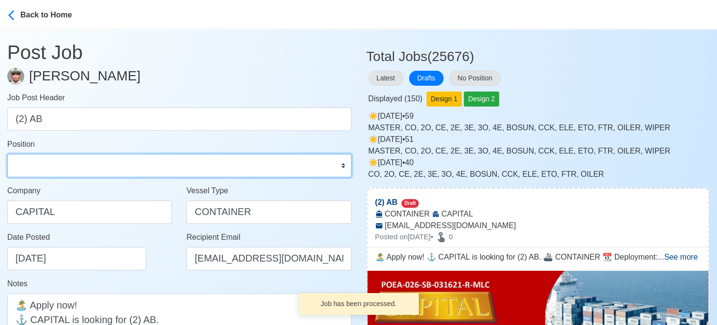
click at [106, 158] on select "Master Chief Officer 2nd Officer 3rd Officer Junior Officer Chief Engineer 2nd …" at bounding box center [179, 165] width 344 height 23
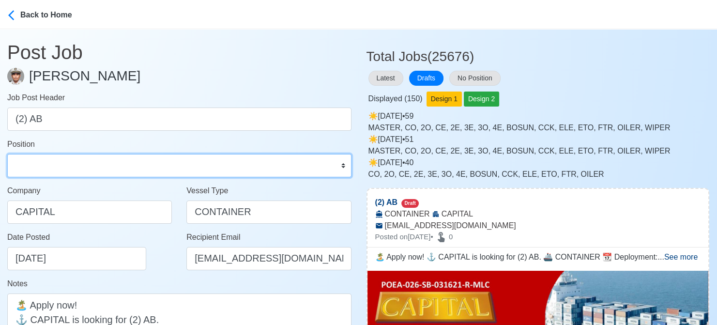
select select "[PERSON_NAME]"
click at [7, 154] on select "Master Chief Officer 2nd Officer 3rd Officer Junior Officer Chief Engineer 2nd …" at bounding box center [179, 165] width 344 height 23
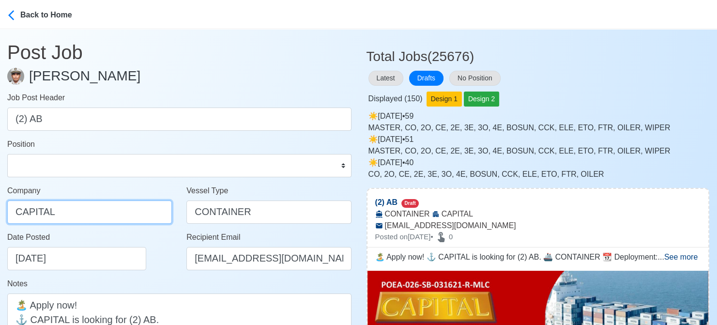
click at [110, 211] on input "CAPITAL" at bounding box center [89, 211] width 165 height 23
paste input "SHIPMANNING PHILS INC"
type input "CAPITAL SHIPMANNING PHILS INC"
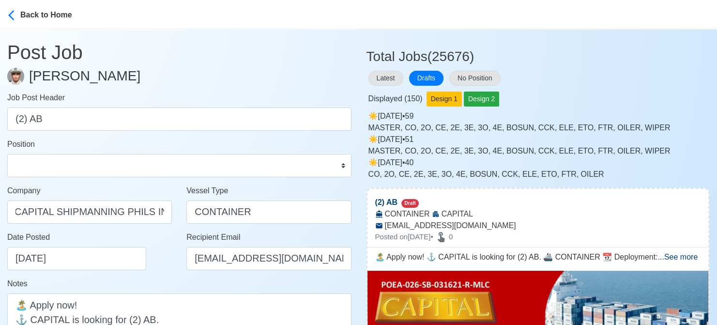
click at [161, 264] on div "Date Posted 08/16/2025" at bounding box center [92, 250] width 170 height 39
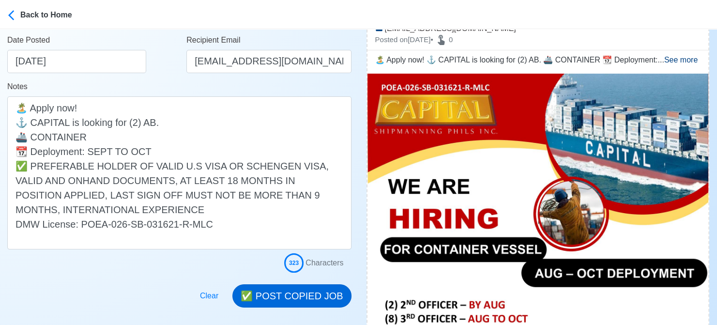
scroll to position [242, 0]
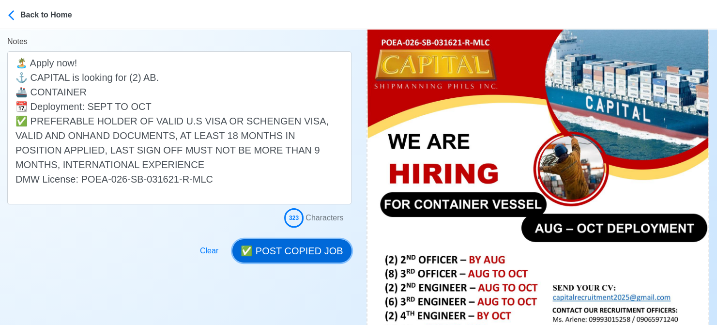
click at [303, 251] on button "✅ POST COPIED JOB" at bounding box center [291, 250] width 119 height 23
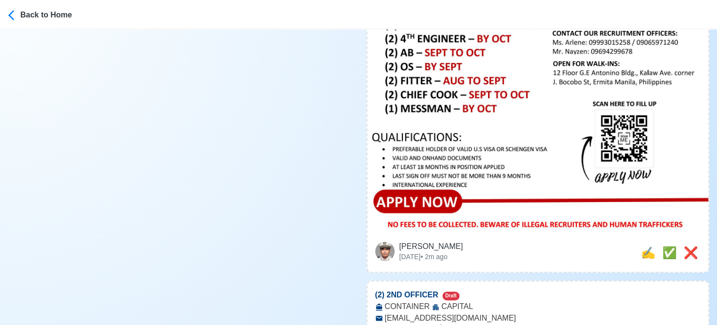
scroll to position [532, 0]
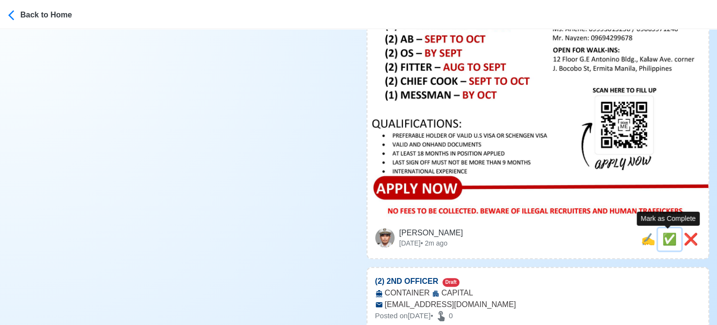
click at [659, 241] on button "✅" at bounding box center [669, 239] width 23 height 22
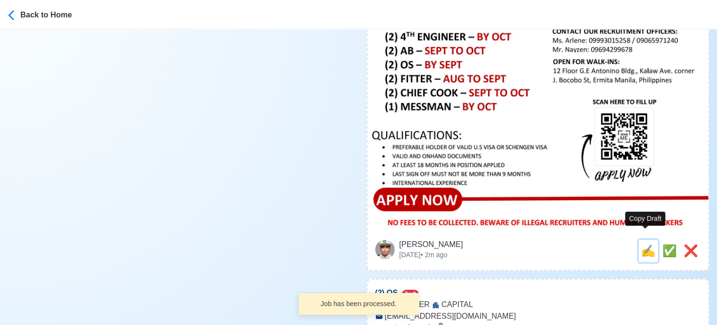
click at [641, 244] on span "✍️" at bounding box center [648, 250] width 15 height 13
type input "(2) 2ND OFFICER"
select select
type input "CAPITAL"
type input "CONTAINER"
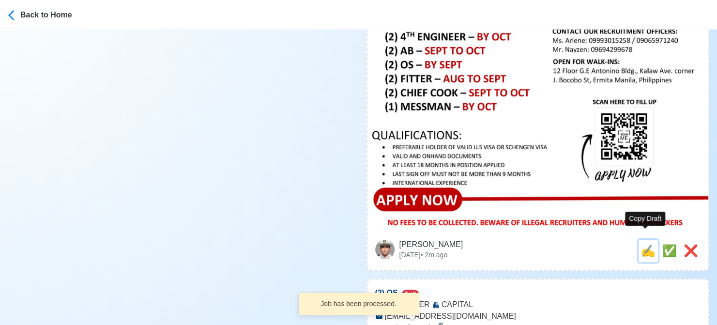
type input "capitalrecruitment2025@gmail.com"
type textarea "Apply now! 🌐 CAPITAL is looking for (2) 2ND OFFICER. 🚢 CONTAINER 📆 Deployment: …"
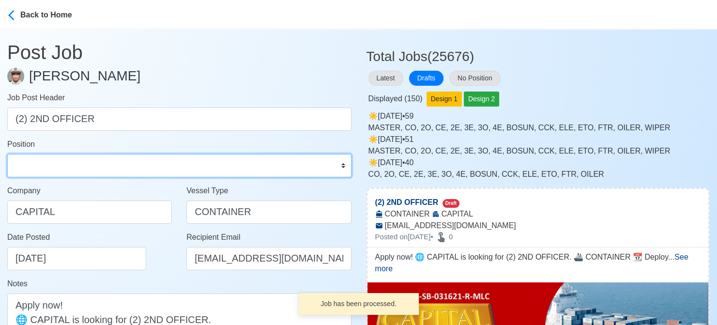
drag, startPoint x: 111, startPoint y: 165, endPoint x: 105, endPoint y: 155, distance: 11.1
click at [111, 165] on select "Master Chief Officer 2nd Officer 3rd Officer Junior Officer Chief Engineer 2nd …" at bounding box center [179, 165] width 344 height 23
select select "2nd Officer"
click at [7, 154] on select "Master Chief Officer 2nd Officer 3rd Officer Junior Officer Chief Engineer 2nd …" at bounding box center [179, 165] width 344 height 23
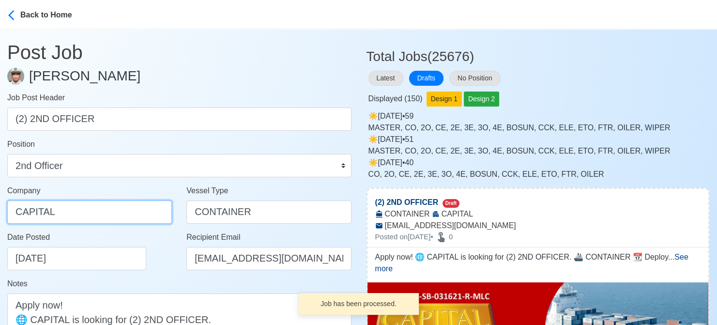
click at [128, 211] on input "CAPITAL" at bounding box center [89, 211] width 165 height 23
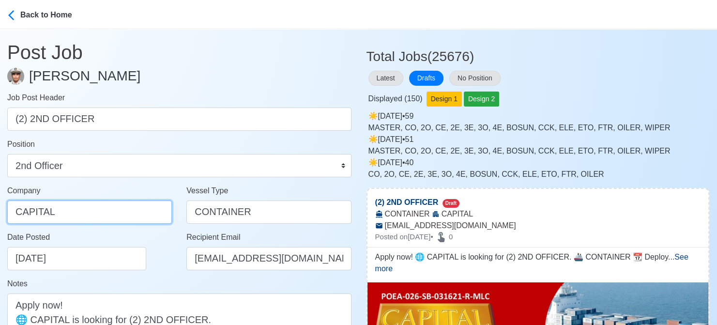
paste input "SHIPMANNING PHILS INC"
type input "CAPITAL SHIPMANNING PHILS INC"
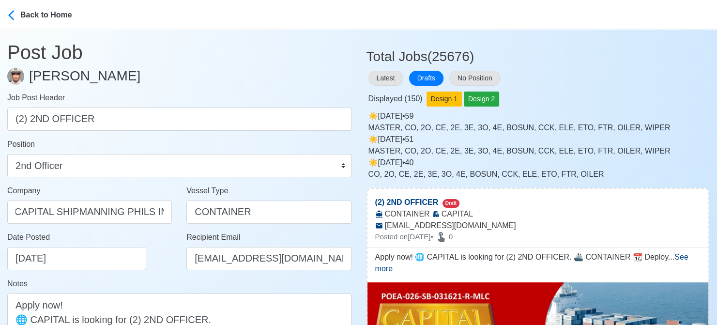
click at [156, 256] on div "Date Posted 08/16/2025" at bounding box center [92, 250] width 170 height 39
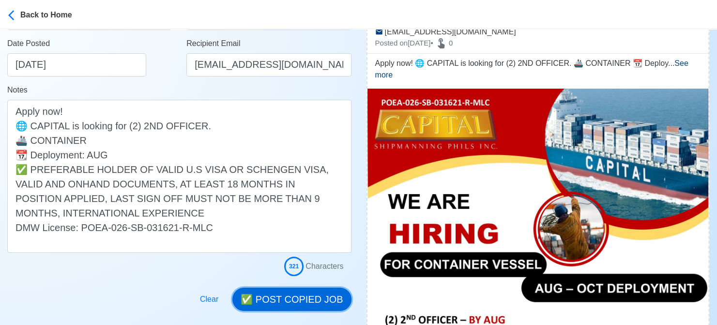
click at [310, 297] on button "✅ POST COPIED JOB" at bounding box center [291, 298] width 119 height 23
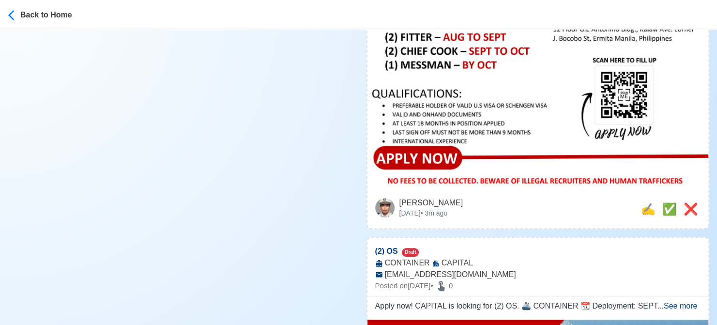
scroll to position [581, 0]
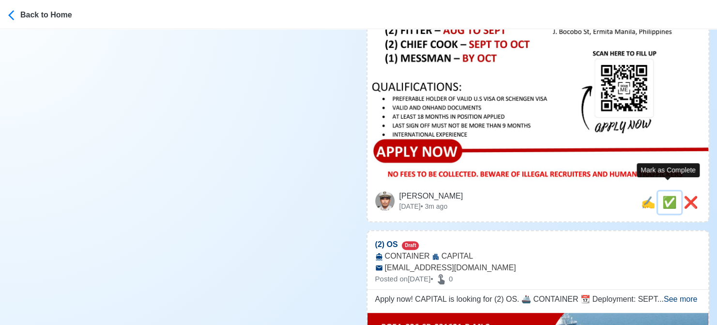
click at [673, 196] on span "✅" at bounding box center [669, 202] width 15 height 13
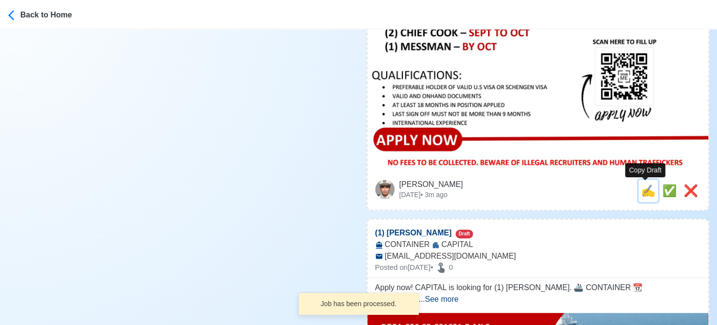
click at [647, 190] on span "✍️" at bounding box center [648, 190] width 15 height 13
type input "(2) OS"
select select
type input "CAPITAL"
type input "CONTAINER"
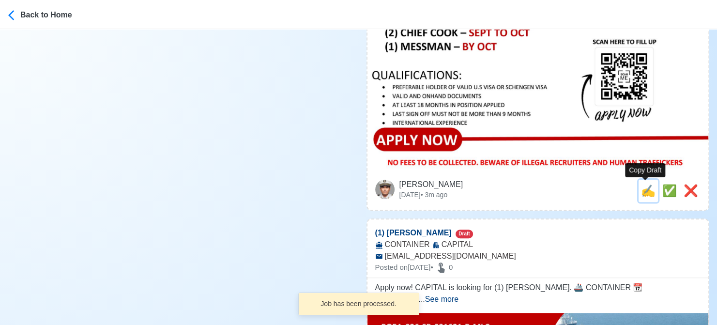
scroll to position [0, 0]
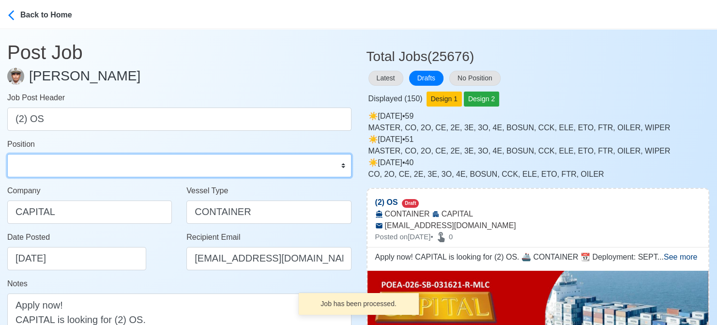
click at [108, 162] on select "Master Chief Officer 2nd Officer 3rd Officer Junior Officer Chief Engineer 2nd …" at bounding box center [179, 165] width 344 height 23
click at [7, 154] on select "Master Chief Officer 2nd Officer 3rd Officer Junior Officer Chief Engineer 2nd …" at bounding box center [179, 165] width 344 height 23
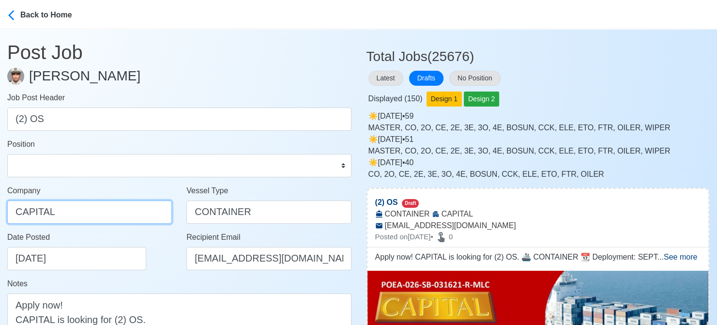
click at [97, 212] on input "CAPITAL" at bounding box center [89, 211] width 165 height 23
paste input "SHIPMANNING PHILS INC"
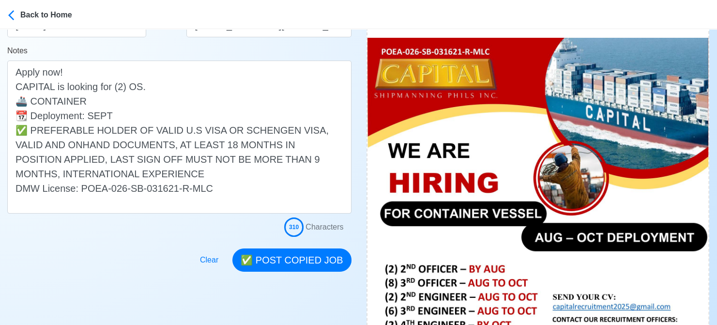
scroll to position [242, 0]
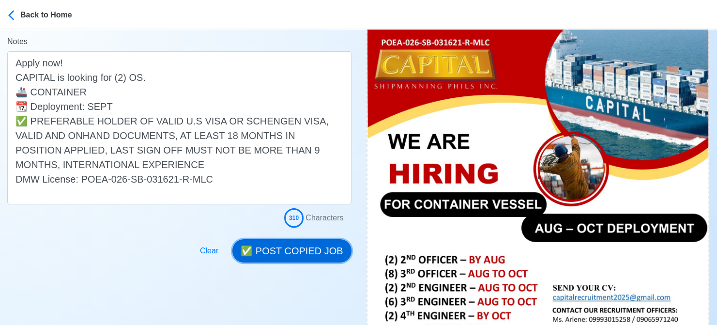
click at [304, 255] on button "✅ POST COPIED JOB" at bounding box center [291, 250] width 119 height 23
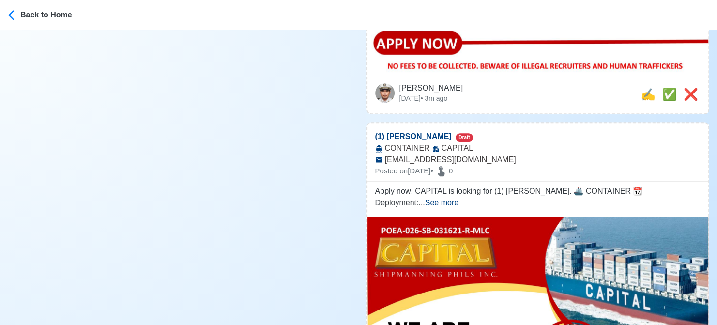
scroll to position [678, 0]
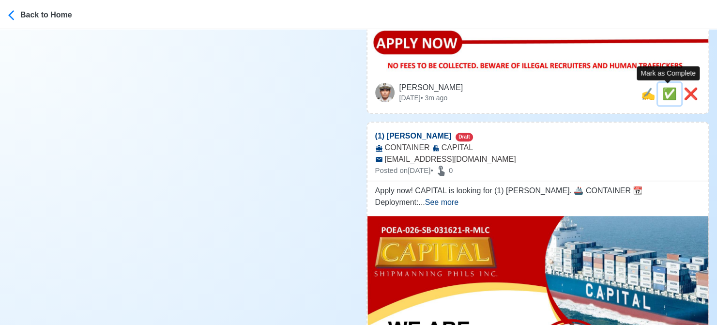
click at [665, 95] on span "✅" at bounding box center [669, 93] width 15 height 13
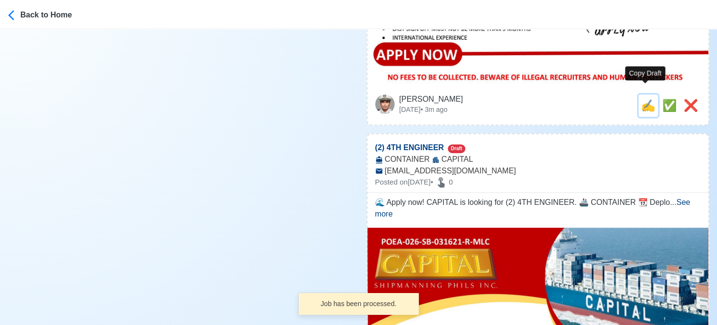
click at [644, 99] on span "✍️" at bounding box center [648, 105] width 15 height 13
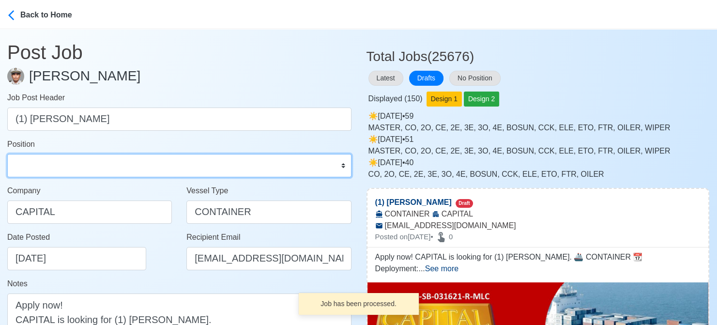
click at [81, 169] on select "Master Chief Officer 2nd Officer 3rd Officer Junior Officer Chief Engineer 2nd …" at bounding box center [179, 165] width 344 height 23
click at [7, 154] on select "Master Chief Officer 2nd Officer 3rd Officer Junior Officer Chief Engineer 2nd …" at bounding box center [179, 165] width 344 height 23
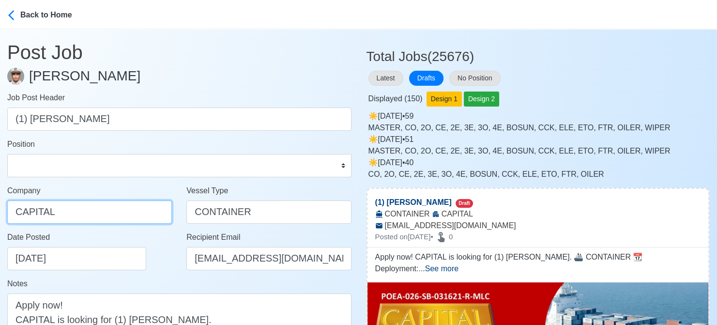
click at [136, 206] on input "CAPITAL" at bounding box center [89, 211] width 165 height 23
paste input "SHIPMANNING PHILS INC"
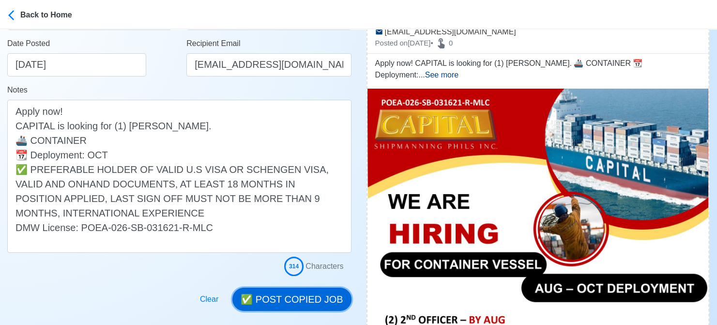
click at [300, 294] on button "✅ POST COPIED JOB" at bounding box center [291, 298] width 119 height 23
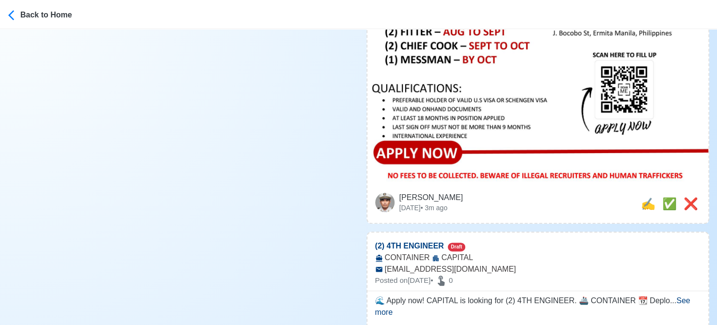
scroll to position [581, 0]
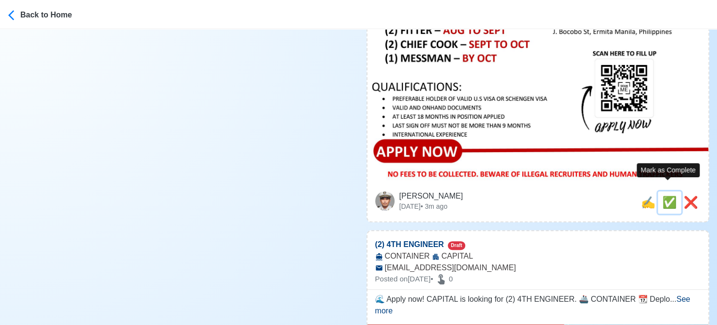
click at [664, 196] on span "✅" at bounding box center [669, 202] width 15 height 13
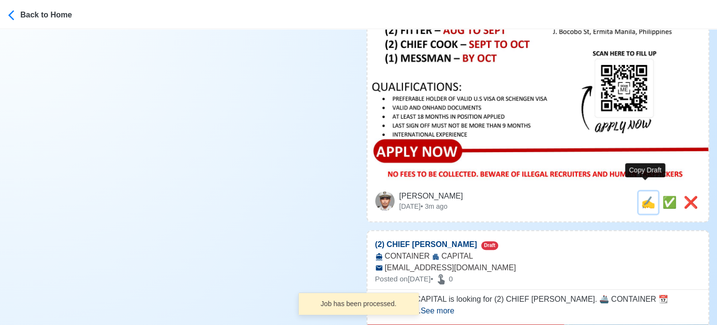
click at [643, 196] on span "✍️" at bounding box center [648, 202] width 15 height 13
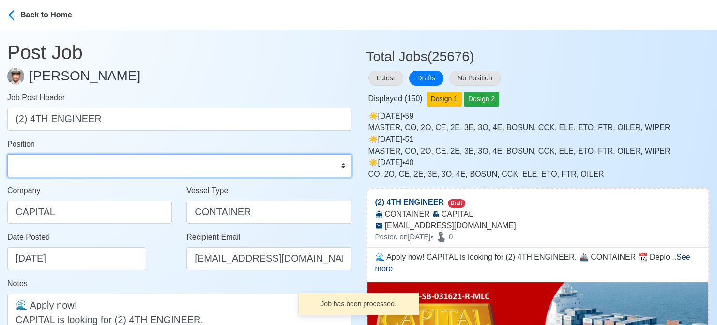
click at [62, 158] on select "Master Chief Officer 2nd Officer 3rd Officer Junior Officer Chief Engineer 2nd …" at bounding box center [179, 165] width 344 height 23
click at [7, 154] on select "Master Chief Officer 2nd Officer 3rd Officer Junior Officer Chief Engineer 2nd …" at bounding box center [179, 165] width 344 height 23
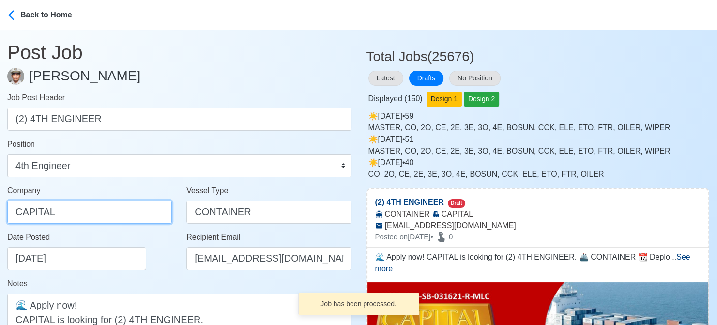
click at [102, 213] on input "CAPITAL" at bounding box center [89, 211] width 165 height 23
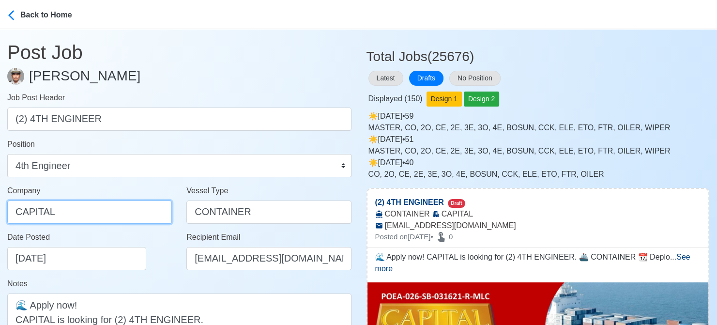
paste input "SHIPMANNING PHILS INC"
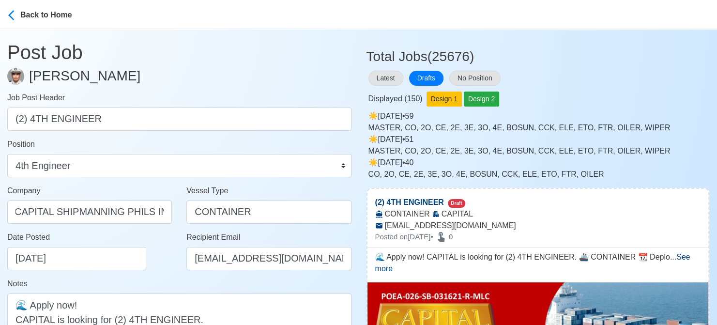
click at [151, 245] on div "Date Posted 08/16/2025" at bounding box center [92, 250] width 170 height 39
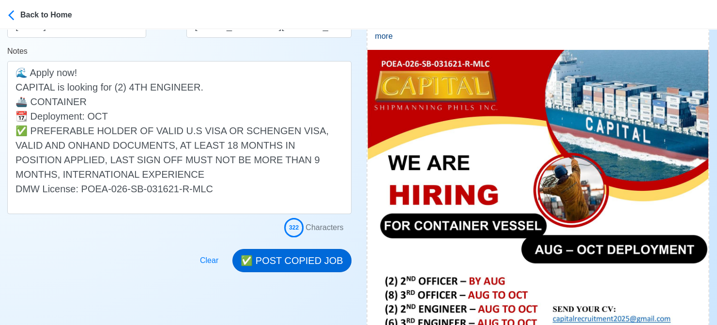
scroll to position [242, 0]
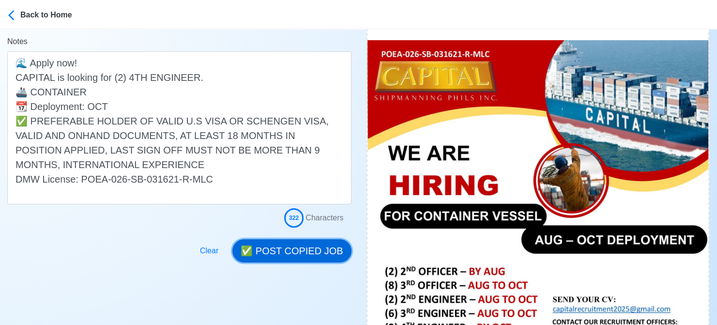
click at [316, 255] on button "✅ POST COPIED JOB" at bounding box center [291, 250] width 119 height 23
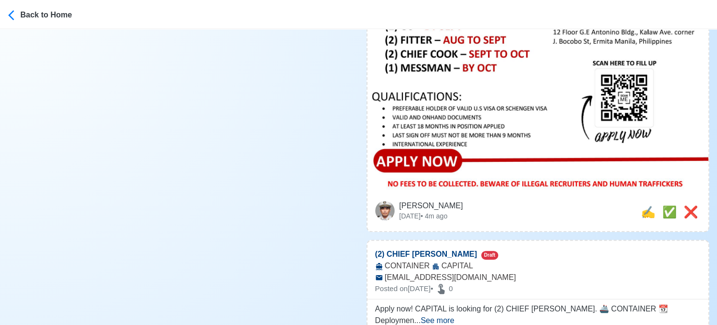
scroll to position [581, 0]
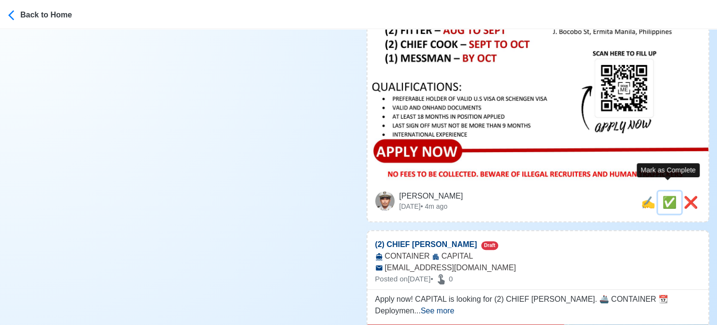
click at [669, 196] on span "✅" at bounding box center [669, 202] width 15 height 13
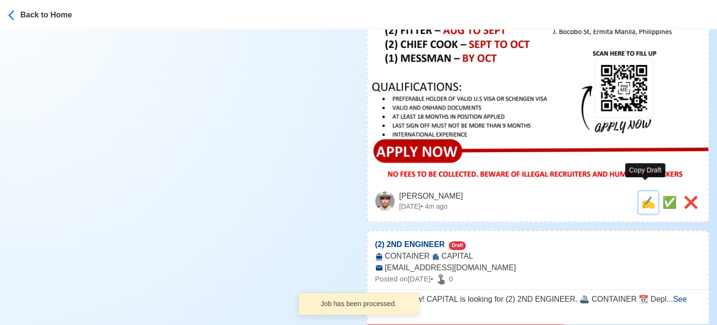
click at [646, 196] on span "✍️" at bounding box center [648, 202] width 15 height 13
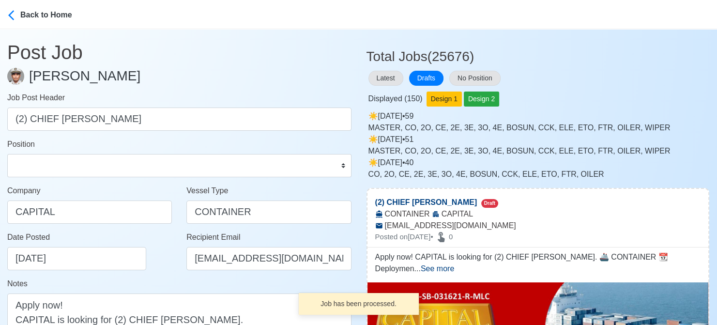
click at [135, 154] on div "Position Master Chief Officer 2nd Officer 3rd Officer Junior Officer Chief Engi…" at bounding box center [179, 157] width 344 height 39
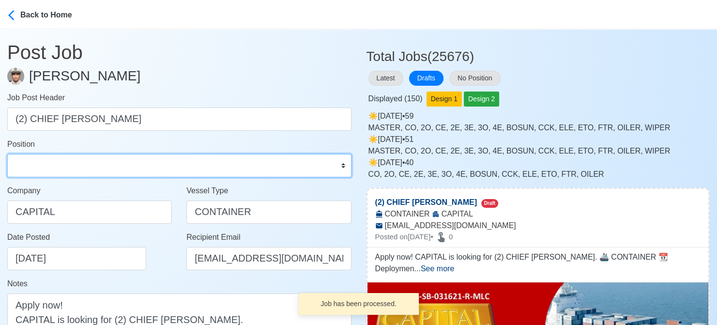
click at [132, 161] on select "Master Chief Officer 2nd Officer 3rd Officer Junior Officer Chief Engineer 2nd …" at bounding box center [179, 165] width 344 height 23
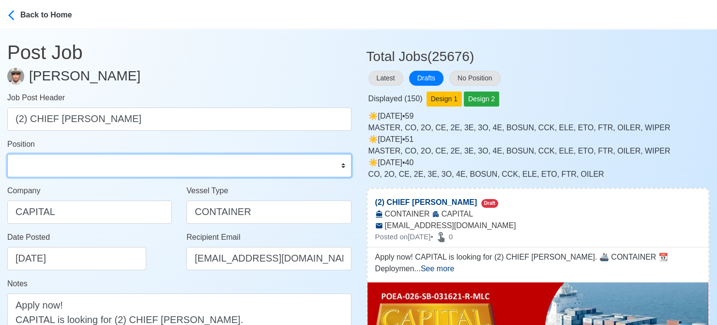
click at [7, 154] on select "Master Chief Officer 2nd Officer 3rd Officer Junior Officer Chief Engineer 2nd …" at bounding box center [179, 165] width 344 height 23
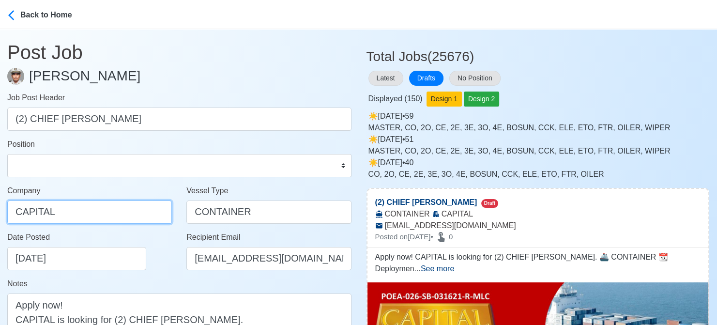
click at [120, 209] on input "CAPITAL" at bounding box center [89, 211] width 165 height 23
paste input "SHIPMANNING PHILS INC"
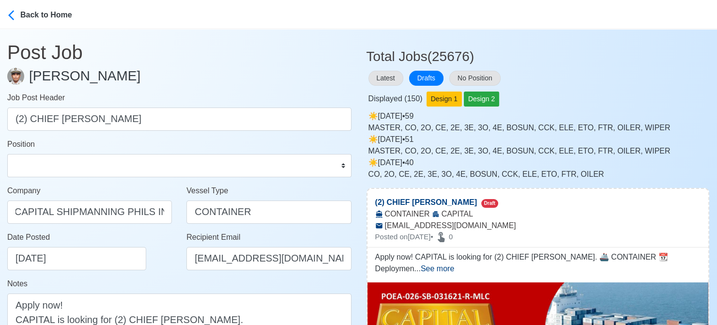
click at [166, 245] on div "Date Posted 08/16/2025" at bounding box center [92, 250] width 170 height 39
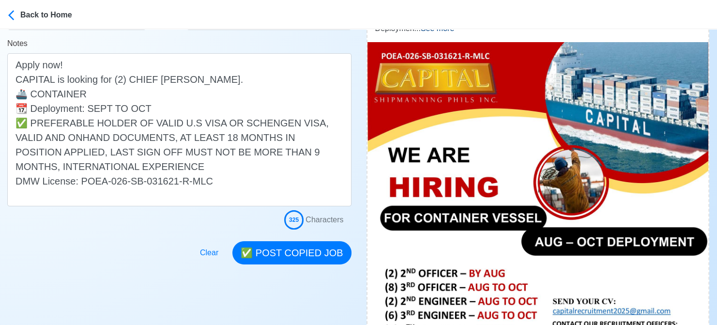
scroll to position [290, 0]
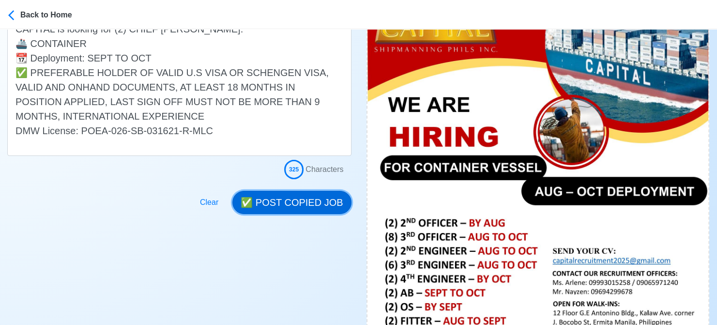
click at [311, 206] on button "✅ POST COPIED JOB" at bounding box center [291, 202] width 119 height 23
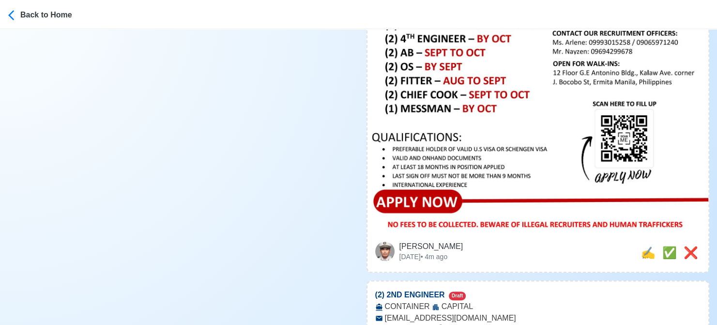
scroll to position [532, 0]
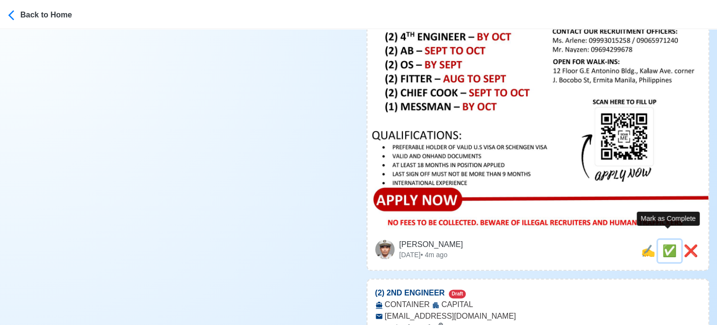
click at [667, 244] on span "✅" at bounding box center [669, 250] width 15 height 13
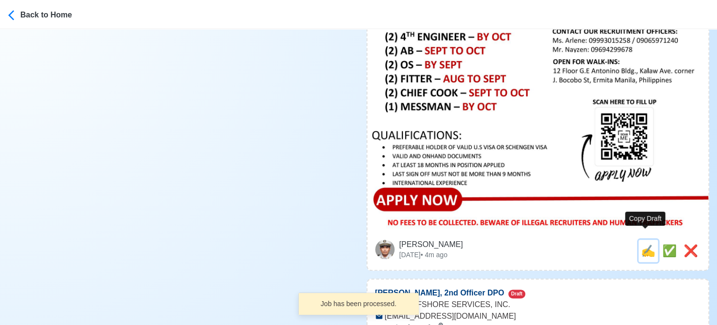
click at [641, 244] on span "✍️" at bounding box center [648, 250] width 15 height 13
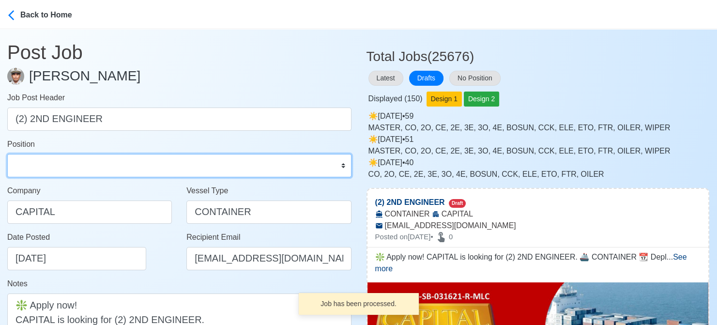
drag, startPoint x: 107, startPoint y: 170, endPoint x: 102, endPoint y: 160, distance: 11.3
click at [107, 170] on select "Master Chief Officer 2nd Officer 3rd Officer Junior Officer Chief Engineer 2nd …" at bounding box center [179, 165] width 344 height 23
click at [7, 154] on select "Master Chief Officer 2nd Officer 3rd Officer Junior Officer Chief Engineer 2nd …" at bounding box center [179, 165] width 344 height 23
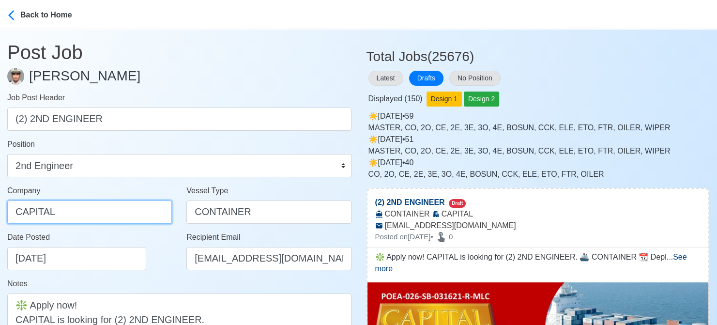
click at [128, 210] on input "CAPITAL" at bounding box center [89, 211] width 165 height 23
paste input "SHIPMANNING PHILS INC"
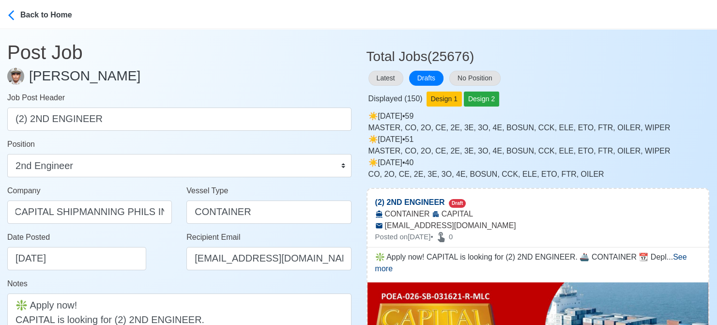
click at [163, 257] on div "Date Posted 08/16/2025" at bounding box center [92, 250] width 170 height 39
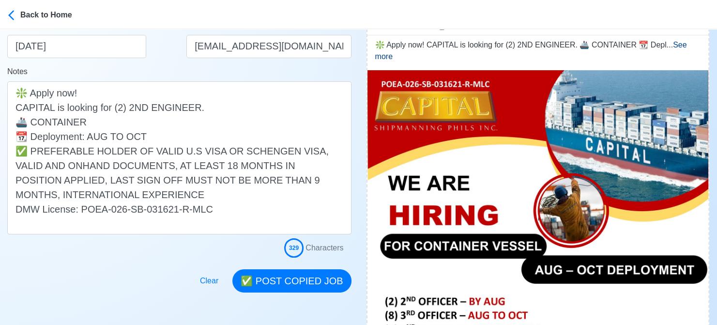
scroll to position [242, 0]
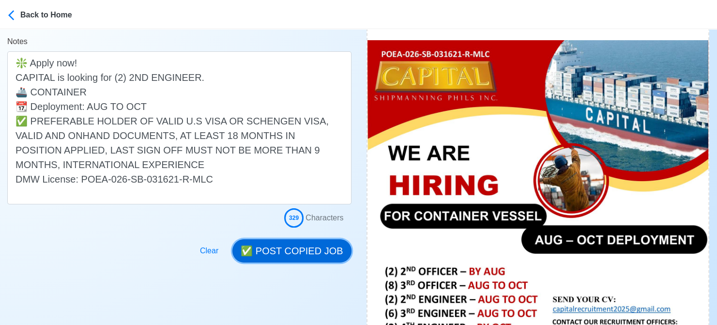
click at [304, 247] on button "✅ POST COPIED JOB" at bounding box center [291, 250] width 119 height 23
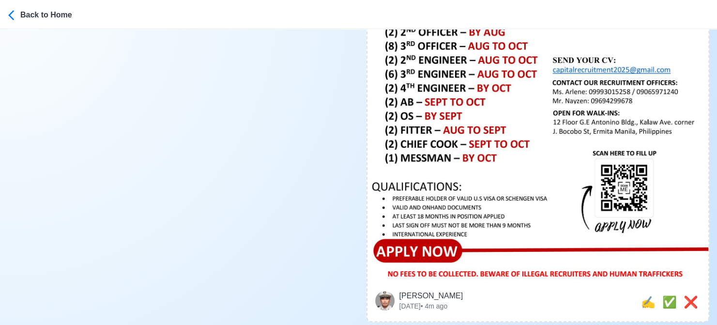
scroll to position [484, 0]
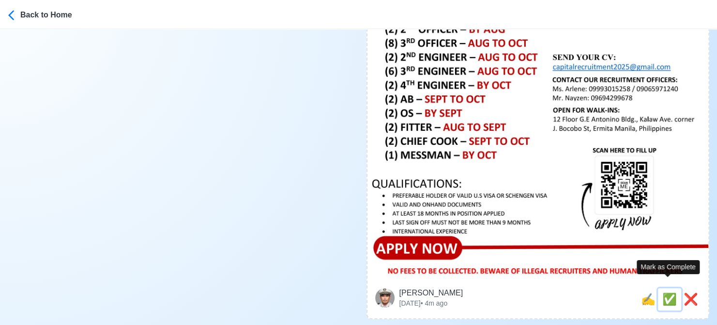
click at [663, 292] on span "✅" at bounding box center [669, 298] width 15 height 13
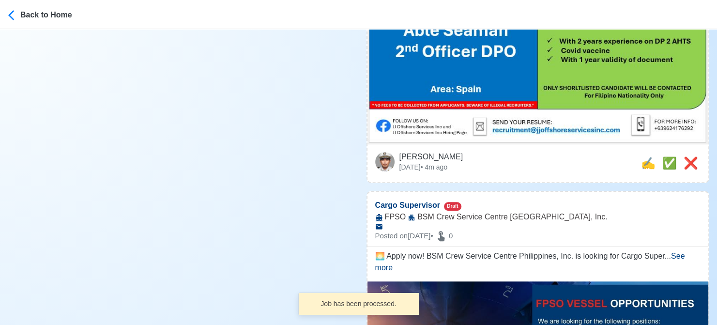
scroll to position [678, 0]
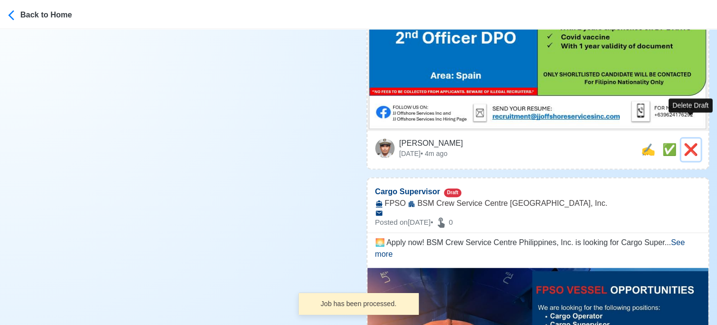
click at [692, 143] on span "❌" at bounding box center [690, 149] width 15 height 13
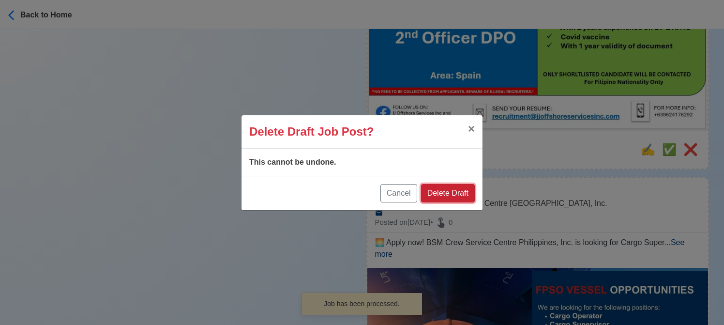
click at [455, 191] on button "Delete Draft" at bounding box center [448, 193] width 54 height 18
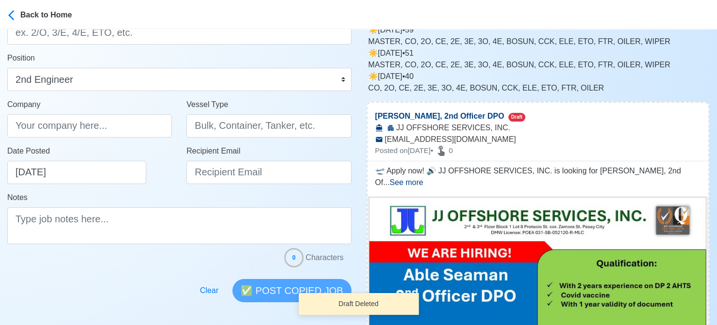
scroll to position [194, 0]
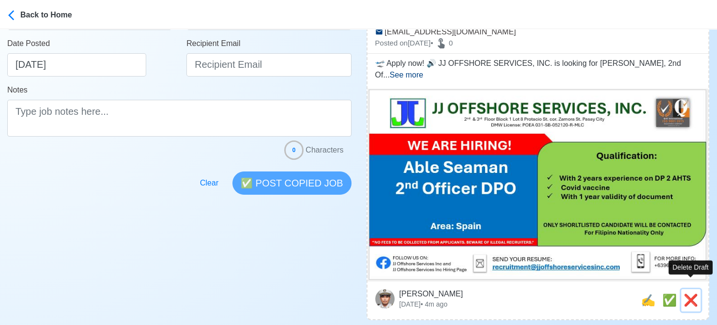
click at [694, 293] on span "❌" at bounding box center [690, 299] width 15 height 13
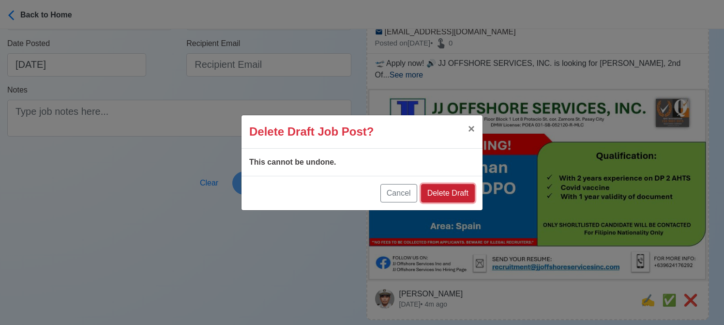
click at [465, 188] on button "Delete Draft" at bounding box center [448, 193] width 54 height 18
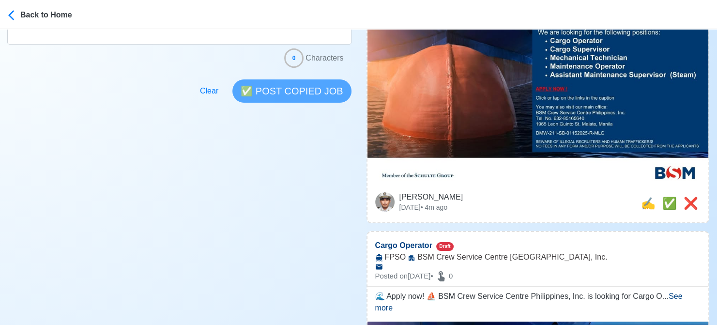
scroll to position [290, 0]
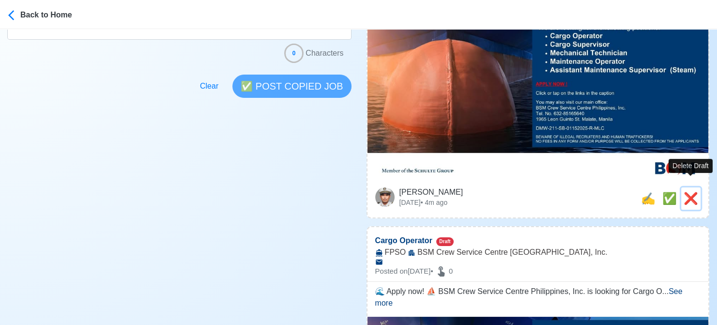
click at [692, 192] on span "❌" at bounding box center [690, 198] width 15 height 13
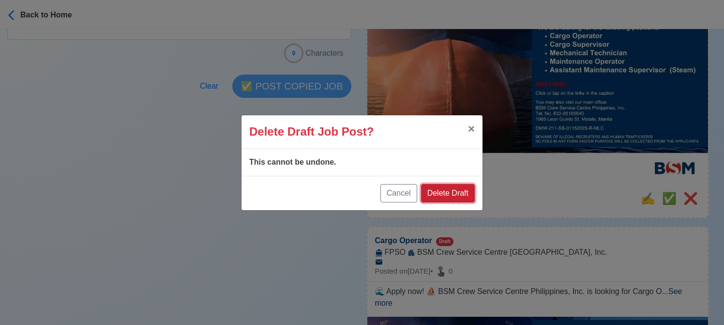
click at [459, 188] on button "Delete Draft" at bounding box center [448, 193] width 54 height 18
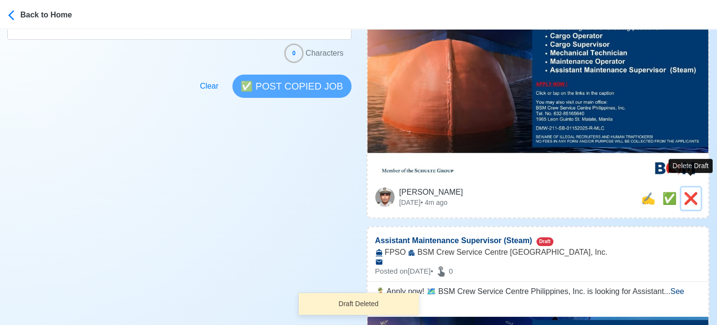
click at [691, 192] on span "❌" at bounding box center [690, 198] width 15 height 13
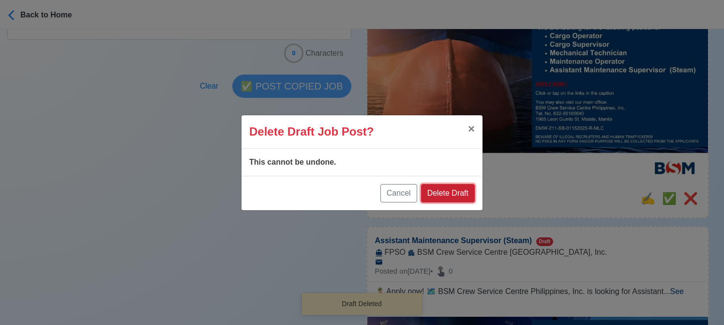
click at [454, 191] on button "Delete Draft" at bounding box center [448, 193] width 54 height 18
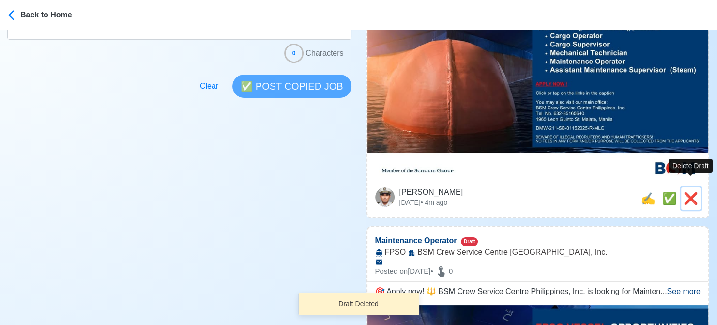
click at [688, 192] on span "❌" at bounding box center [690, 198] width 15 height 13
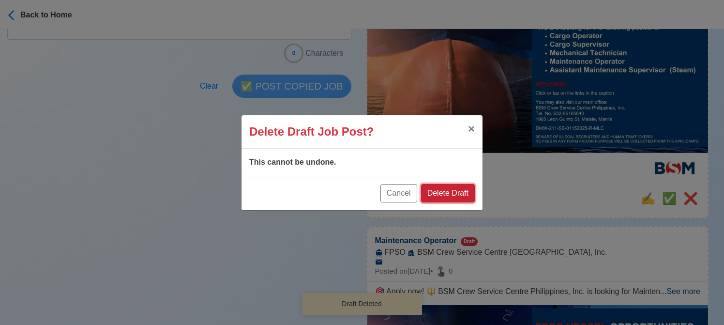
click at [455, 190] on button "Delete Draft" at bounding box center [448, 193] width 54 height 18
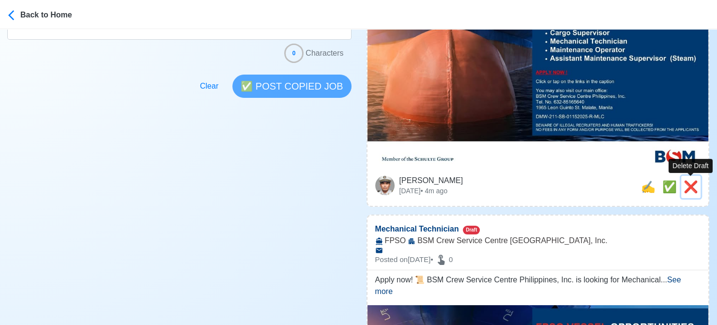
click at [693, 190] on span "❌" at bounding box center [690, 186] width 15 height 13
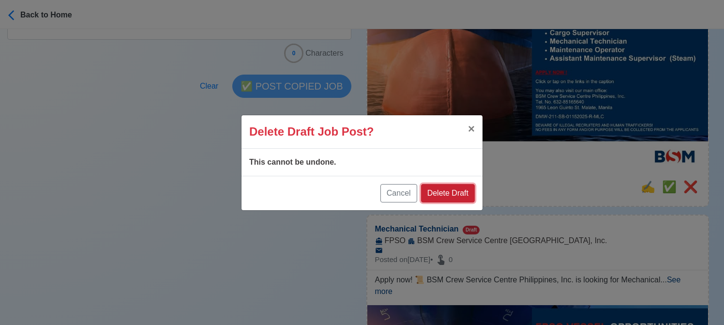
click at [453, 195] on button "Delete Draft" at bounding box center [448, 193] width 54 height 18
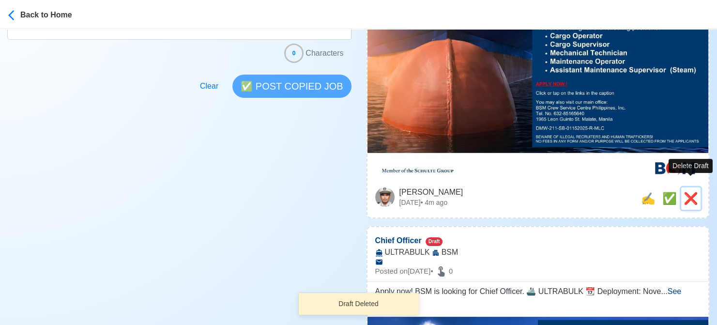
click at [689, 192] on span "❌" at bounding box center [690, 198] width 15 height 13
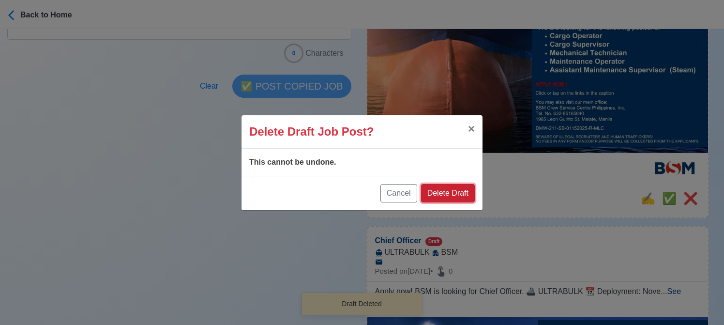
click at [459, 190] on button "Delete Draft" at bounding box center [448, 193] width 54 height 18
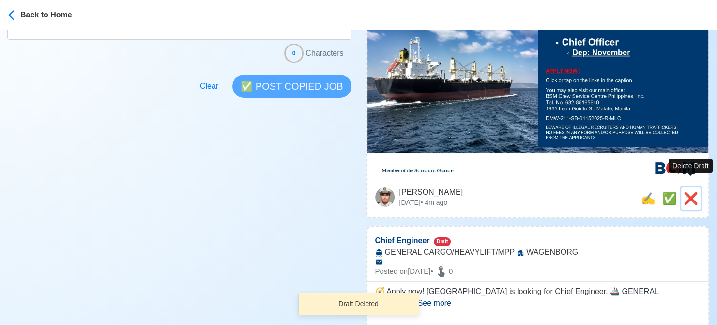
click at [691, 192] on span "❌" at bounding box center [690, 198] width 15 height 13
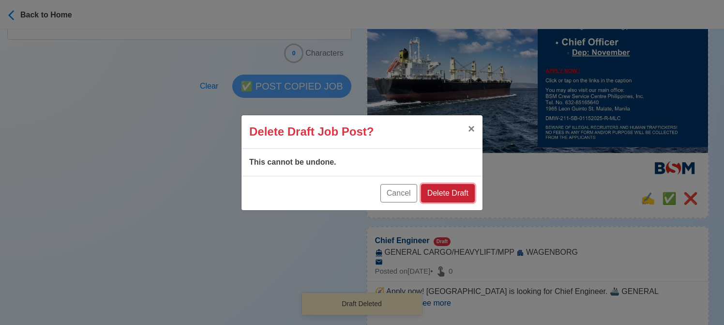
click at [452, 185] on button "Delete Draft" at bounding box center [448, 193] width 54 height 18
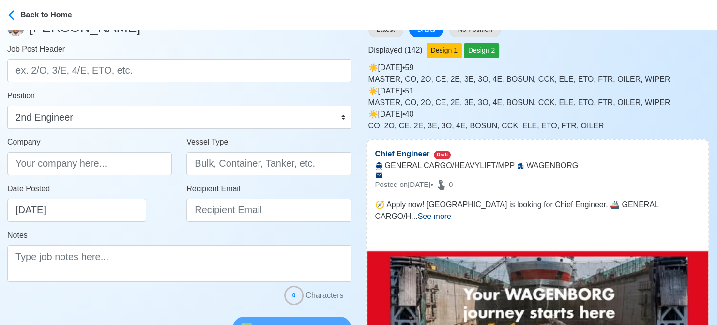
scroll to position [48, 0]
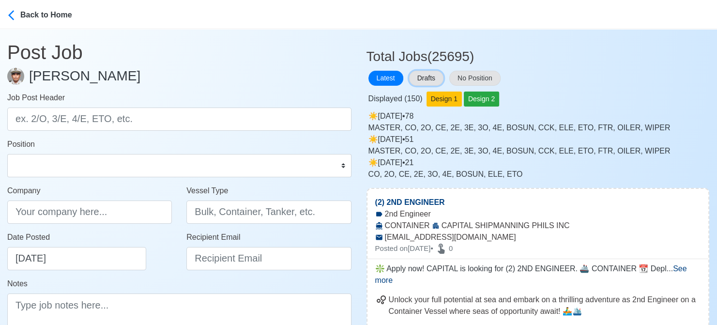
click at [423, 77] on button "Drafts" at bounding box center [426, 78] width 34 height 15
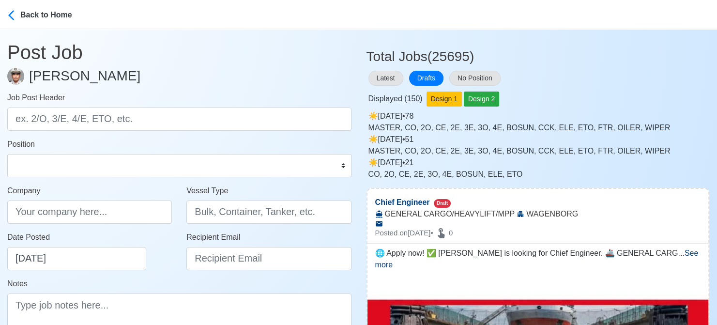
click at [643, 79] on div "Latest Drafts No Position" at bounding box center [537, 78] width 343 height 19
click at [536, 122] on div "MASTER, CO, 2O, CE, 2E, 3E, 3O, 4E, BOSUN, CCK, ELE, ETO, FTR, OILER, WIPER" at bounding box center [538, 128] width 341 height 12
click at [485, 98] on button "Design 2" at bounding box center [481, 98] width 35 height 15
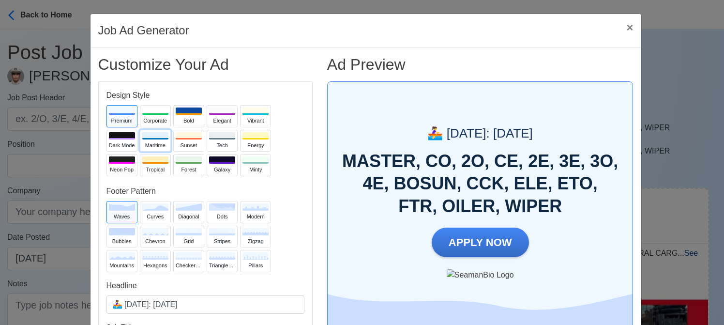
click at [143, 138] on div at bounding box center [155, 135] width 26 height 7
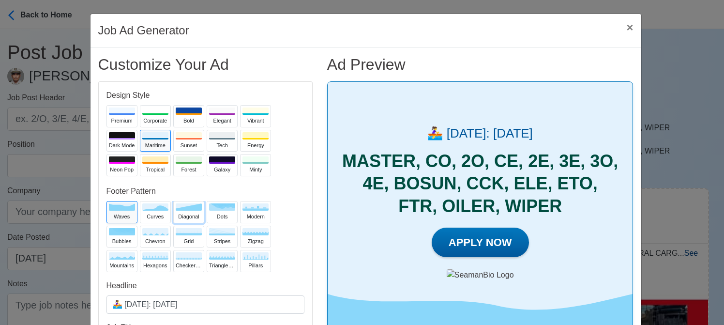
click at [187, 218] on div "diagonal" at bounding box center [189, 216] width 26 height 8
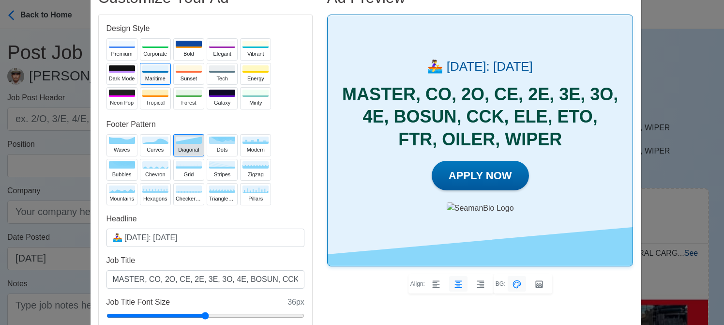
scroll to position [97, 0]
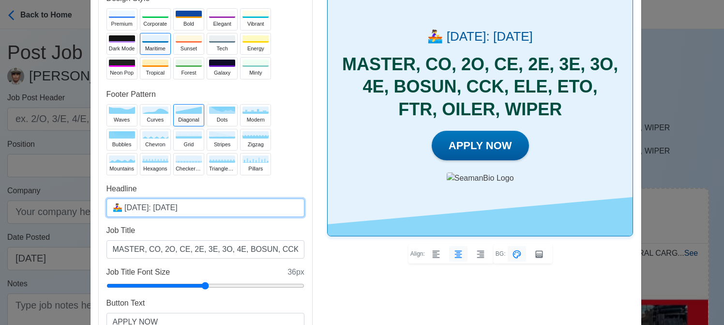
click at [168, 210] on input "🚣‍♀️ Today: Aug 16, 2025" at bounding box center [205, 207] width 198 height 18
type input "🚣‍♀️ Today: Aug 18, 2025"
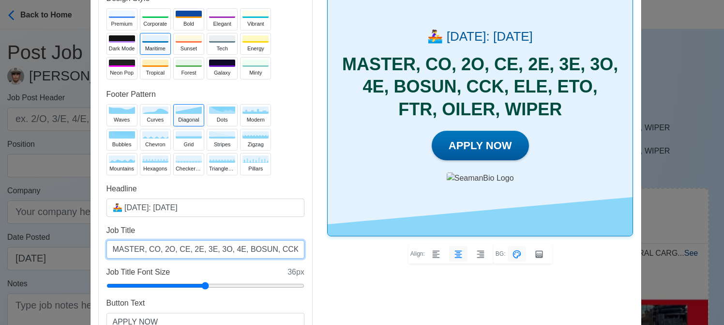
click at [239, 249] on input "MASTER, CO, 2O, CE, 2E, 3E, 3O, 4E, BOSUN, CCK, ELE, ETO, FTR, OILER, WIPER" at bounding box center [205, 249] width 198 height 18
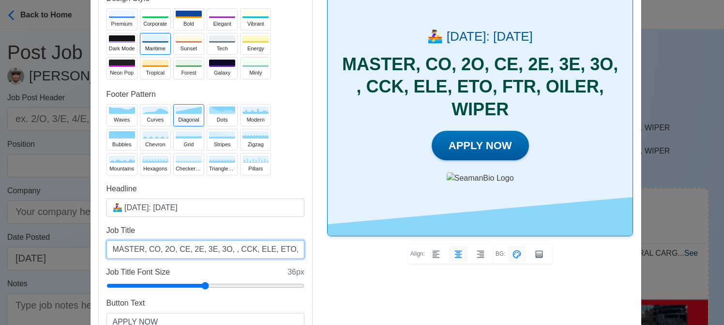
drag, startPoint x: 213, startPoint y: 251, endPoint x: 206, endPoint y: 251, distance: 7.3
click at [206, 251] on input "MASTER, CO, 2O, CE, 2E, 3E, 3O, , CCK, ELE, ETO, FTR, OILER, WIPER" at bounding box center [205, 249] width 198 height 18
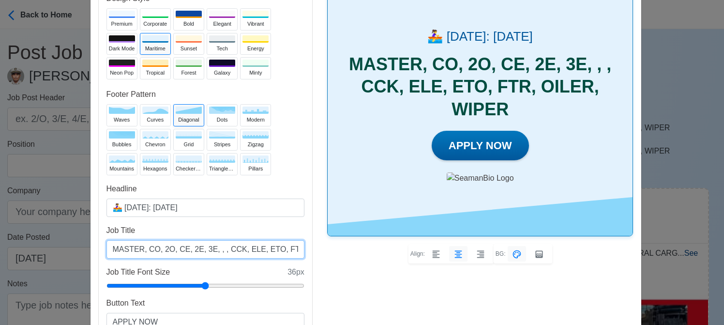
click at [167, 249] on input "MASTER, CO, 2O, CE, 2E, 3E, , , CCK, ELE, ETO, FTR, OILER, WIPER" at bounding box center [205, 249] width 198 height 18
paste input "3O"
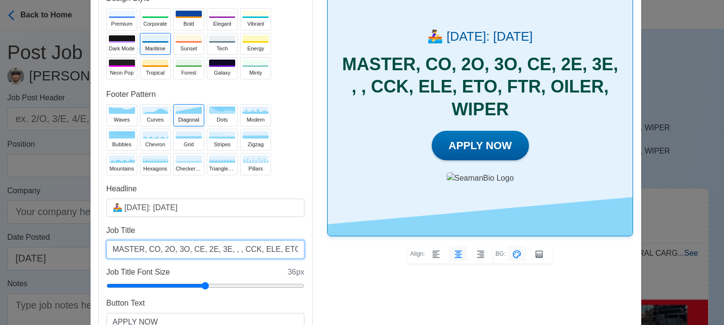
drag, startPoint x: 222, startPoint y: 251, endPoint x: 215, endPoint y: 251, distance: 6.3
click at [215, 251] on input "MASTER, CO, 2O, 3O, CE, 2E, 3E, , , CCK, ELE, ETO, FTR, OILER, WIPER" at bounding box center [205, 249] width 198 height 18
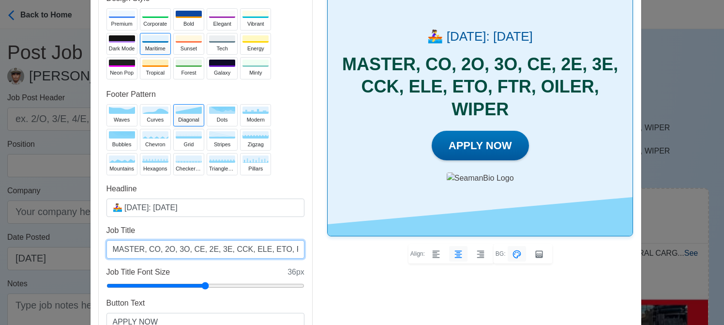
drag, startPoint x: 236, startPoint y: 249, endPoint x: 270, endPoint y: 245, distance: 34.1
click at [270, 245] on input "MASTER, CO, 2O, 3O, CE, 2E, 3E, CCK, ELE, ETO, FTR, OILER, WIPER" at bounding box center [205, 249] width 198 height 18
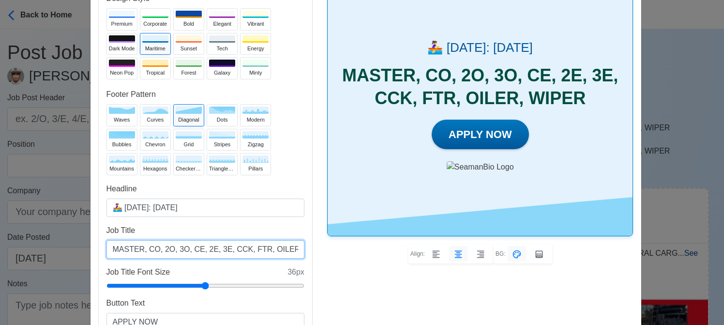
click at [218, 250] on input "MASTER, CO, 2O, 3O, CE, 2E, 3E, CCK, FTR, OILER, WIPER" at bounding box center [205, 249] width 198 height 18
paste input "ELE, ETO,"
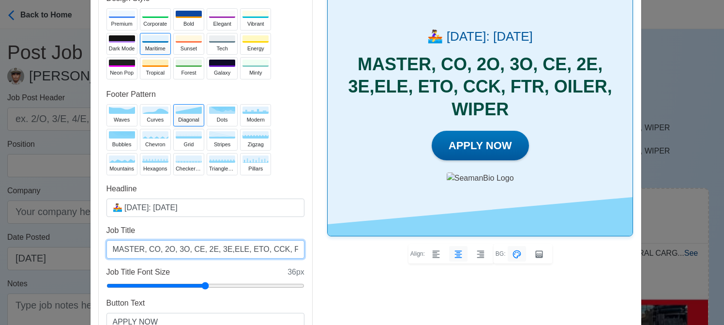
click at [276, 250] on input "MASTER, CO, 2O, 3O, CE, 2E, 3E,ELE, ETO, CCK, FTR, OILER, WIPER" at bounding box center [205, 249] width 198 height 18
type input "MASTER, CO, 2O, 3O, CE, 2E, 3E,ELE, ETO, CCK, FTR, OILER, WIPER and more..."
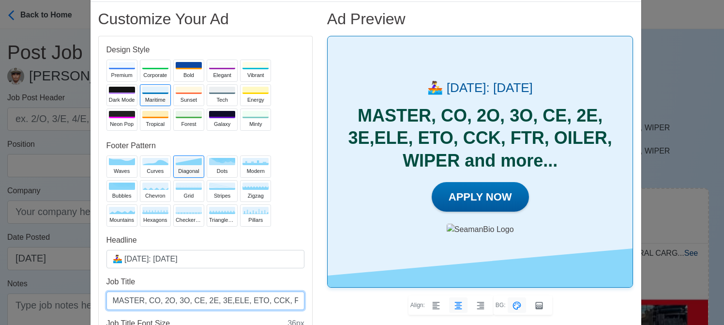
scroll to position [48, 0]
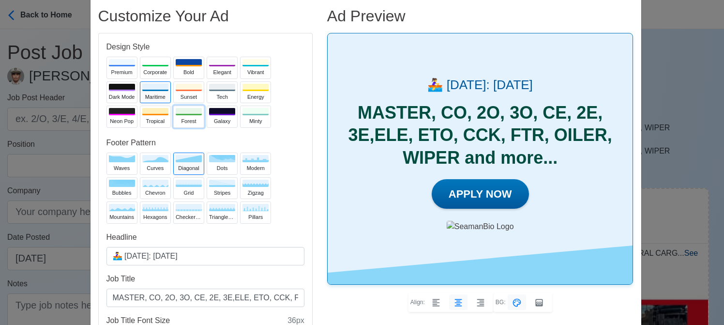
click at [176, 118] on div "Forest" at bounding box center [189, 121] width 26 height 8
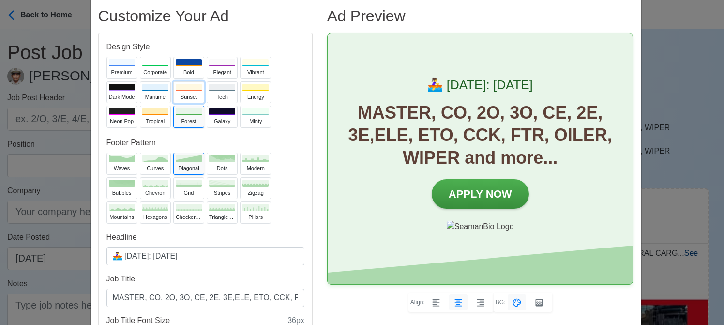
click at [181, 91] on button "Sunset" at bounding box center [188, 92] width 31 height 22
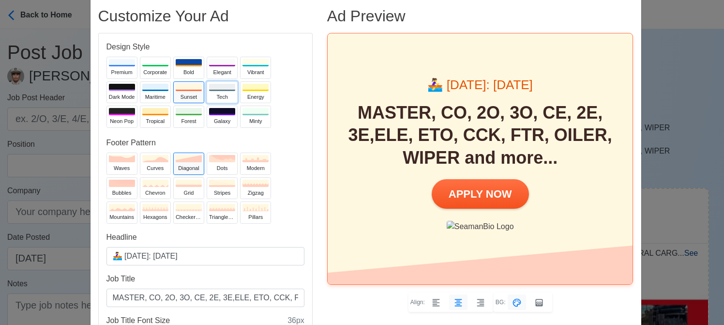
click at [226, 89] on div at bounding box center [222, 87] width 26 height 7
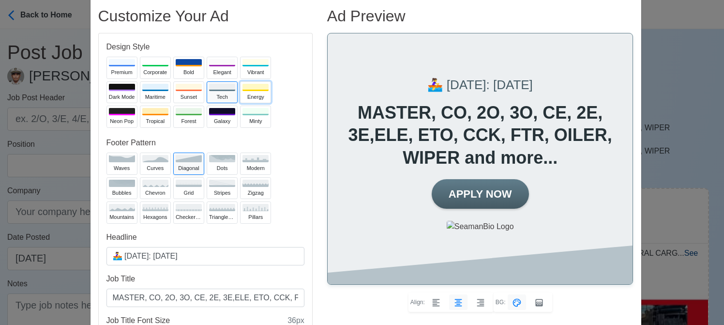
click at [246, 89] on div at bounding box center [255, 87] width 26 height 7
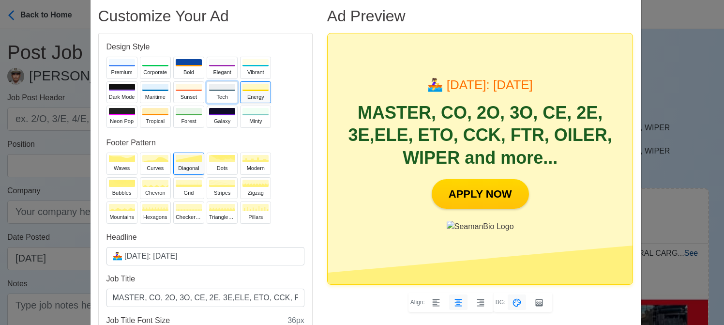
click at [220, 91] on button "Tech" at bounding box center [222, 92] width 31 height 22
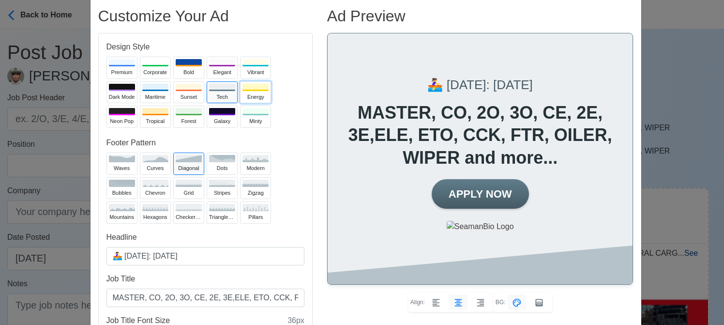
click at [242, 93] on div "Energy" at bounding box center [255, 97] width 26 height 8
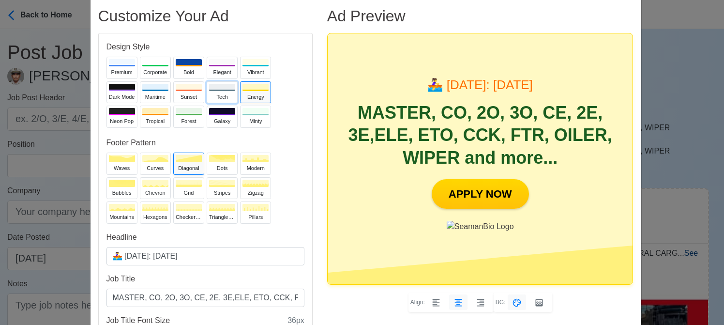
click at [210, 93] on div "Tech" at bounding box center [222, 97] width 26 height 8
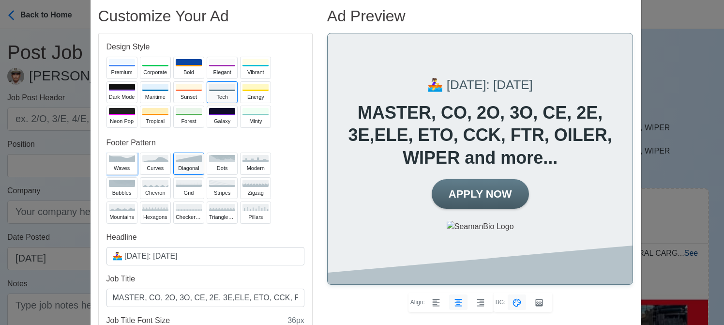
click at [121, 159] on icon at bounding box center [122, 158] width 26 height 7
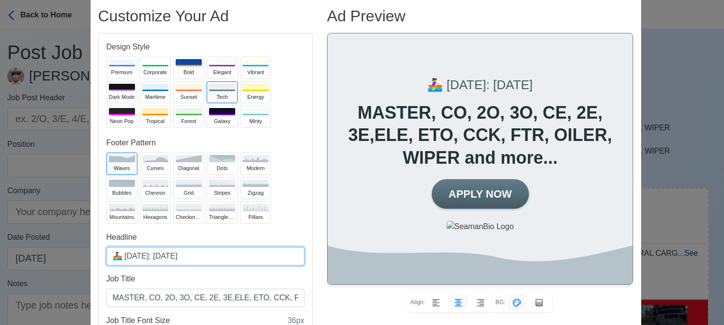
click at [169, 254] on input "🚣‍♀️ Today: Aug 18, 2025" at bounding box center [205, 256] width 198 height 18
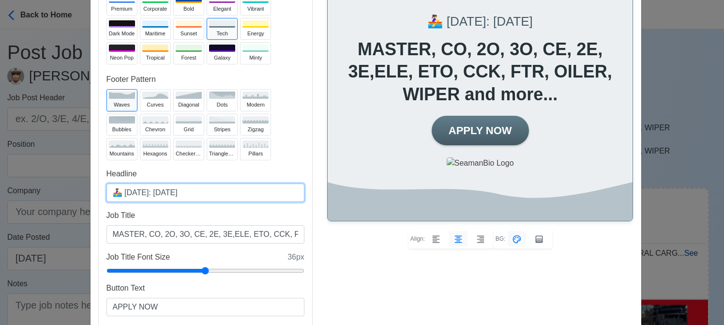
scroll to position [145, 0]
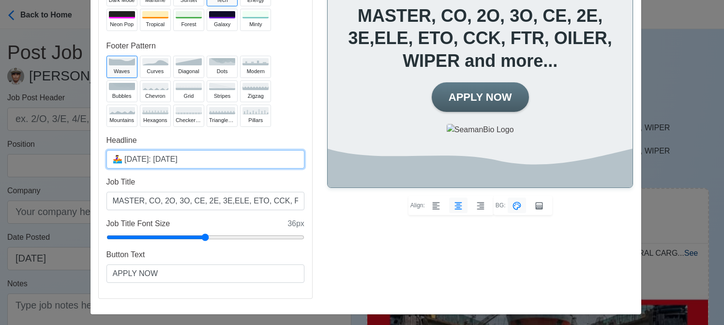
type input "🚣‍♀️ Today: Aug 19, 2025"
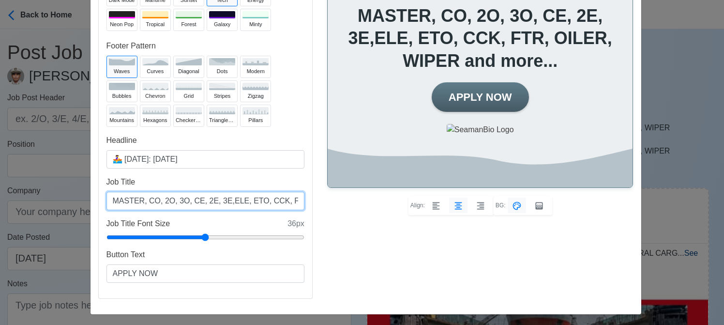
click at [217, 201] on input "MASTER, CO, 2O, 3O, CE, 2E, 3E,ELE, ETO, CCK, FTR, OILER, WIPER and more..." at bounding box center [205, 201] width 198 height 18
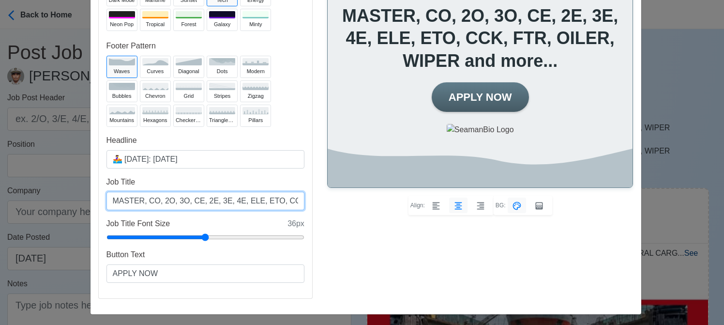
click at [283, 198] on input "MASTER, CO, 2O, 3O, CE, 2E, 3E, 4E, ELE, ETO, CCK, FTR, OILER, WIPER and more..." at bounding box center [205, 201] width 198 height 18
click at [281, 203] on input "MASTER, CO, 2O, 3O, CE, 2E, 3E, 4E, ELE, ETO, CCK, FTR, OILER, WIPER and more..." at bounding box center [205, 201] width 198 height 18
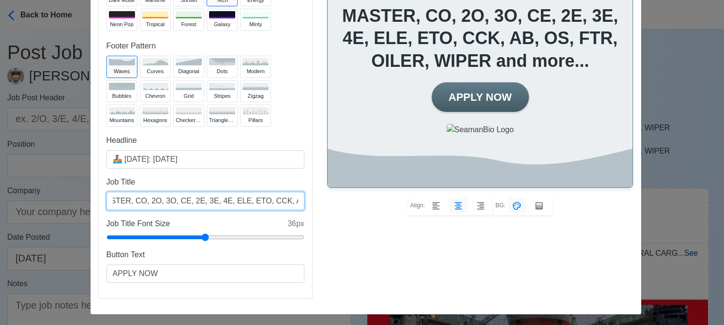
scroll to position [0, 116]
click at [240, 201] on input "MASTER, CO, 2O, 3O, CE, 2E, 3E, 4E, ELE, ETO, CCK, AB, OS, FTR, OILER, WIPER an…" at bounding box center [205, 201] width 198 height 18
type input "MASTER, CO, 2O, 3O, CE, 2E, 3E, 4E, ELE, ETO, CCK, AB, OS, FTR, OILER and more.…"
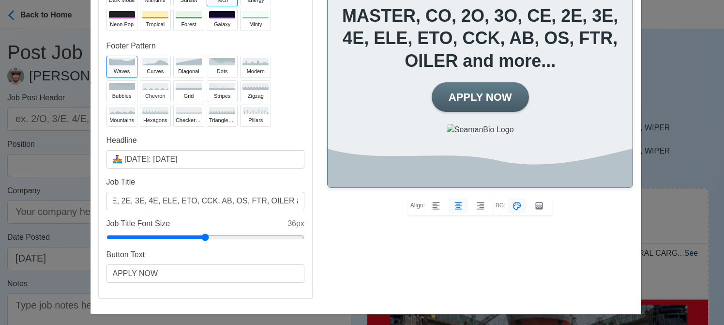
click at [345, 254] on div "Ad Preview 🚣‍♀️ Today: Aug 19, 2025 MASTER, CO, 2O, 3O, CE, 2E, 3E, 4E, ELE, ET…" at bounding box center [480, 108] width 321 height 396
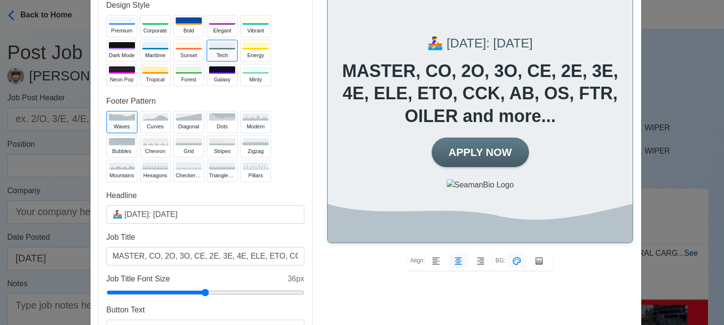
scroll to position [48, 0]
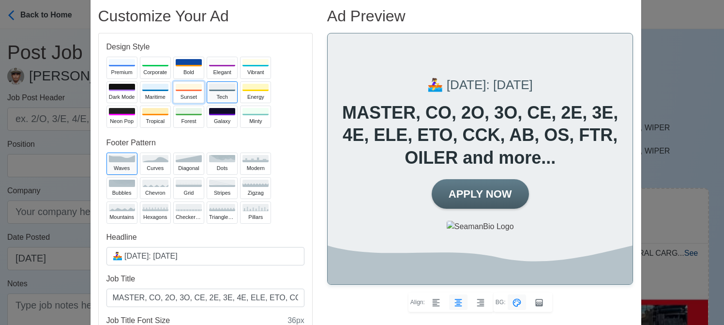
click at [184, 90] on div at bounding box center [189, 87] width 26 height 7
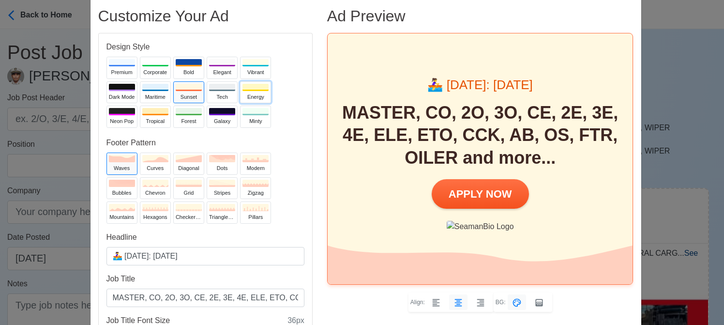
click at [248, 95] on div "Energy" at bounding box center [255, 97] width 26 height 8
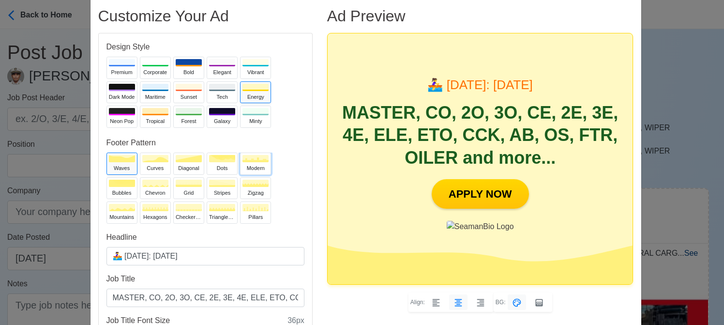
click at [251, 168] on div "modern" at bounding box center [255, 168] width 26 height 8
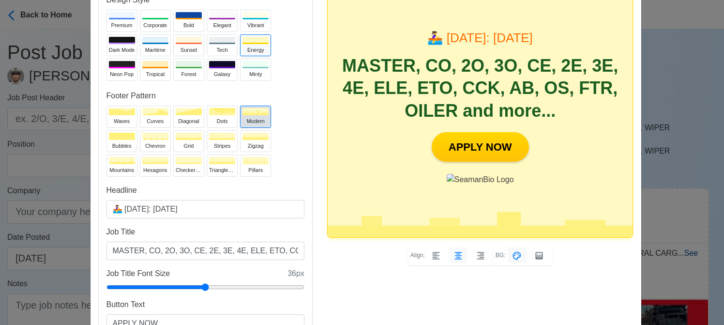
scroll to position [97, 0]
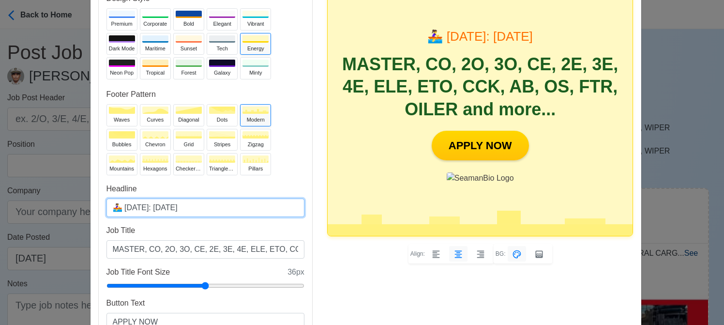
click at [164, 208] on input "🚣‍♀️ Today: Aug 19, 2025" at bounding box center [205, 207] width 198 height 18
type input "🚣‍♀️ Today: Aug 20, 2025"
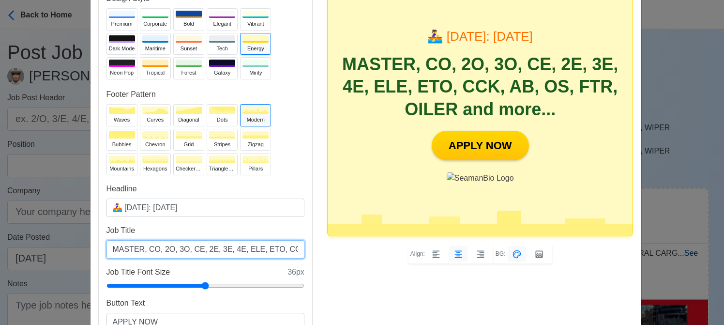
drag, startPoint x: 229, startPoint y: 249, endPoint x: 219, endPoint y: 249, distance: 9.7
click at [219, 249] on input "MASTER, CO, 2O, 3O, CE, 2E, 3E, 4E, ELE, ETO, CCK, AB, OS, FTR, OILER and more.…" at bounding box center [205, 249] width 198 height 18
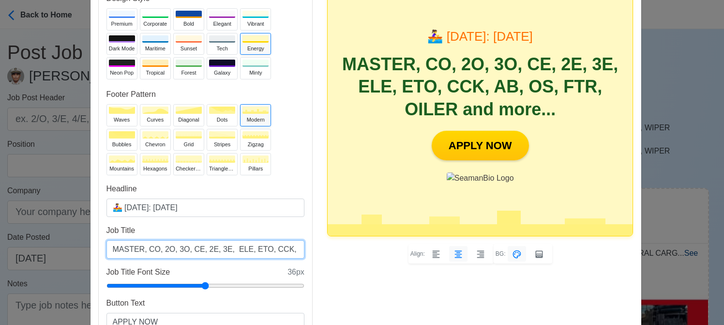
click at [223, 249] on input "MASTER, CO, 2O, 3O, CE, 2E, 3E, ELE, ETO, CCK, AB, OS, FTR, OILER and more..." at bounding box center [205, 249] width 198 height 18
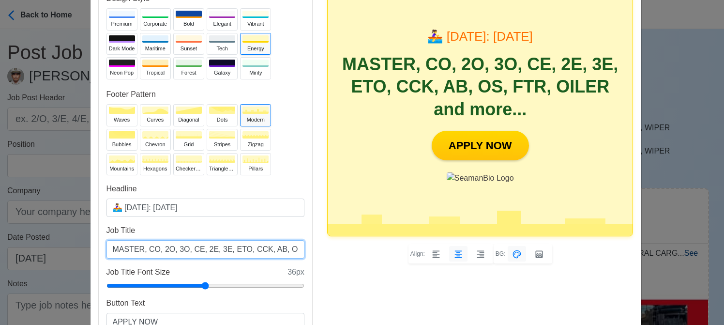
click at [236, 248] on input "MASTER, CO, 2O, 3O, CE, 2E, 3E, ETO, CCK, AB, OS, FTR, OILER and more..." at bounding box center [205, 249] width 198 height 18
drag, startPoint x: 254, startPoint y: 249, endPoint x: 279, endPoint y: 247, distance: 25.2
click at [279, 247] on input "MASTER, CO, 2O, 3O, CE, 2E, 3E, ETO, CCK, AB, OS, FTR, OILER and more..." at bounding box center [205, 249] width 198 height 18
click at [286, 247] on input "MASTER, CO, 2O, 3O, CE, 2E, 3E, ETO, CCK, AB, FTR, OILER and more..." at bounding box center [205, 249] width 198 height 18
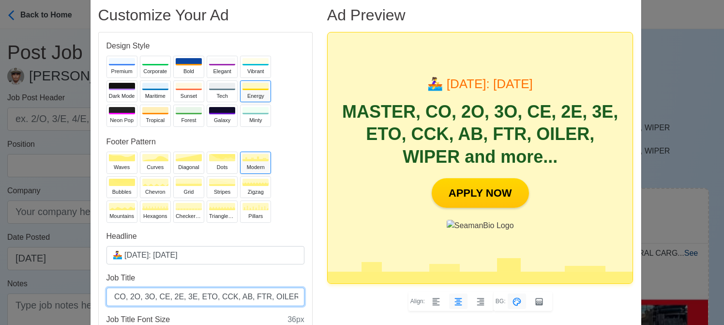
scroll to position [48, 0]
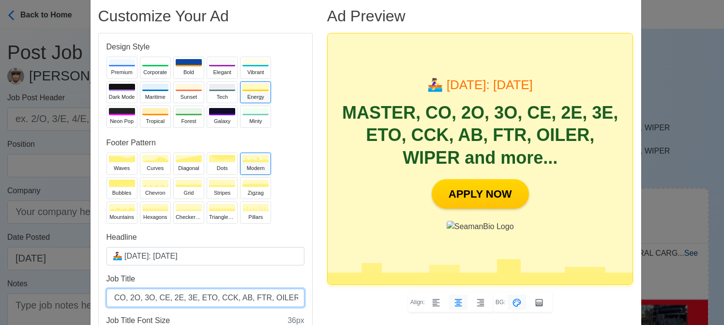
type input "MASTER, CO, 2O, 3O, CE, 2E, 3E, ETO, CCK, AB, FTR, OILER, WIPER and more..."
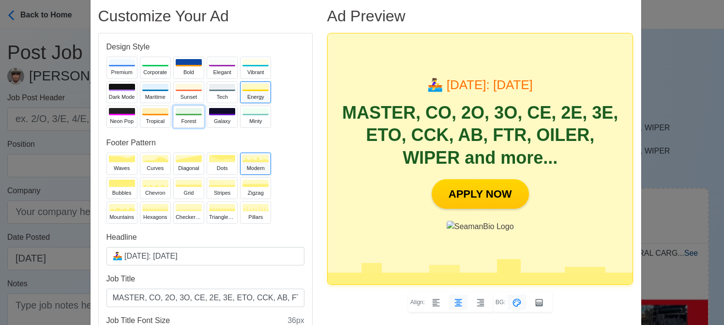
click at [176, 117] on div "Forest" at bounding box center [189, 121] width 26 height 8
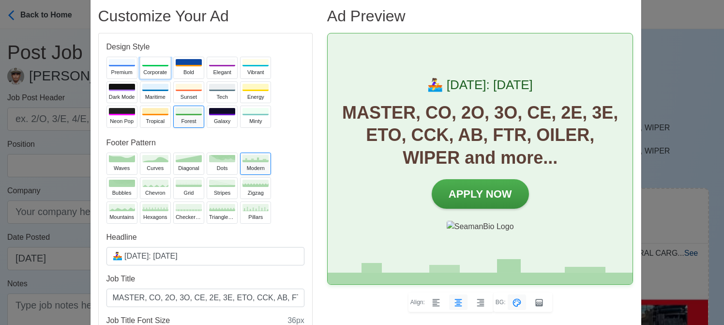
click at [144, 73] on div "Corporate" at bounding box center [155, 72] width 26 height 8
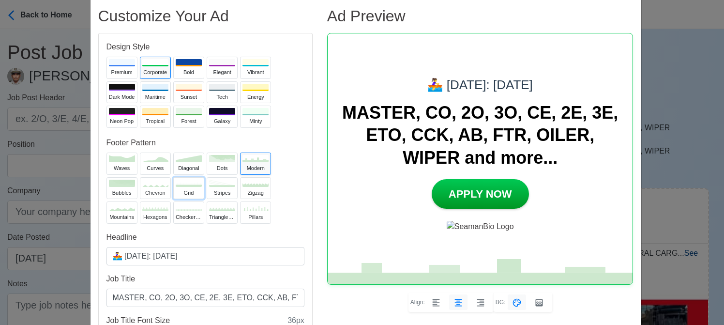
click at [185, 190] on div "grid" at bounding box center [189, 193] width 26 height 8
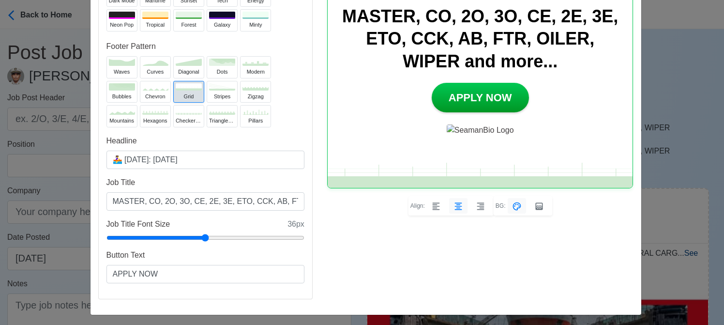
scroll to position [145, 0]
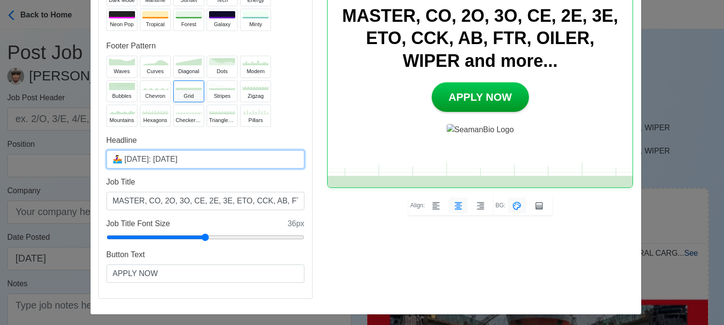
click at [169, 157] on input "🚣‍♀️ Today: Aug 20, 2025" at bounding box center [205, 159] width 198 height 18
type input "🚣‍♀️ Today: Aug 21, 2025"
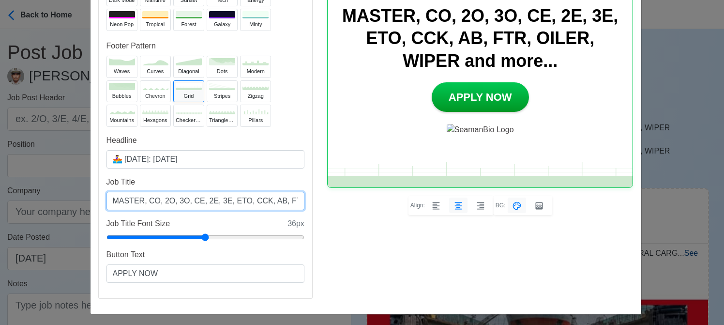
click at [219, 200] on input "MASTER, CO, 2O, 3O, CE, 2E, 3E, ETO, CCK, AB, FTR, OILER, WIPER and more..." at bounding box center [205, 201] width 198 height 18
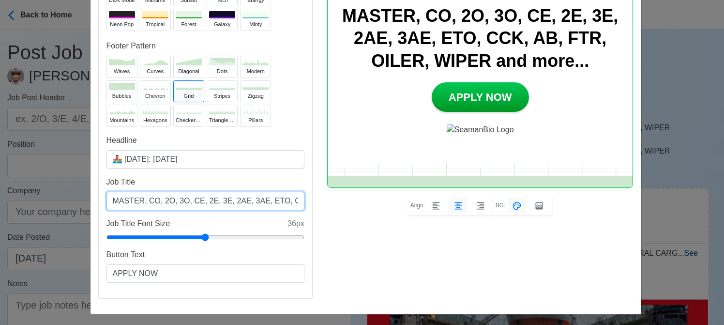
click at [290, 203] on input "MASTER, CO, 2O, 3O, CE, 2E, 3E, 2AE, 3AE, ETO, CCK, AB, FTR, OILER, WIPER and m…" at bounding box center [205, 201] width 198 height 18
click at [219, 201] on input "MASTER, CO, 2O, 3O, CE, 2E, 3E, 2AE, 3AE, ETO, CCK, AB, FTR, OILER, WIPER and m…" at bounding box center [205, 201] width 198 height 18
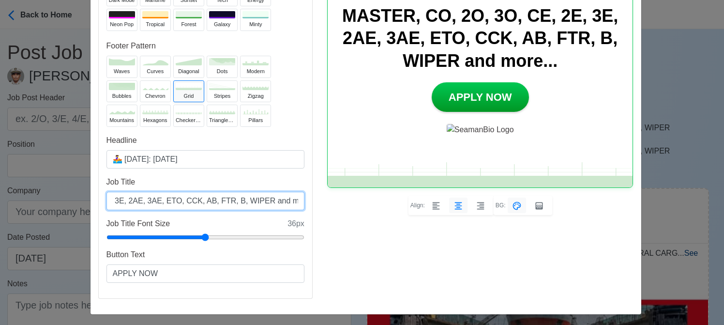
scroll to position [0, 93]
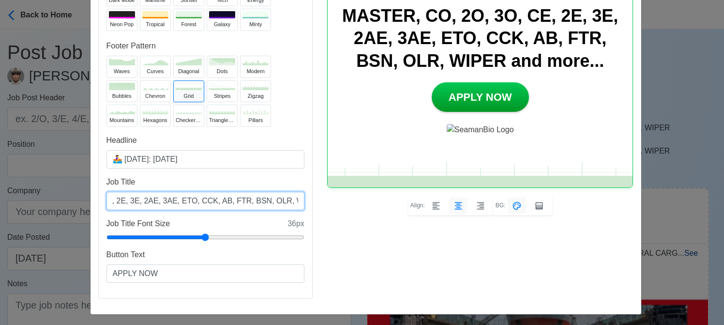
click at [272, 196] on input "MASTER, CO, 2O, 3O, CE, 2E, 3E, 2AE, 3AE, ETO, CCK, AB, FTR, BSN, OLR, WIPER an…" at bounding box center [205, 201] width 198 height 18
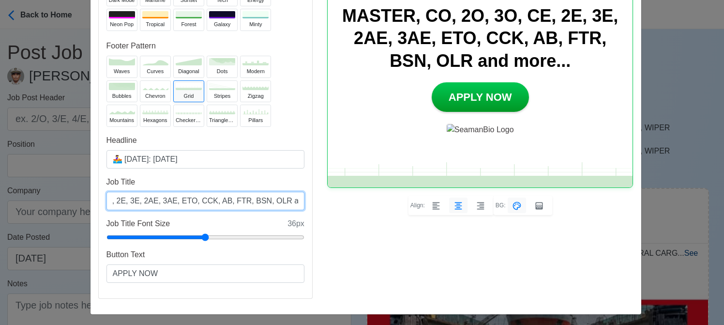
type input "MASTER, CO, 2O, 3O, CE, 2E, 3E, 2AE, 3AE, ETO, CCK, AB, FTR, BSN, OLR and more.…"
click at [392, 253] on div "Ad Preview 🚣‍♀️ Today: Aug 21, 2025 MASTER, CO, 2O, 3O, CE, 2E, 3E, 2AE, 3AE, E…" at bounding box center [480, 108] width 321 height 396
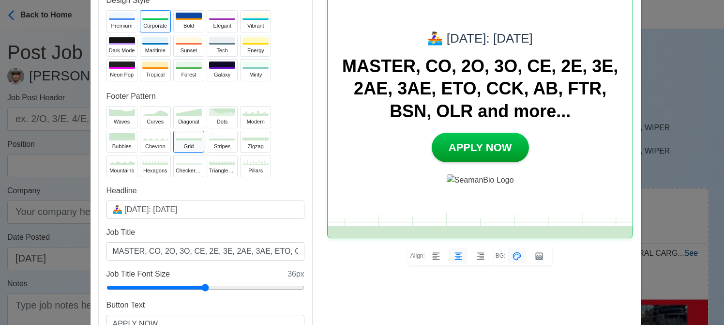
scroll to position [48, 0]
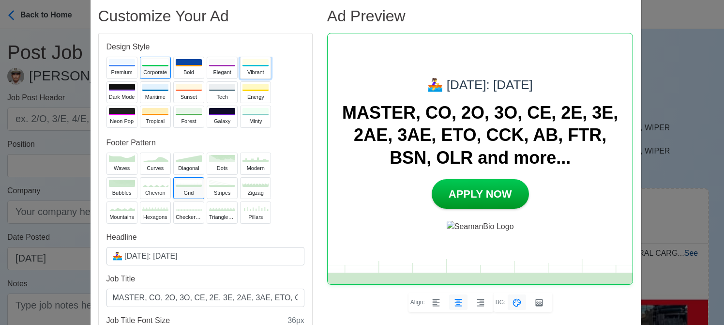
click at [245, 70] on div "Vibrant" at bounding box center [255, 72] width 26 height 8
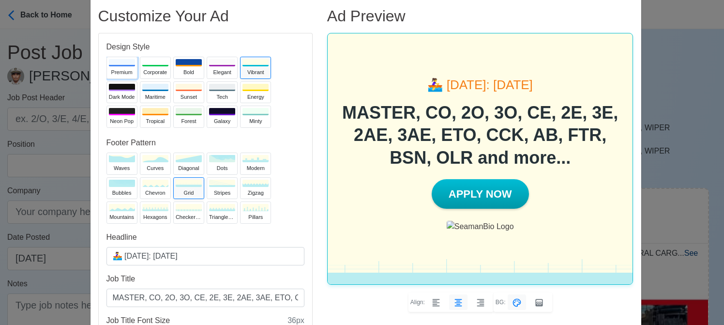
click at [109, 71] on div "Premium" at bounding box center [122, 72] width 26 height 8
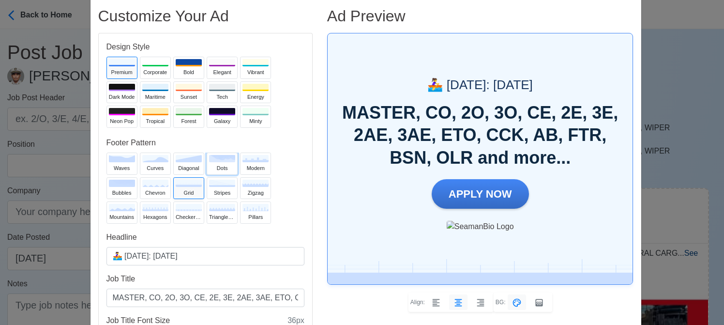
click at [215, 166] on div "dots" at bounding box center [222, 168] width 26 height 8
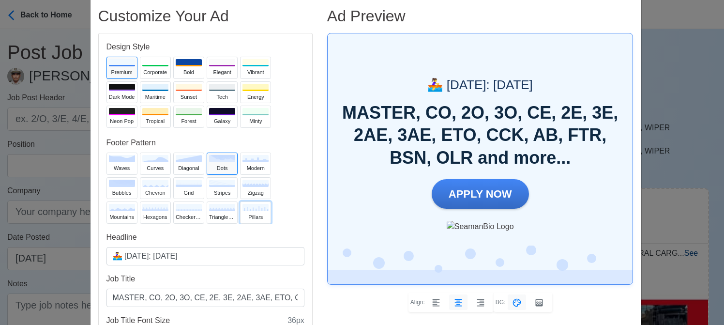
click at [249, 213] on div "pillars" at bounding box center [255, 217] width 26 height 8
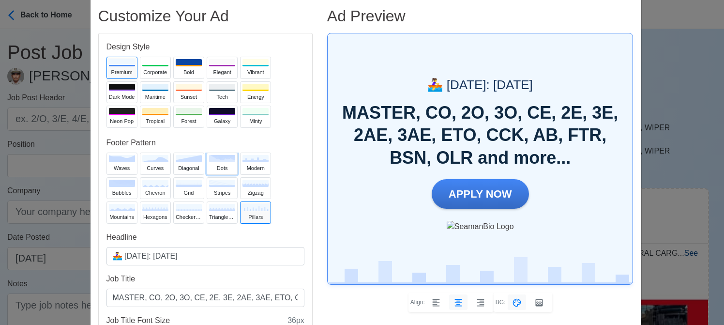
click at [219, 160] on div at bounding box center [222, 155] width 26 height 15
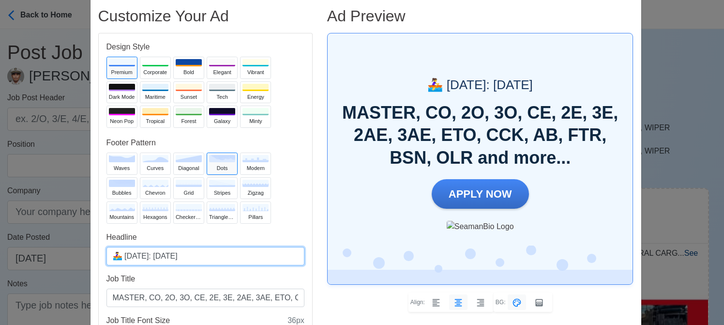
click at [168, 254] on input "🚣‍♀️ Today: Aug 21, 2025" at bounding box center [205, 256] width 198 height 18
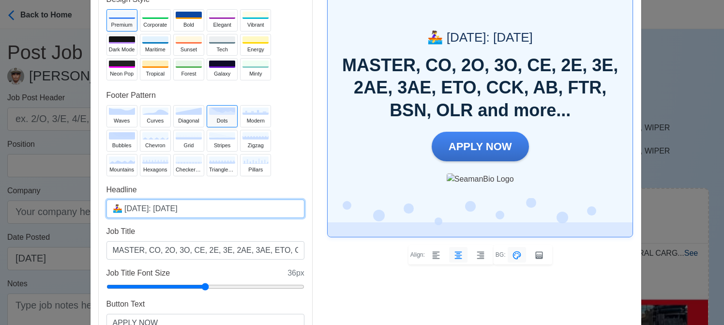
scroll to position [97, 0]
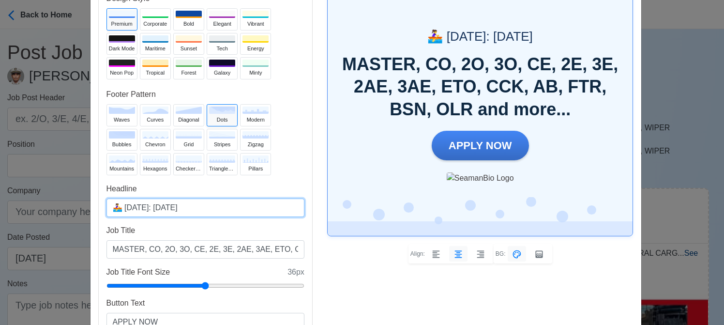
type input "🚣‍♀️ Today: Aug 22, 2025"
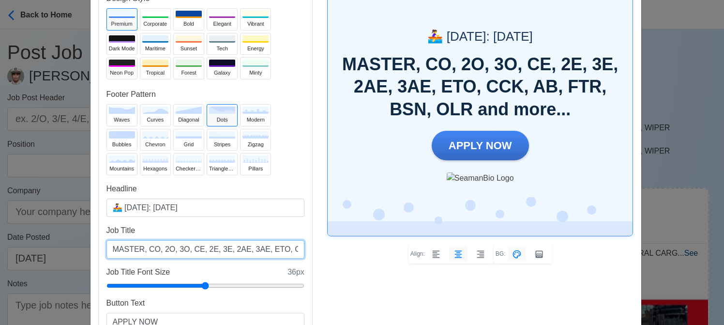
drag, startPoint x: 247, startPoint y: 251, endPoint x: 219, endPoint y: 244, distance: 29.2
click at [219, 244] on input "MASTER, CO, 2O, 3O, CE, 2E, 3E, 2AE, 3AE, ETO, CCK, AB, FTR, BSN, OLR and more.…" at bounding box center [205, 249] width 198 height 18
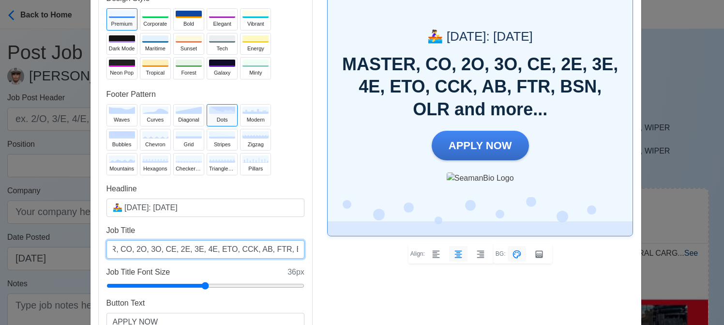
scroll to position [0, 74]
drag, startPoint x: 265, startPoint y: 251, endPoint x: 205, endPoint y: 254, distance: 59.6
click at [205, 254] on input "MASTER, CO, 2O, 3O, CE, 2E, 3E, 4E, ETO, CCK, AB, FTR, BSN, OLR and more..." at bounding box center [205, 249] width 198 height 18
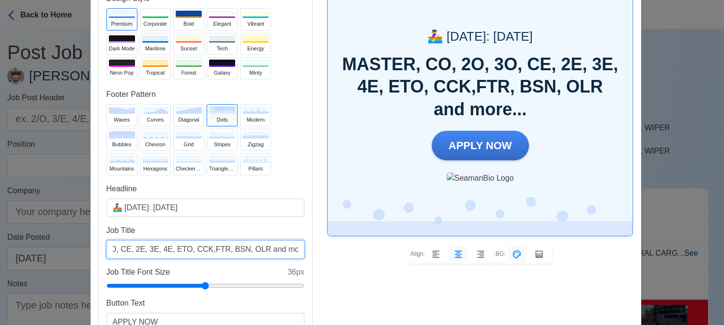
scroll to position [0, 58]
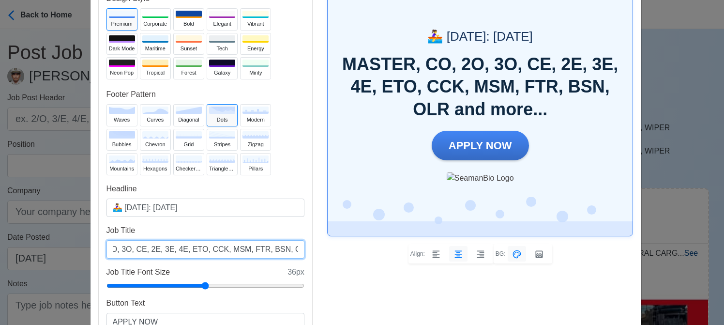
click at [277, 247] on input "MASTER, CO, 2O, 3O, CE, 2E, 3E, 4E, ETO, CCK, MSM, FTR, BSN, OLR and more..." at bounding box center [205, 249] width 198 height 18
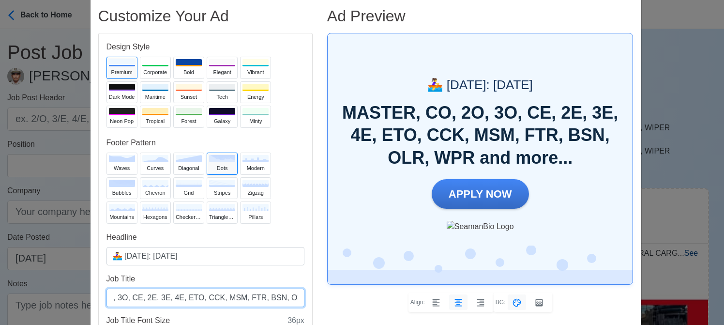
scroll to position [0, 66]
type input "MASTER, CO, 2O, 3O, CE, 2E, 3E, 4E, ETO, CCK, MSM, FTR, BSN, OLR, WPRe and more…"
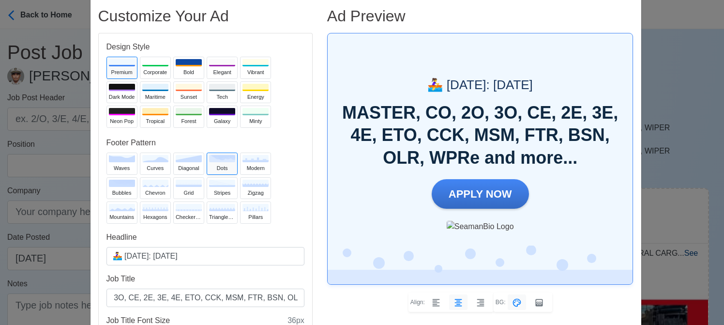
scroll to position [0, 0]
click at [112, 114] on div at bounding box center [122, 111] width 26 height 7
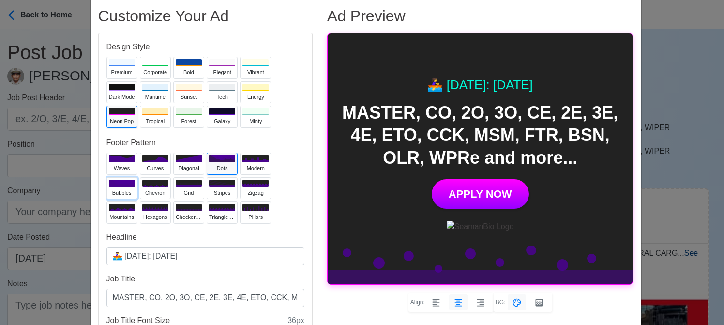
click at [120, 181] on div at bounding box center [125, 177] width 15 height 15
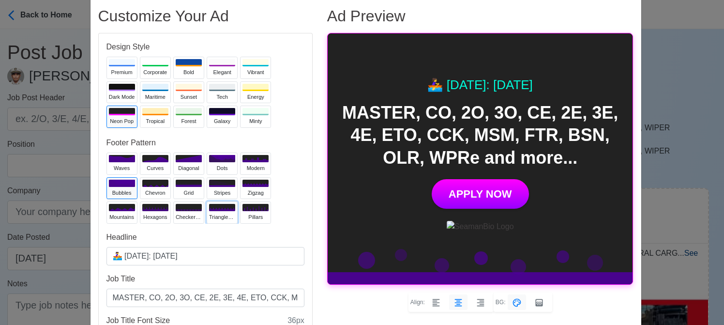
click at [215, 213] on div "trianglesUp" at bounding box center [222, 217] width 26 height 8
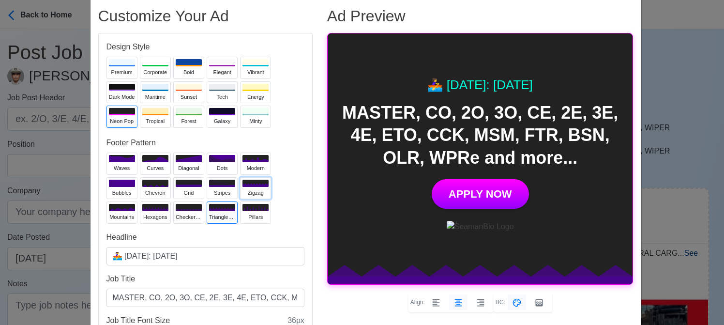
click at [251, 182] on icon at bounding box center [255, 183] width 26 height 7
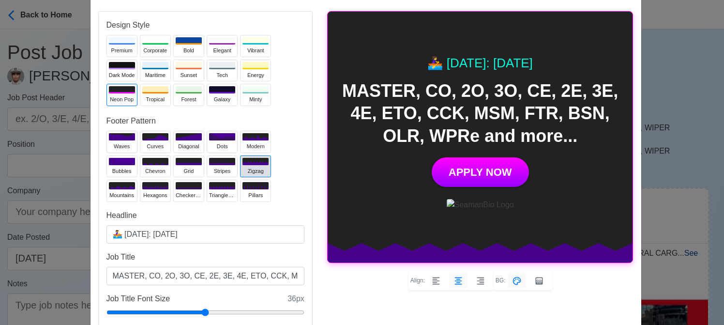
scroll to position [97, 0]
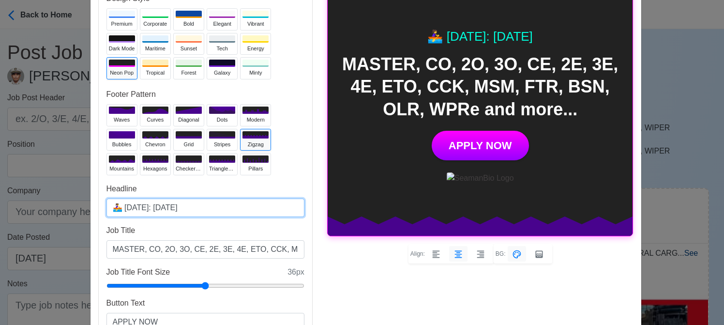
click at [167, 206] on input "🚣‍♀️ Today: Aug 22, 2025" at bounding box center [205, 207] width 198 height 18
type input "🚣‍♀️ Today: Aug 23, 2025"
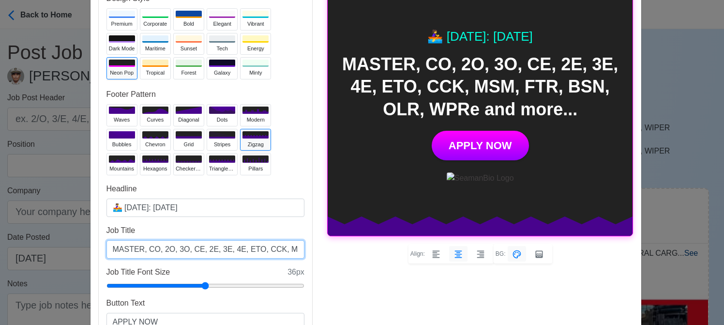
drag, startPoint x: 229, startPoint y: 249, endPoint x: 219, endPoint y: 249, distance: 10.2
click at [219, 249] on input "MASTER, CO, 2O, 3O, CE, 2E, 3E, 4E, ETO, CCK, MSM, FTR, BSN, OLR, WPRe and more…" at bounding box center [205, 249] width 198 height 18
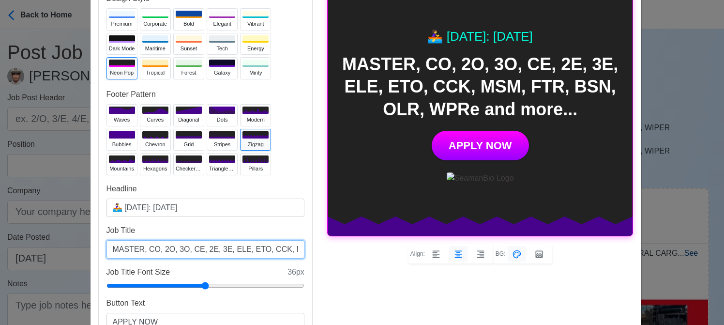
click at [275, 247] on input "MASTER, CO, 2O, 3O, CE, 2E, 3E, ELE, ETO, CCK, MSM, FTR, BSN, OLR, WPRe and mor…" at bounding box center [205, 249] width 198 height 18
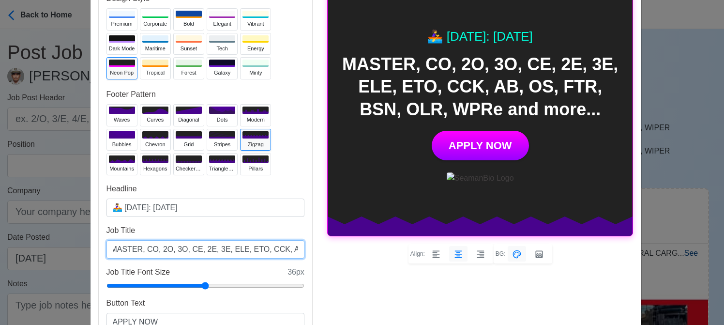
scroll to position [0, 116]
click at [254, 250] on input "MASTER, CO, 2O, 3O, CE, 2E, 3E, ELE, ETO, CCK, AB, OS, FTR, BSN, OLR, WPRe and …" at bounding box center [205, 249] width 198 height 18
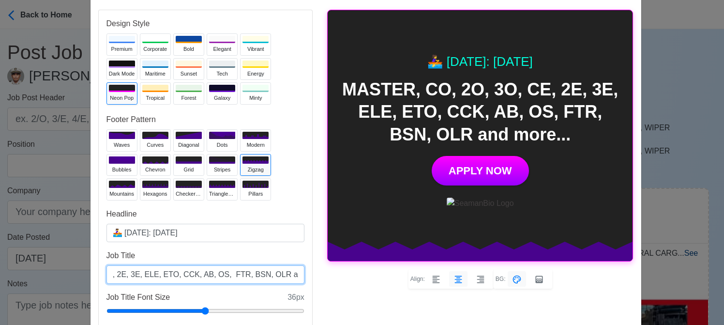
scroll to position [48, 0]
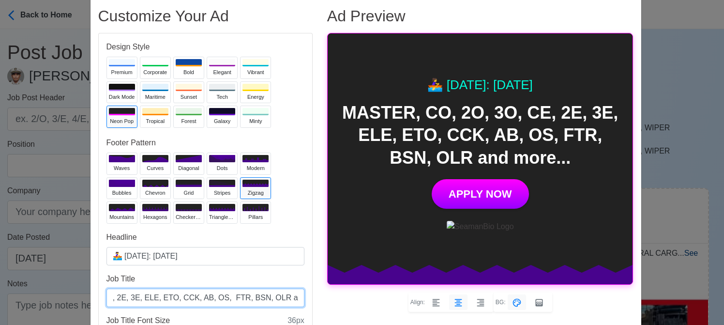
type input "MASTER, CO, 2O, 3O, CE, 2E, 3E, ELE, ETO, CCK, AB, OS, FTR, BSN, OLR and more..."
click at [685, 91] on div "Job Ad Generator × Close Customize Your Ad Design Style Premium Corporate Bold …" at bounding box center [362, 162] width 724 height 325
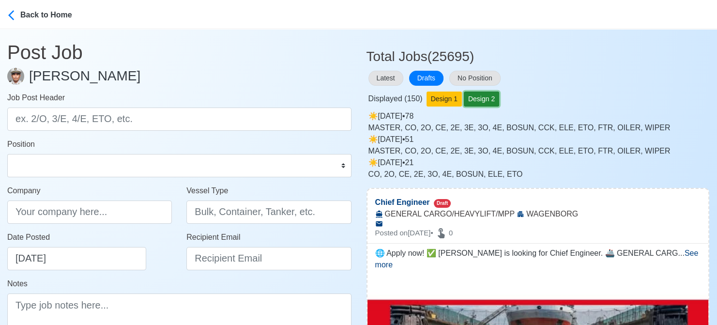
click at [485, 98] on button "Design 2" at bounding box center [481, 98] width 35 height 15
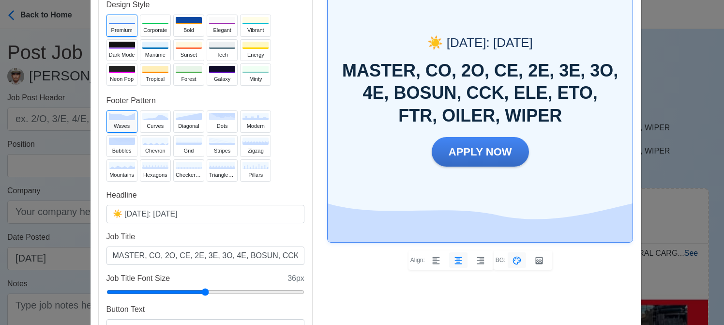
scroll to position [97, 0]
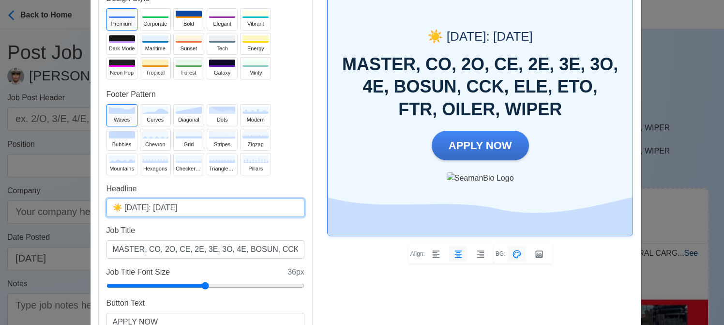
click at [166, 209] on input "☀️ Today: Aug 16, 2025" at bounding box center [205, 207] width 198 height 18
type input "☀️ Today: Aug 22, 2025"
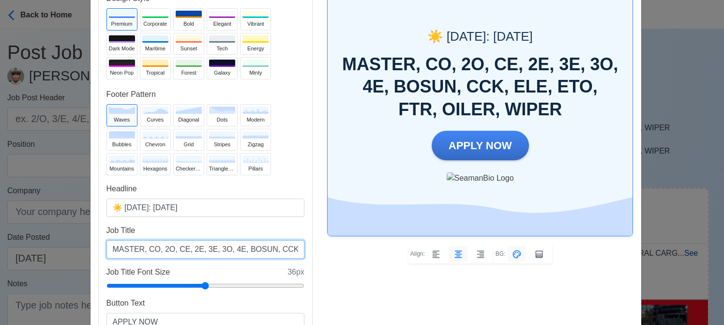
drag, startPoint x: 205, startPoint y: 249, endPoint x: 220, endPoint y: 249, distance: 14.5
click at [220, 249] on input "MASTER, CO, 2O, CE, 2E, 3E, 3O, 4E, BOSUN, CCK, ELE, ETO, FTR, OILER, WIPER" at bounding box center [205, 249] width 198 height 18
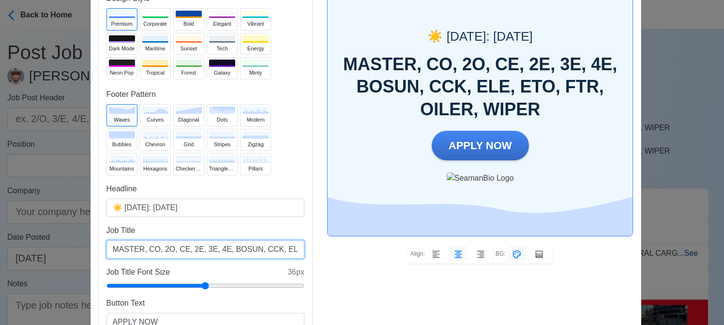
click at [168, 249] on input "MASTER, CO, 2O, CE, 2E, 3E, 4E, BOSUN, CCK, ELE, ETO, FTR, OILER, WIPER" at bounding box center [205, 249] width 198 height 18
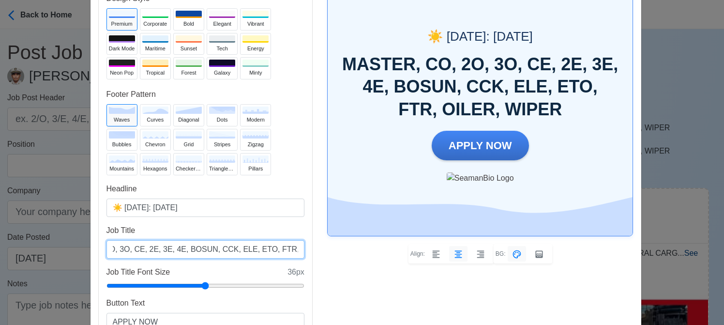
scroll to position [0, 78]
drag, startPoint x: 230, startPoint y: 248, endPoint x: 198, endPoint y: 243, distance: 31.8
click at [198, 243] on input "MASTER, CO, 2O, 3O, CE, 2E, 3E, 4E, BOSUN, CCK, ELE, ETO, FTR, OILER, WIPER" at bounding box center [205, 249] width 198 height 18
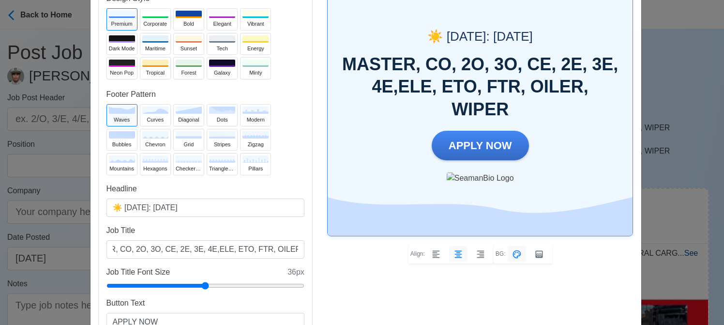
scroll to position [0, 0]
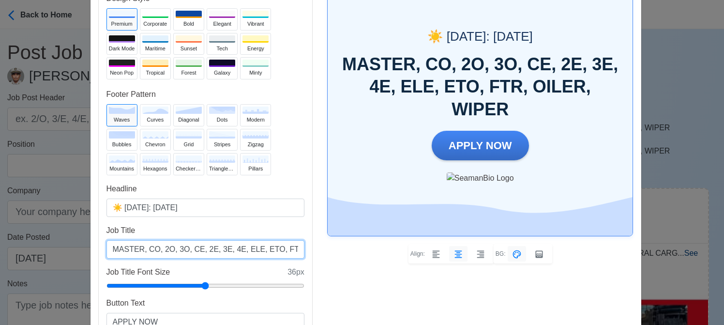
click at [263, 248] on input "MASTER, CO, 2O, 3O, CE, 2E, 3E, 4E, ELE, ETO, FTR, OILER, WIPER" at bounding box center [205, 249] width 198 height 18
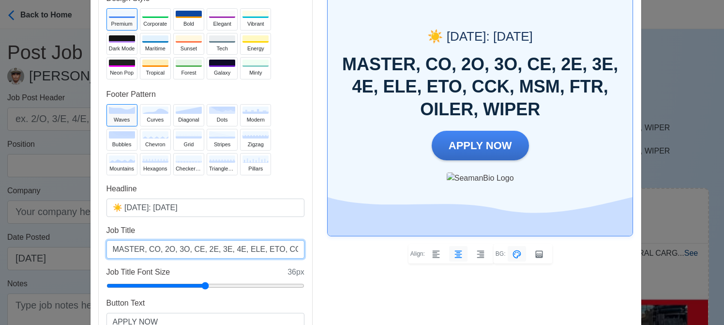
click at [279, 247] on input "MASTER, CO, 2O, 3O, CE, 2E, 3E, 4E, ELE, ETO, CCK, MSM, FTR, OILER, WIPER" at bounding box center [205, 249] width 198 height 18
click at [284, 247] on input "MASTER, CO, 2O, 3O, CE, 2E, 3E, 4E, ELE, ETO, CCK, MSM, FTR, OILER, WIPER" at bounding box center [205, 249] width 198 height 18
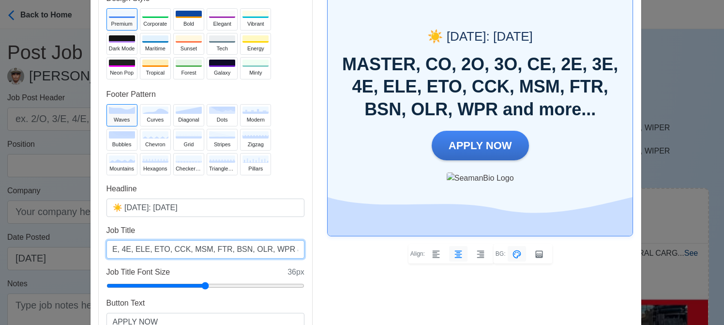
scroll to position [0, 117]
type input "MASTER, CO, 2O, 3O, CE, 2E, 3E, 4E, ELE, ETO, CCK, MSM, FTR, BSN, OLR, WPR and …"
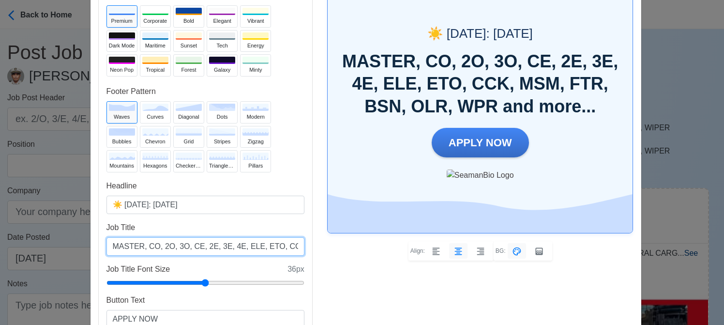
scroll to position [99, 0]
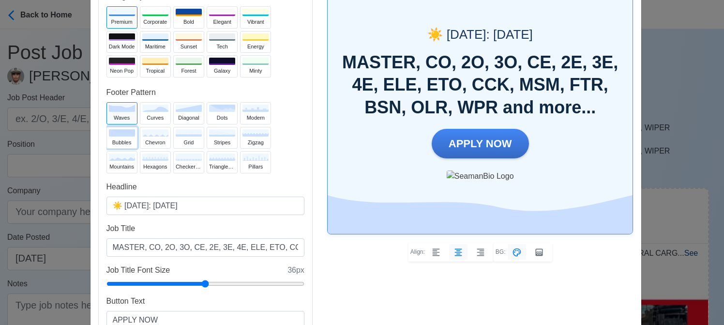
click at [114, 136] on button "bubbles" at bounding box center [121, 138] width 31 height 22
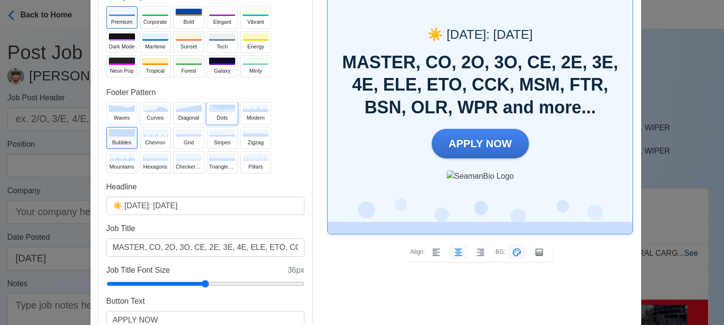
click at [220, 116] on div "dots" at bounding box center [222, 118] width 26 height 8
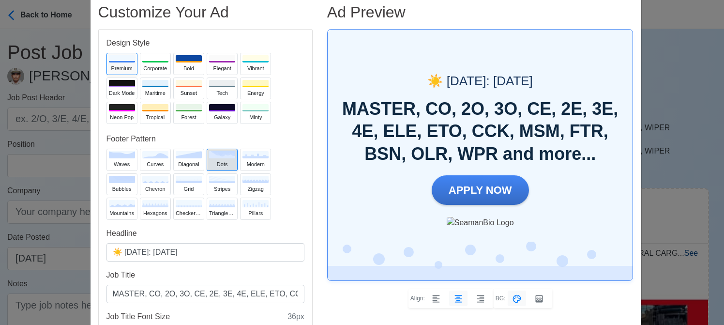
scroll to position [50, 0]
